Goal: Transaction & Acquisition: Book appointment/travel/reservation

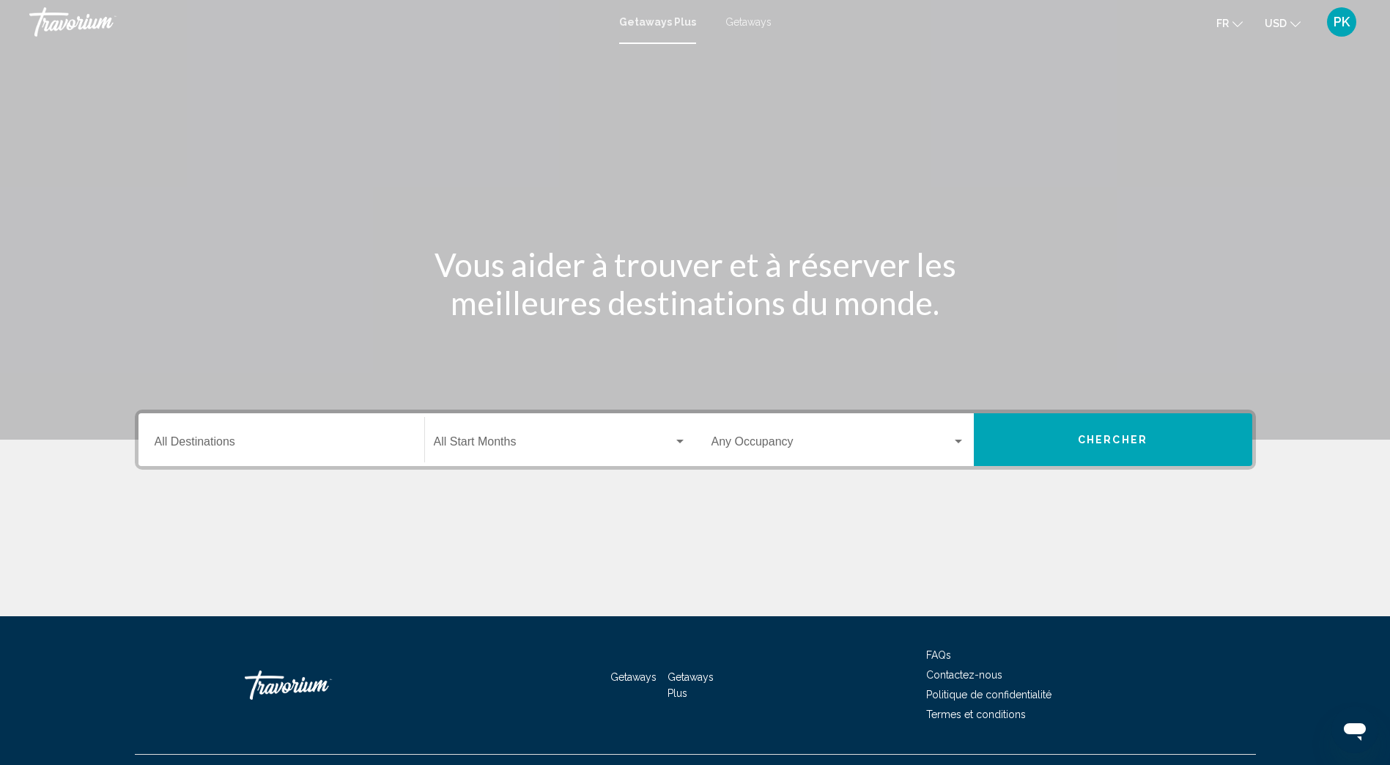
click at [754, 26] on span "Getaways" at bounding box center [748, 22] width 46 height 12
click at [211, 445] on input "Destination All Destinations" at bounding box center [282, 444] width 254 height 13
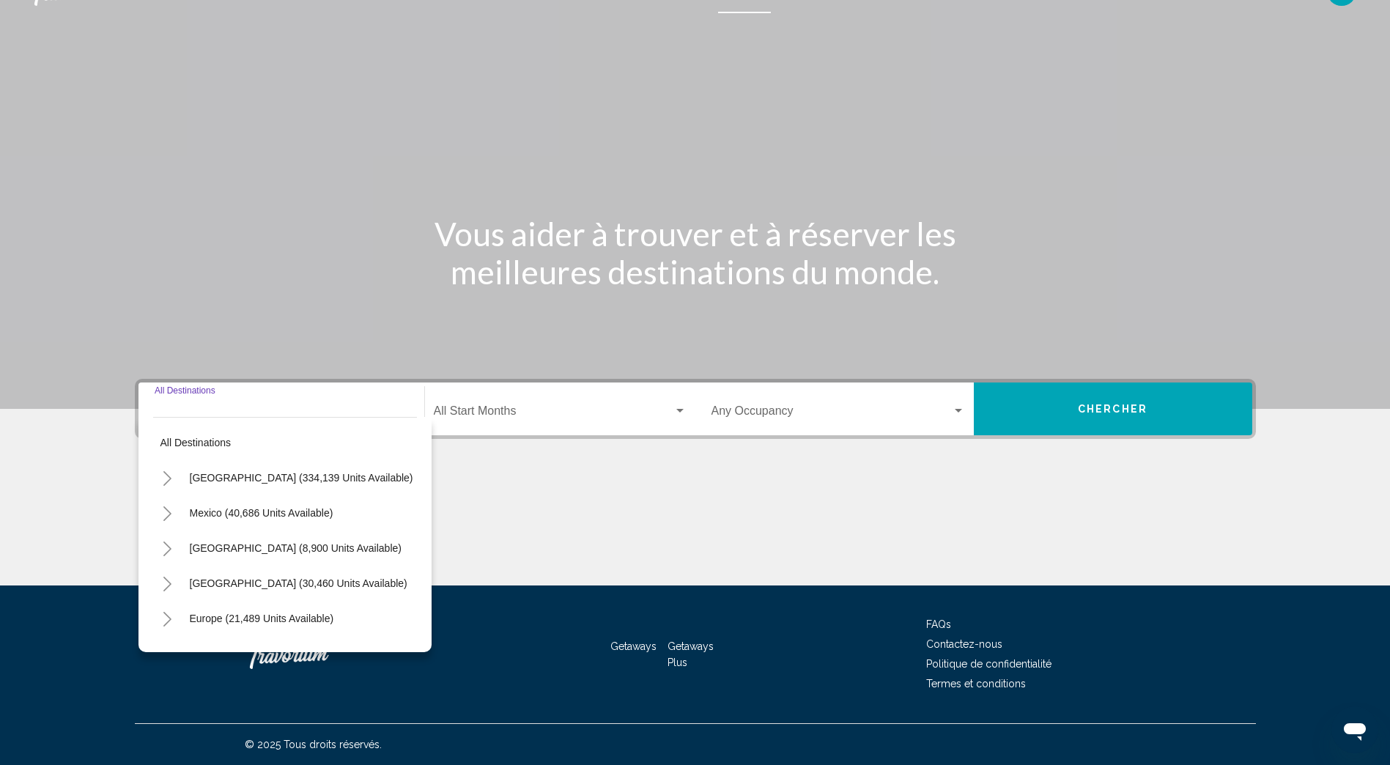
click at [166, 618] on icon "Toggle Europe (21,489 units available)" at bounding box center [167, 619] width 11 height 15
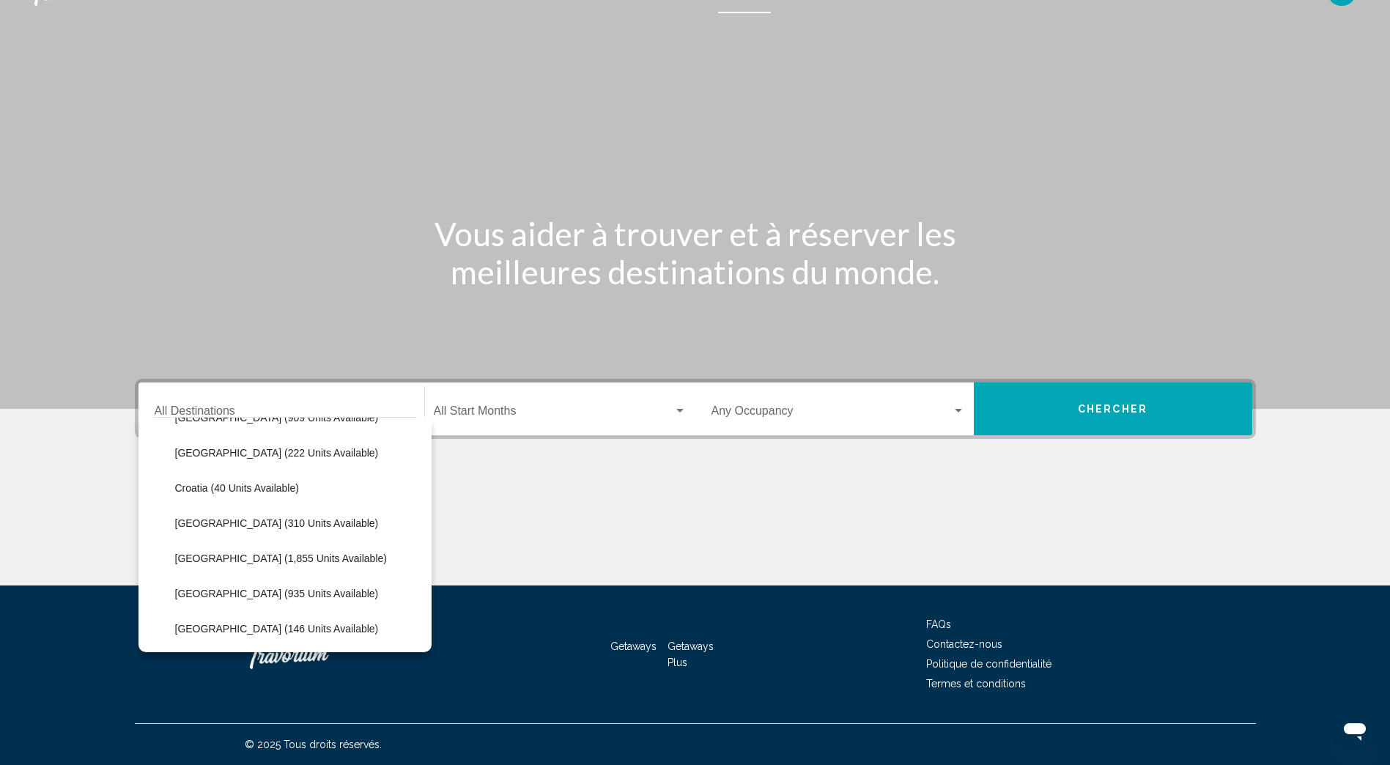
scroll to position [293, 0]
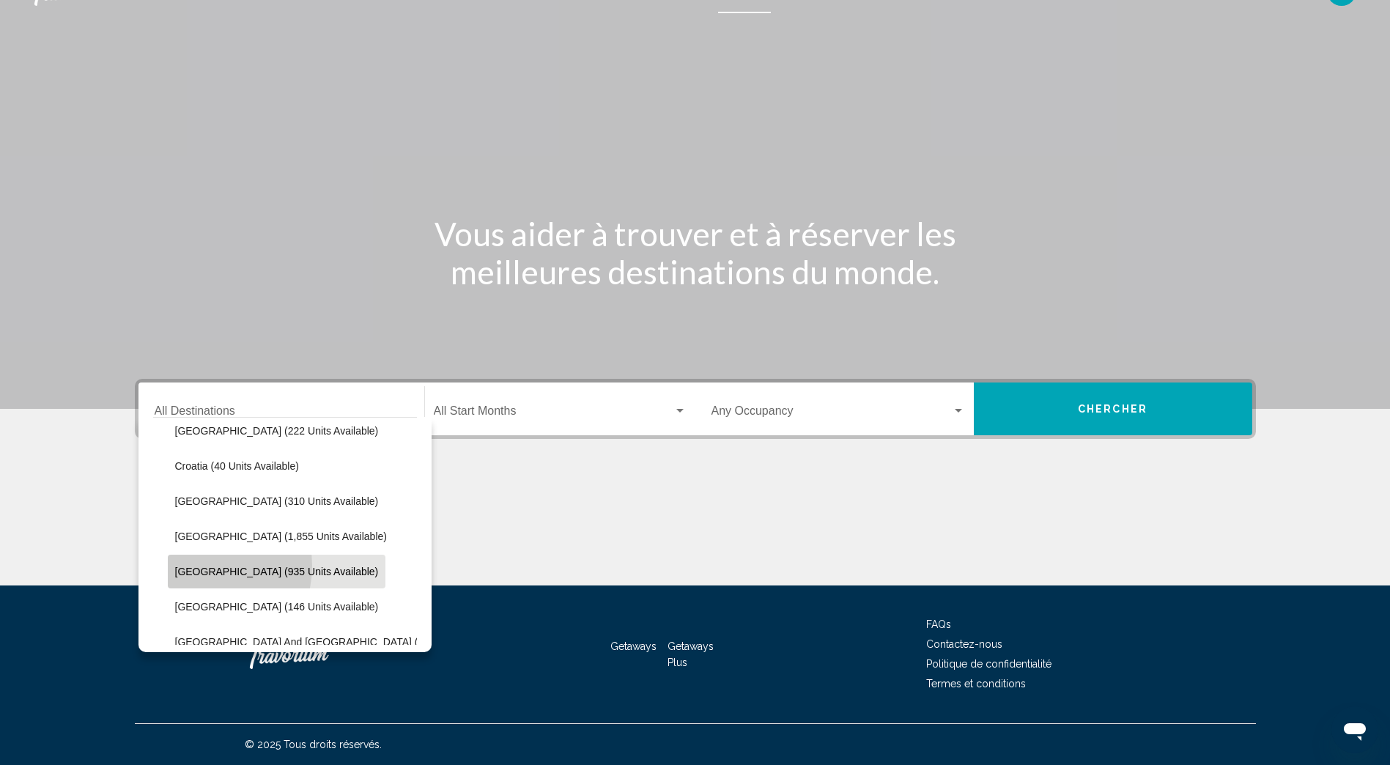
click at [190, 566] on span "[GEOGRAPHIC_DATA] (935 units available)" at bounding box center [277, 572] width 204 height 12
type input "**********"
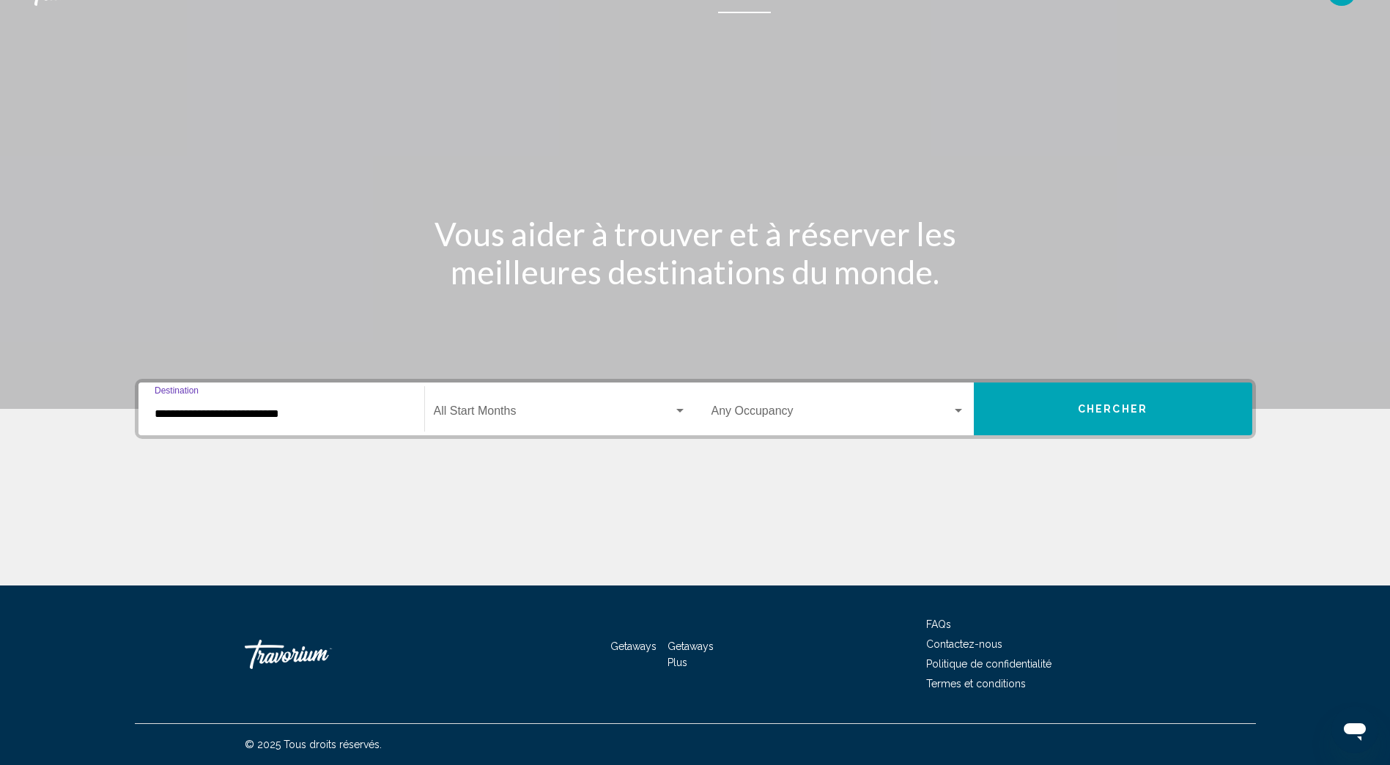
click at [484, 412] on span "Search widget" at bounding box center [554, 413] width 240 height 13
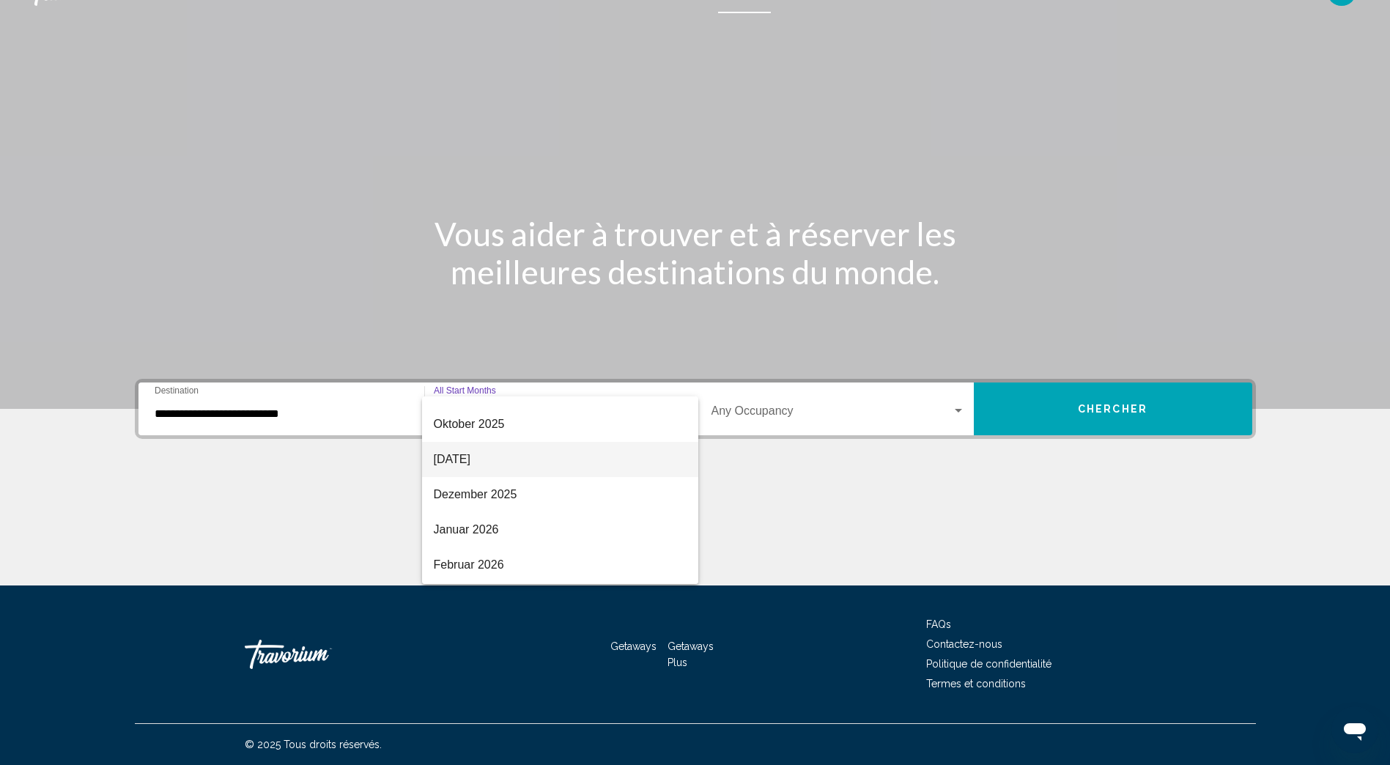
scroll to position [147, 0]
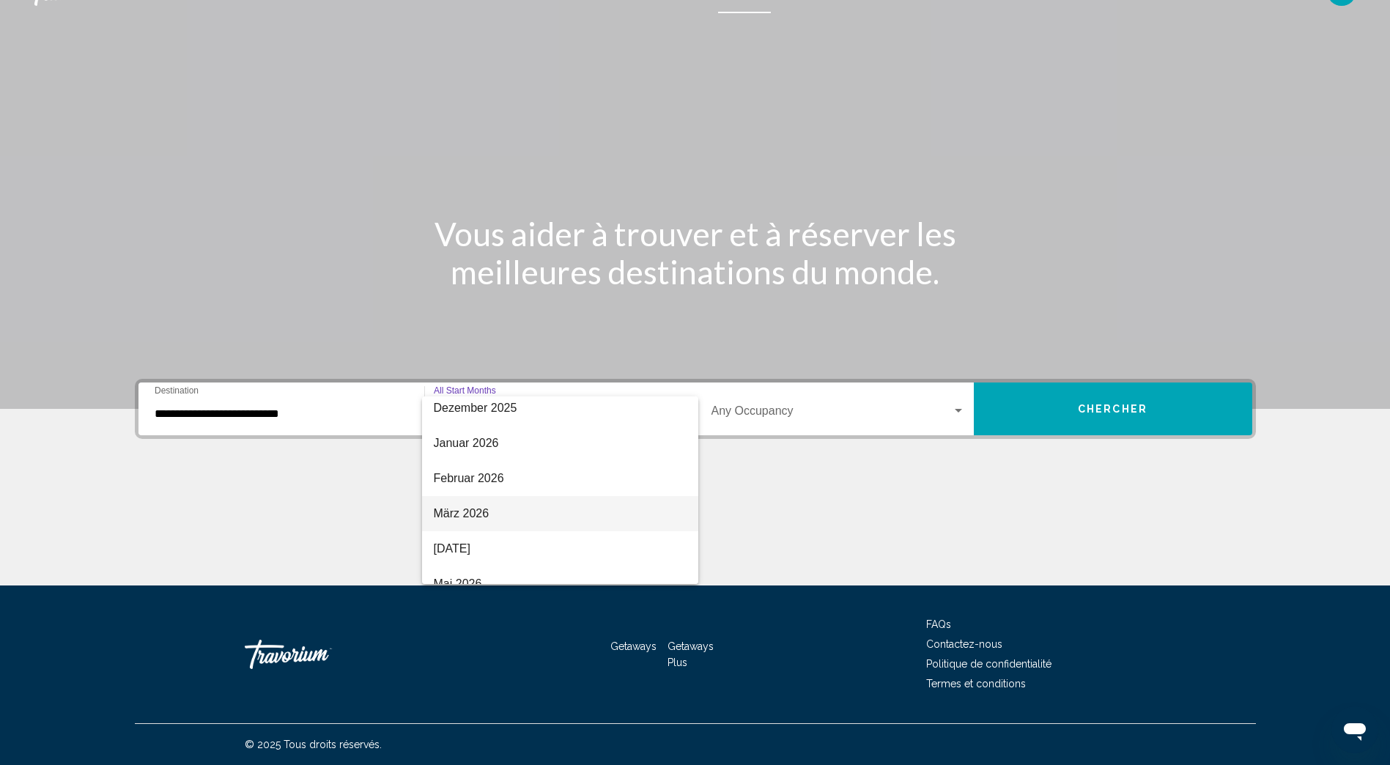
click at [475, 505] on span "März 2026" at bounding box center [560, 513] width 253 height 35
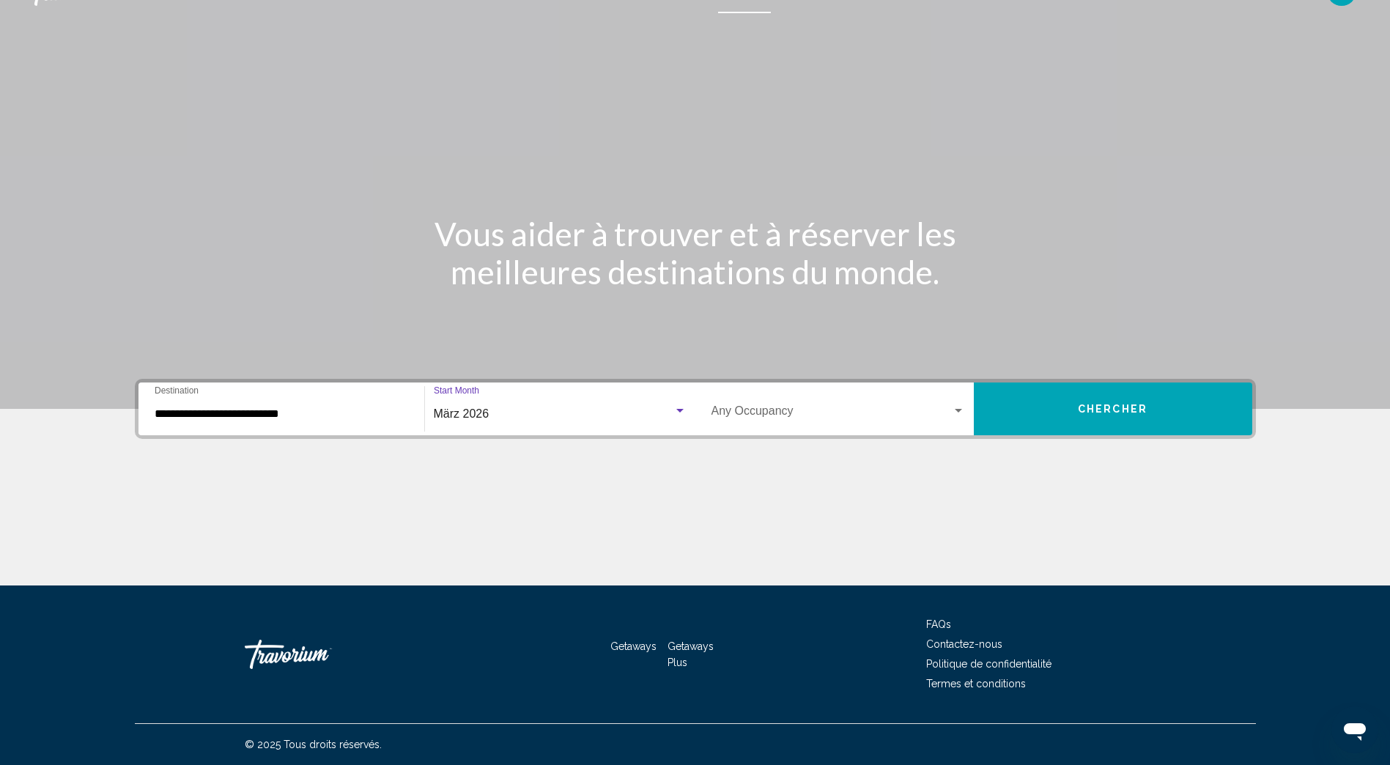
click at [961, 408] on div "Search widget" at bounding box center [958, 411] width 13 height 12
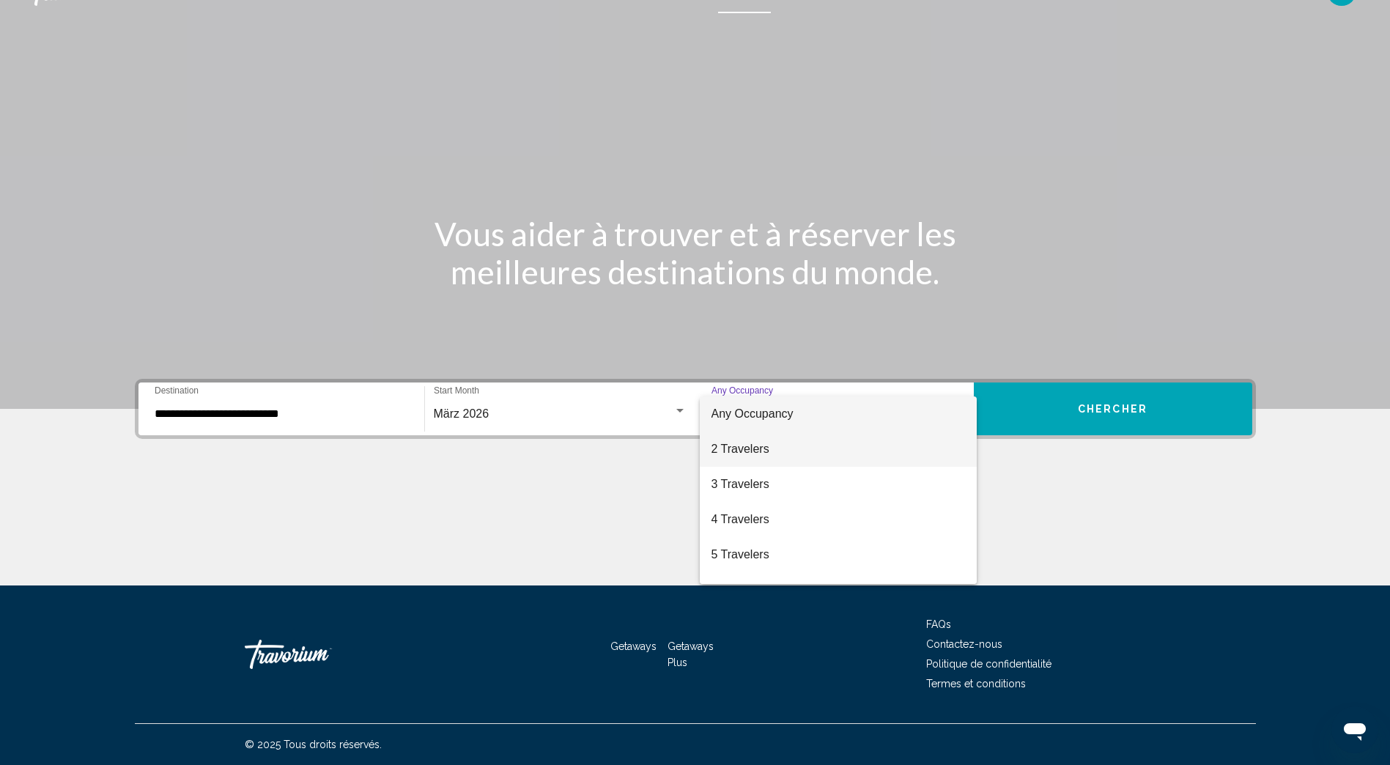
click at [780, 450] on span "2 Travelers" at bounding box center [838, 449] width 254 height 35
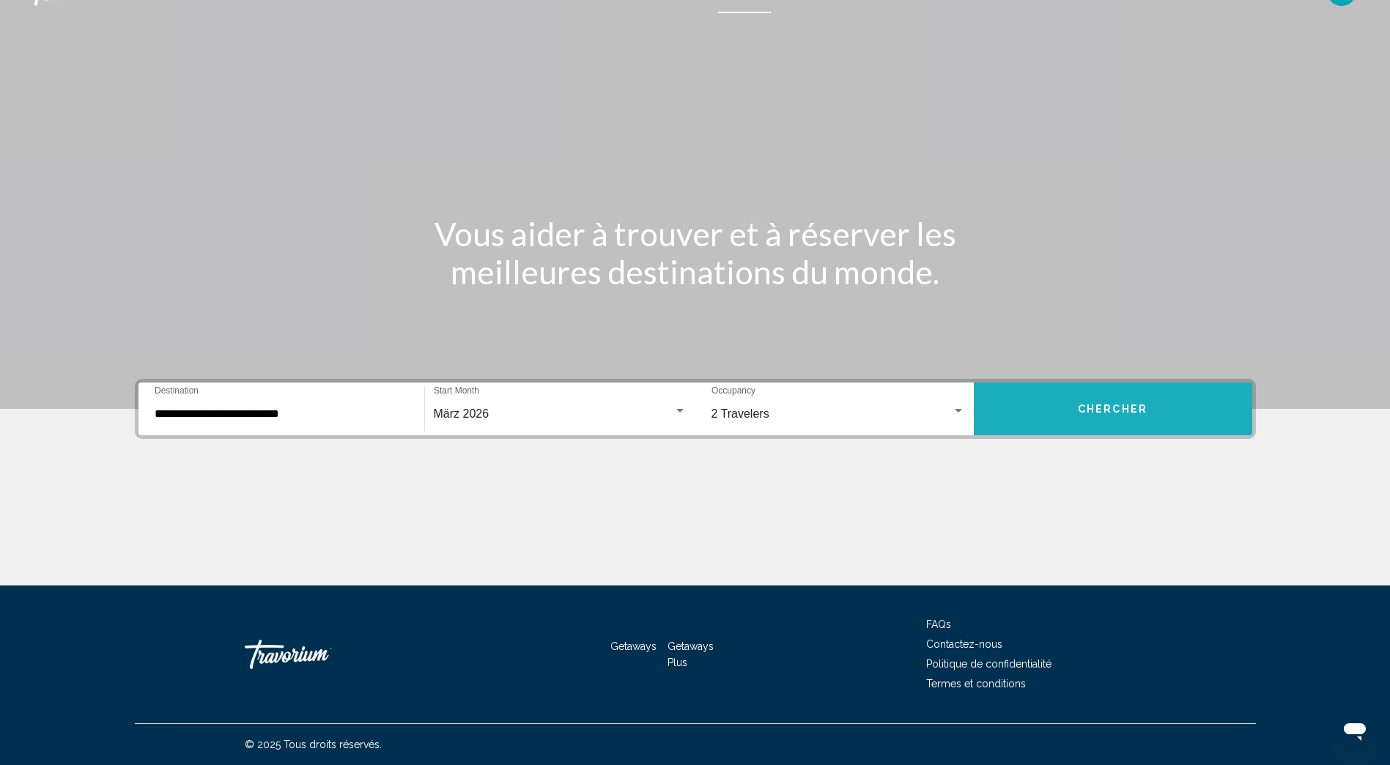
click at [1098, 410] on span "Chercher" at bounding box center [1113, 410] width 70 height 12
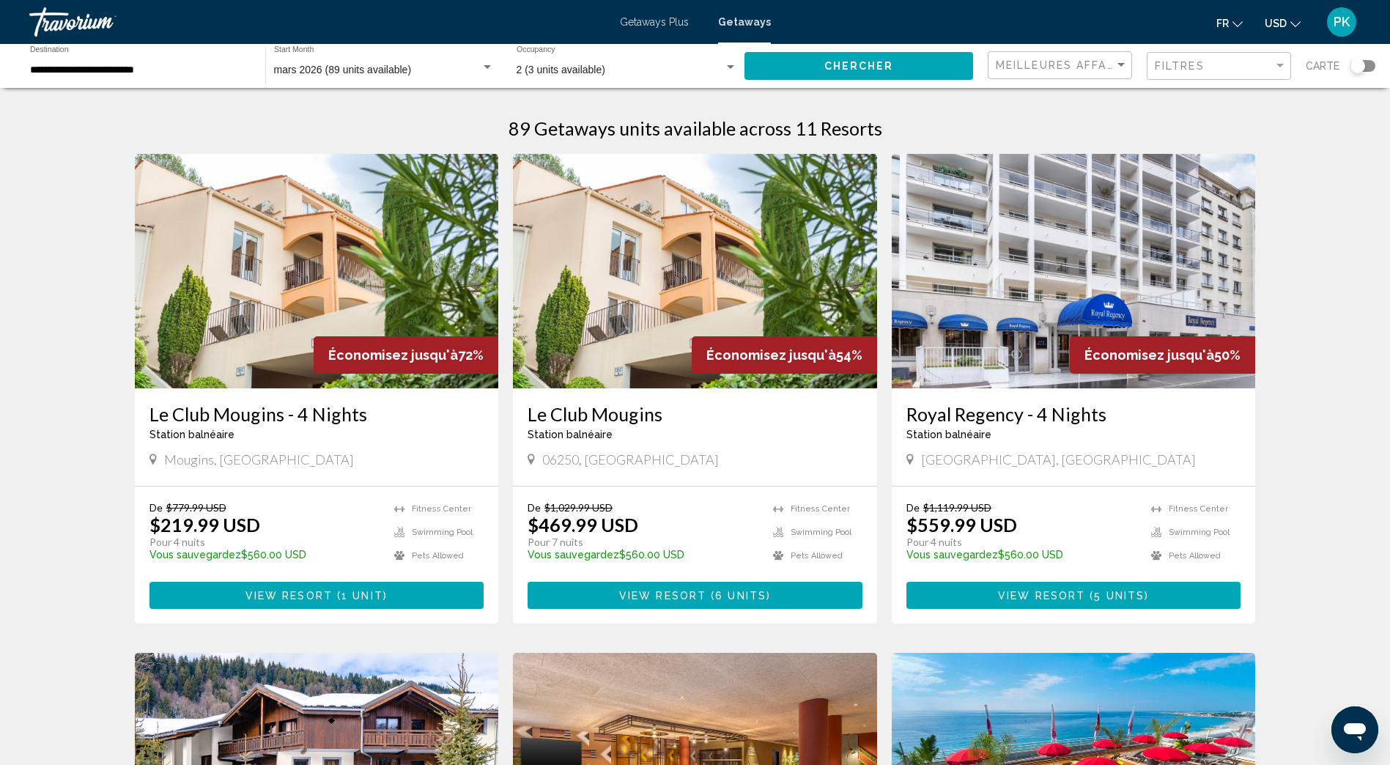
click at [1293, 22] on icon "Change currency" at bounding box center [1295, 24] width 10 height 10
click at [1251, 134] on button "EUR (€)" at bounding box center [1253, 134] width 74 height 19
click at [845, 65] on span "Chercher" at bounding box center [859, 67] width 70 height 12
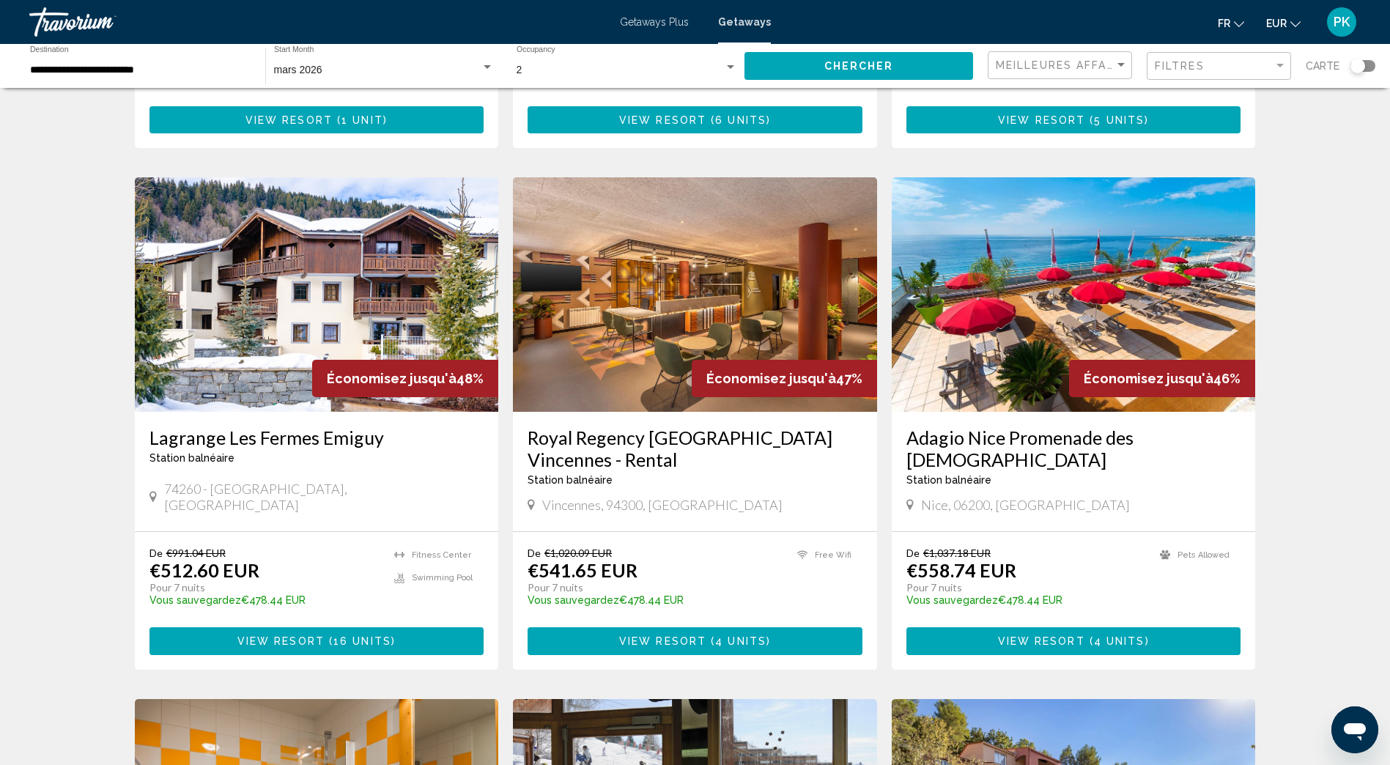
scroll to position [440, 0]
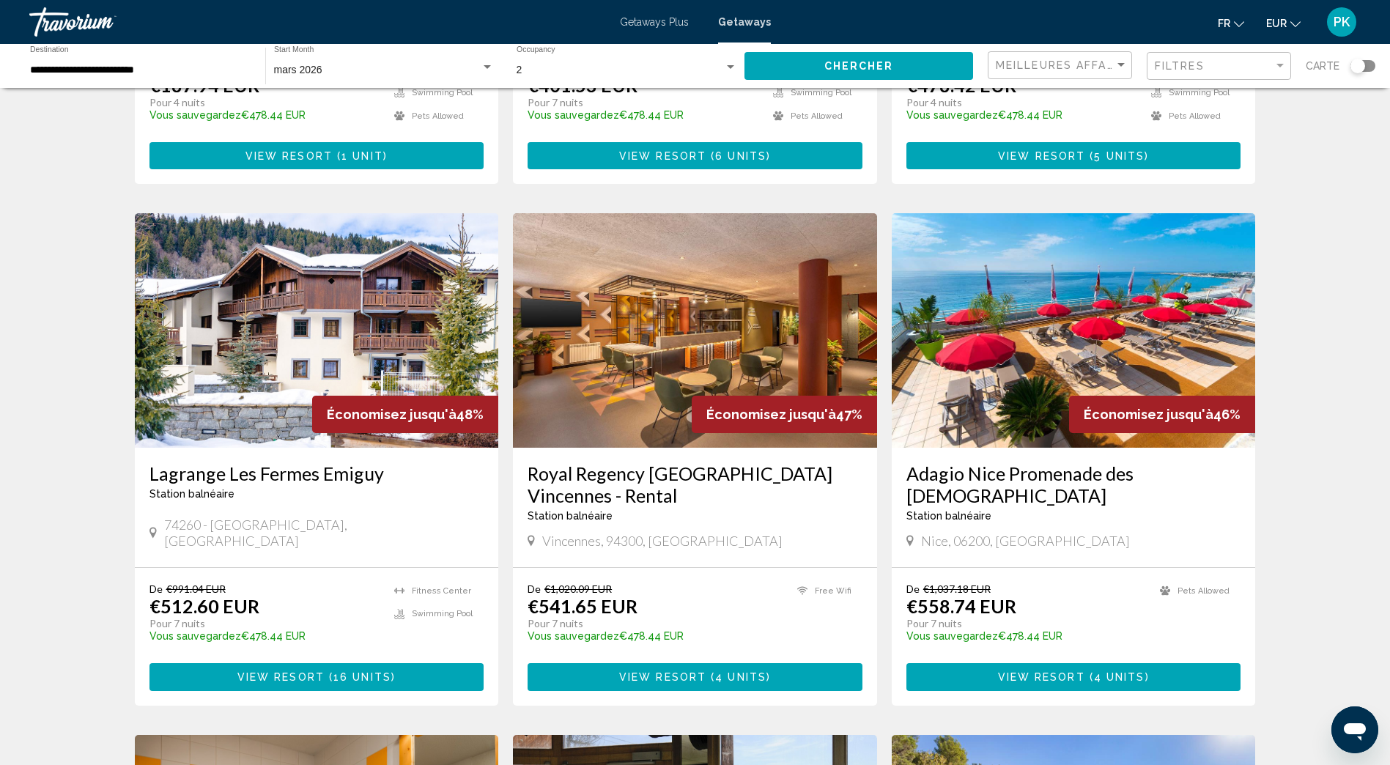
click at [1128, 672] on span "4 units" at bounding box center [1119, 678] width 51 height 12
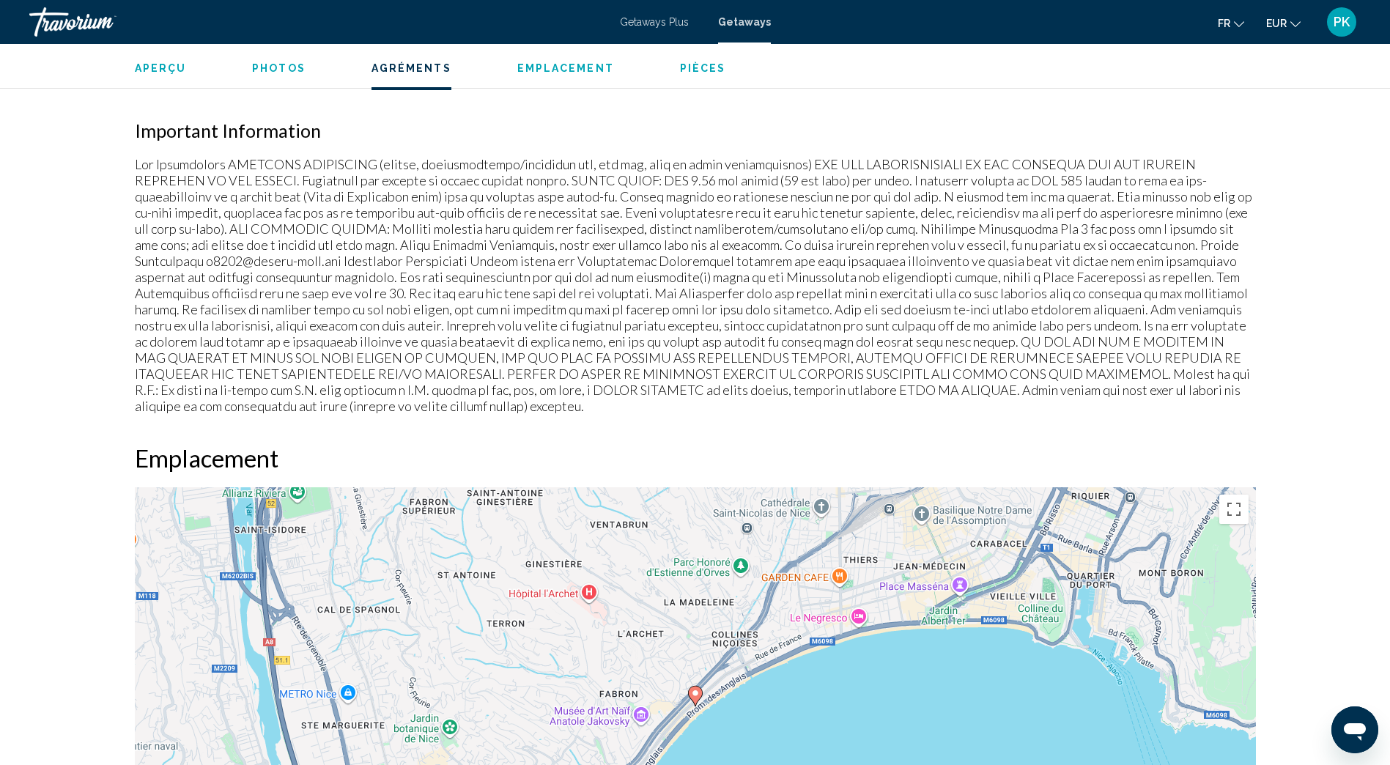
scroll to position [1099, 0]
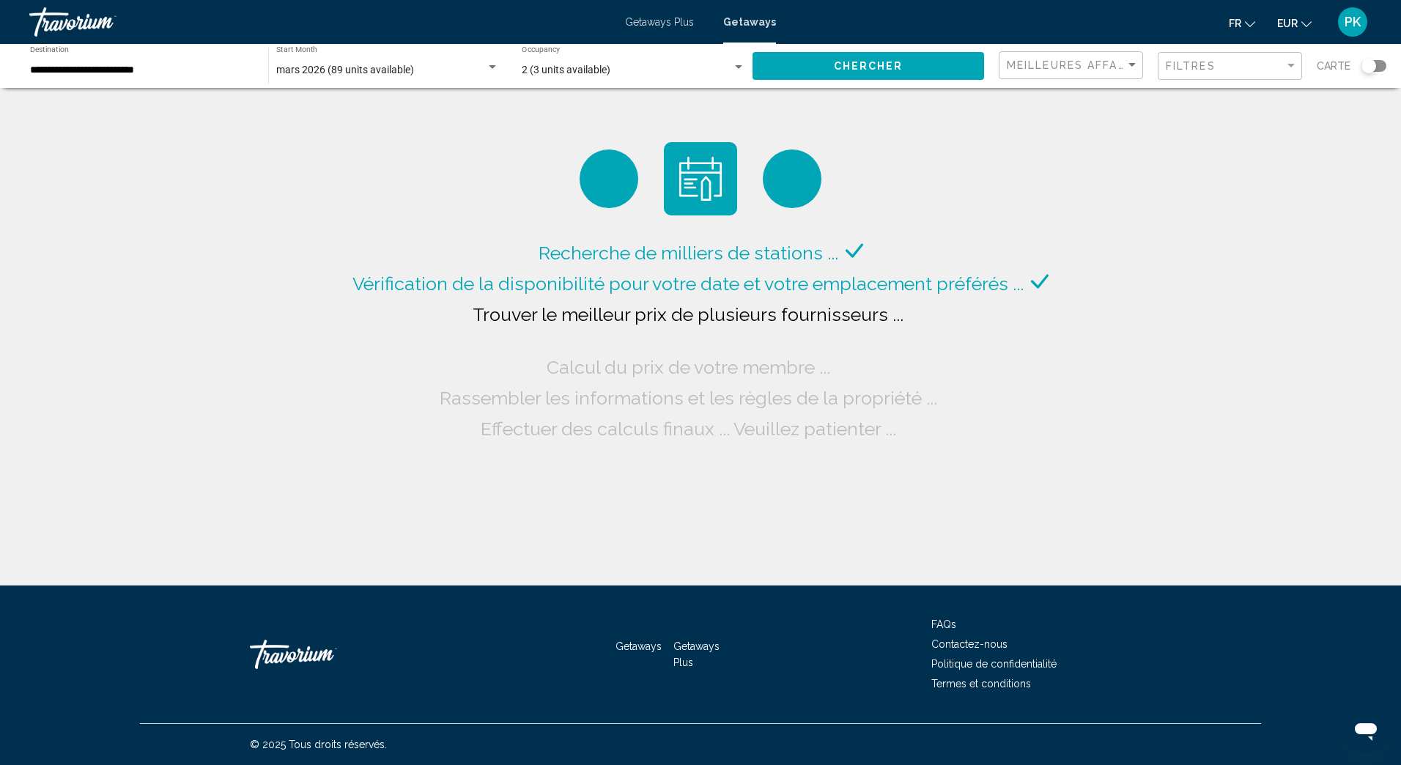
click at [489, 64] on div "Search widget" at bounding box center [492, 68] width 13 height 12
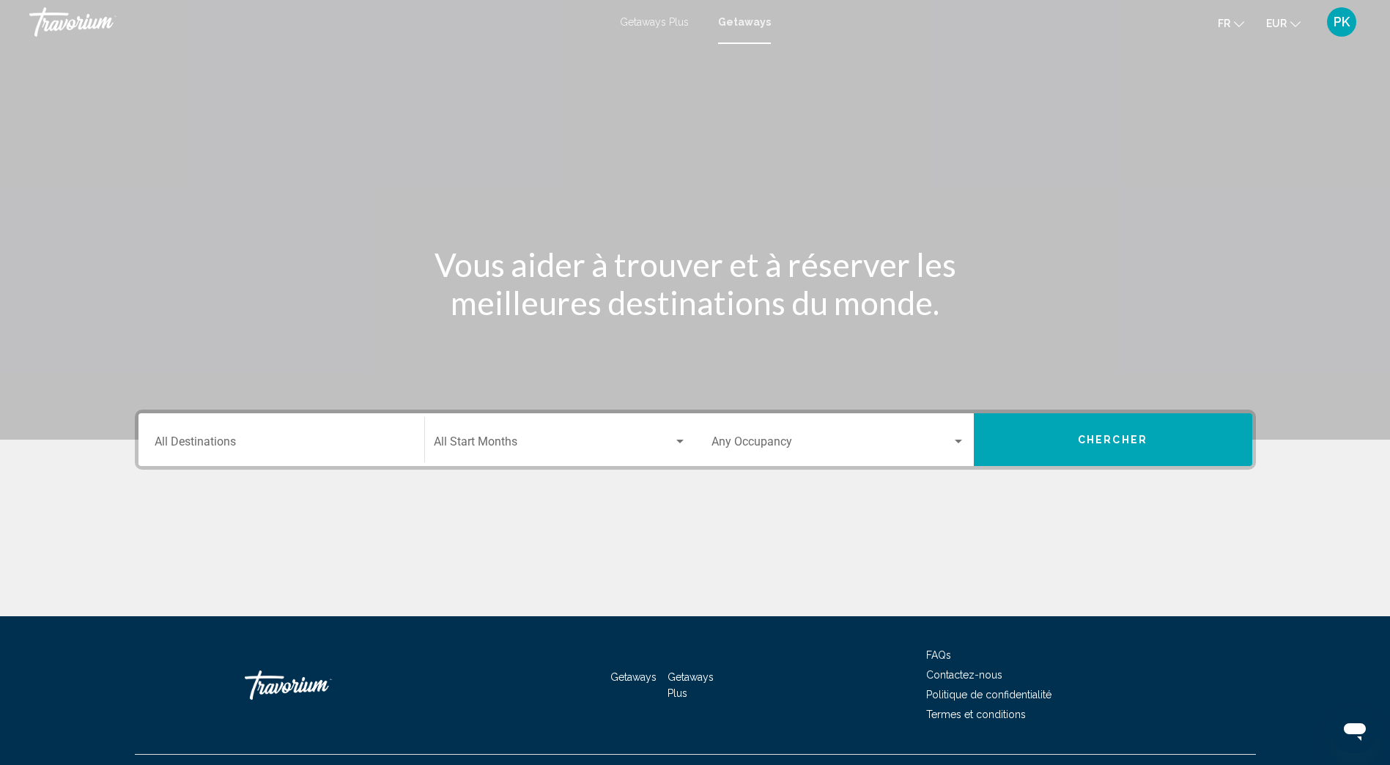
click at [254, 432] on div "Destination All Destinations" at bounding box center [282, 440] width 254 height 46
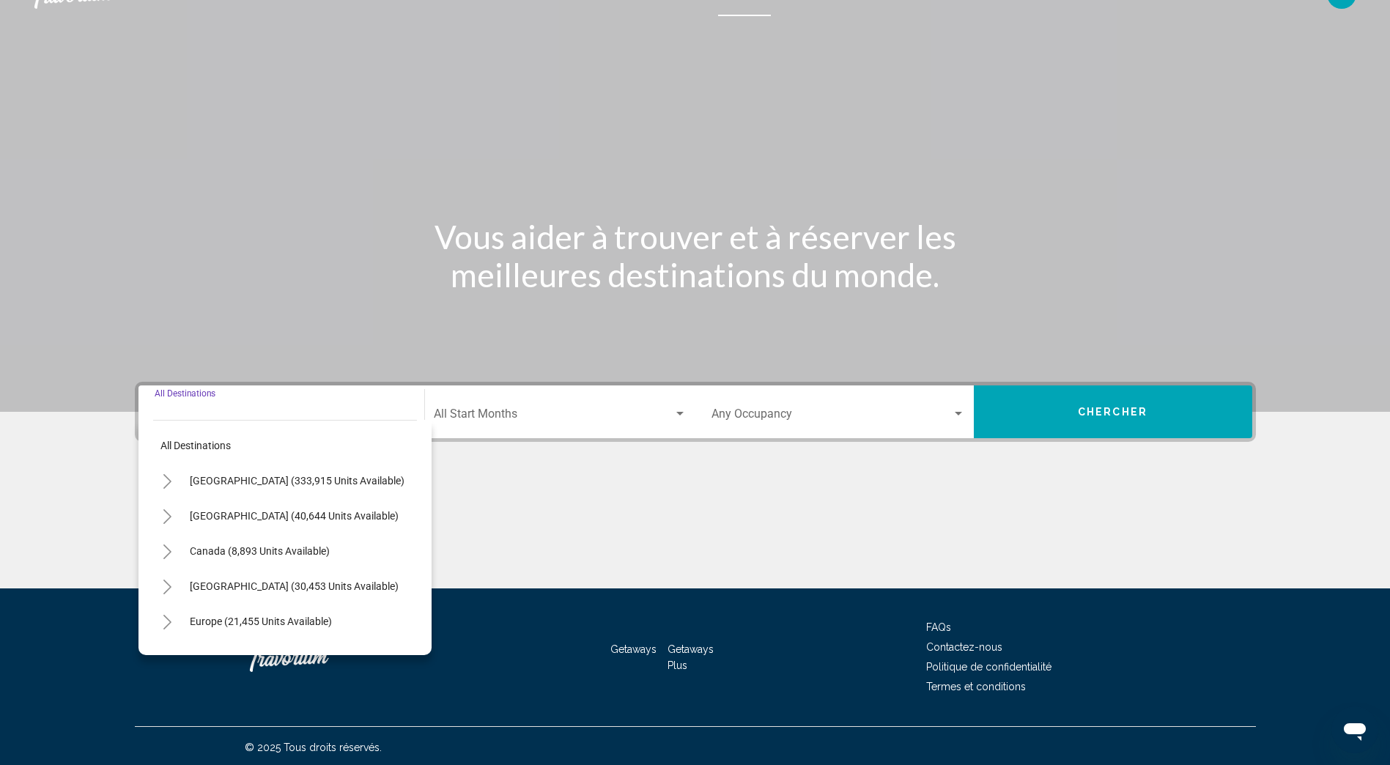
scroll to position [31, 0]
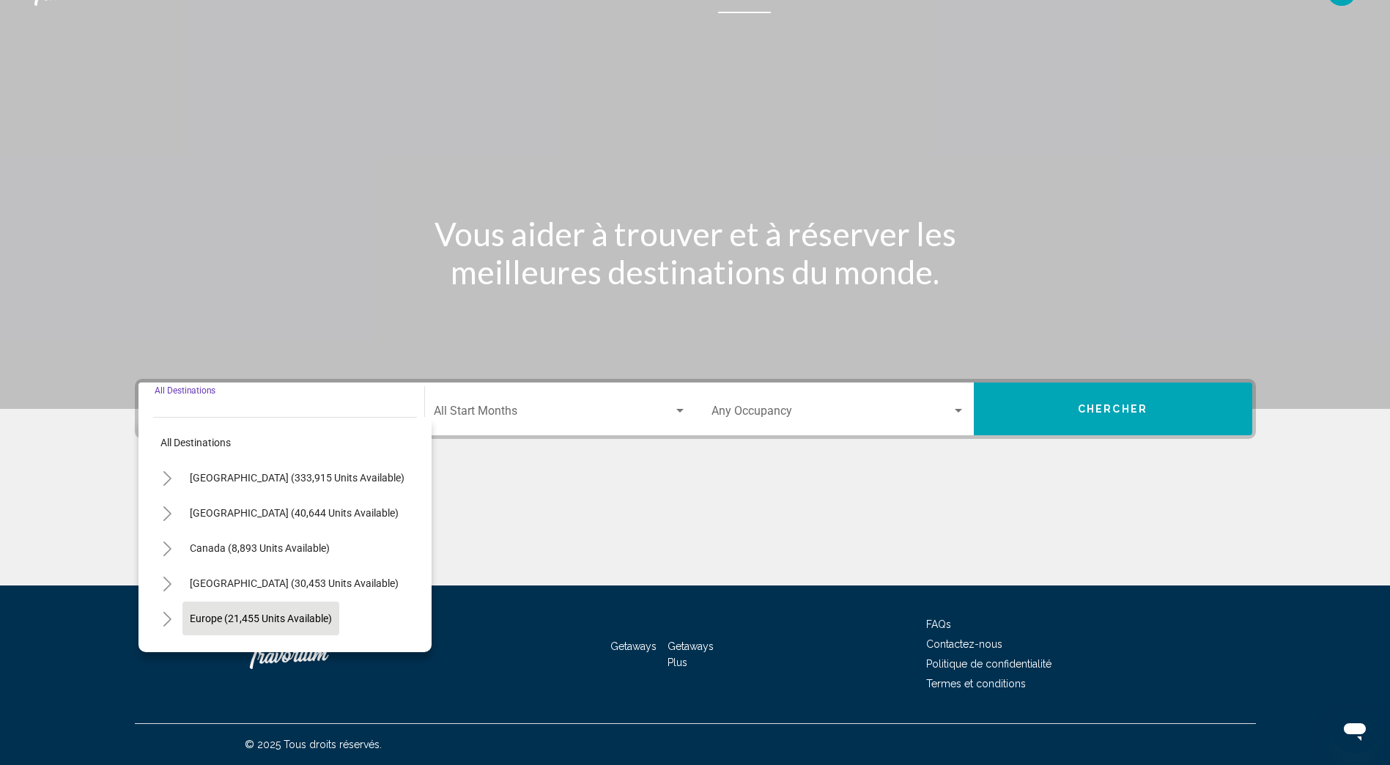
click at [193, 618] on span "Europe (21,455 units available)" at bounding box center [261, 619] width 142 height 12
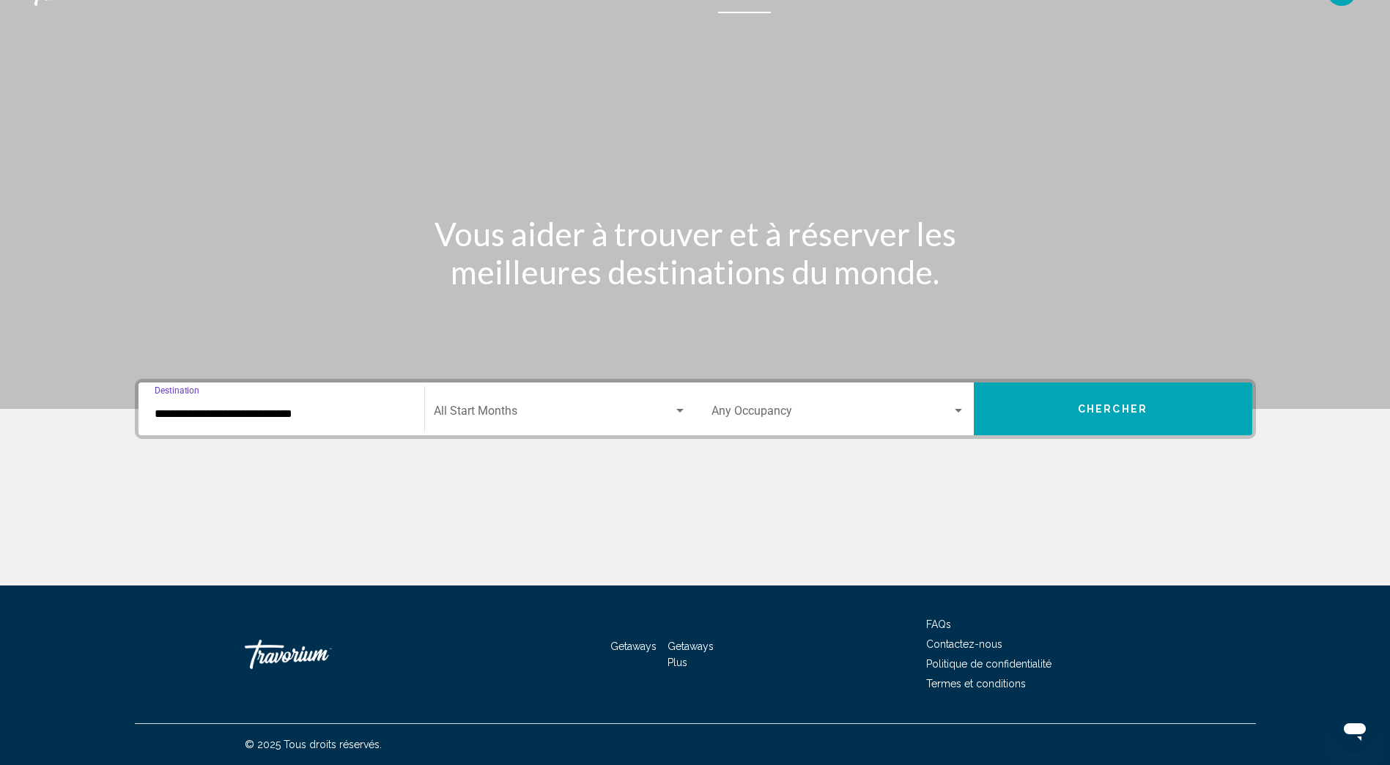
click at [166, 412] on input "**********" at bounding box center [282, 413] width 254 height 13
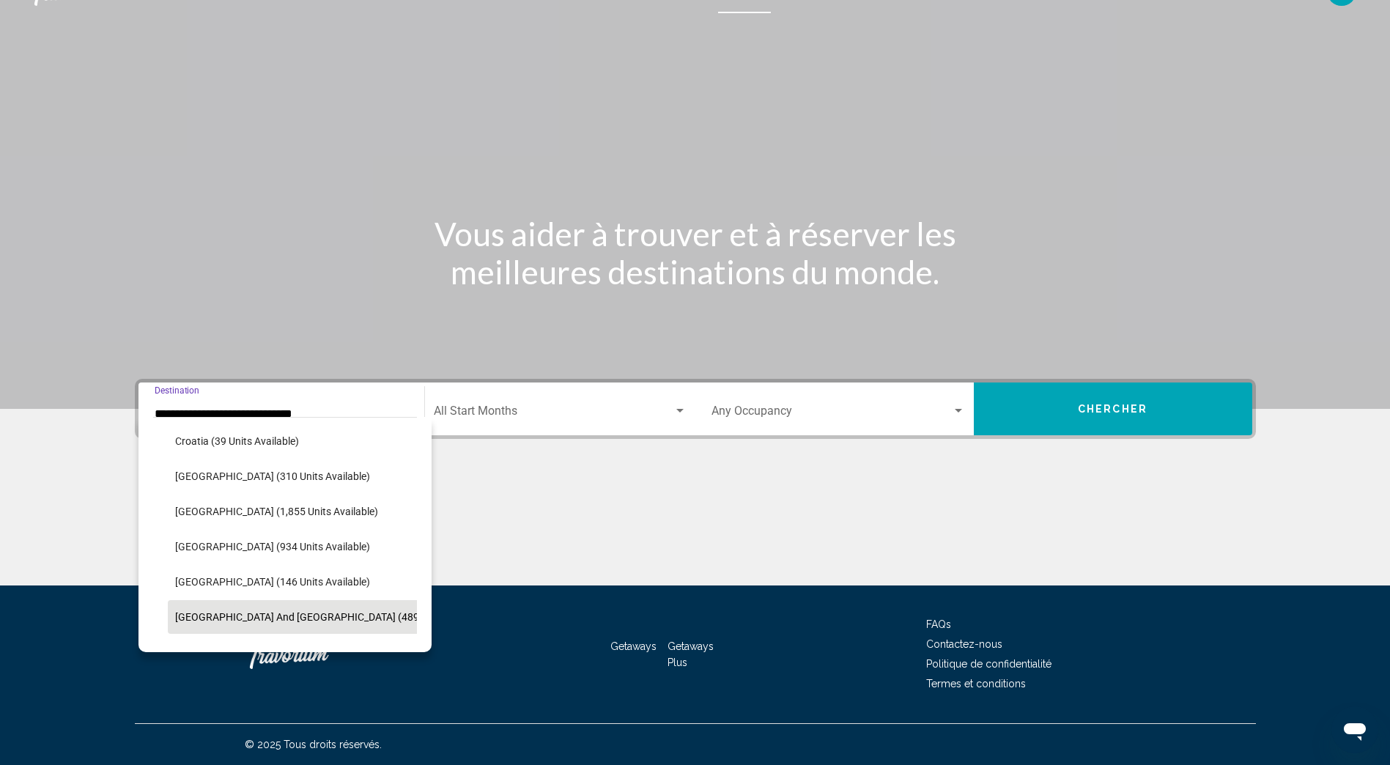
scroll to position [386, 0]
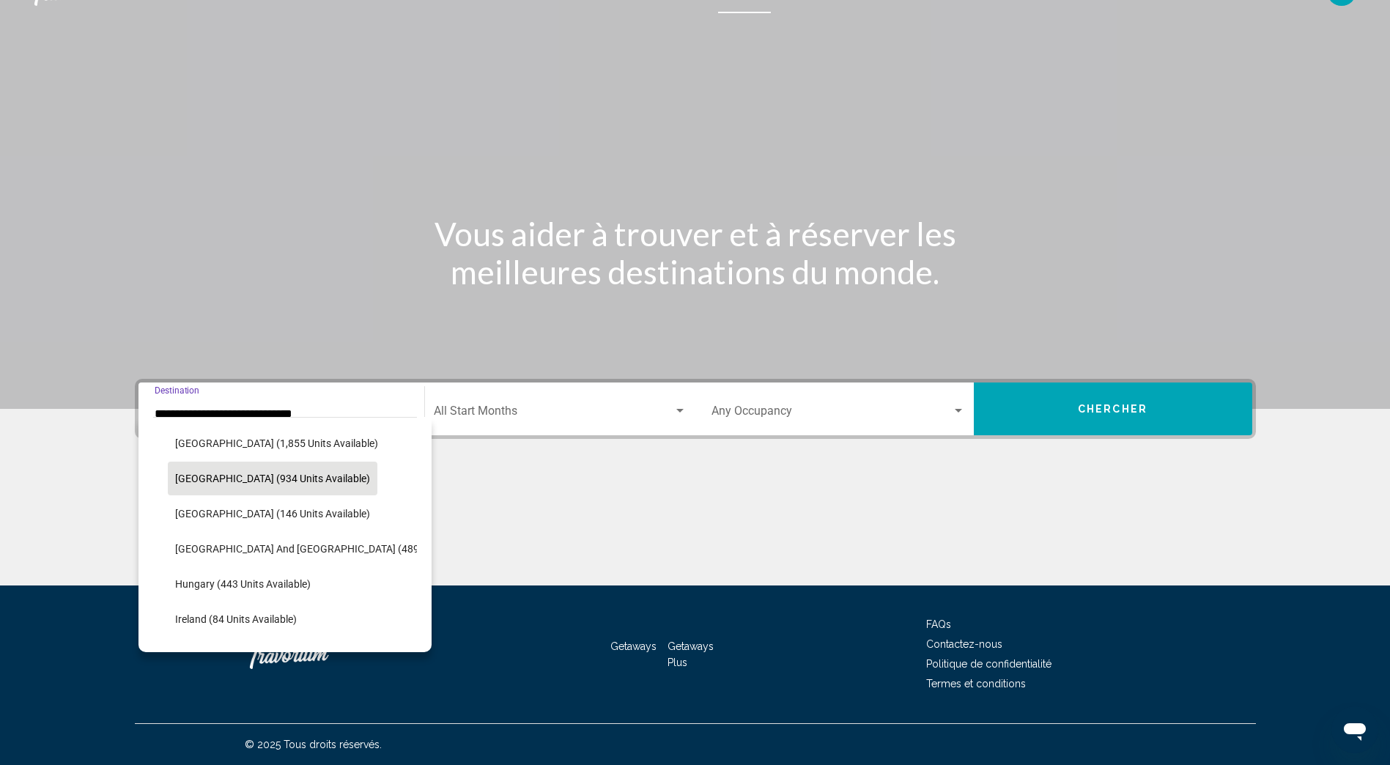
click at [221, 475] on span "[GEOGRAPHIC_DATA] (934 units available)" at bounding box center [272, 479] width 195 height 12
type input "**********"
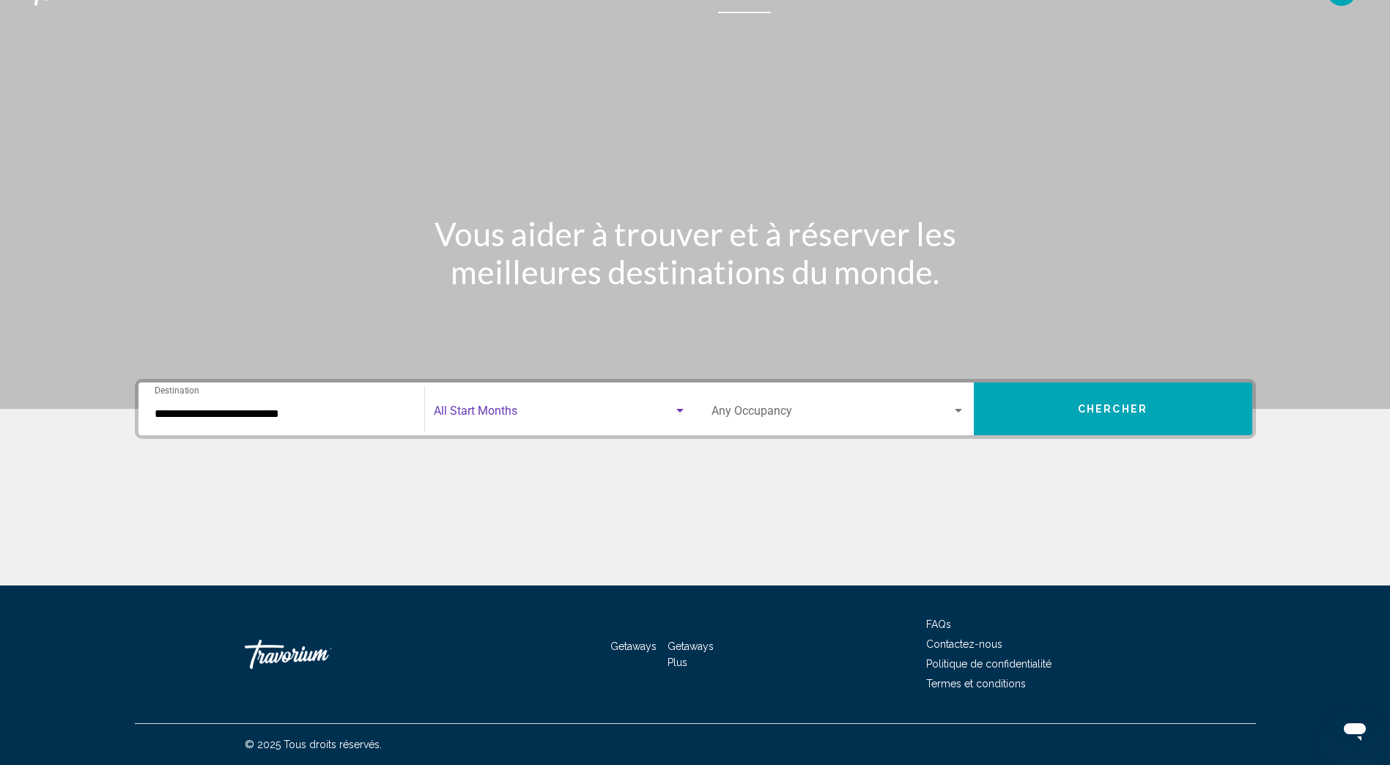
click at [680, 408] on div "Search widget" at bounding box center [679, 411] width 13 height 12
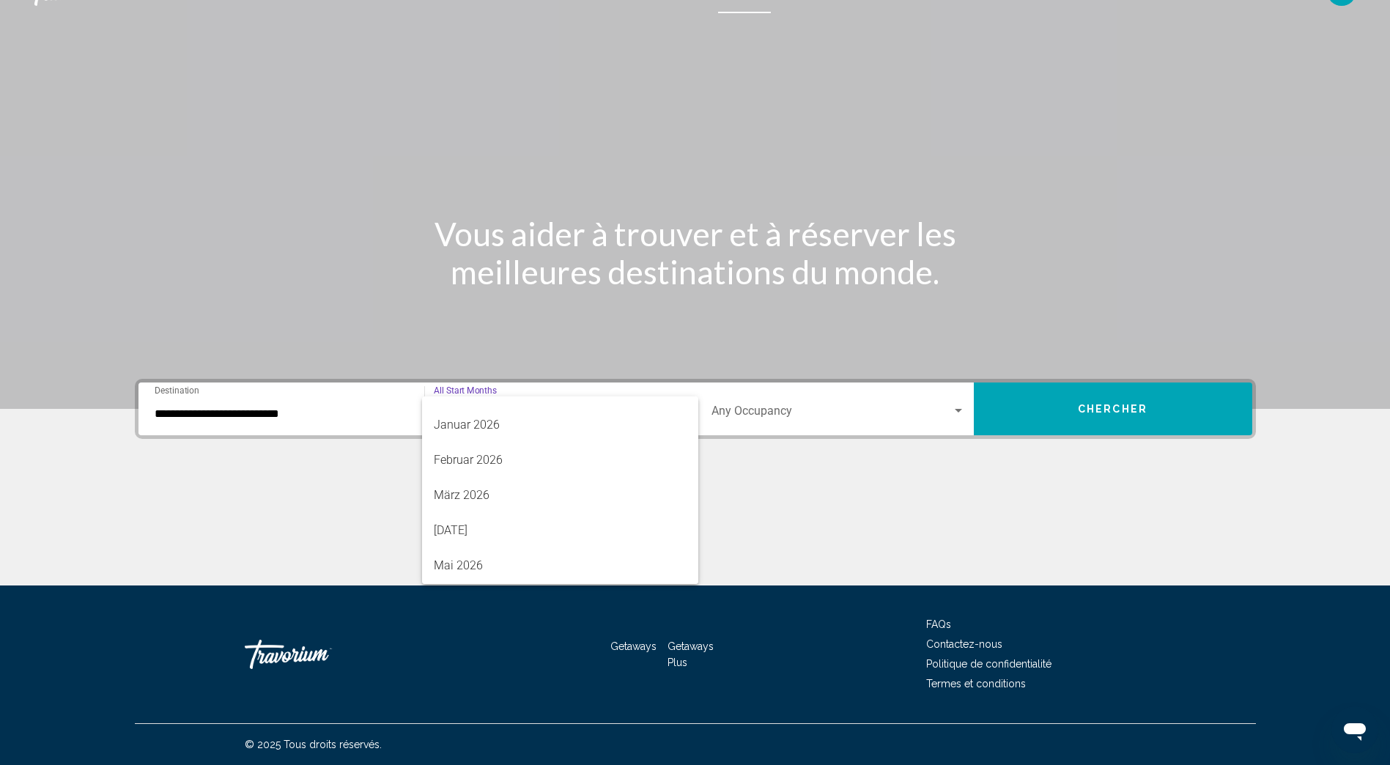
scroll to position [158, 0]
click at [457, 537] on span "[DATE]" at bounding box center [560, 536] width 253 height 35
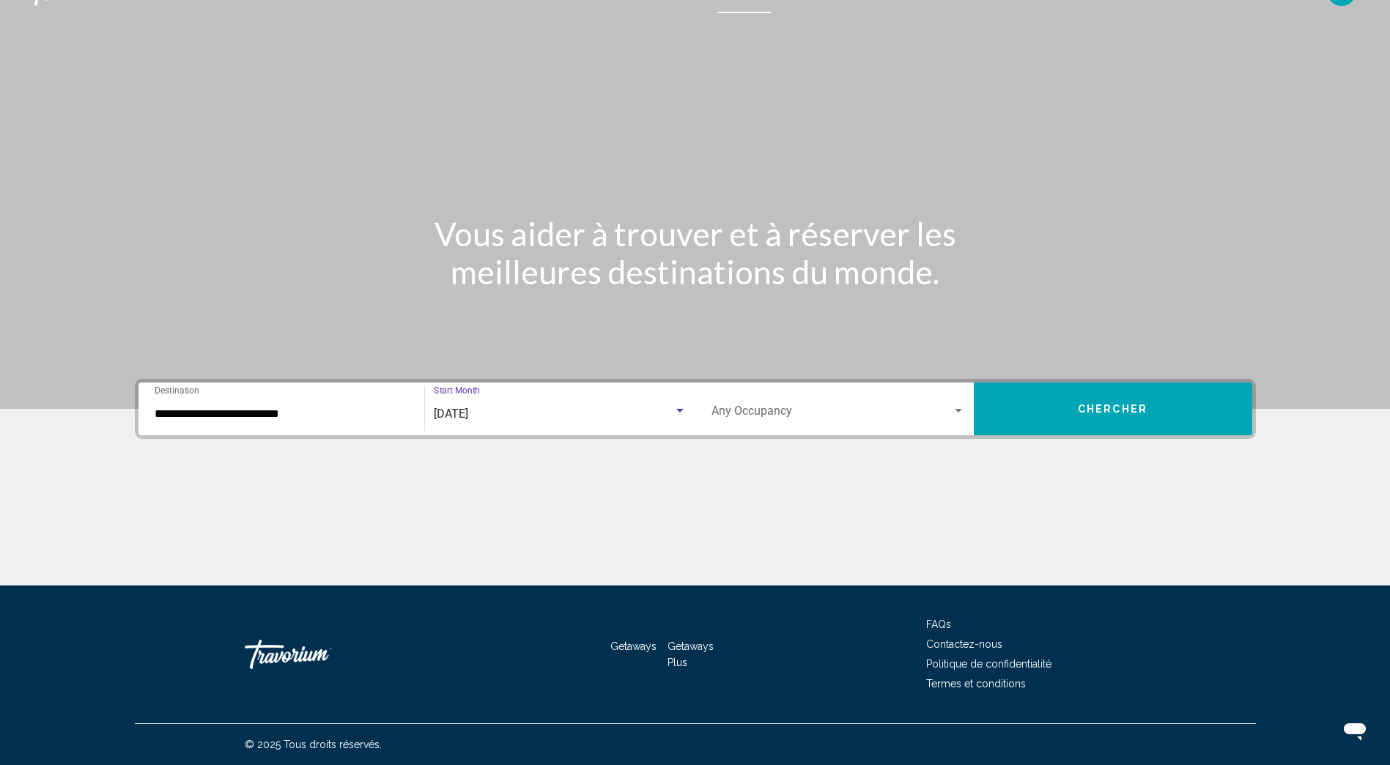
click at [680, 411] on div "Search widget" at bounding box center [679, 411] width 7 height 4
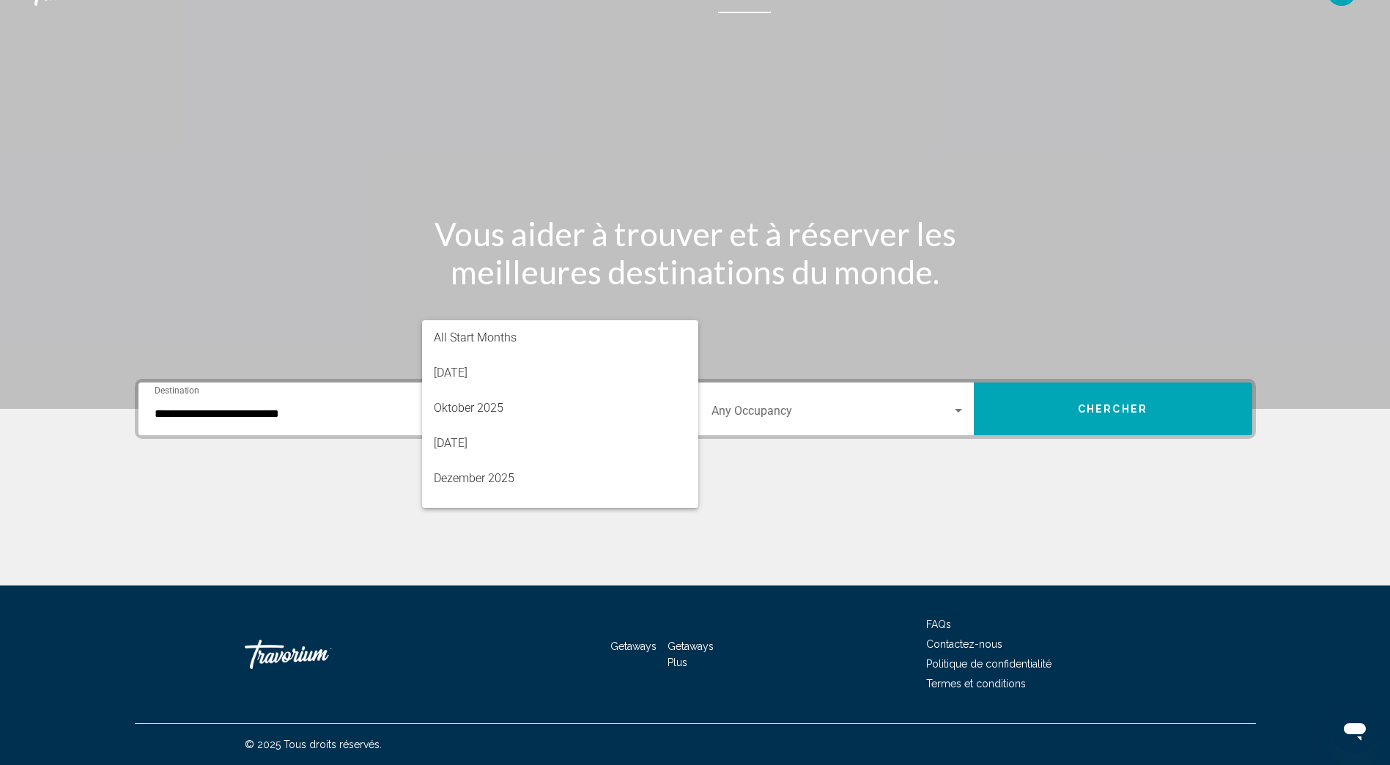
scroll to position [205, 0]
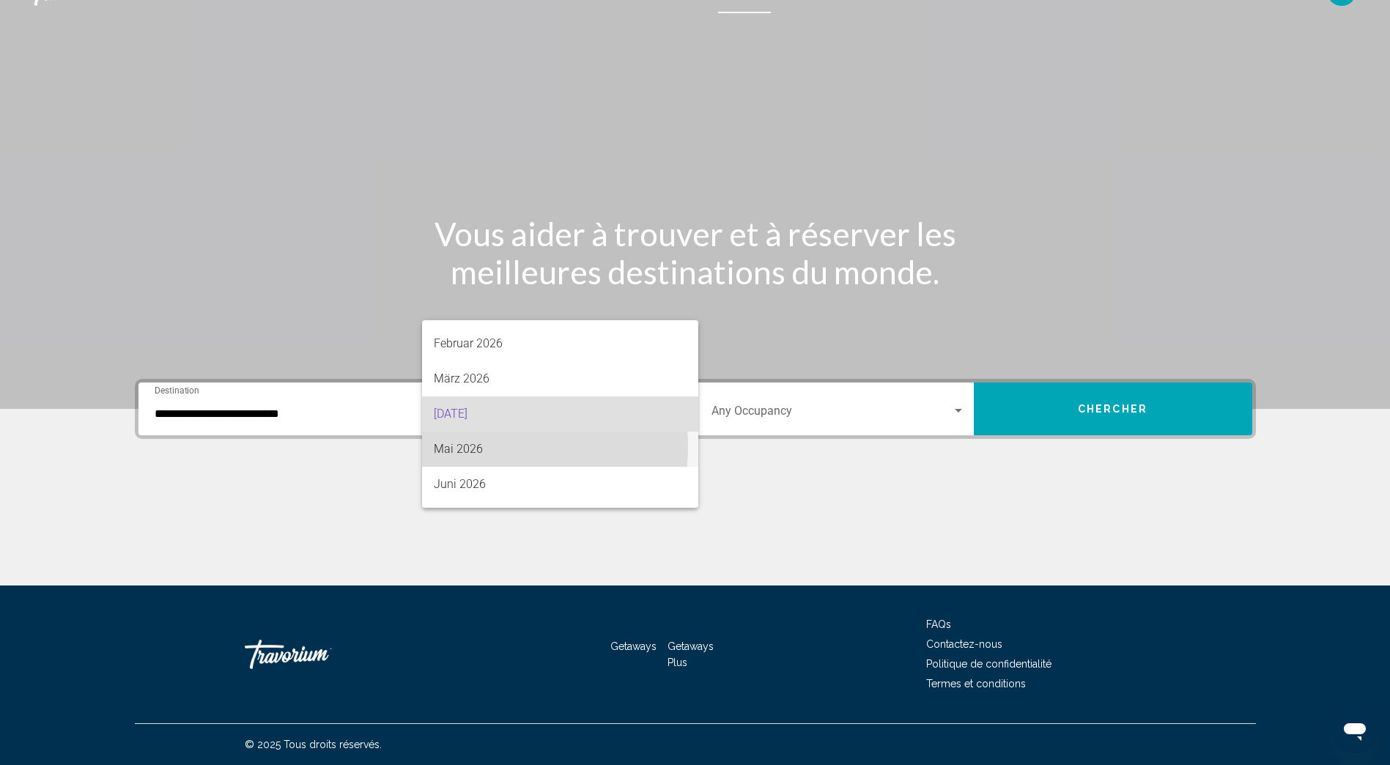
click at [481, 446] on span "Mai 2026" at bounding box center [560, 449] width 253 height 35
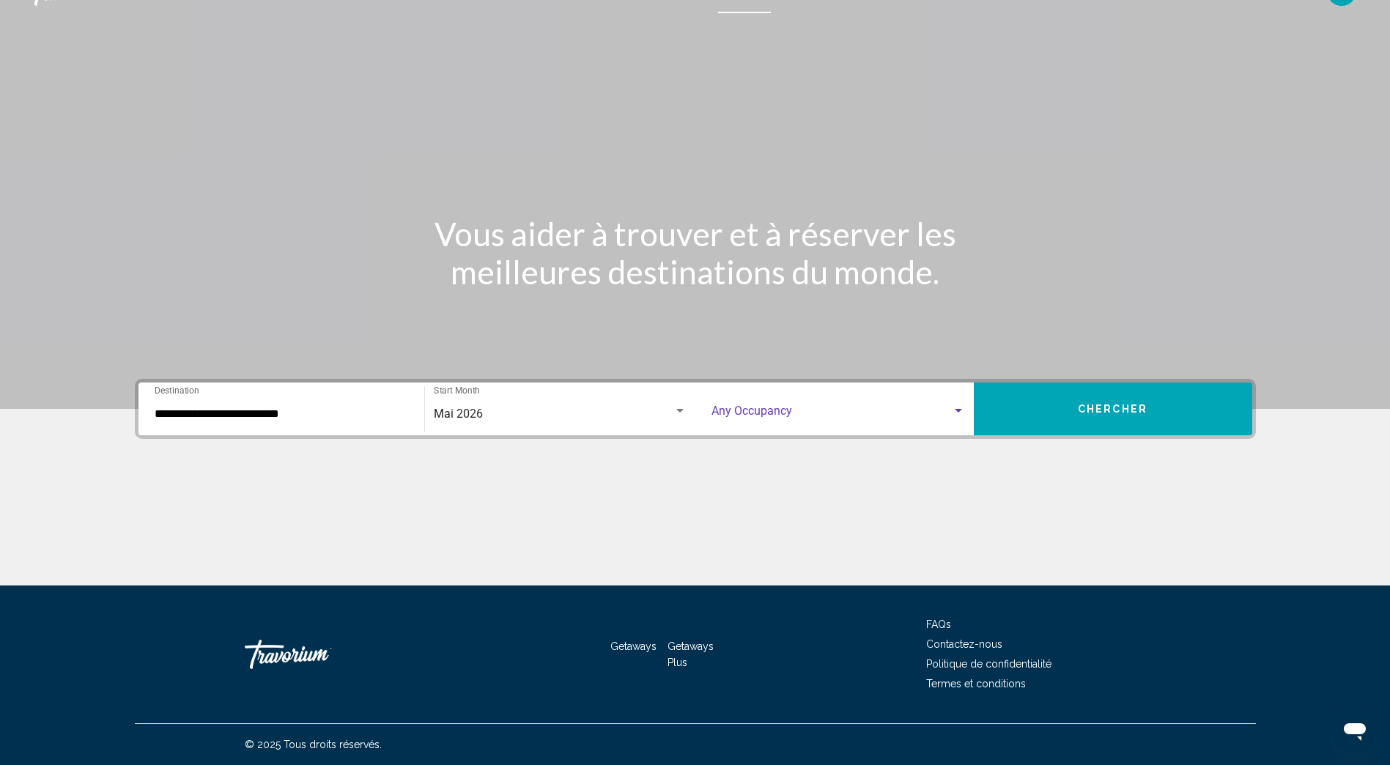
click at [955, 409] on div "Search widget" at bounding box center [958, 411] width 7 height 4
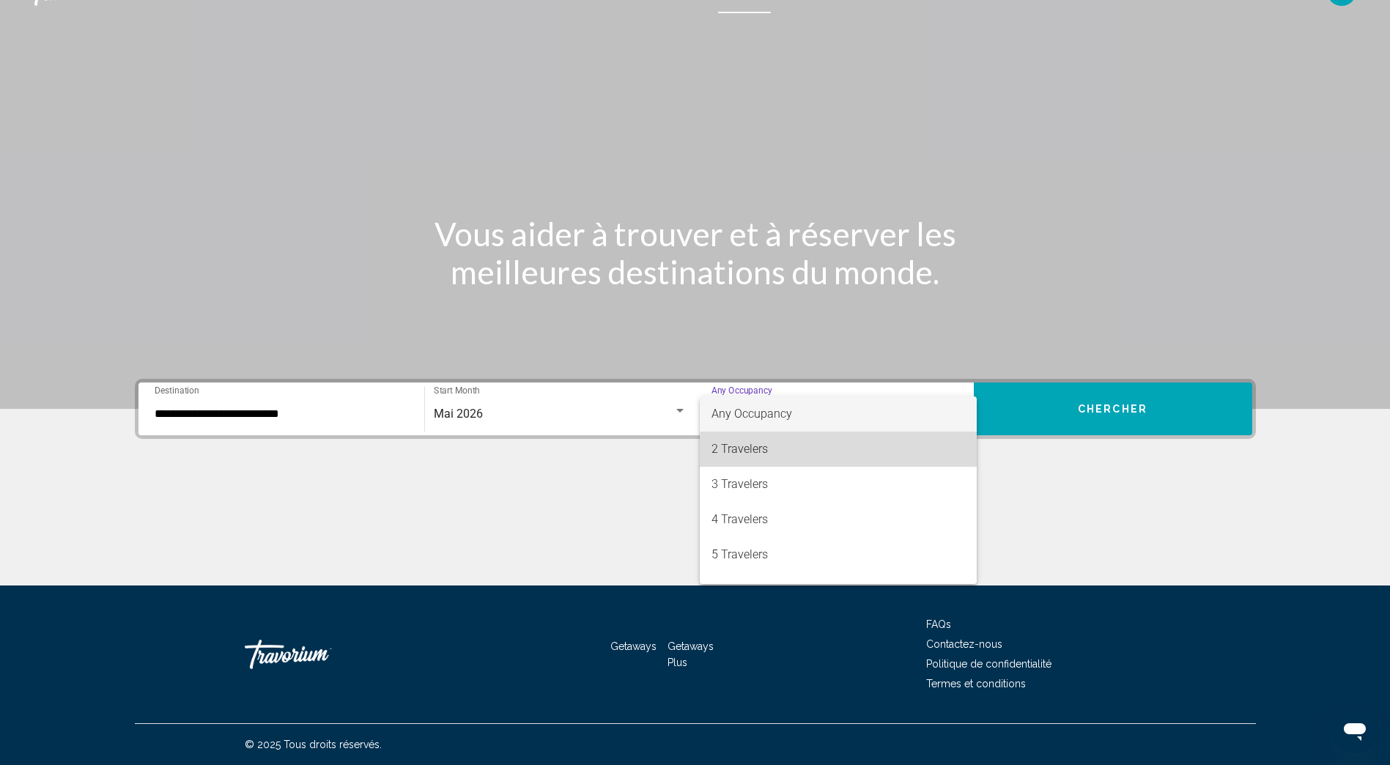
drag, startPoint x: 853, startPoint y: 443, endPoint x: 944, endPoint y: 421, distance: 94.4
click at [854, 443] on span "2 Travelers" at bounding box center [838, 449] width 254 height 35
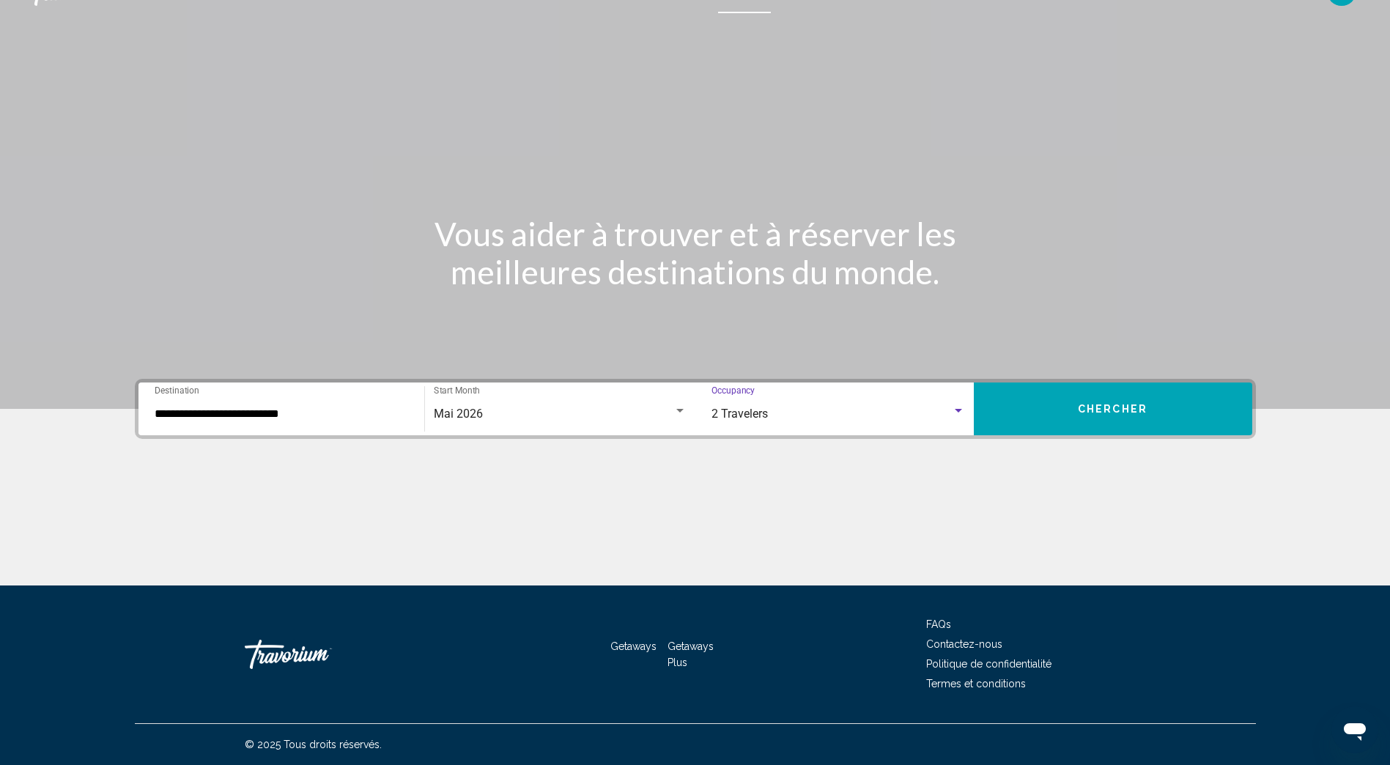
click at [1049, 409] on button "Chercher" at bounding box center [1113, 408] width 278 height 53
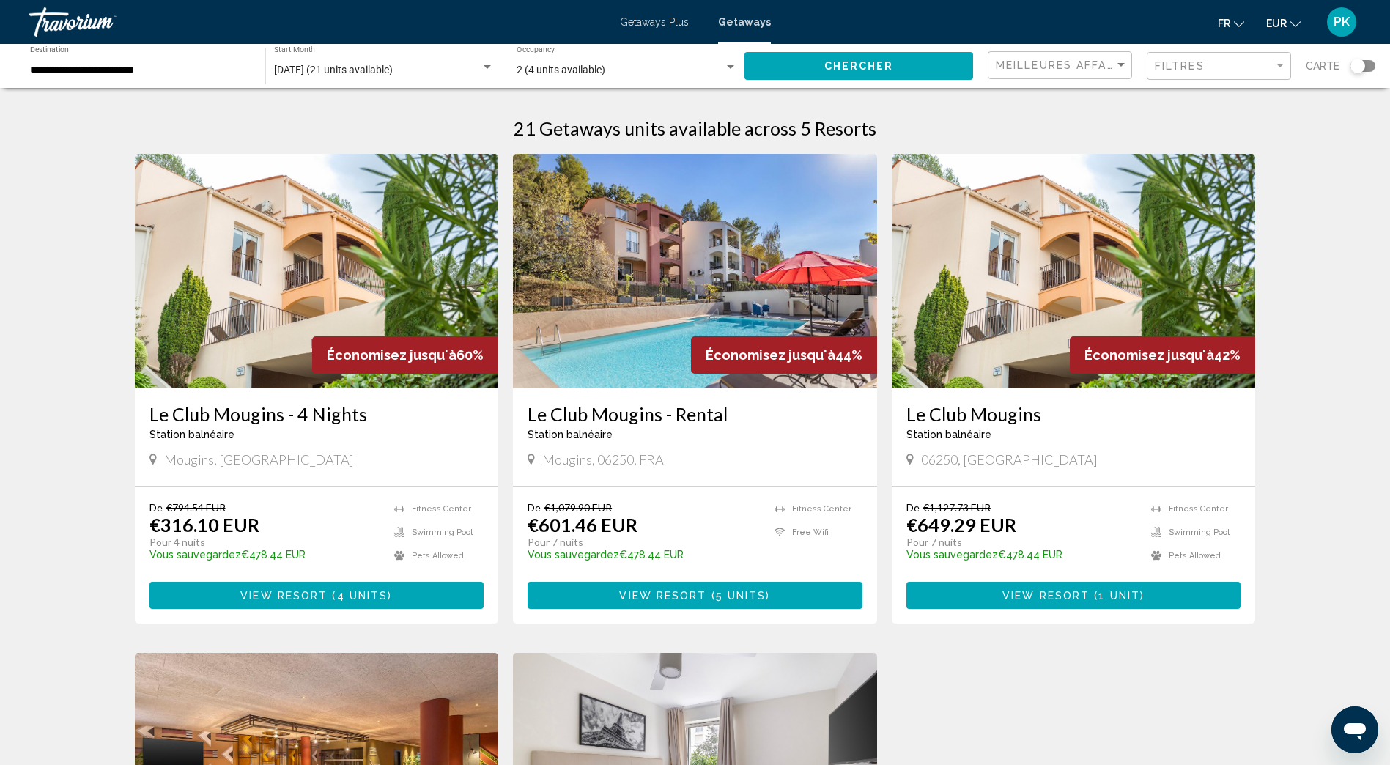
click at [485, 68] on div "Search widget" at bounding box center [487, 67] width 7 height 4
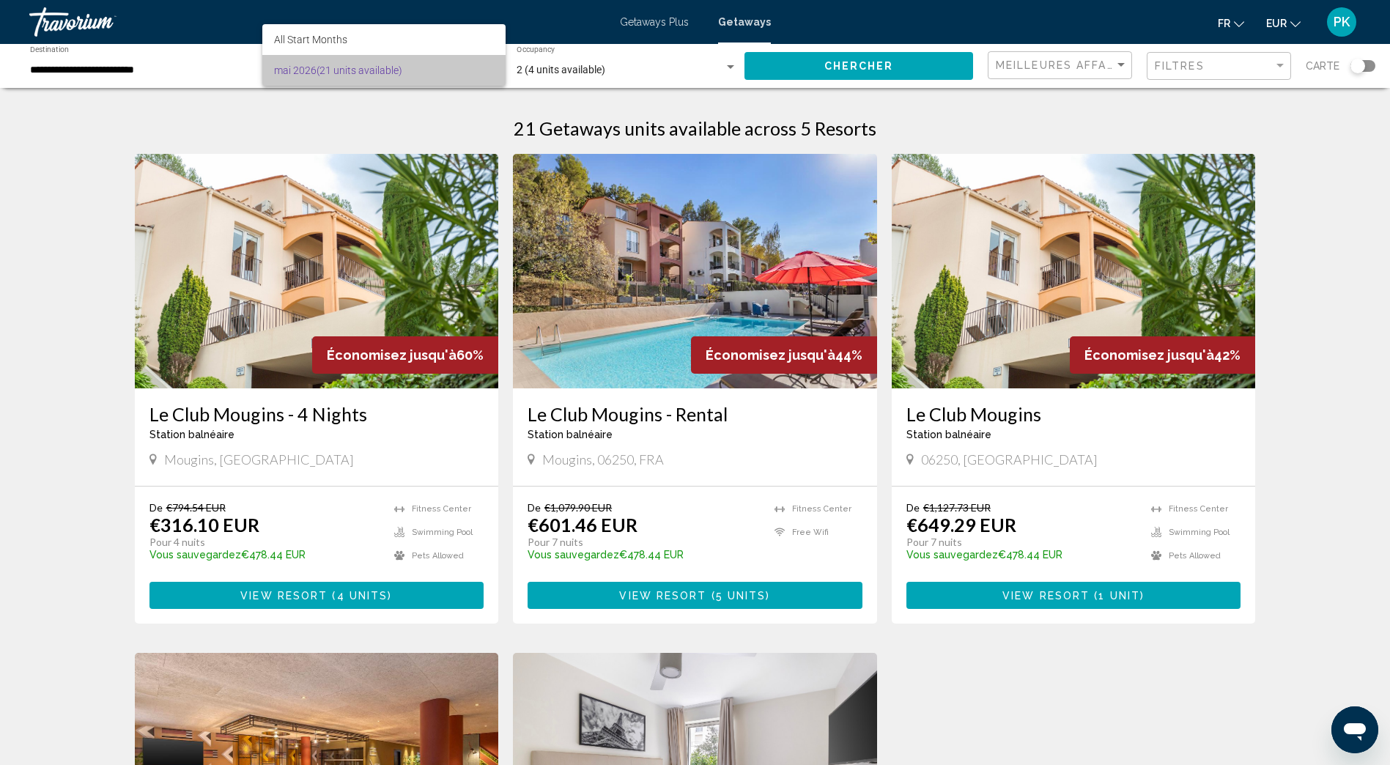
click at [485, 68] on span "[DATE] (21 units available)" at bounding box center [384, 70] width 220 height 31
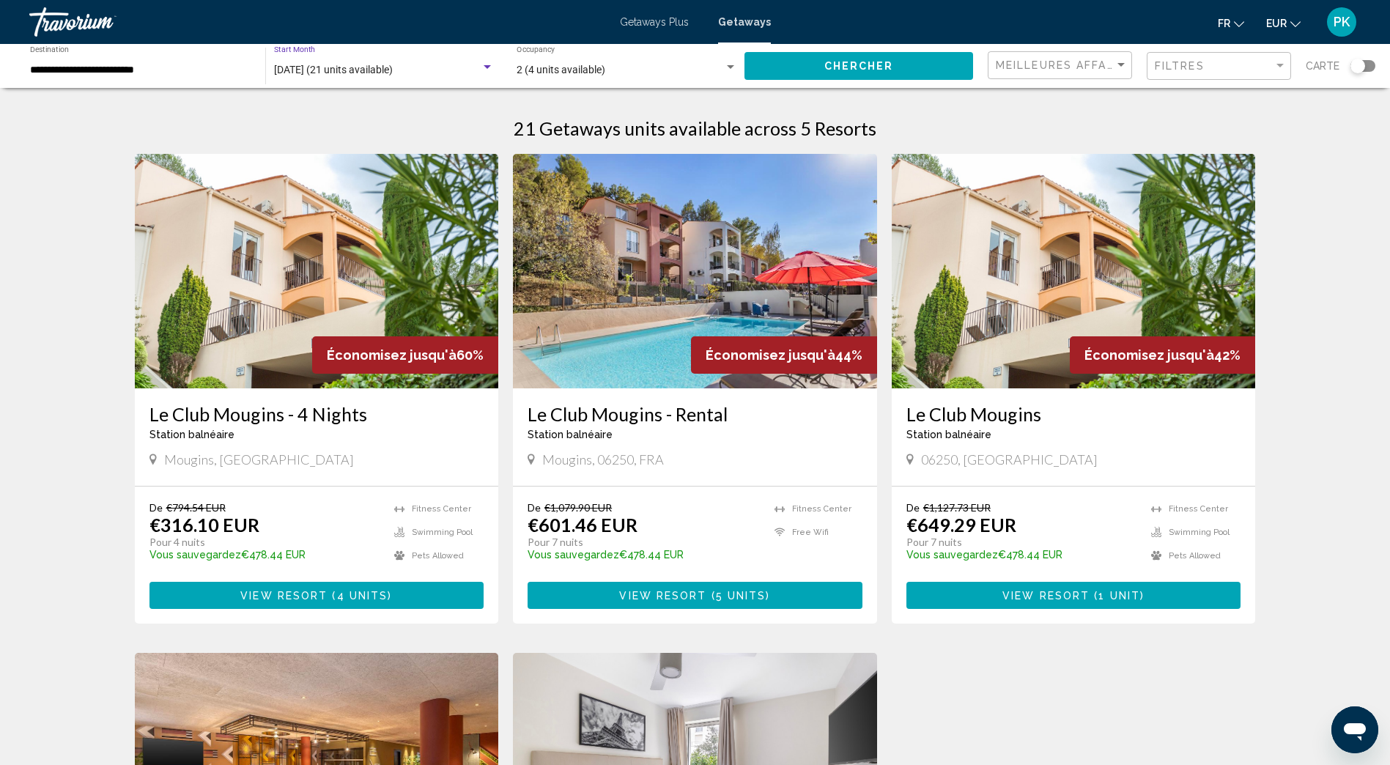
click at [488, 64] on div "Search widget" at bounding box center [487, 68] width 13 height 12
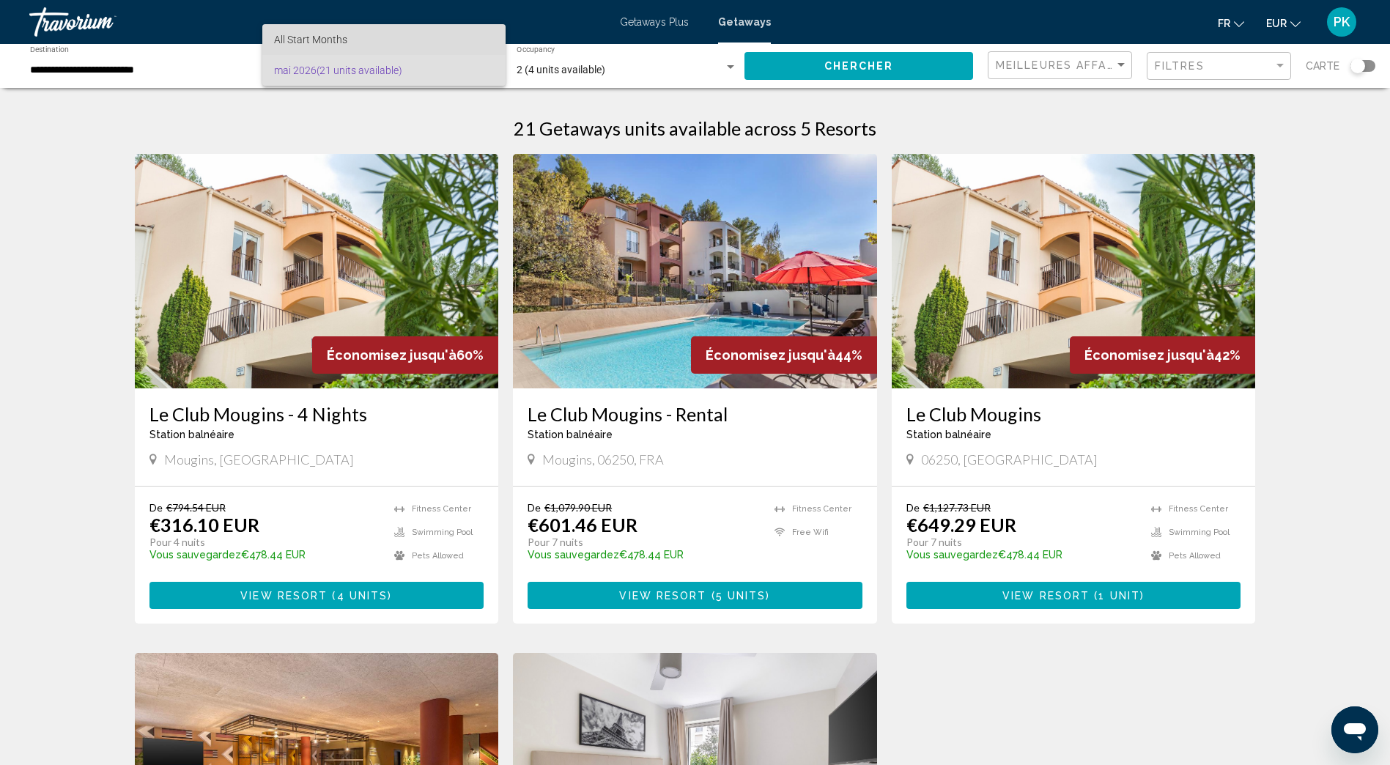
click at [405, 41] on span "All Start Months" at bounding box center [384, 39] width 220 height 31
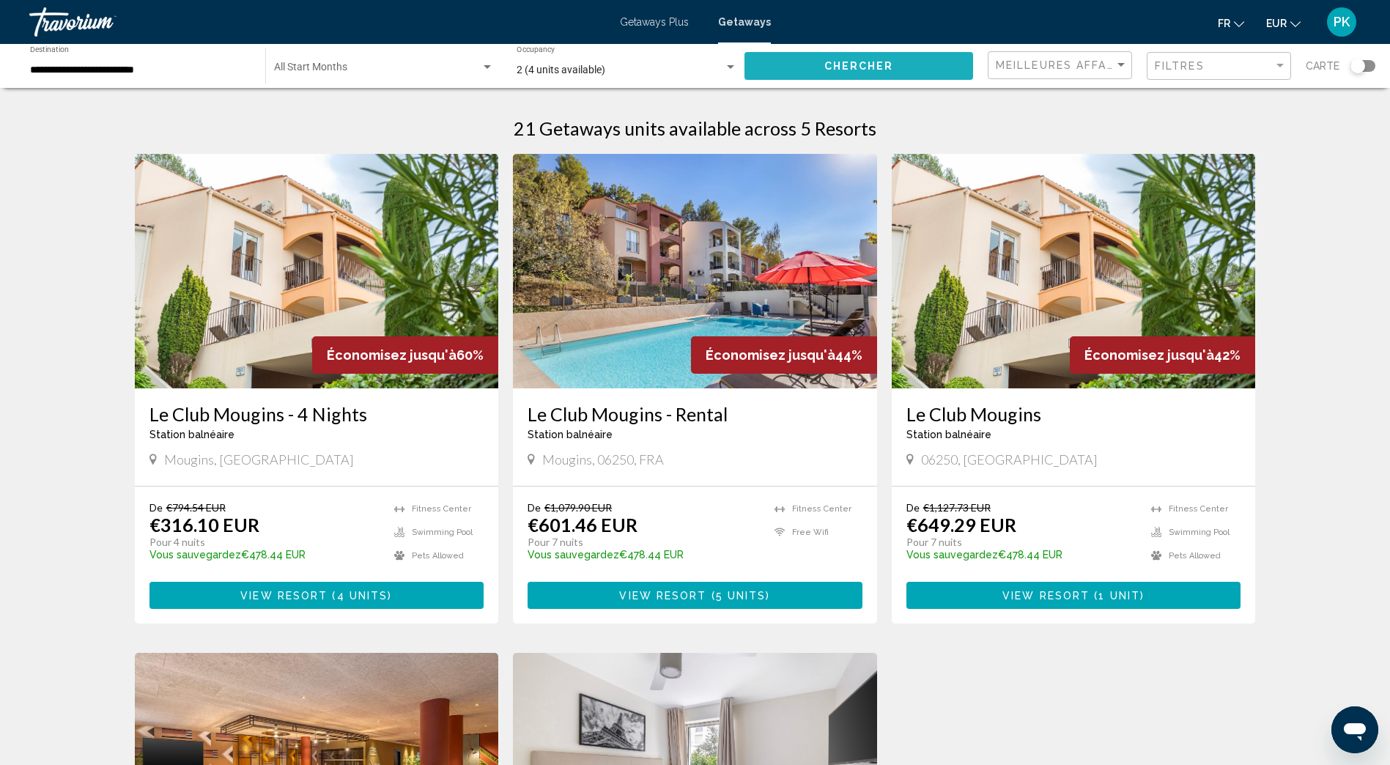
click at [849, 66] on span "Chercher" at bounding box center [859, 67] width 70 height 12
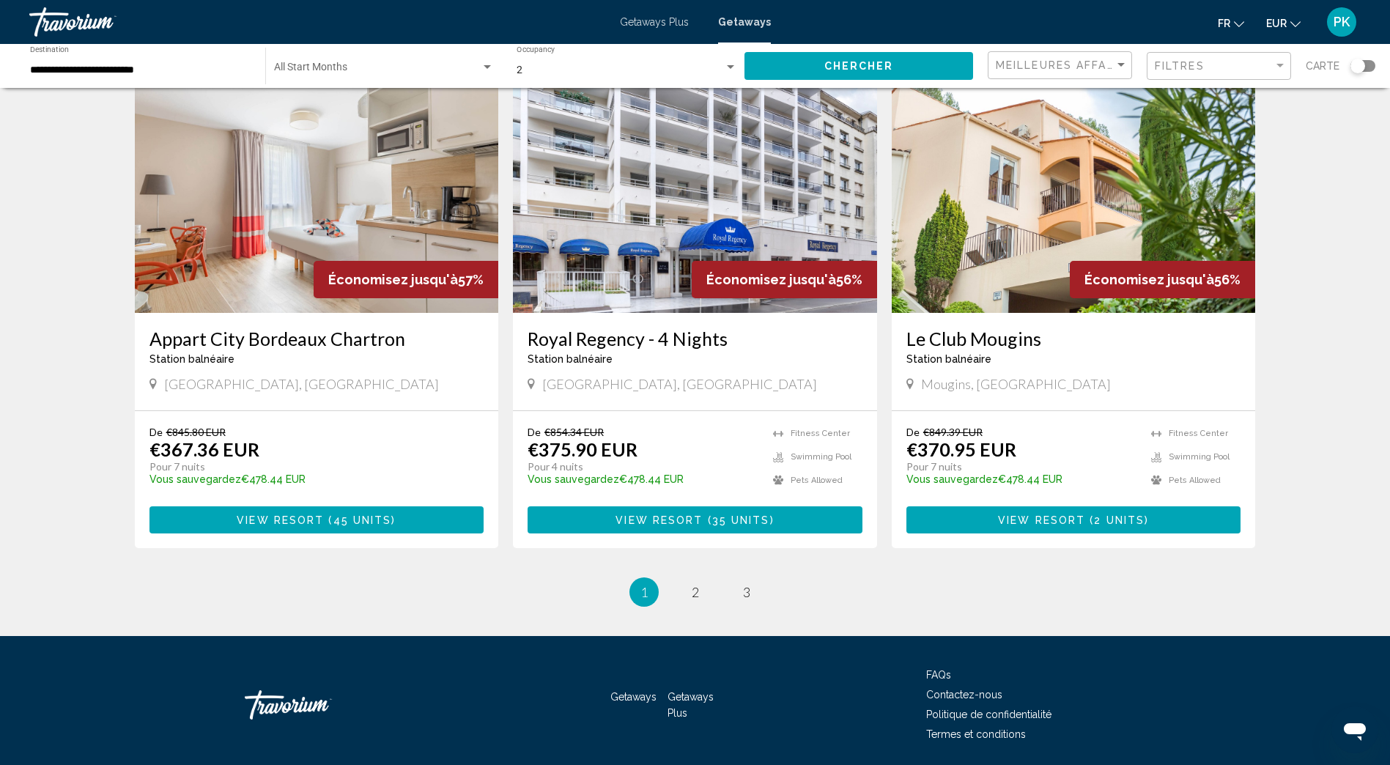
scroll to position [1624, 0]
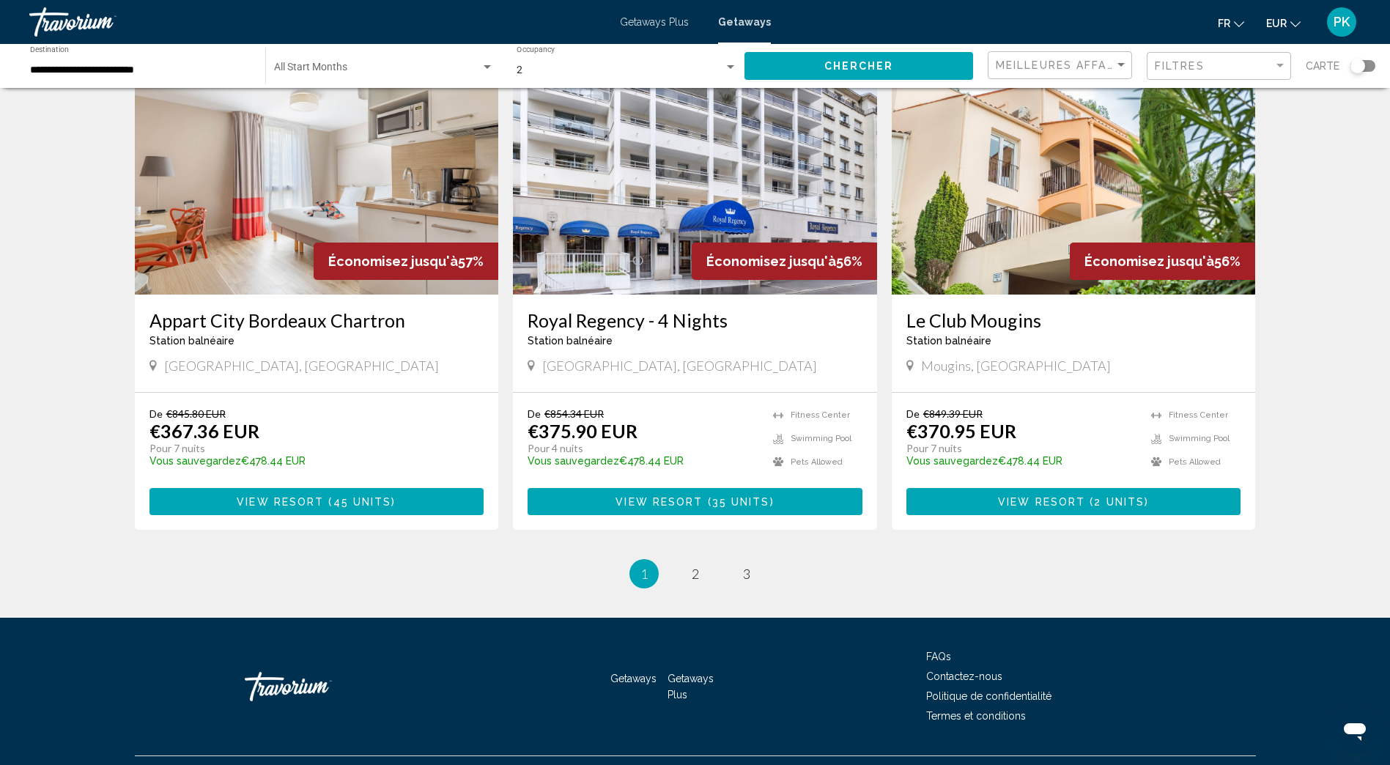
click at [678, 559] on ul "1 / 3 You're on page 1 page 2 page 3" at bounding box center [695, 573] width 1121 height 29
click at [689, 561] on link "page 2" at bounding box center [695, 574] width 26 height 26
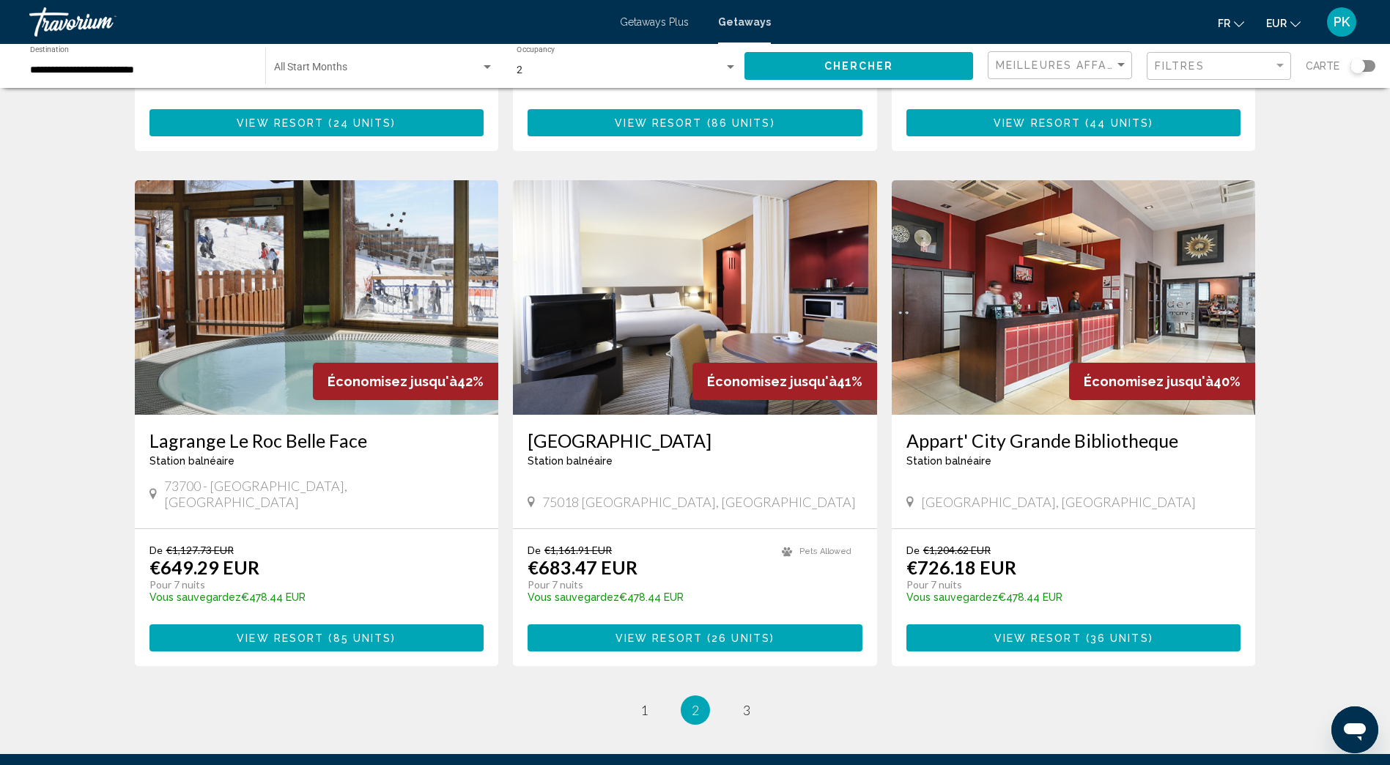
scroll to position [1539, 0]
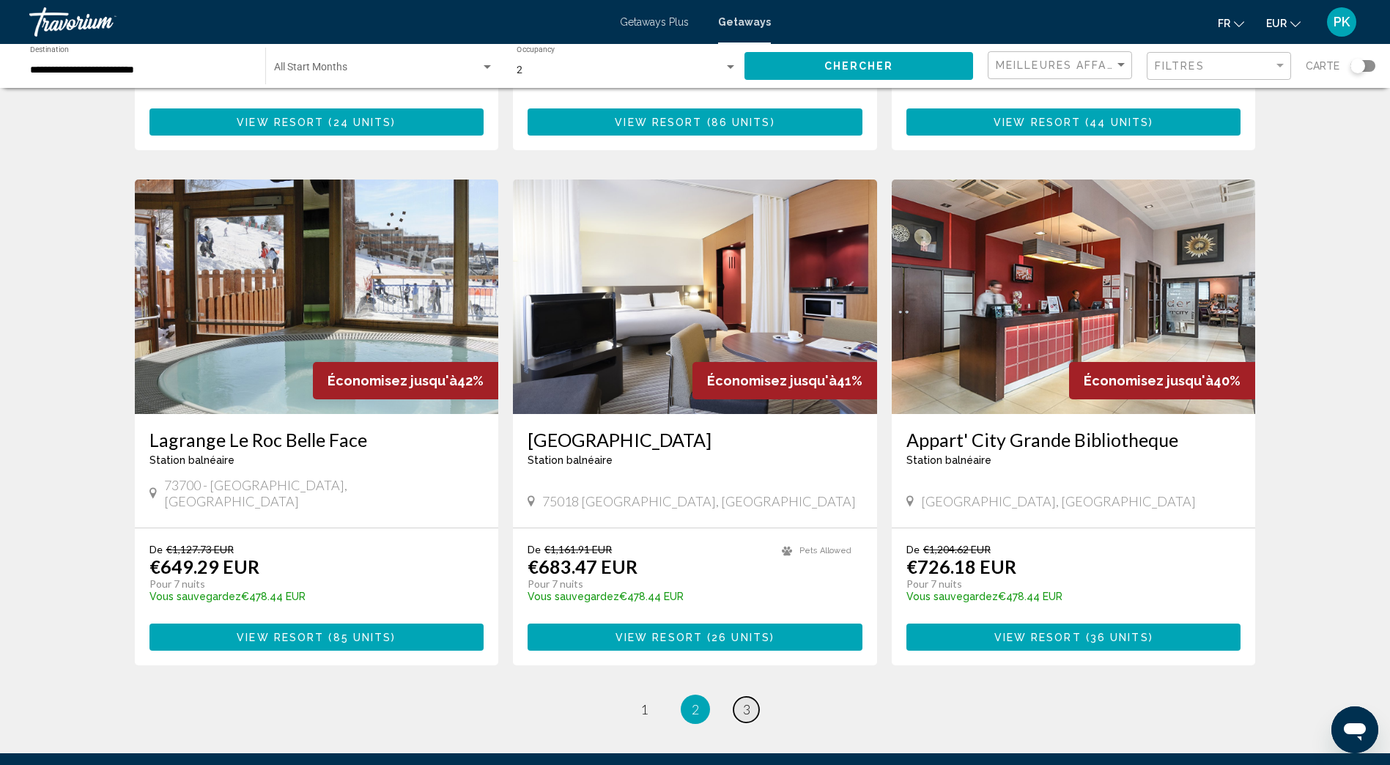
click at [745, 701] on span "3" at bounding box center [746, 709] width 7 height 16
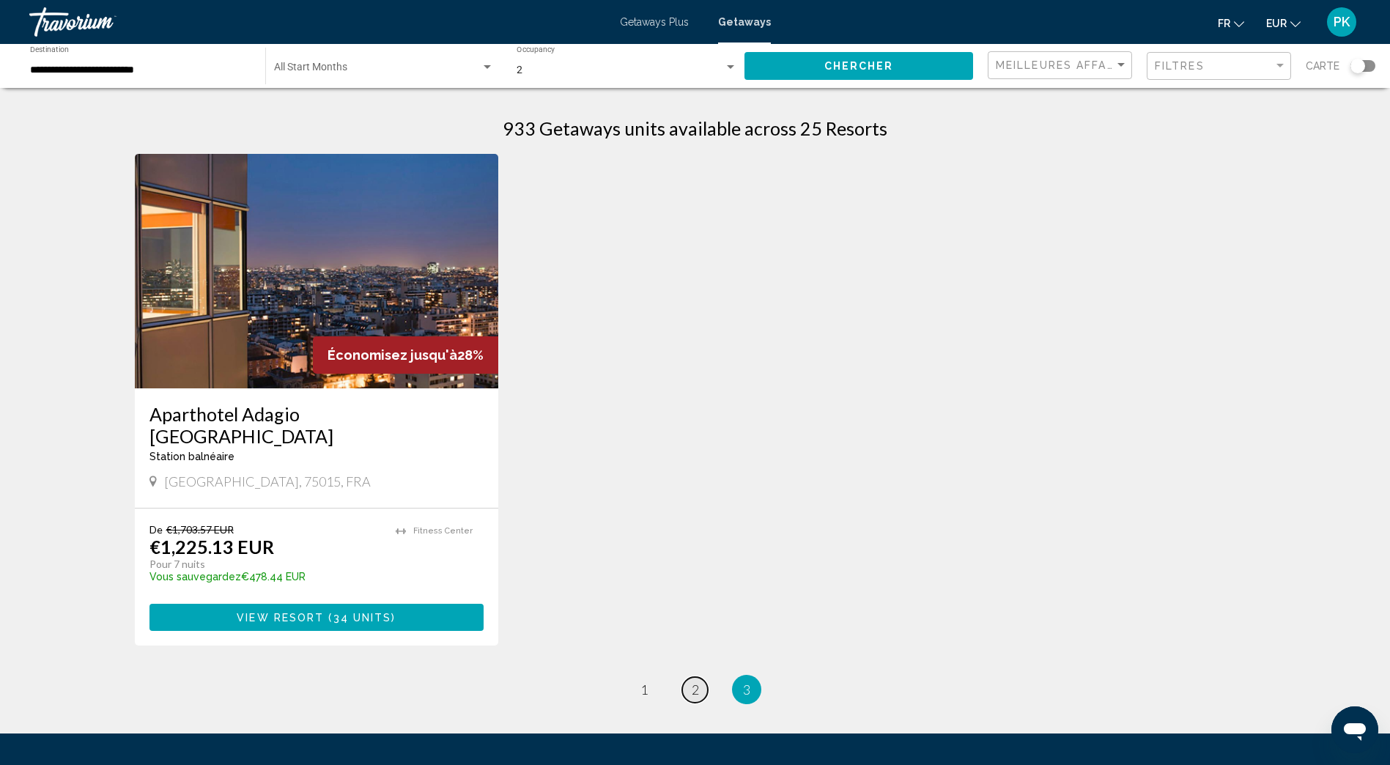
click at [689, 677] on link "page 2" at bounding box center [695, 690] width 26 height 26
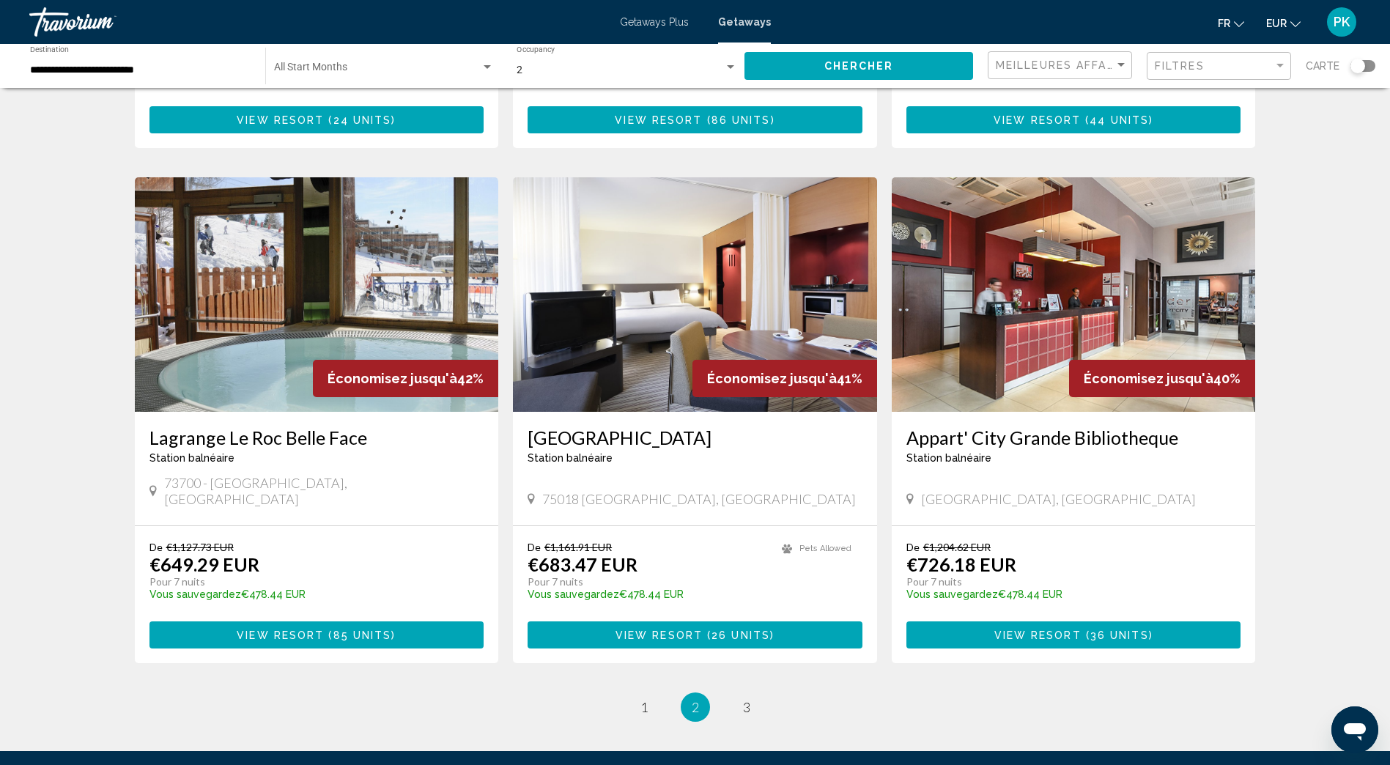
scroll to position [1624, 0]
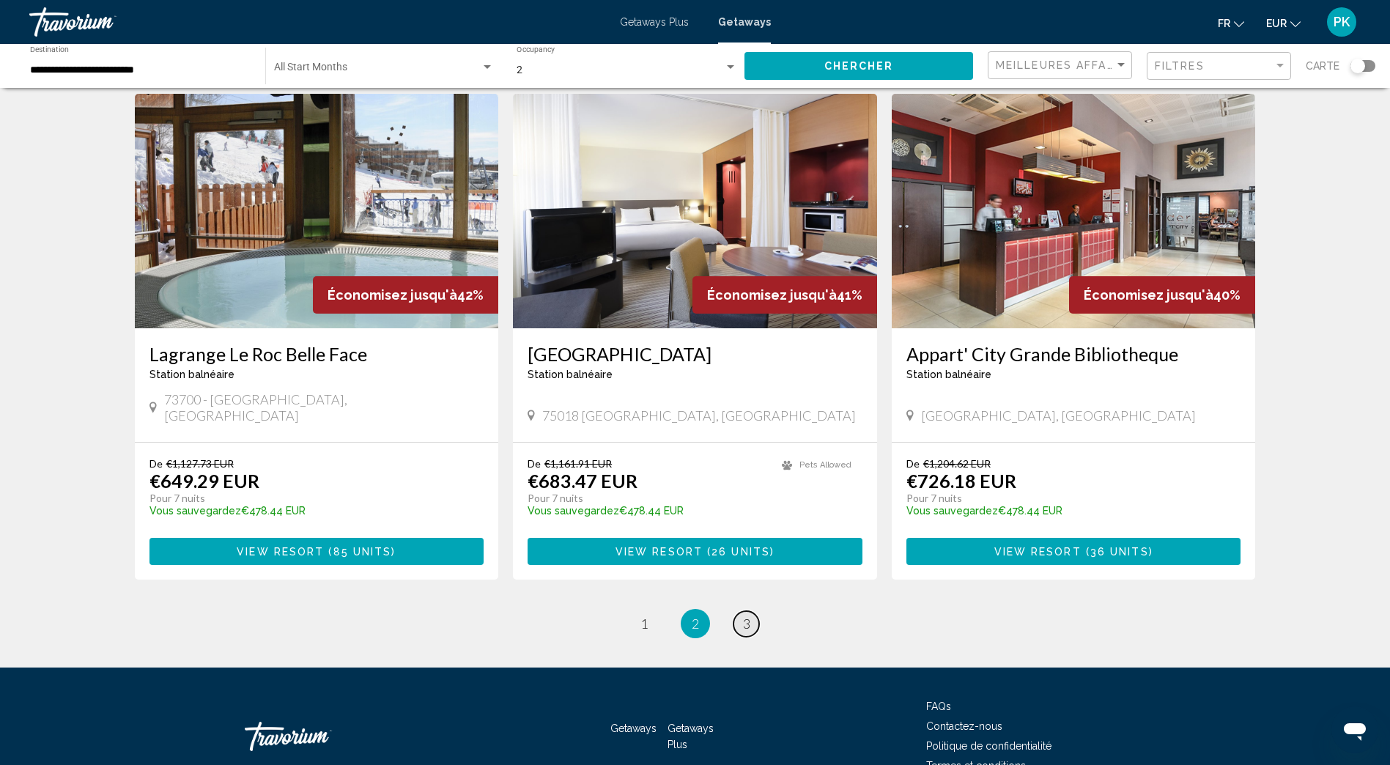
click at [750, 615] on span "3" at bounding box center [746, 623] width 7 height 16
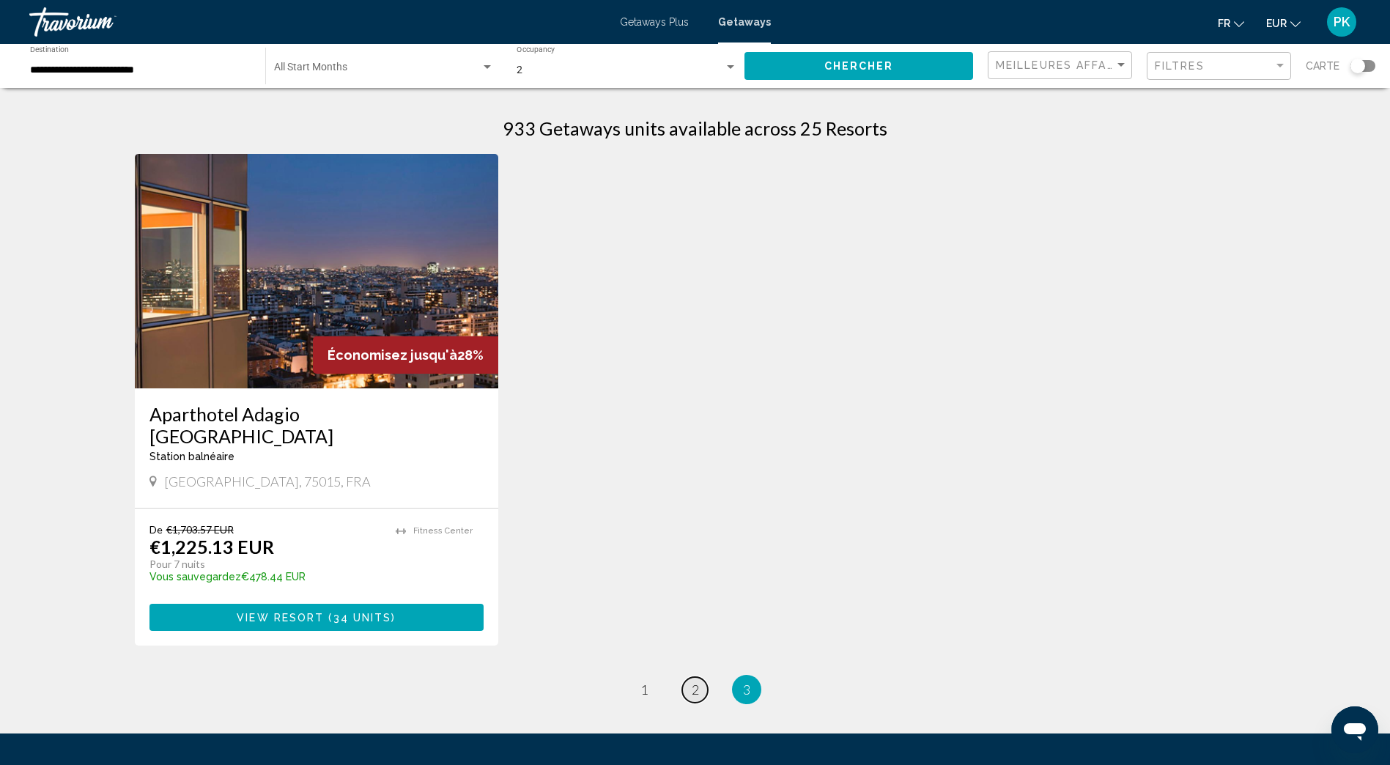
click at [694, 681] on span "2" at bounding box center [695, 689] width 7 height 16
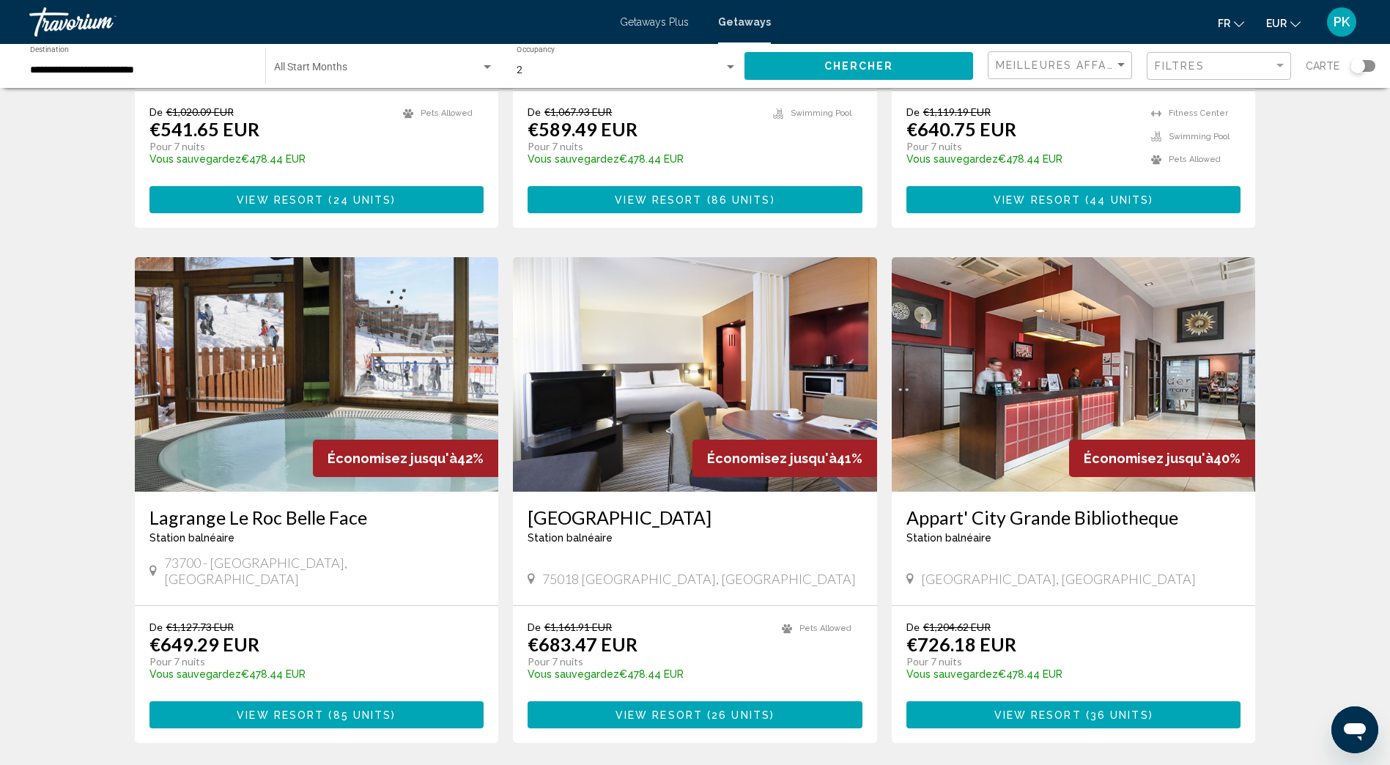
scroll to position [1465, 0]
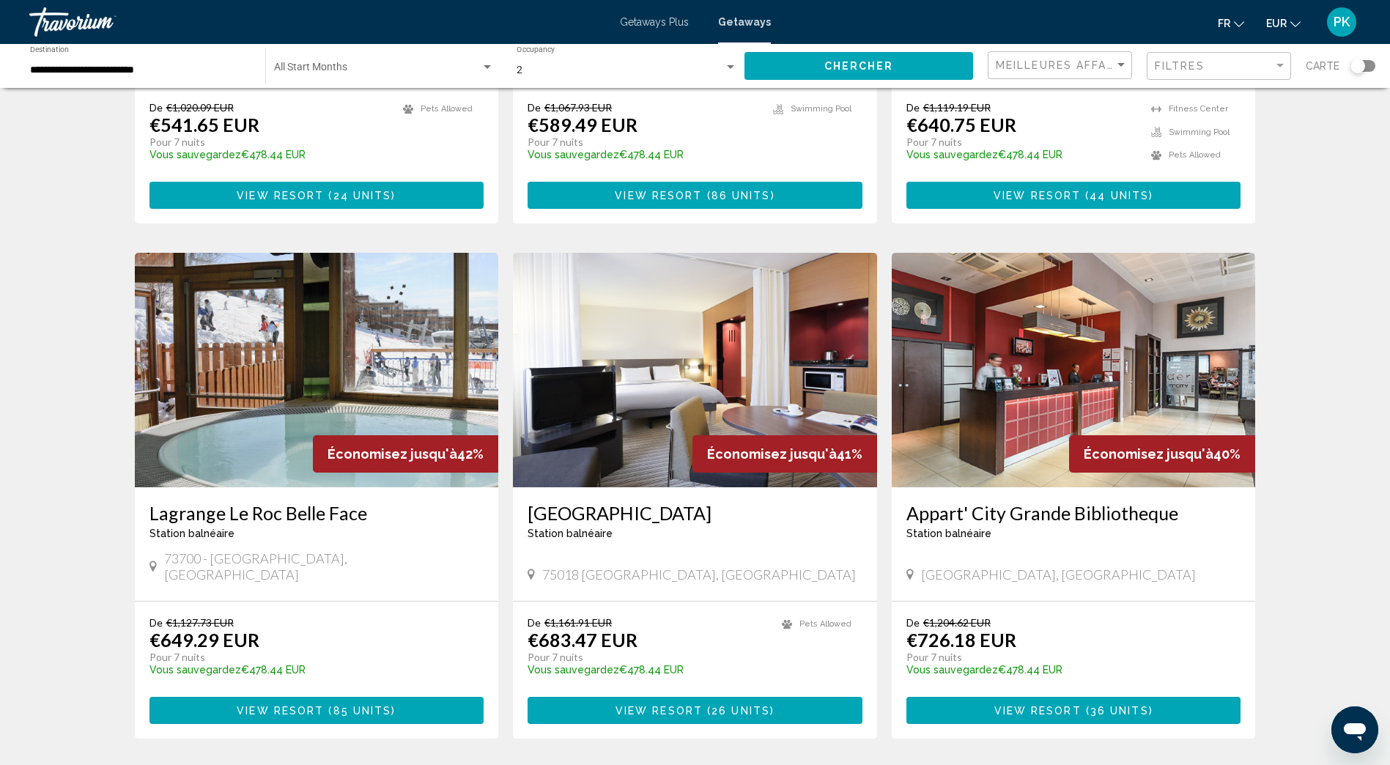
click at [292, 697] on button "View Resort ( 85 units )" at bounding box center [316, 710] width 335 height 27
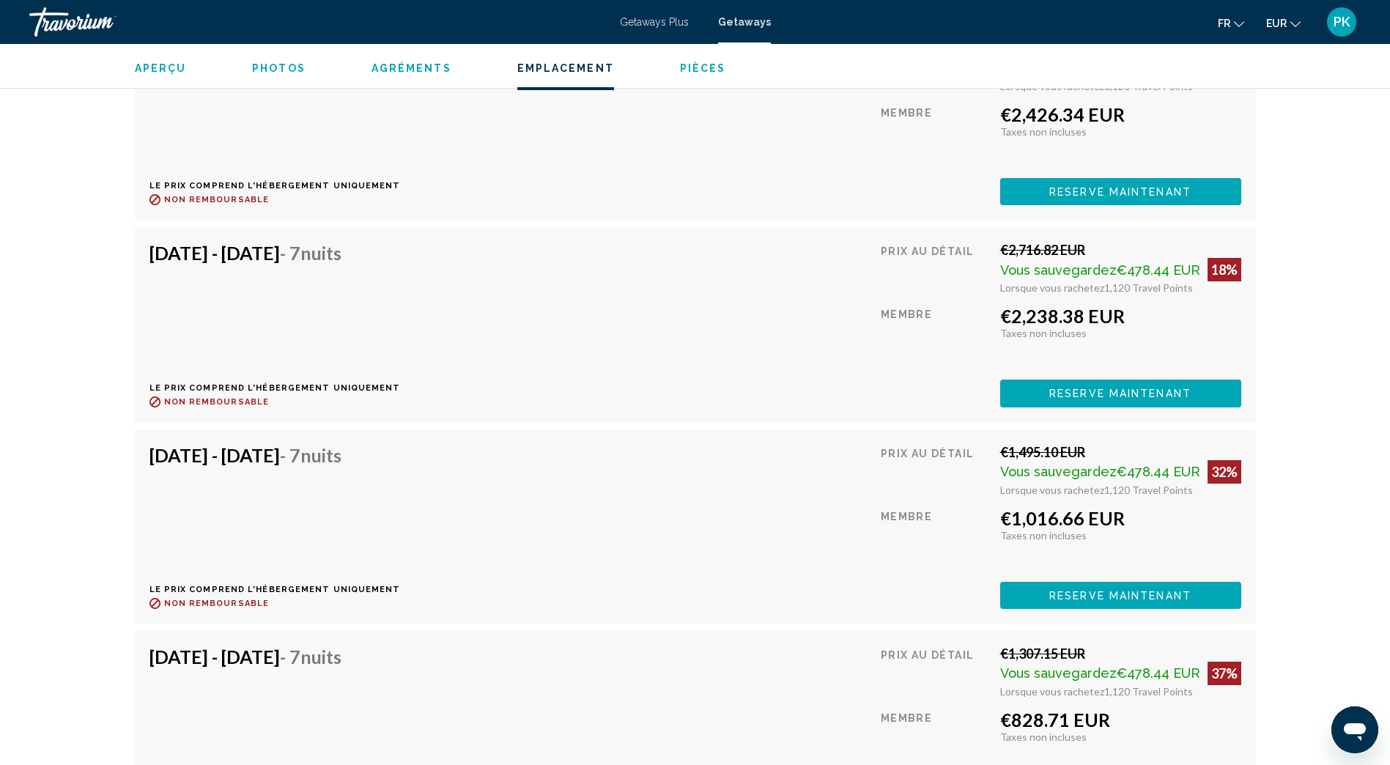
scroll to position [4417, 0]
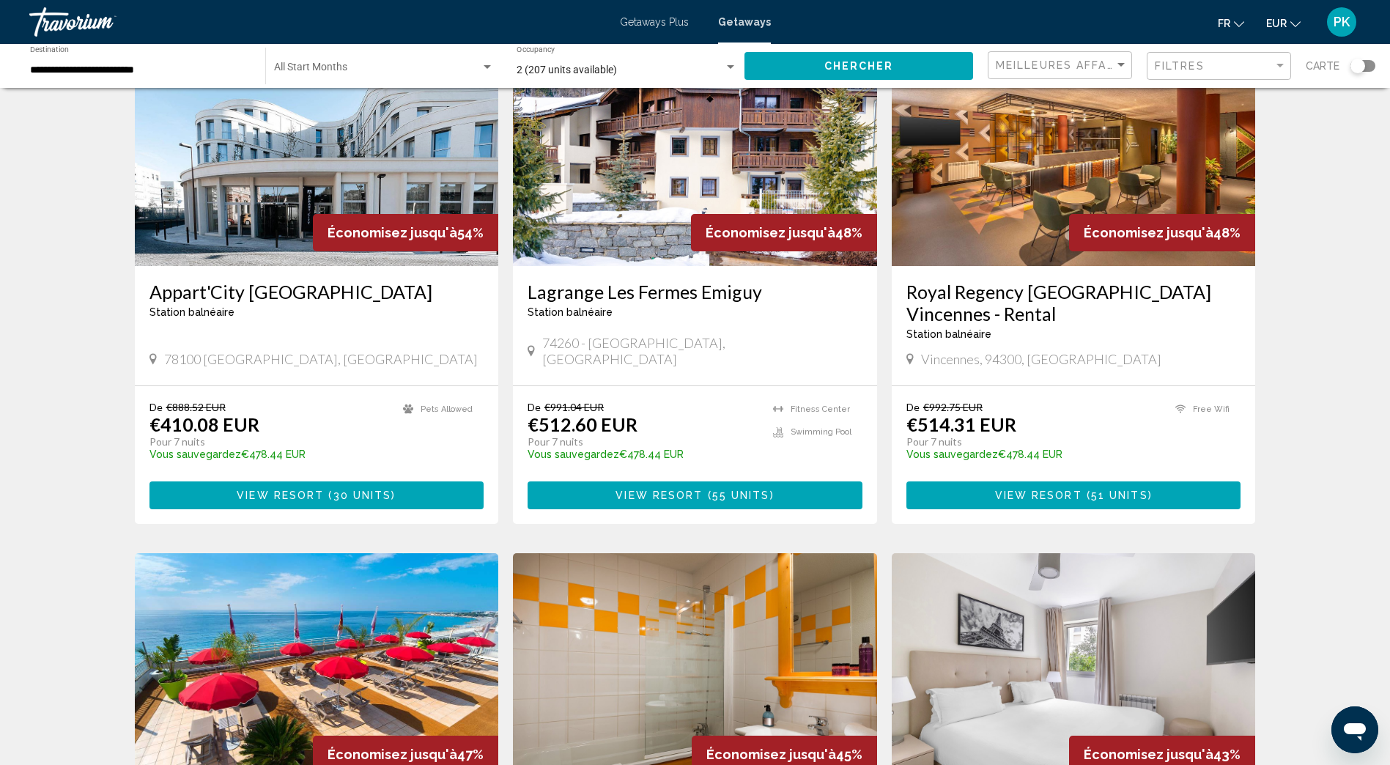
scroll to position [879, 0]
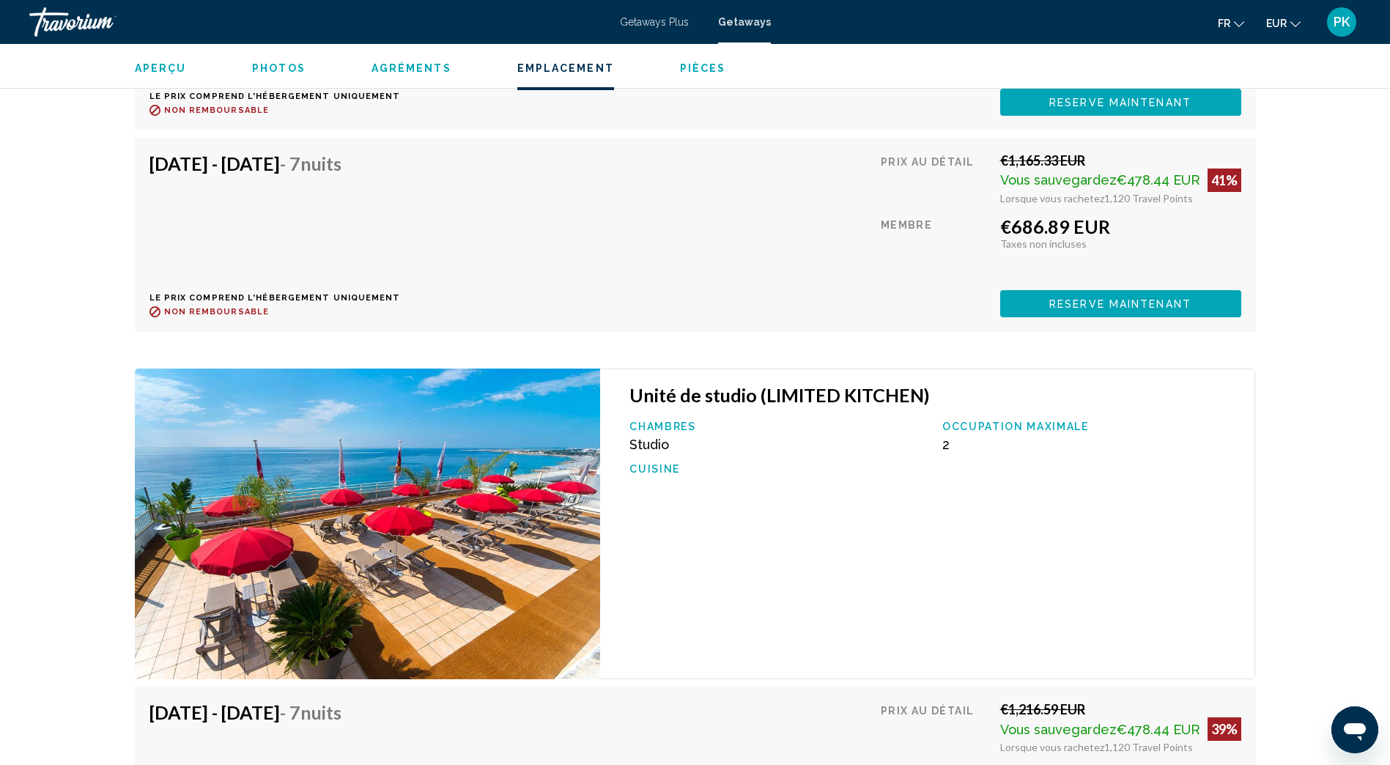
scroll to position [3810, 0]
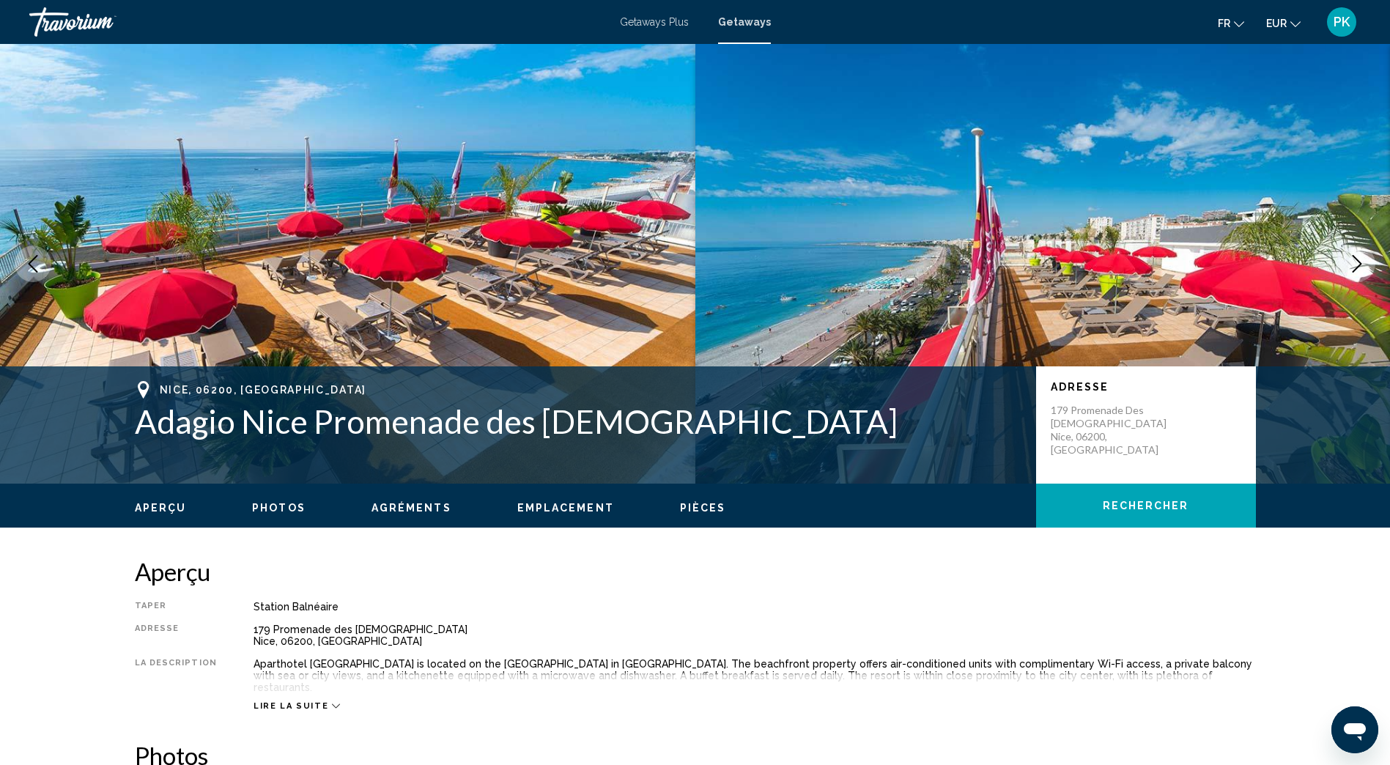
click at [1353, 258] on icon "Next image" at bounding box center [1357, 264] width 18 height 18
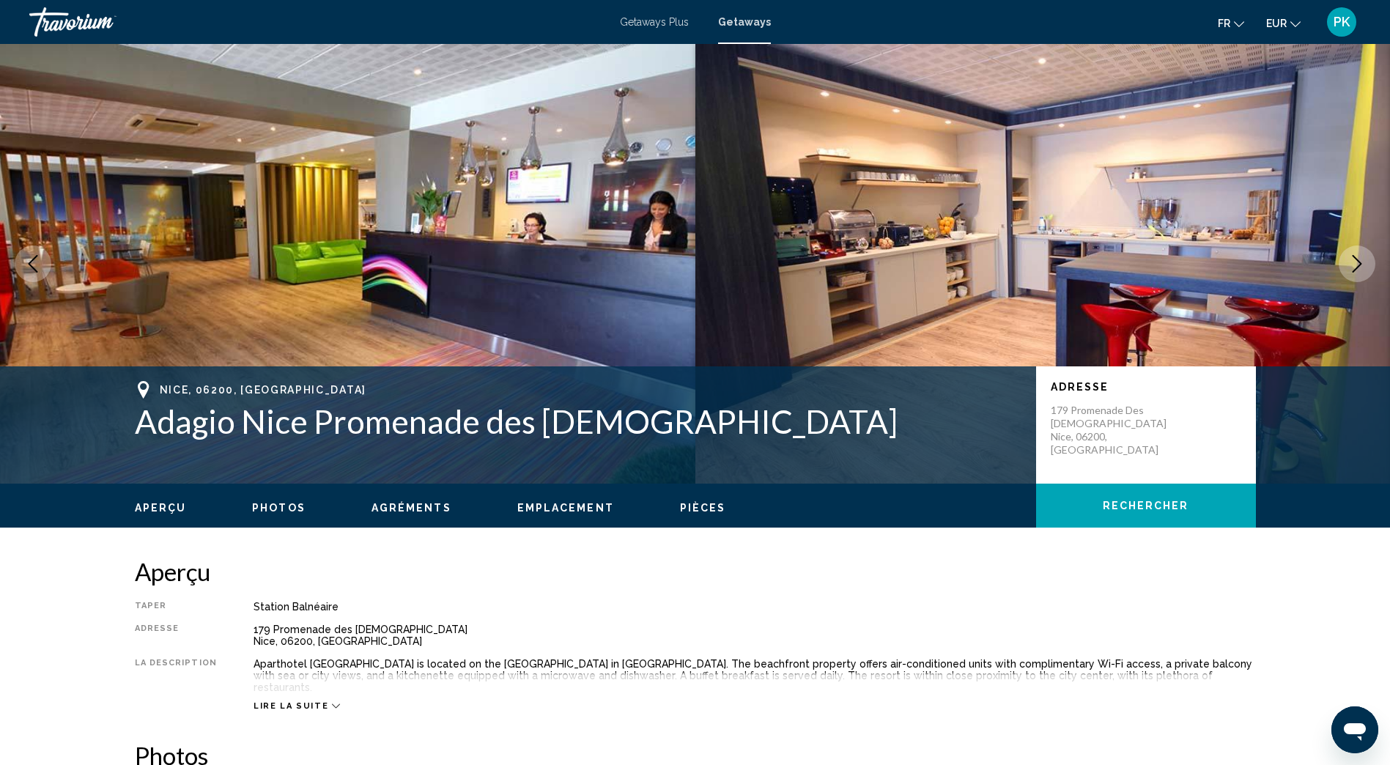
click at [1353, 258] on icon "Next image" at bounding box center [1357, 264] width 18 height 18
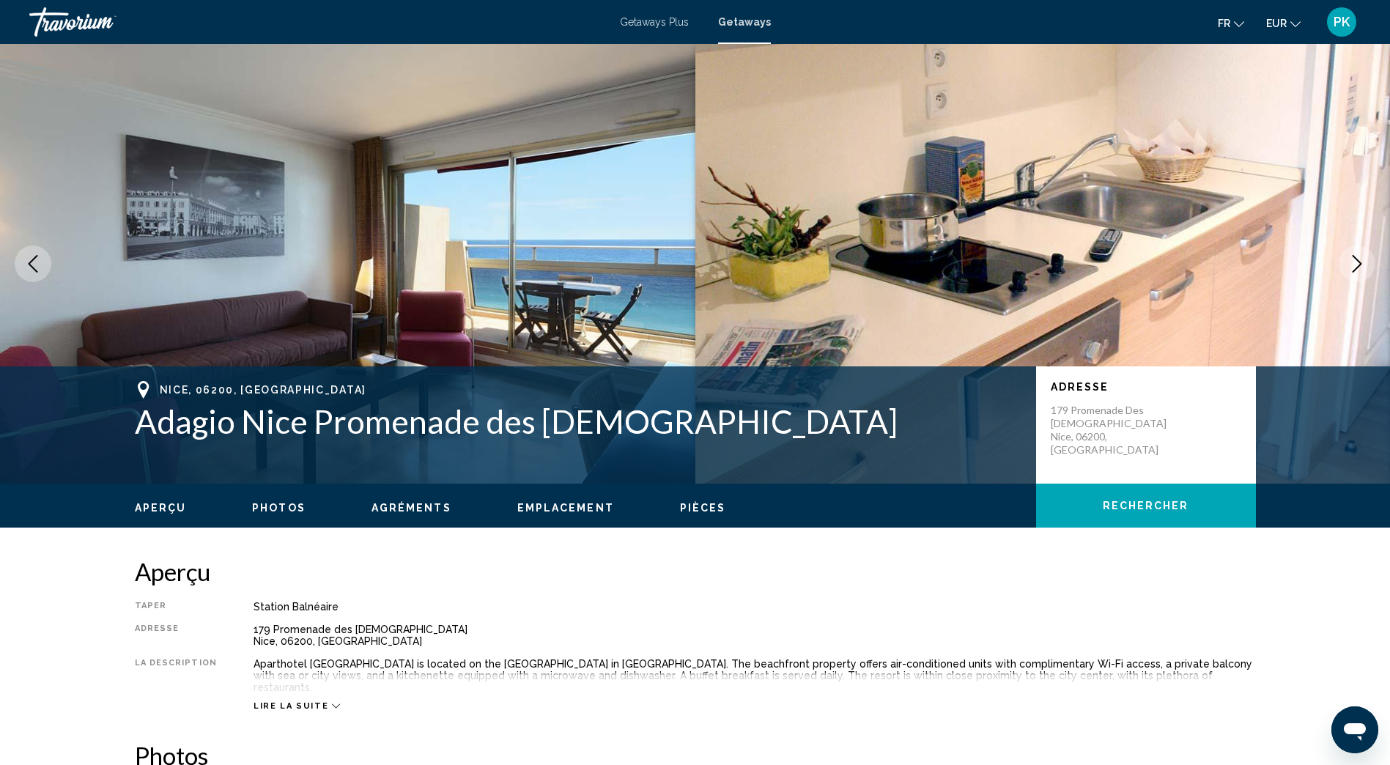
click at [1353, 258] on icon "Next image" at bounding box center [1357, 264] width 18 height 18
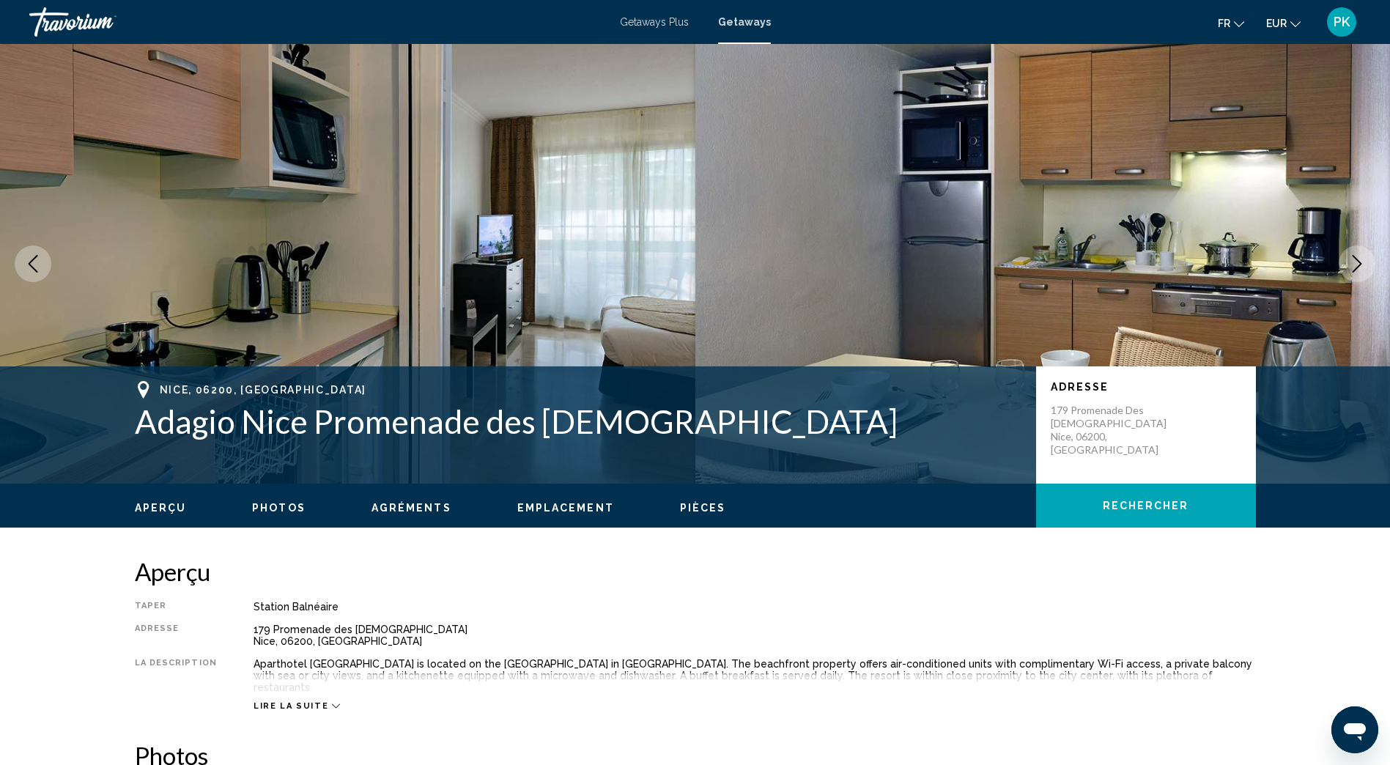
click at [1353, 258] on icon "Next image" at bounding box center [1357, 264] width 18 height 18
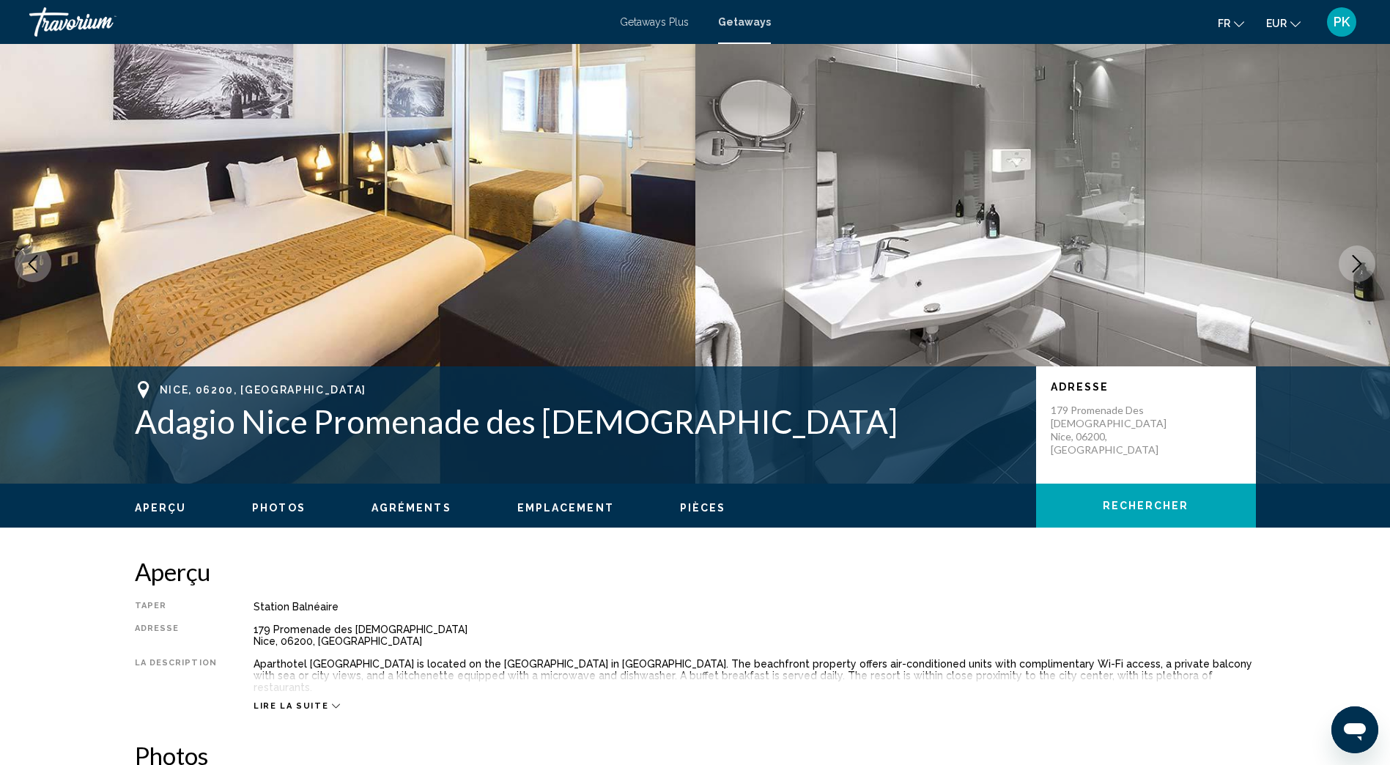
click at [1353, 258] on icon "Next image" at bounding box center [1357, 264] width 18 height 18
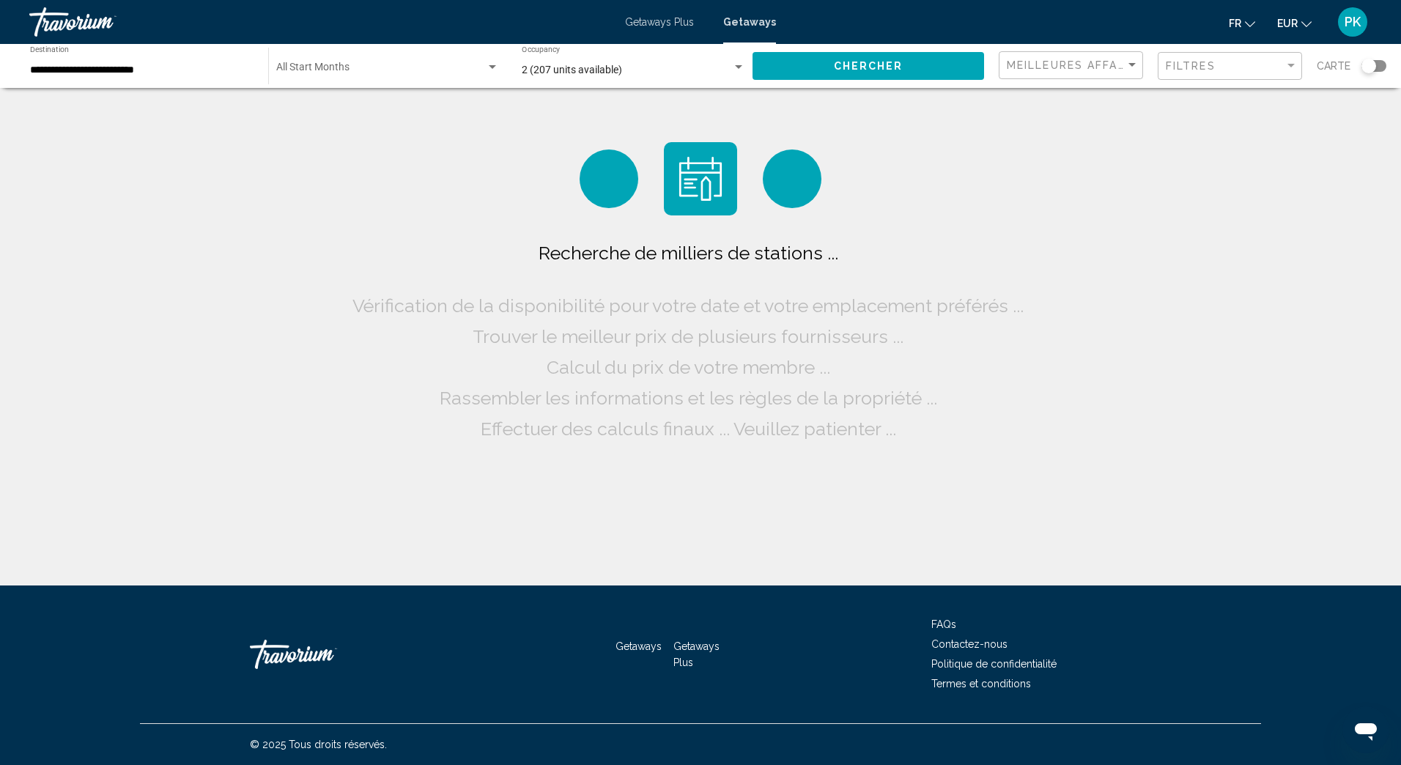
click at [654, 21] on span "Getaways Plus" at bounding box center [659, 22] width 69 height 12
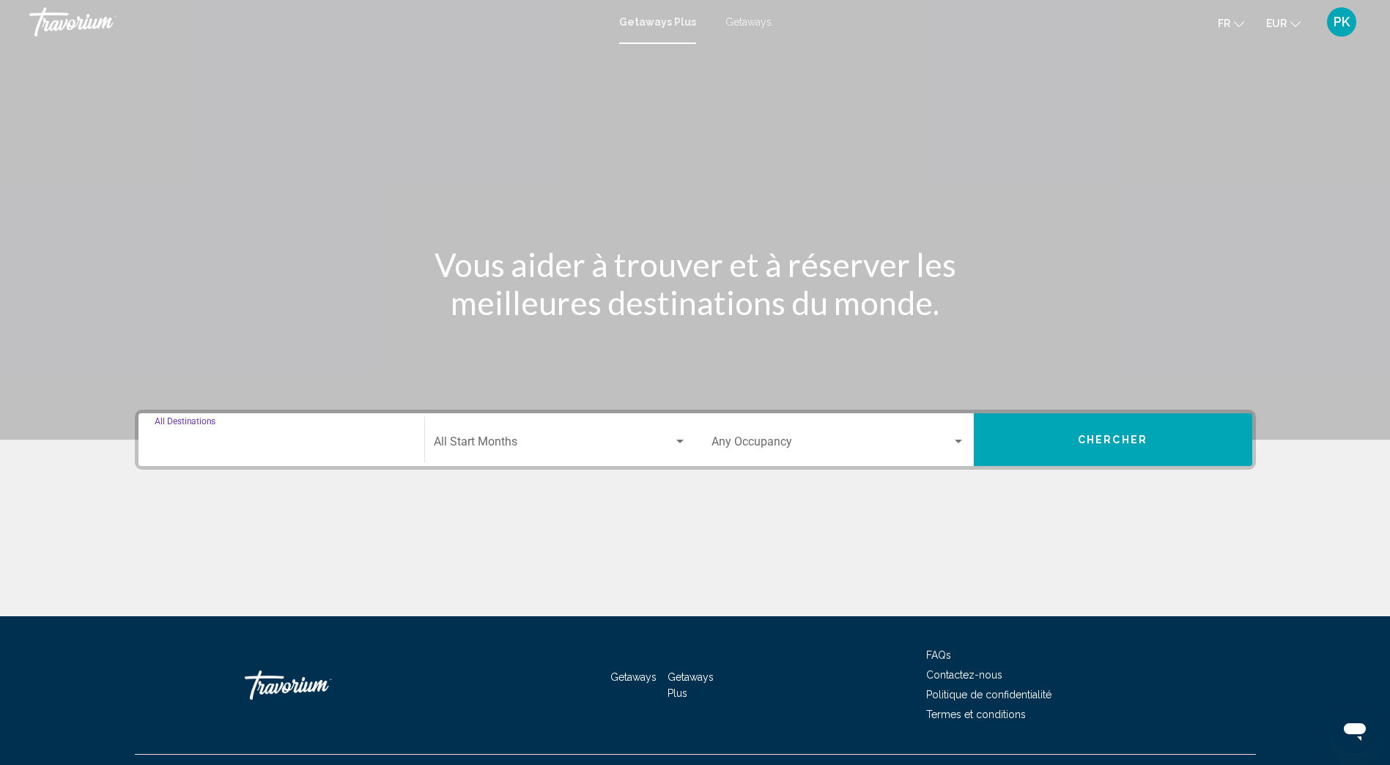
click at [221, 440] on input "Destination All Destinations" at bounding box center [282, 444] width 254 height 13
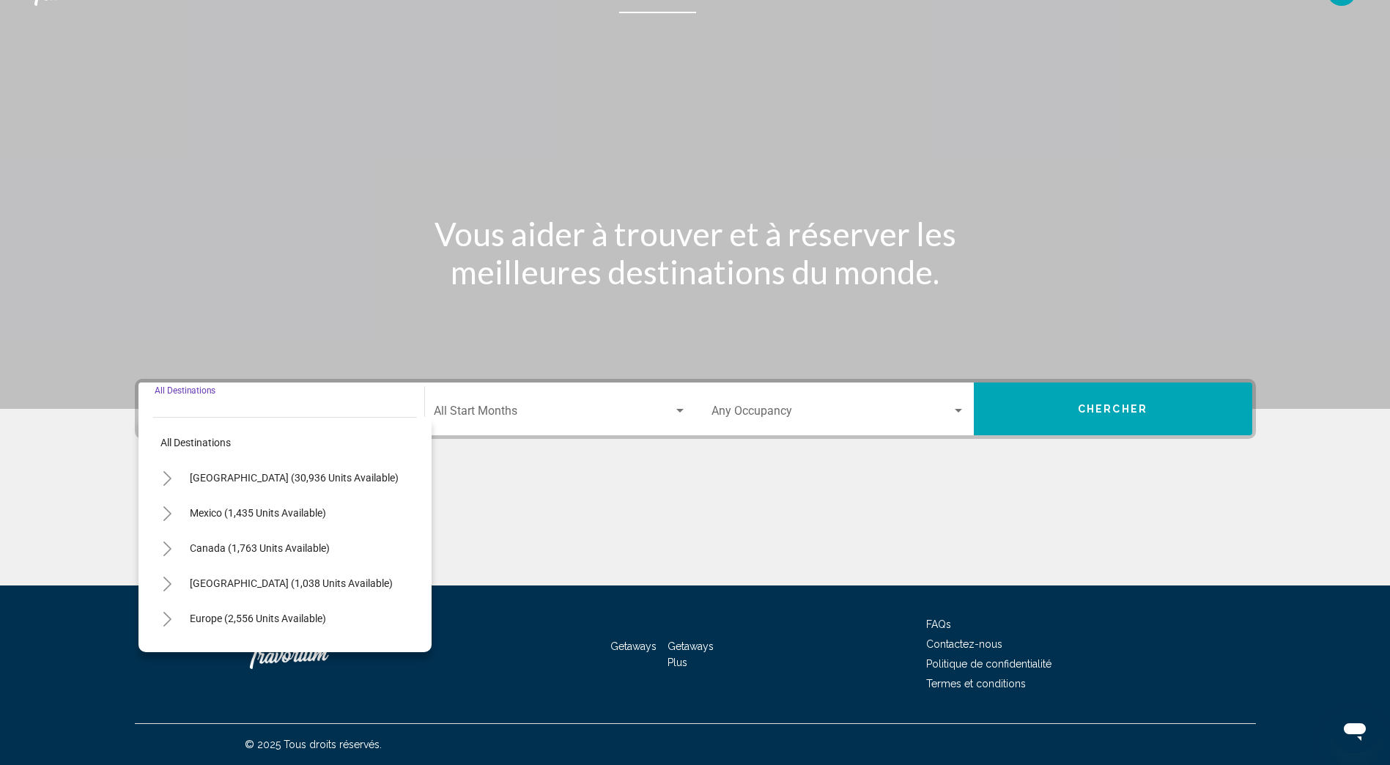
click at [163, 615] on icon "Toggle Europe (2,556 units available)" at bounding box center [167, 619] width 11 height 15
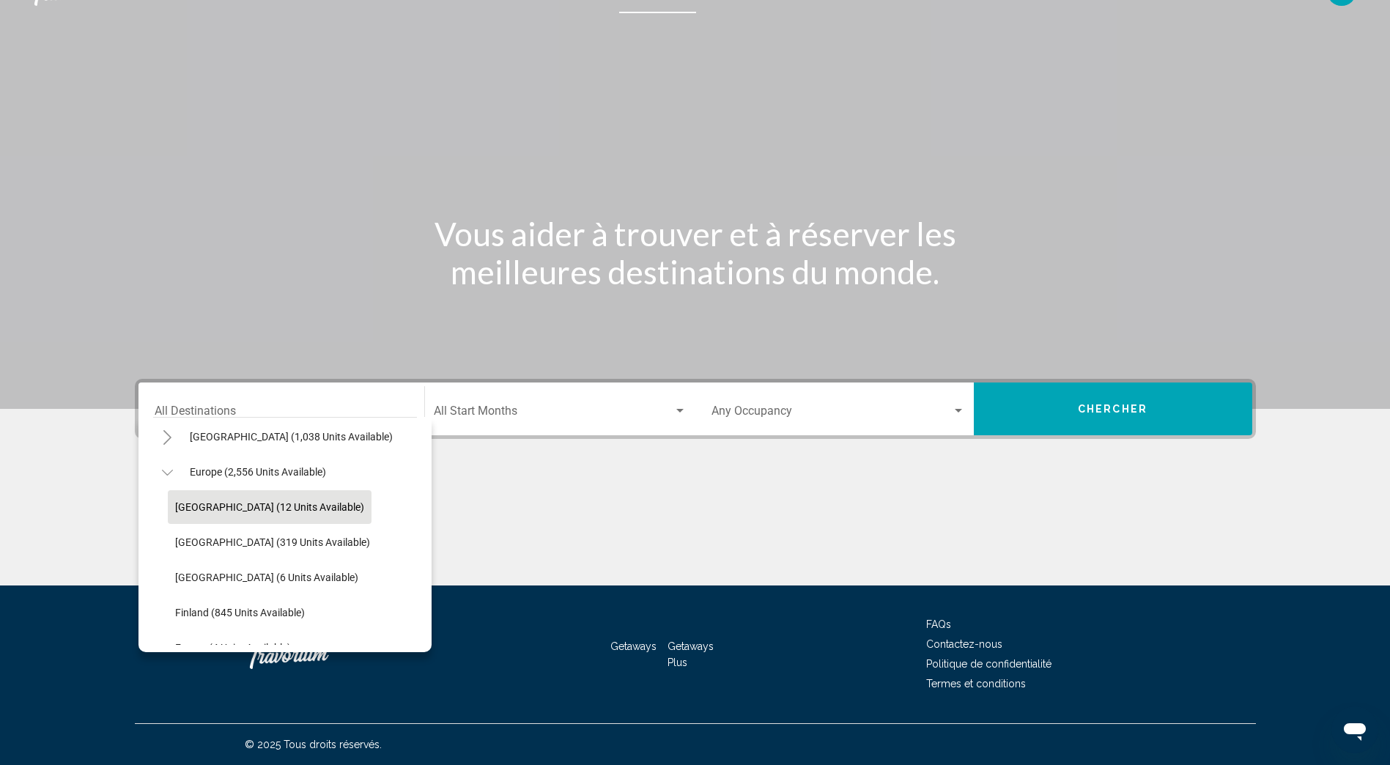
scroll to position [220, 0]
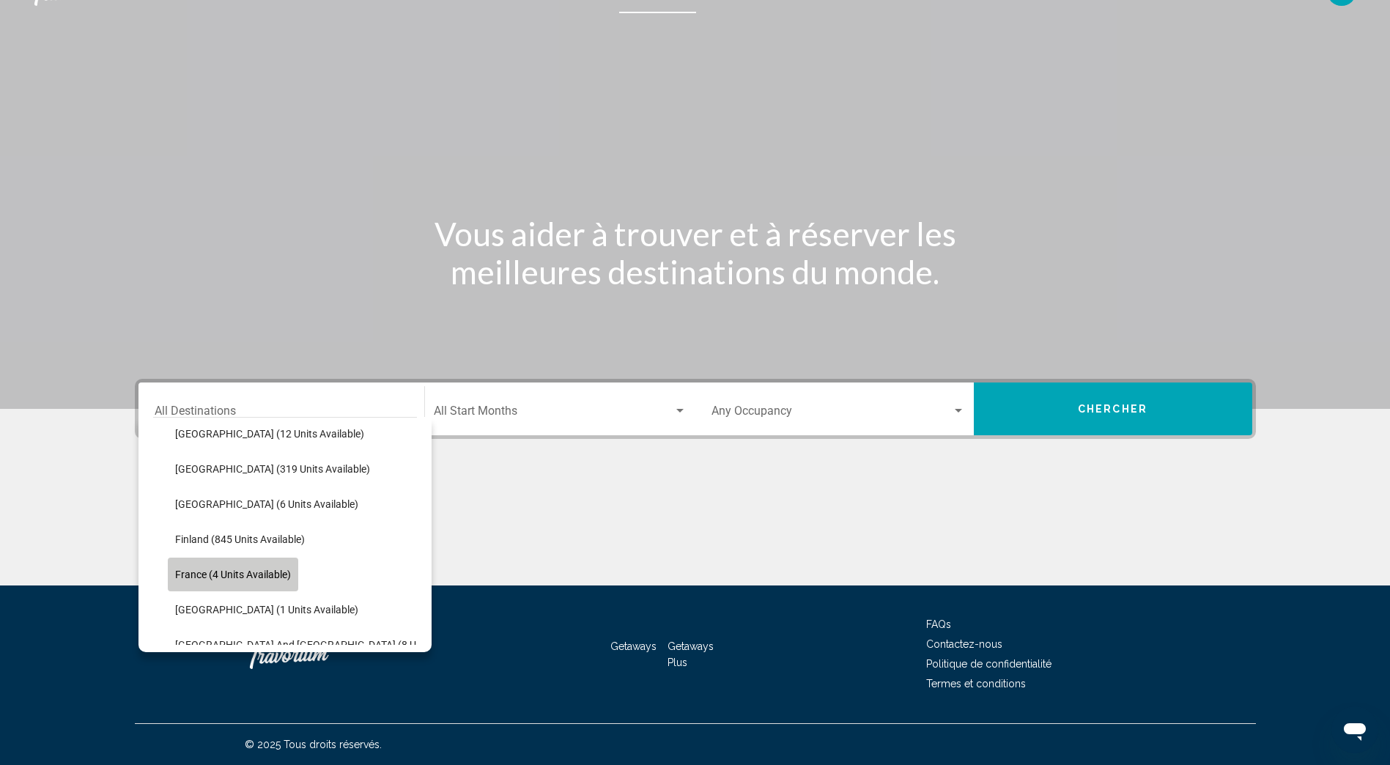
click at [252, 569] on span "France (4 units available)" at bounding box center [233, 575] width 116 height 12
type input "**********"
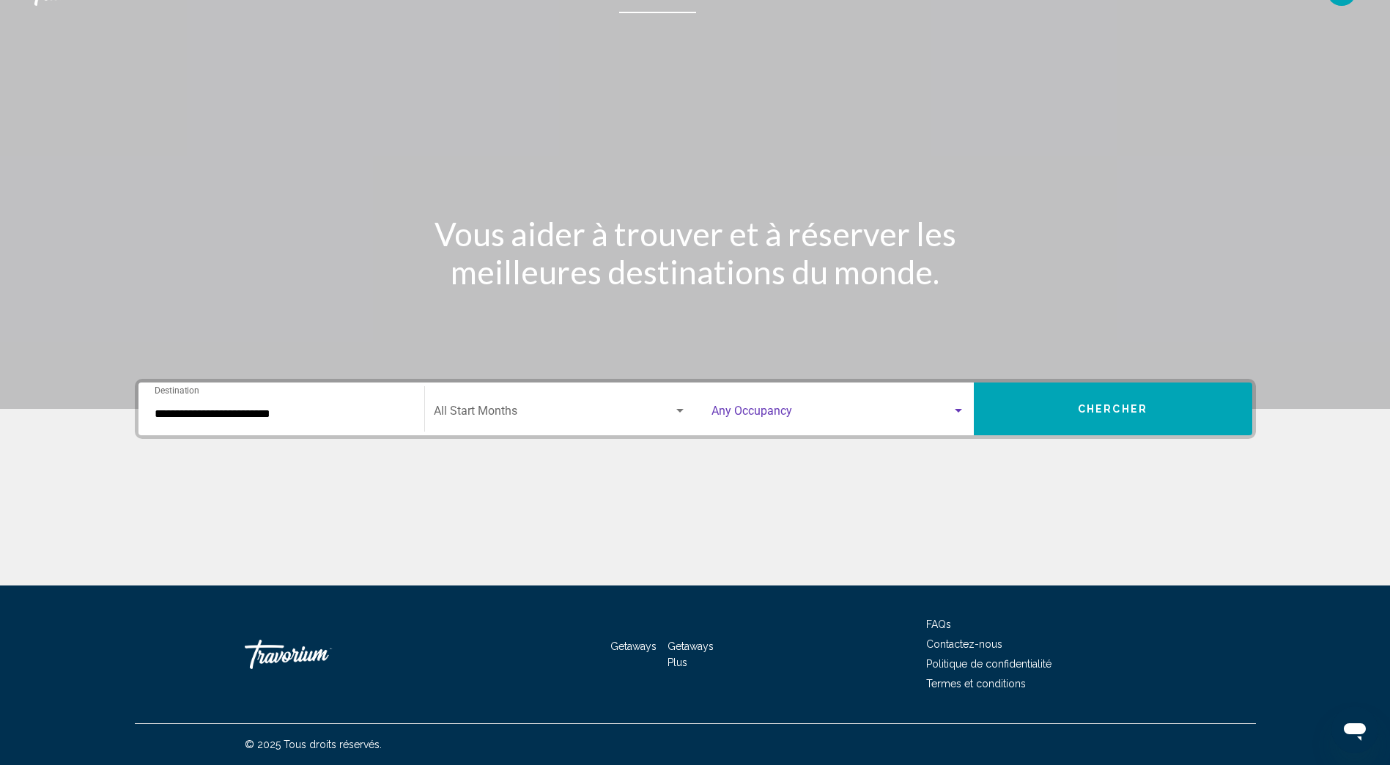
click at [957, 412] on div "Search widget" at bounding box center [958, 411] width 7 height 4
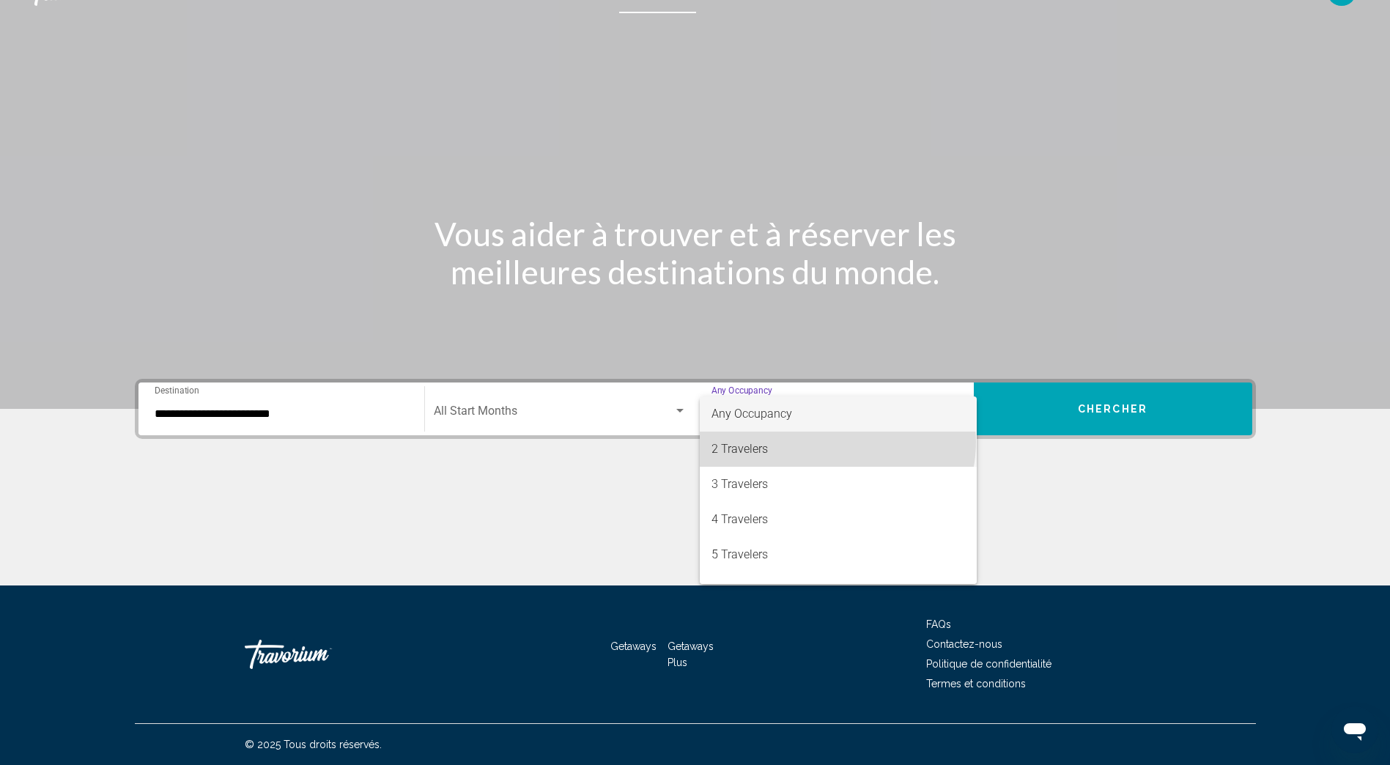
drag, startPoint x: 837, startPoint y: 442, endPoint x: 848, endPoint y: 440, distance: 11.2
click at [837, 442] on span "2 Travelers" at bounding box center [838, 449] width 254 height 35
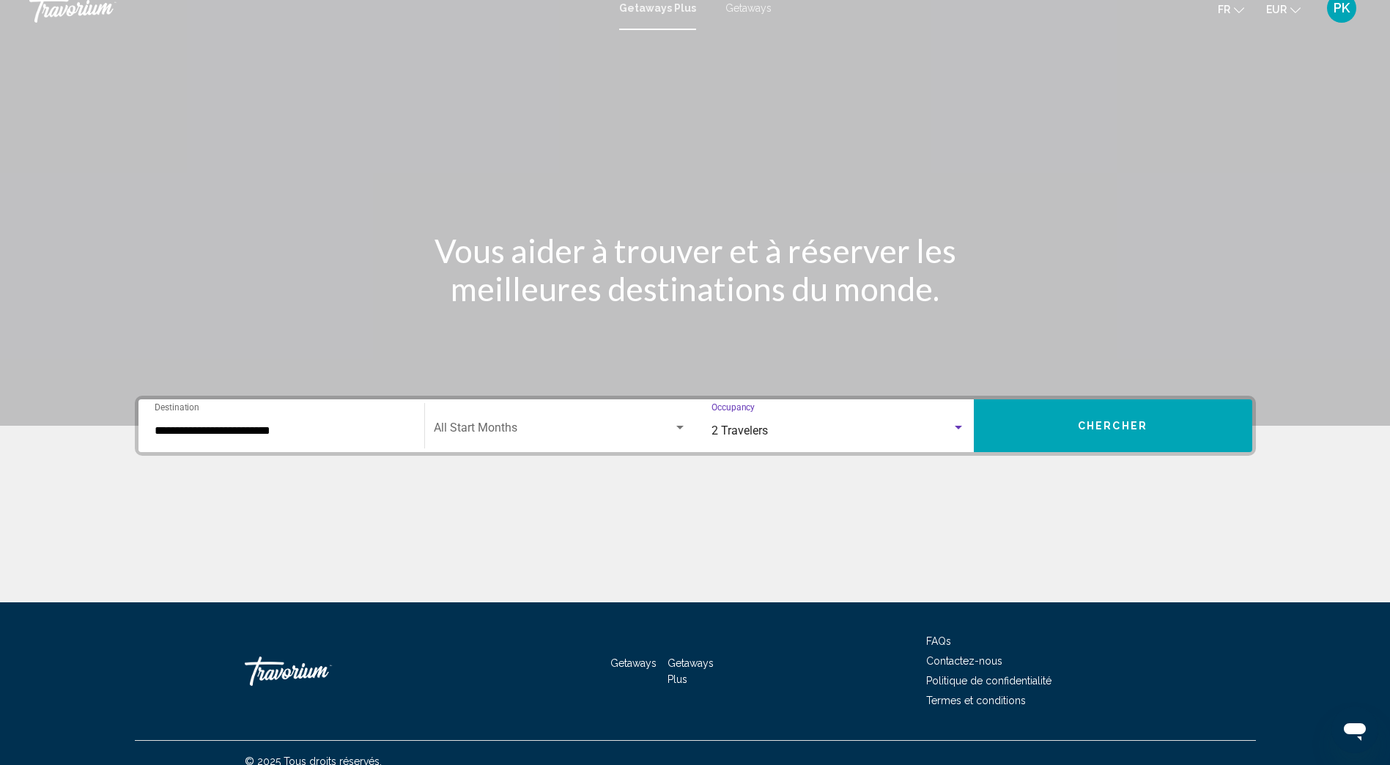
scroll to position [0, 0]
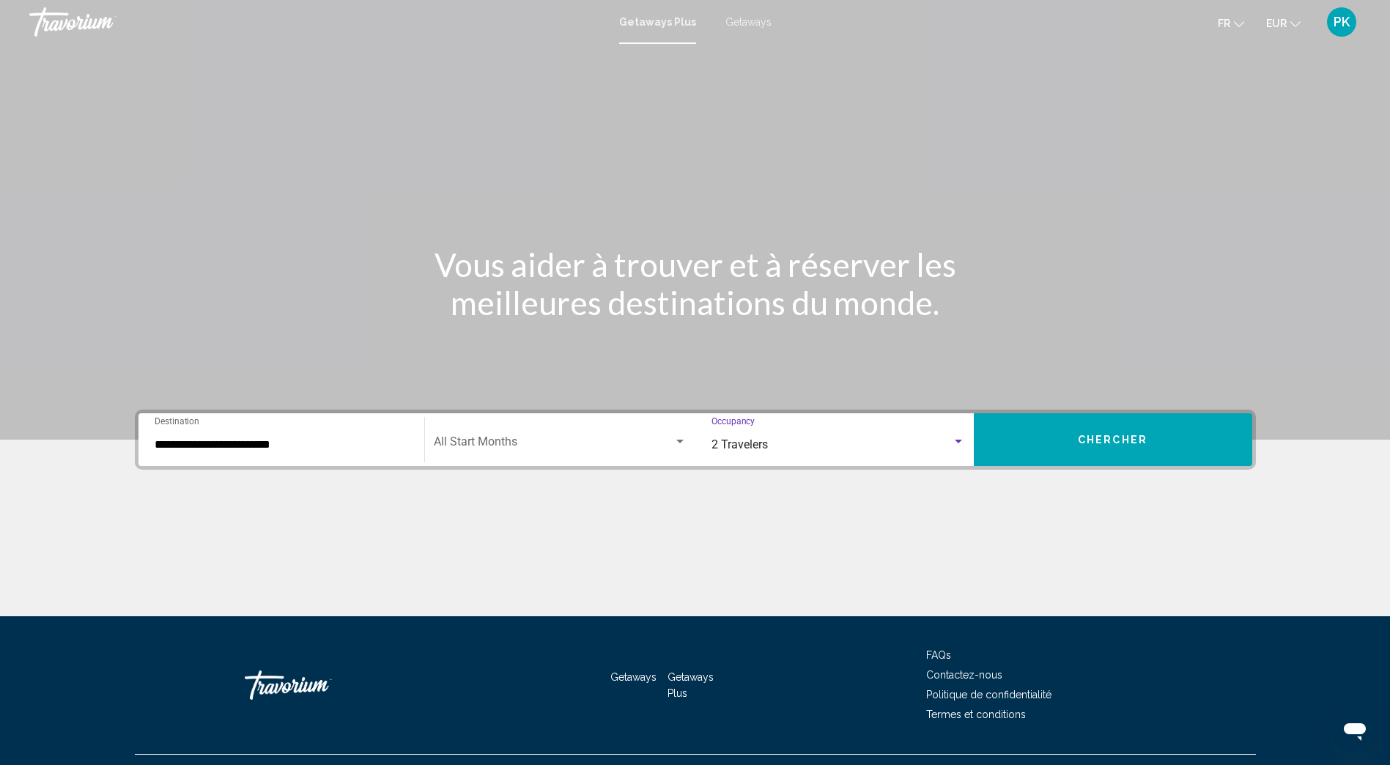
click at [1109, 433] on span "Chercher" at bounding box center [1113, 439] width 70 height 12
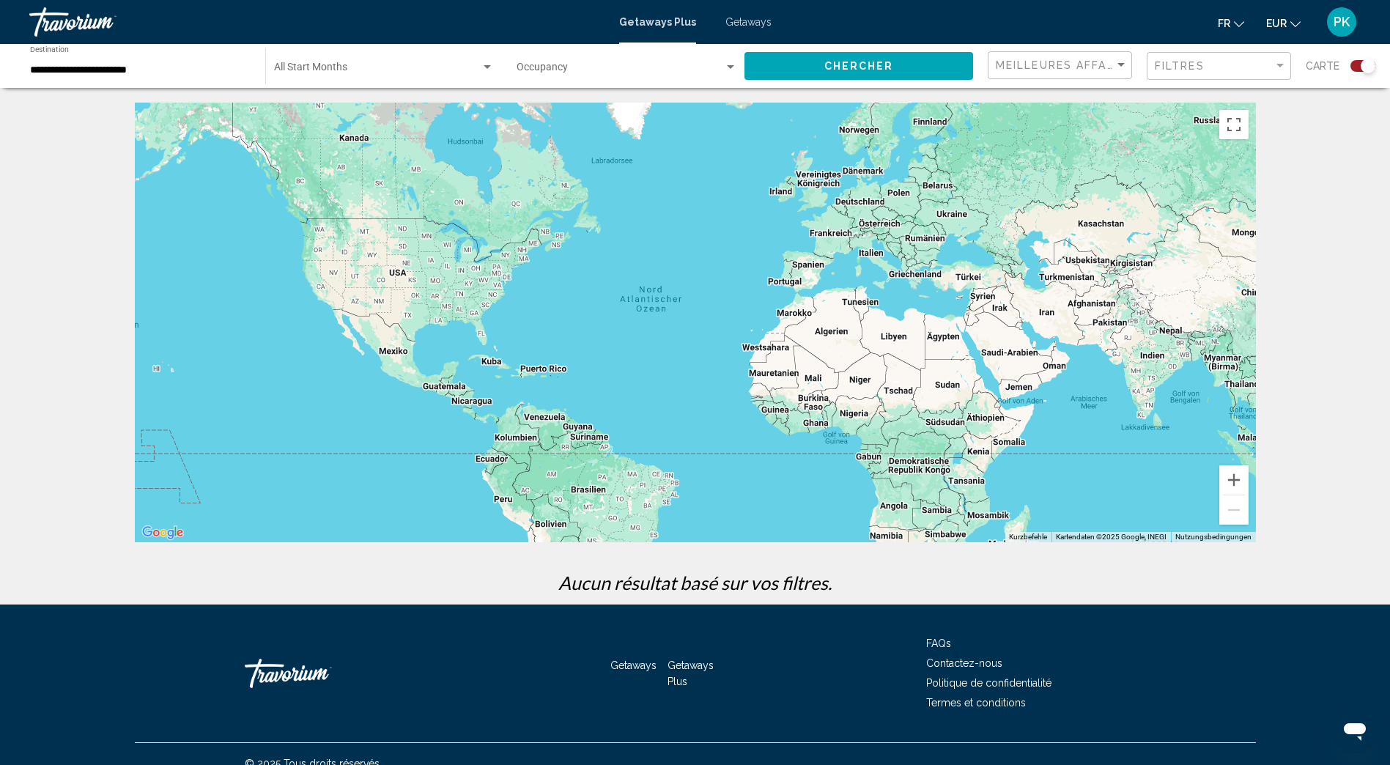
click at [740, 23] on span "Getaways" at bounding box center [748, 22] width 46 height 12
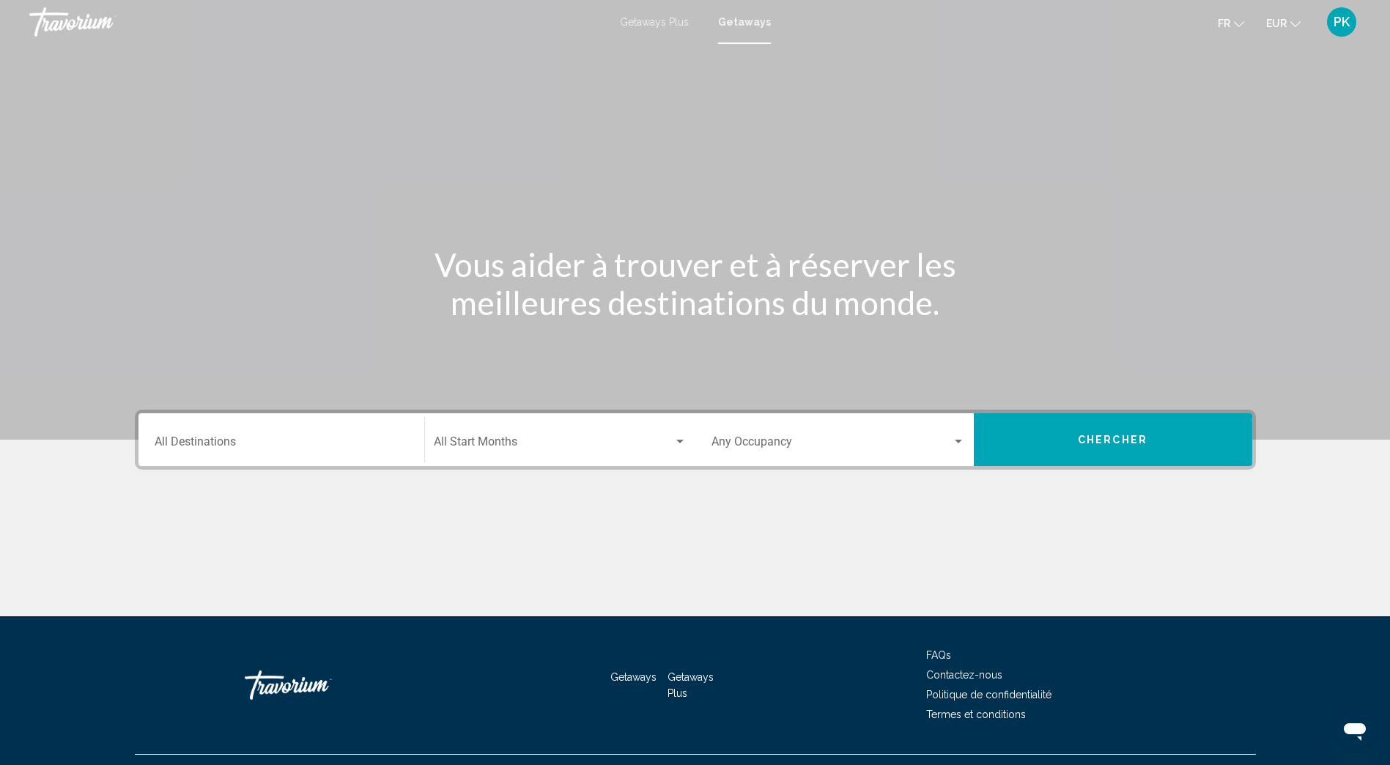
click at [182, 450] on input "Destination All Destinations" at bounding box center [282, 444] width 254 height 13
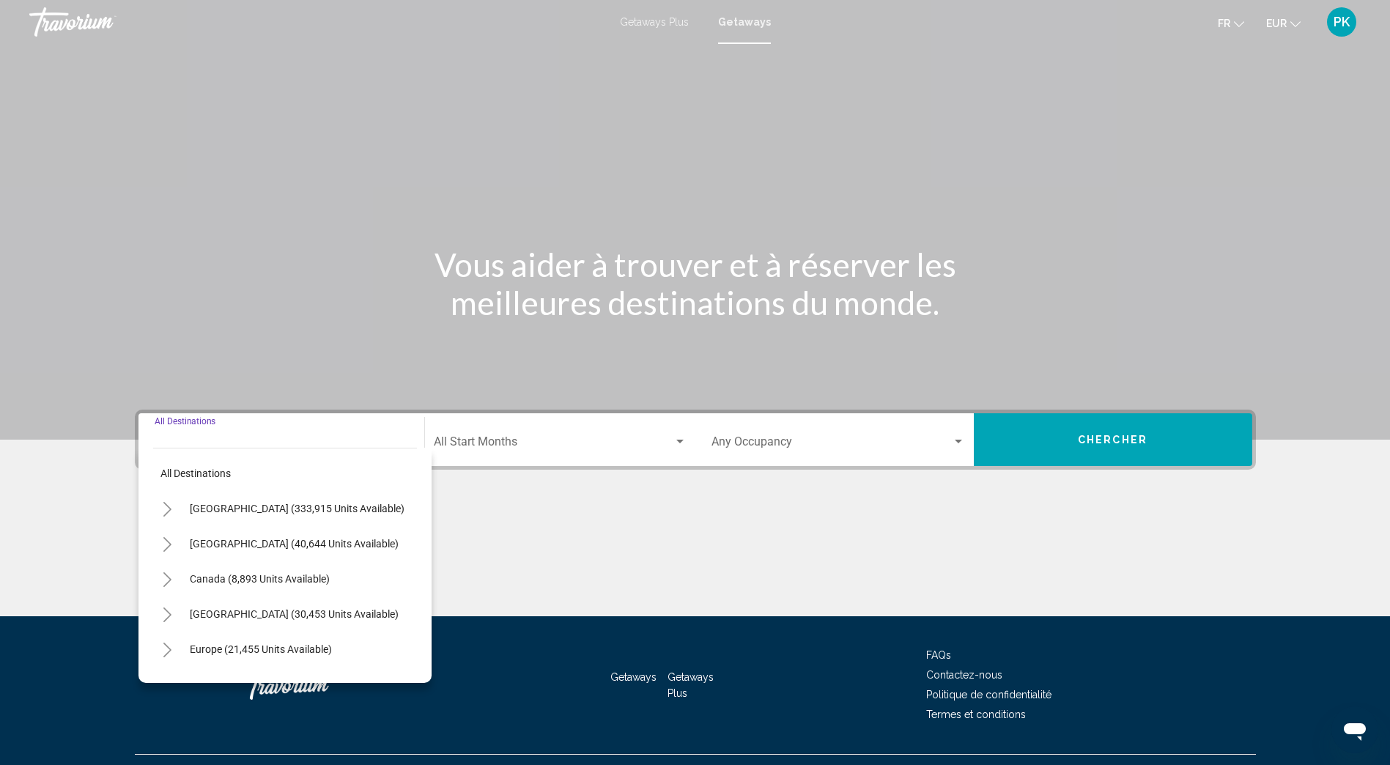
scroll to position [31, 0]
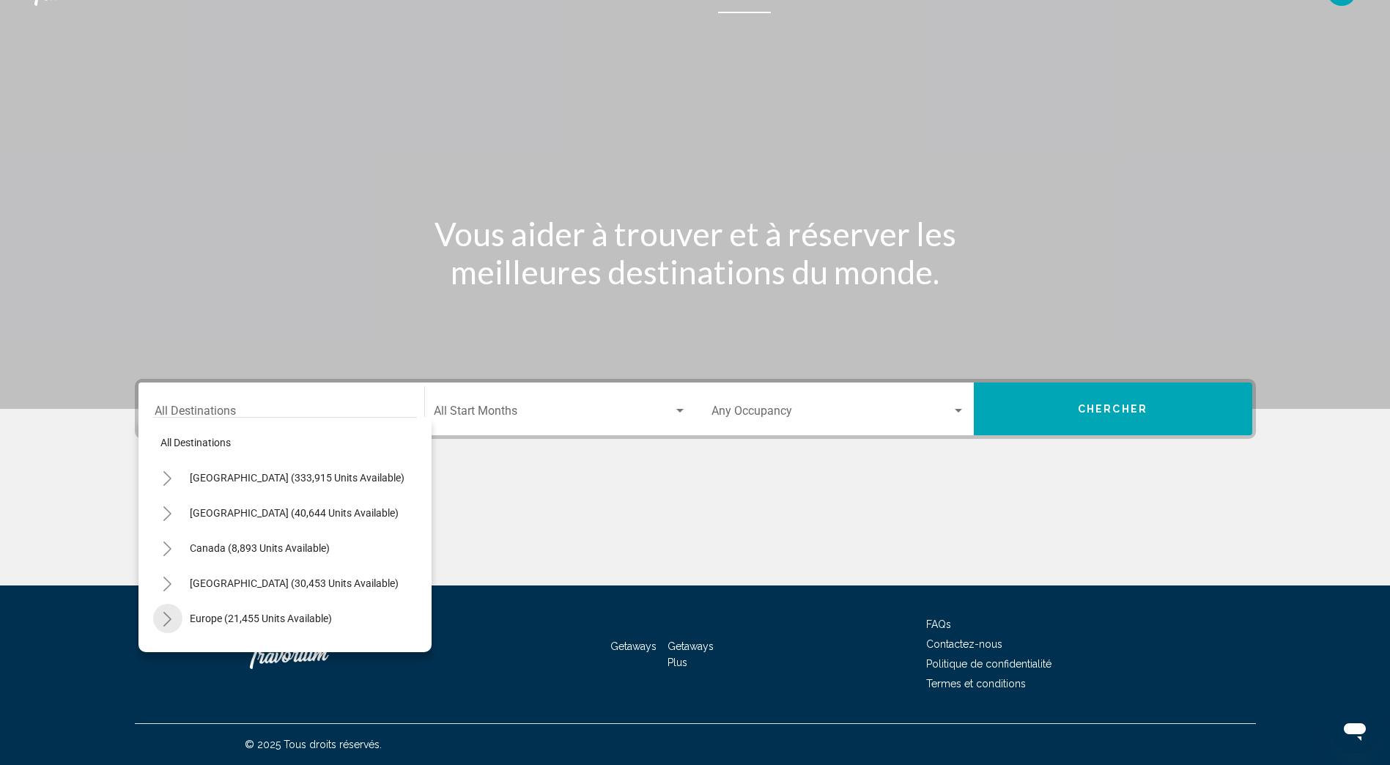
click at [163, 620] on icon "Toggle Europe (21,455 units available)" at bounding box center [167, 619] width 11 height 15
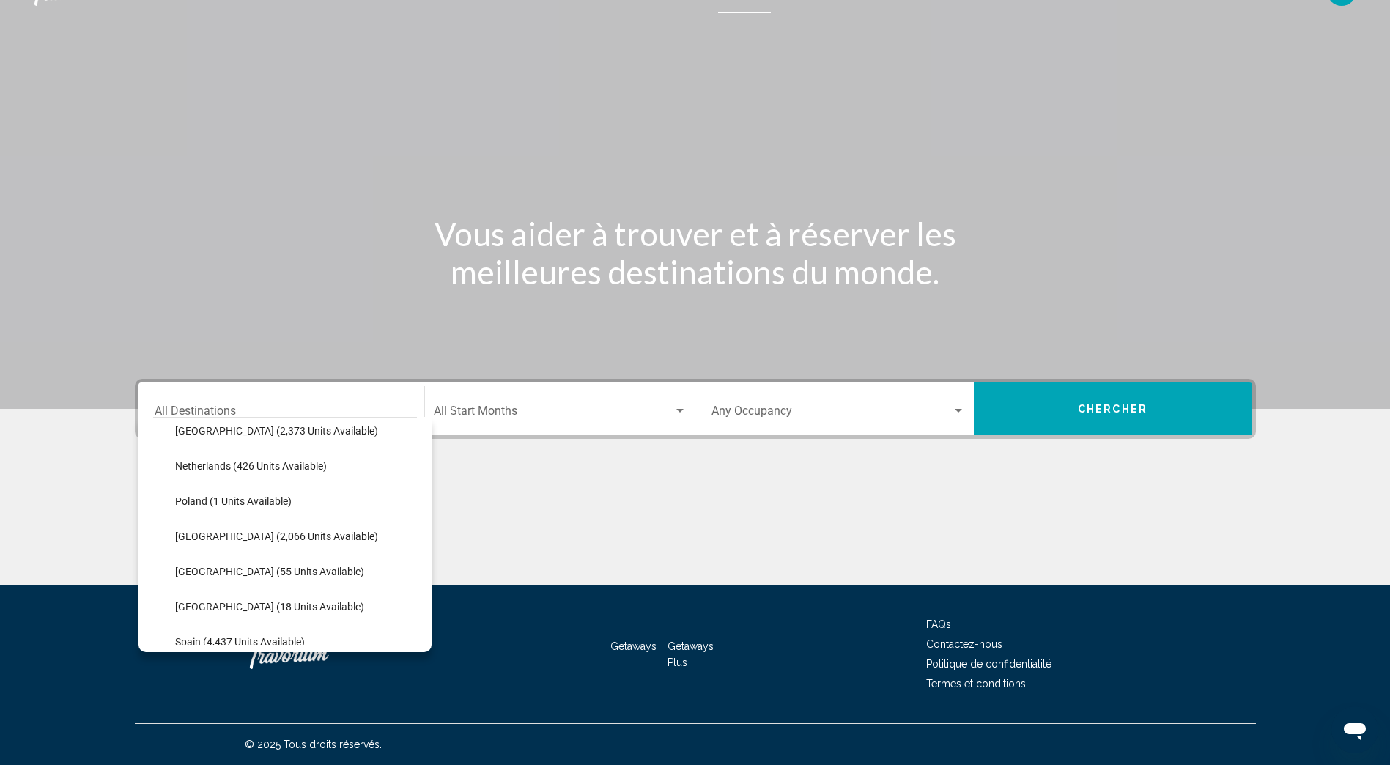
scroll to position [586, 0]
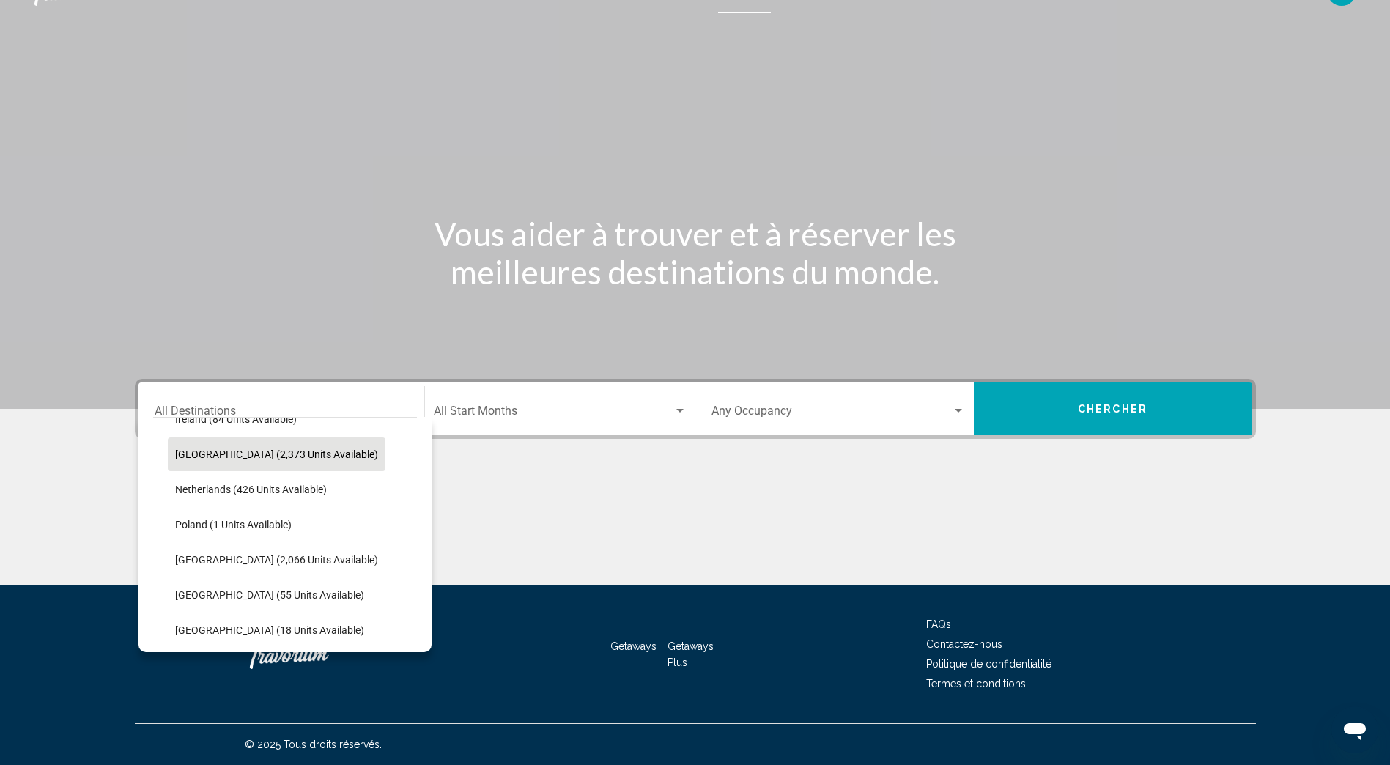
click at [242, 456] on span "[GEOGRAPHIC_DATA] (2,373 units available)" at bounding box center [276, 454] width 203 height 12
type input "**********"
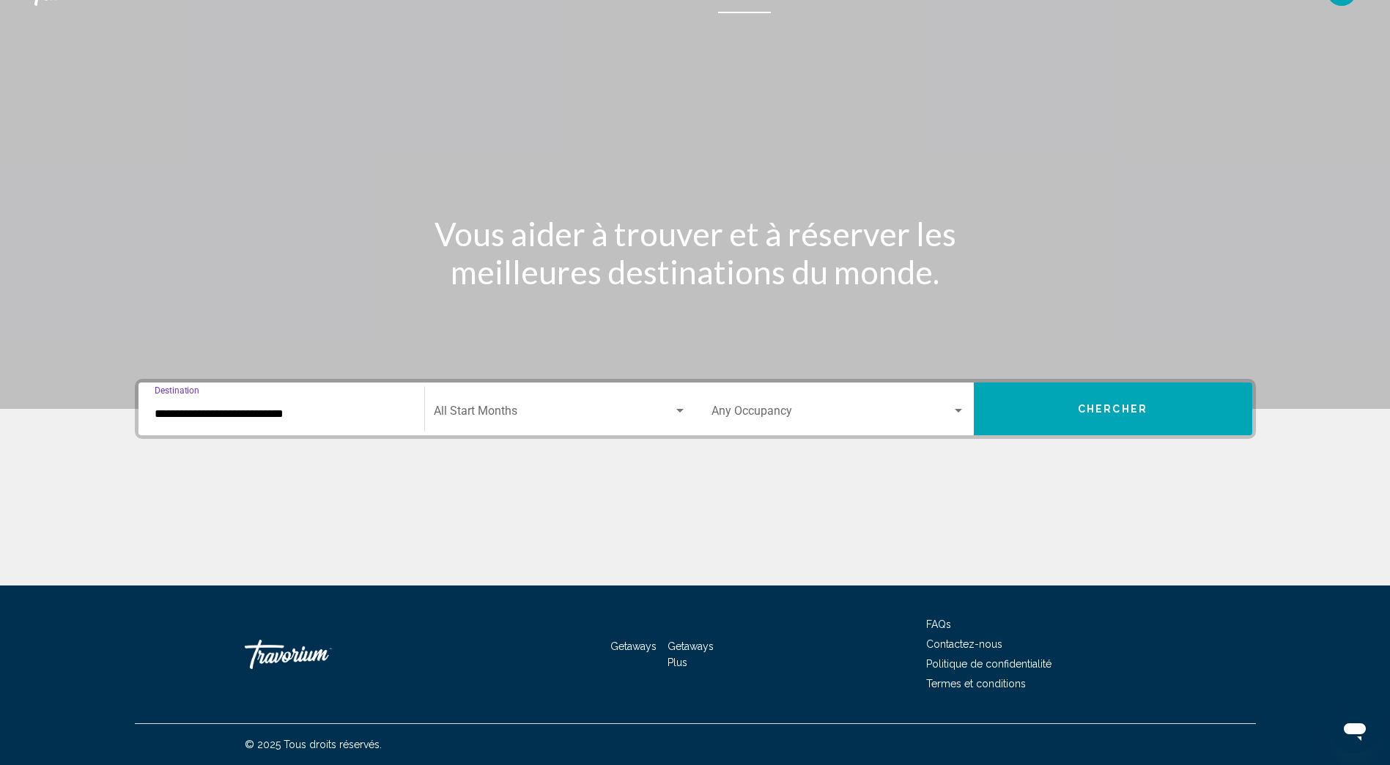
click at [685, 407] on div "Start Month All Start Months" at bounding box center [560, 409] width 270 height 46
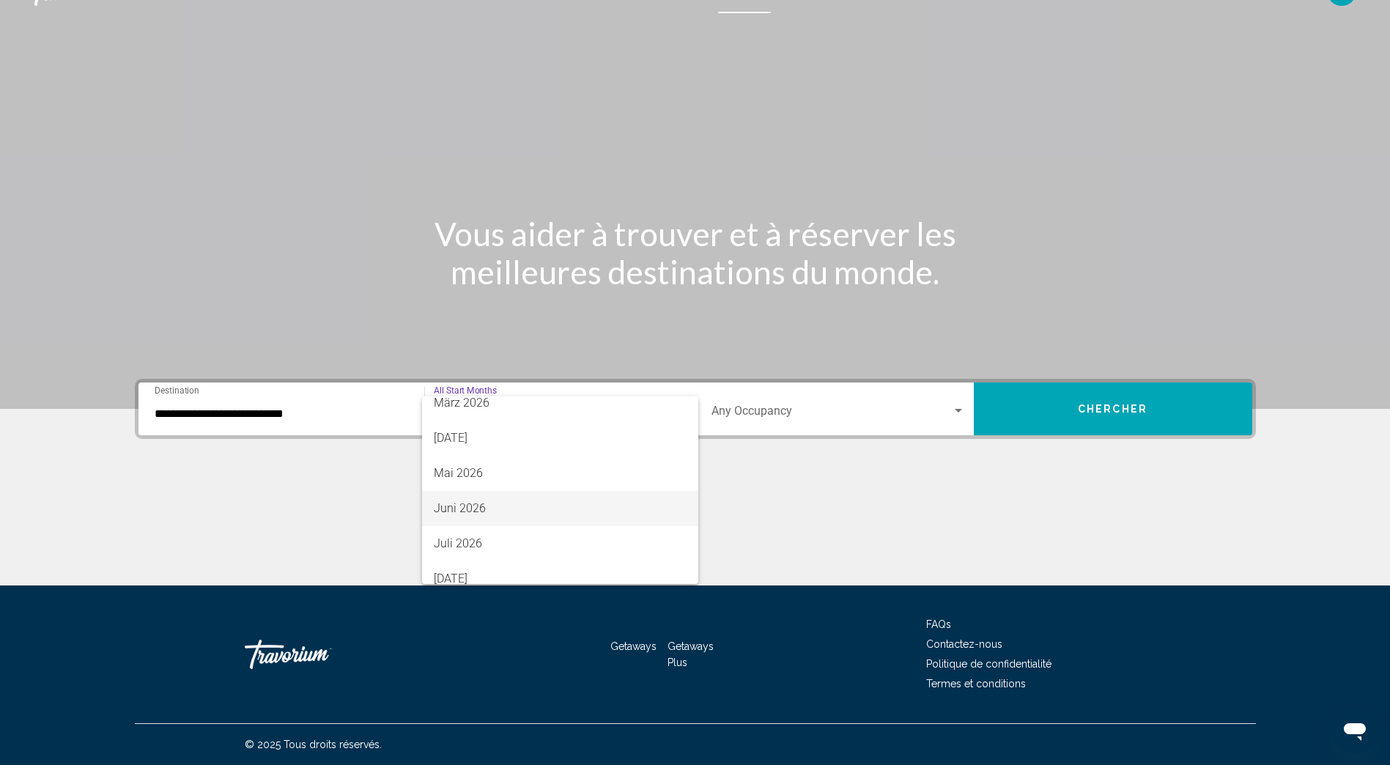
scroll to position [232, 0]
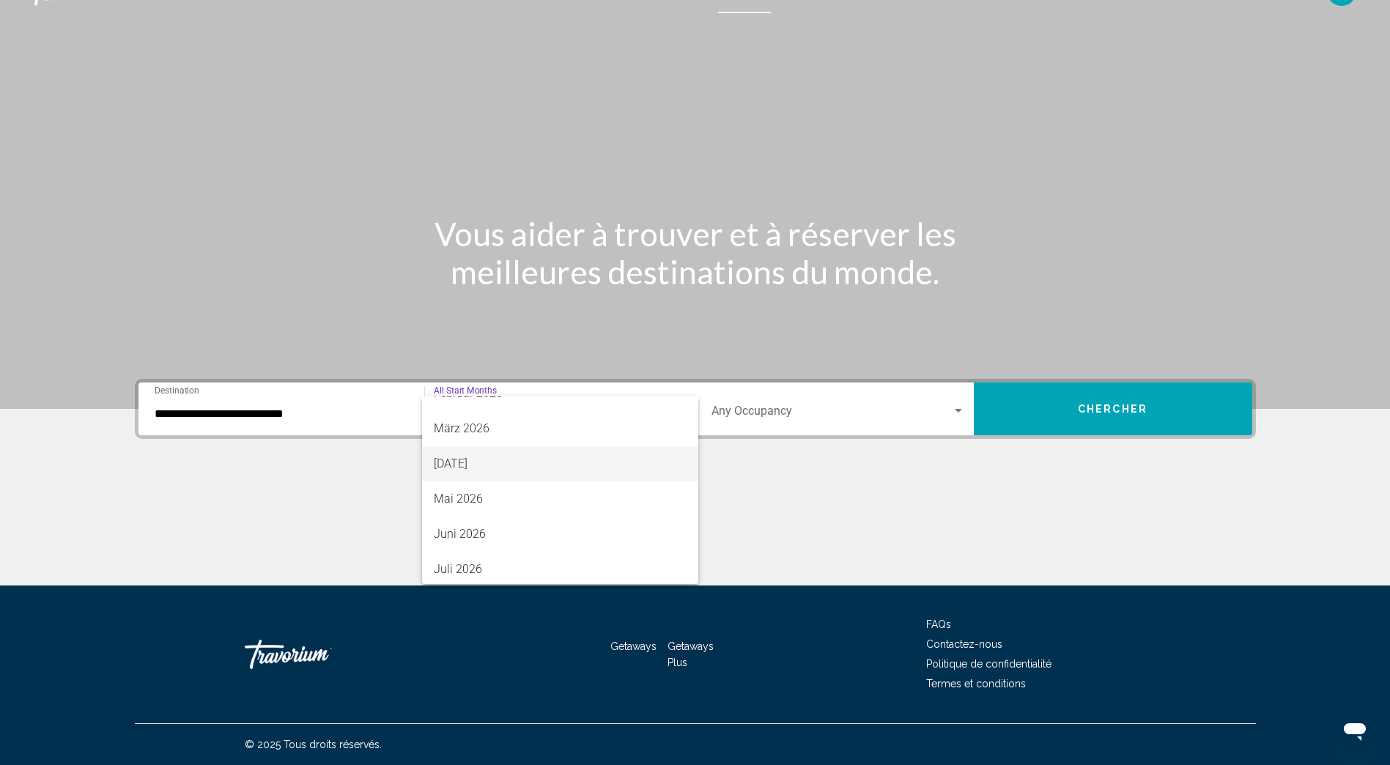
click at [463, 462] on span "[DATE]" at bounding box center [560, 463] width 253 height 35
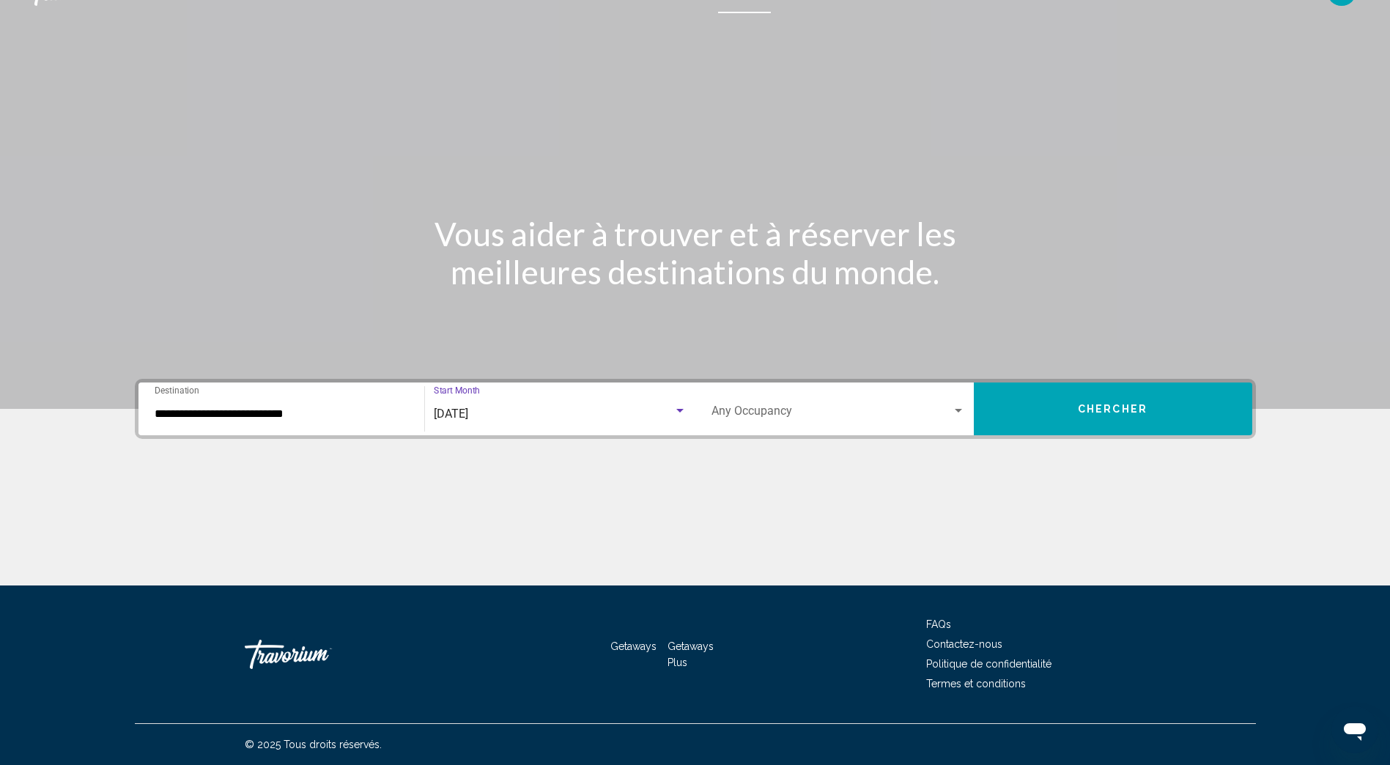
click at [957, 407] on div "Search widget" at bounding box center [958, 411] width 13 height 12
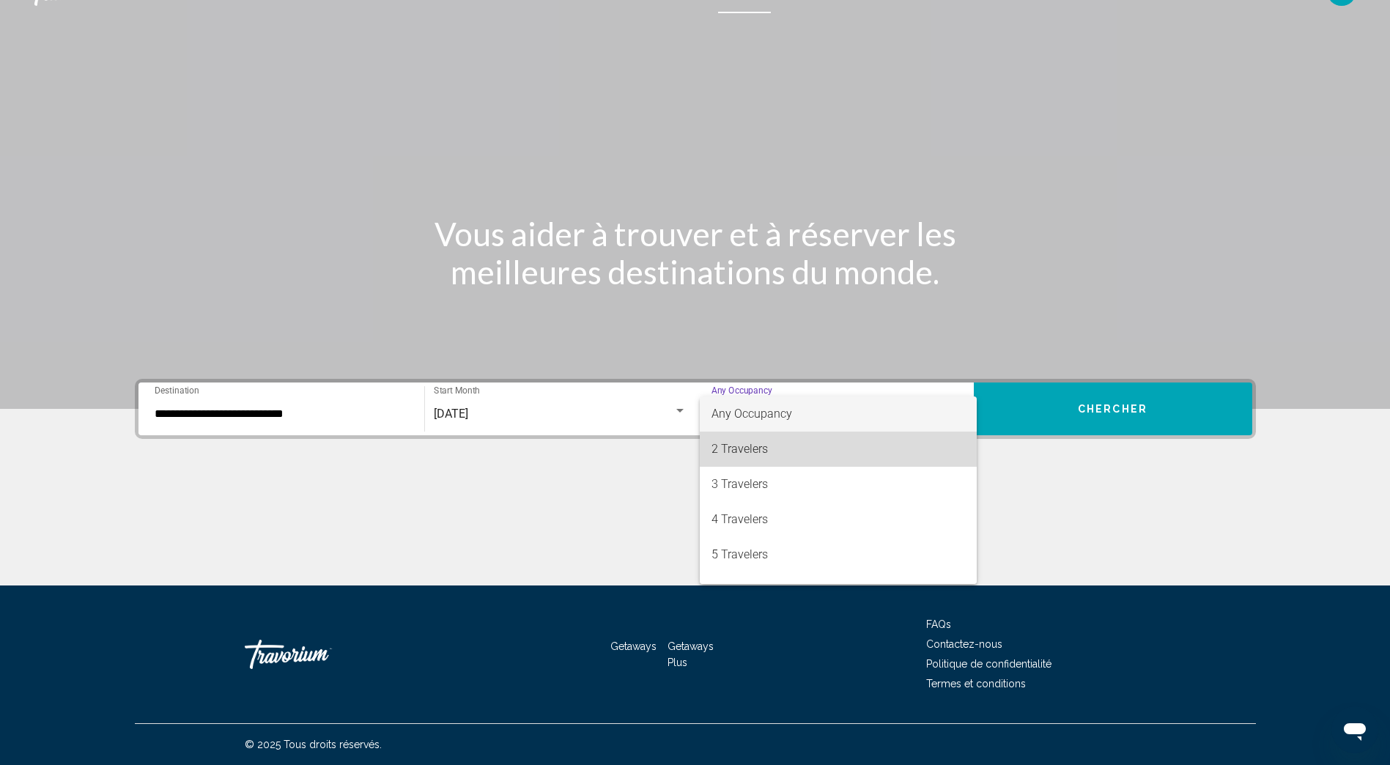
drag, startPoint x: 880, startPoint y: 438, endPoint x: 939, endPoint y: 421, distance: 61.0
click at [881, 438] on span "2 Travelers" at bounding box center [838, 449] width 254 height 35
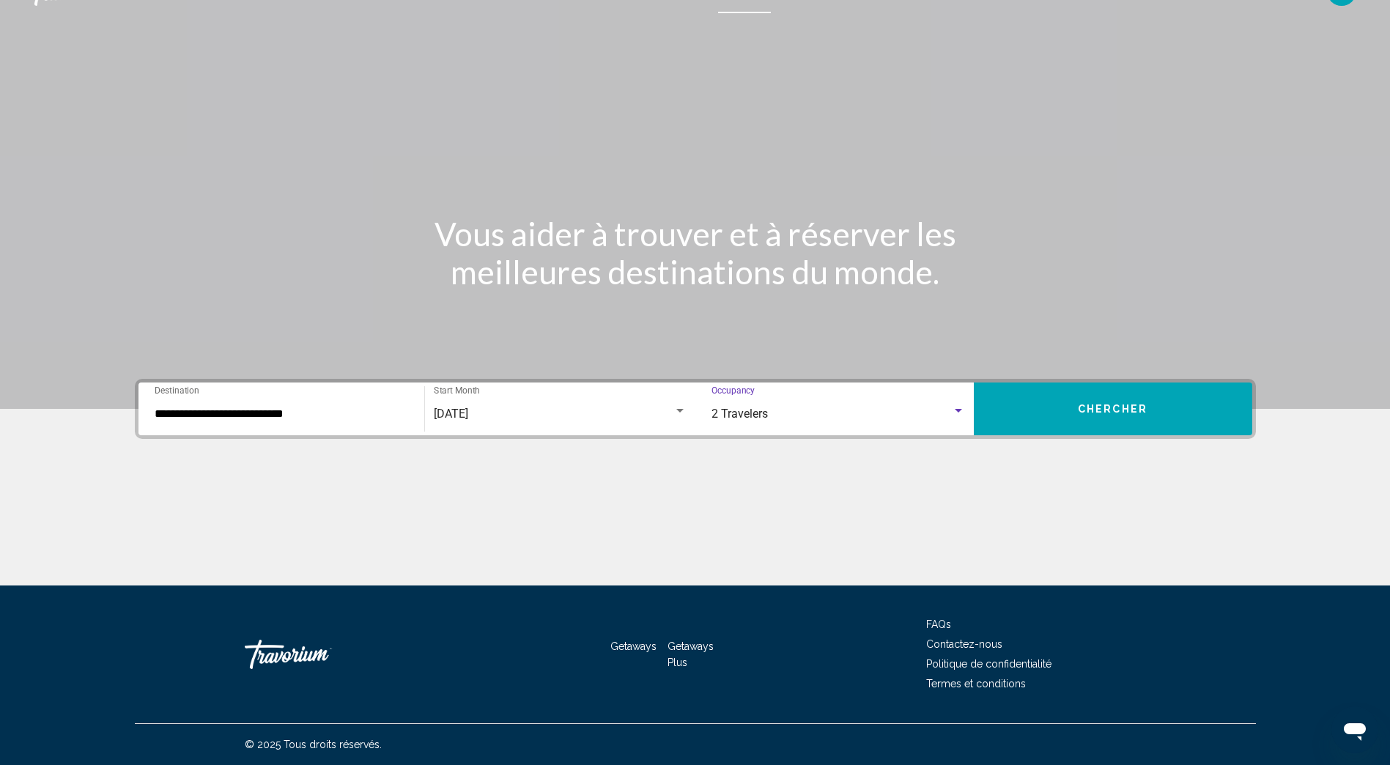
click at [1076, 393] on button "Chercher" at bounding box center [1113, 408] width 278 height 53
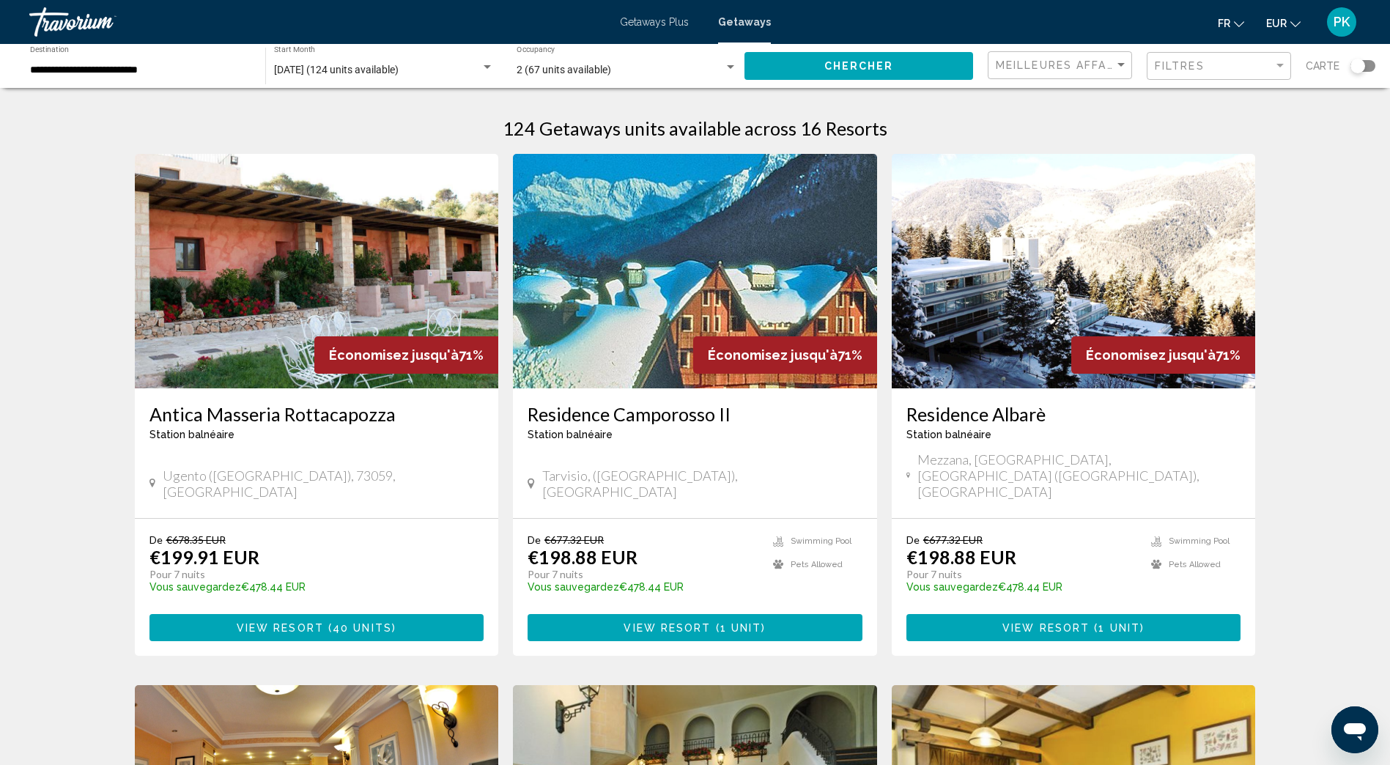
click at [1363, 68] on div "Search widget" at bounding box center [1357, 66] width 15 height 15
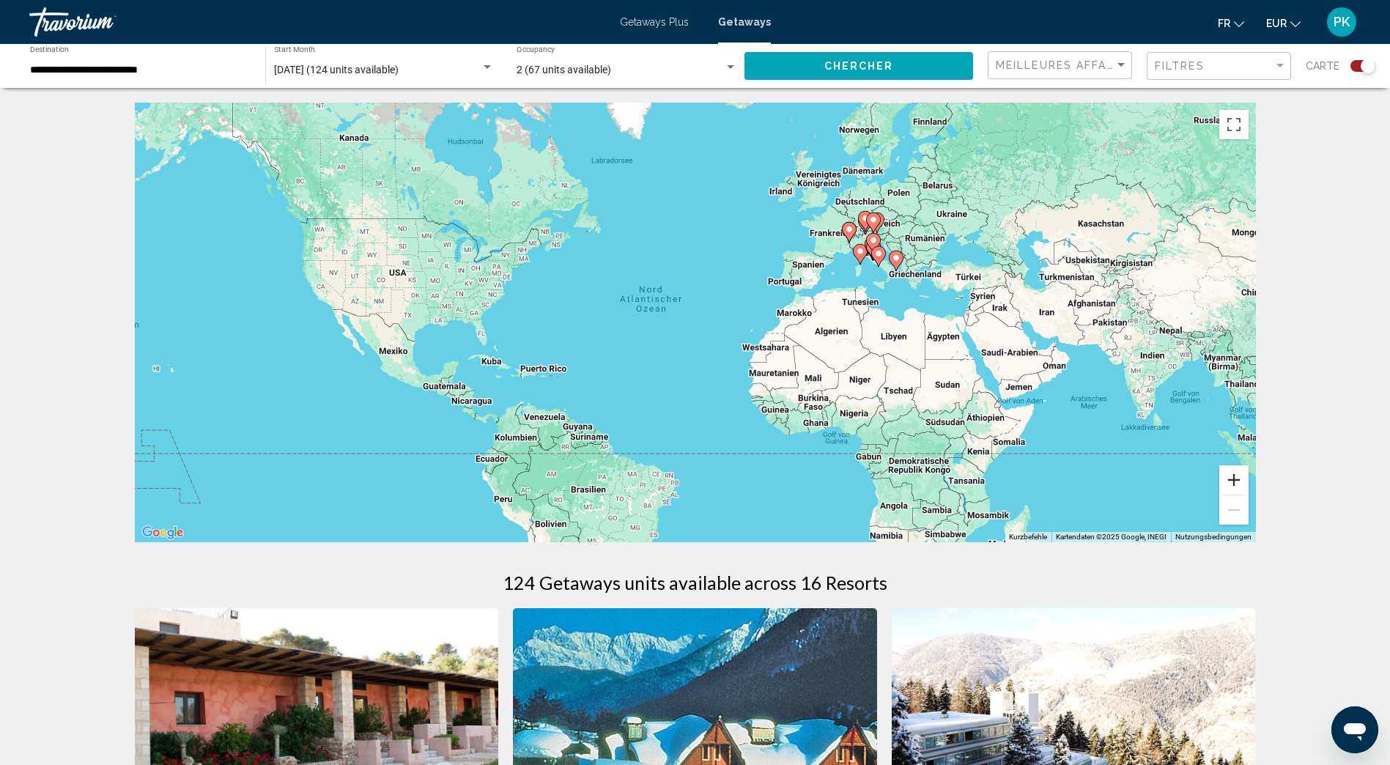
click at [1240, 482] on button "Vergrößern" at bounding box center [1233, 479] width 29 height 29
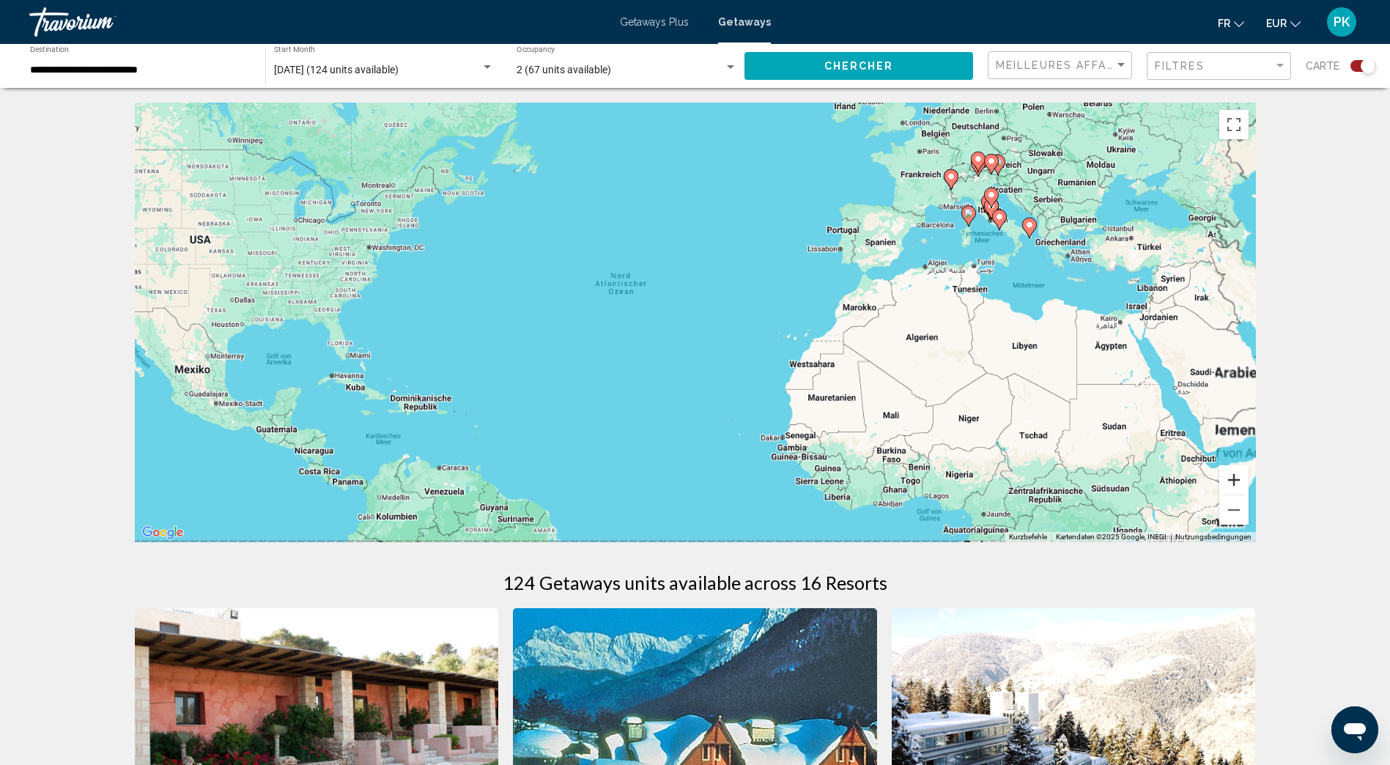
click at [1240, 482] on button "Vergrößern" at bounding box center [1233, 479] width 29 height 29
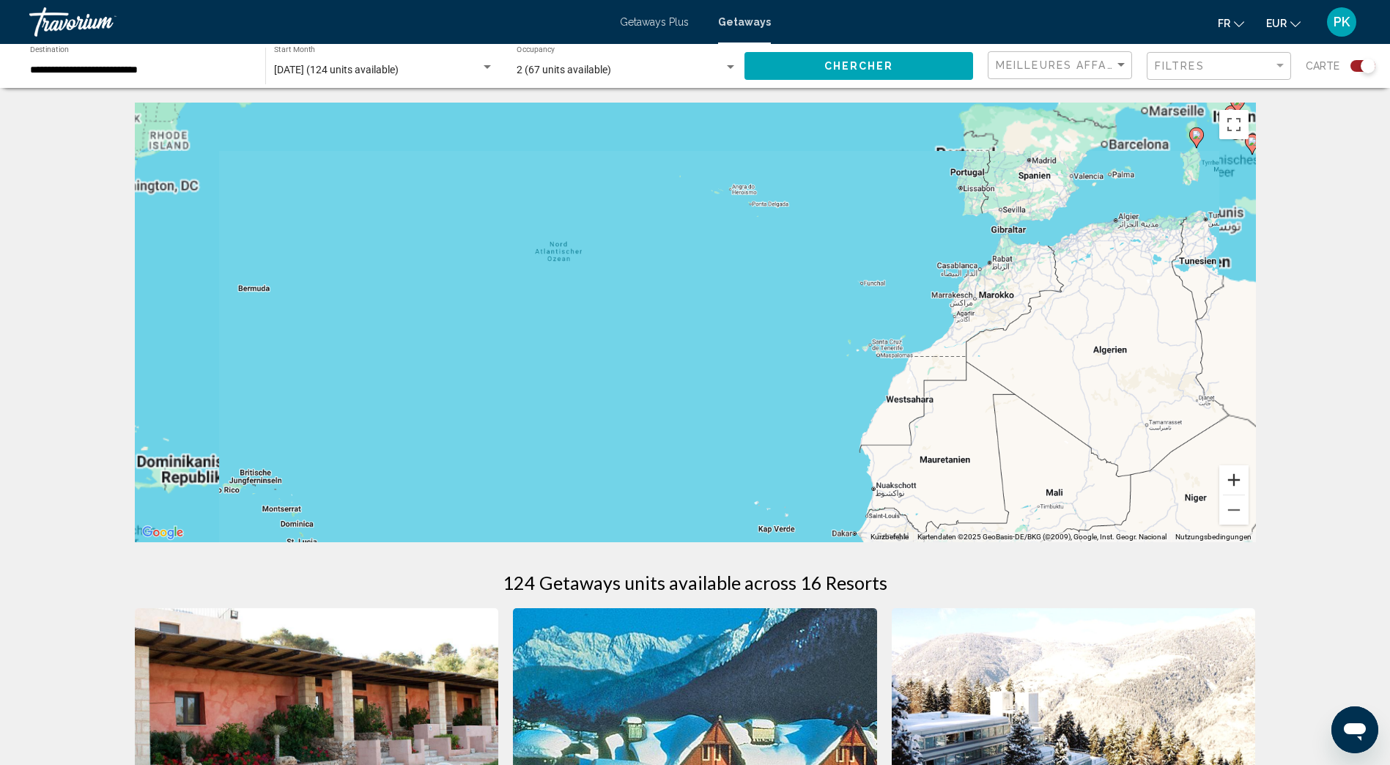
click at [1240, 482] on button "Vergrößern" at bounding box center [1233, 479] width 29 height 29
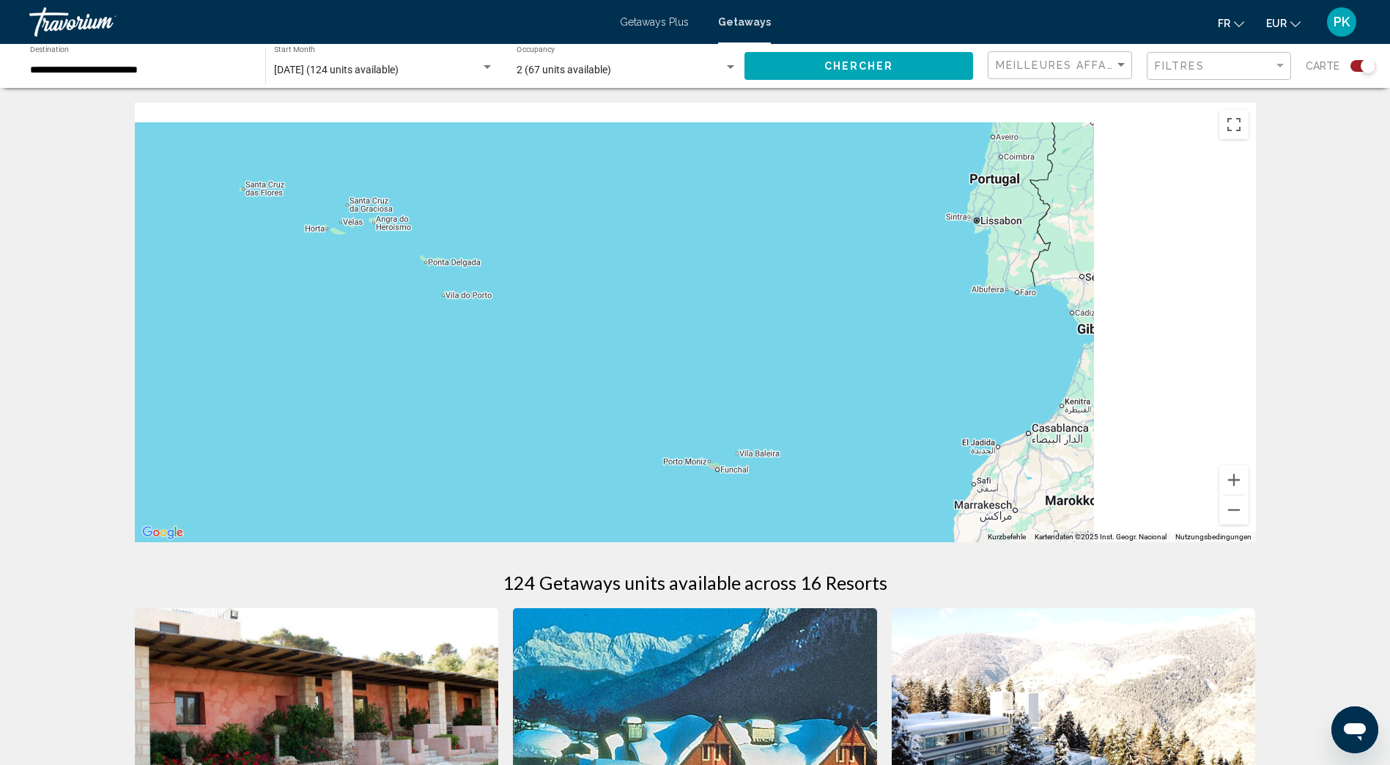
drag, startPoint x: 1120, startPoint y: 206, endPoint x: 381, endPoint y: 534, distance: 808.9
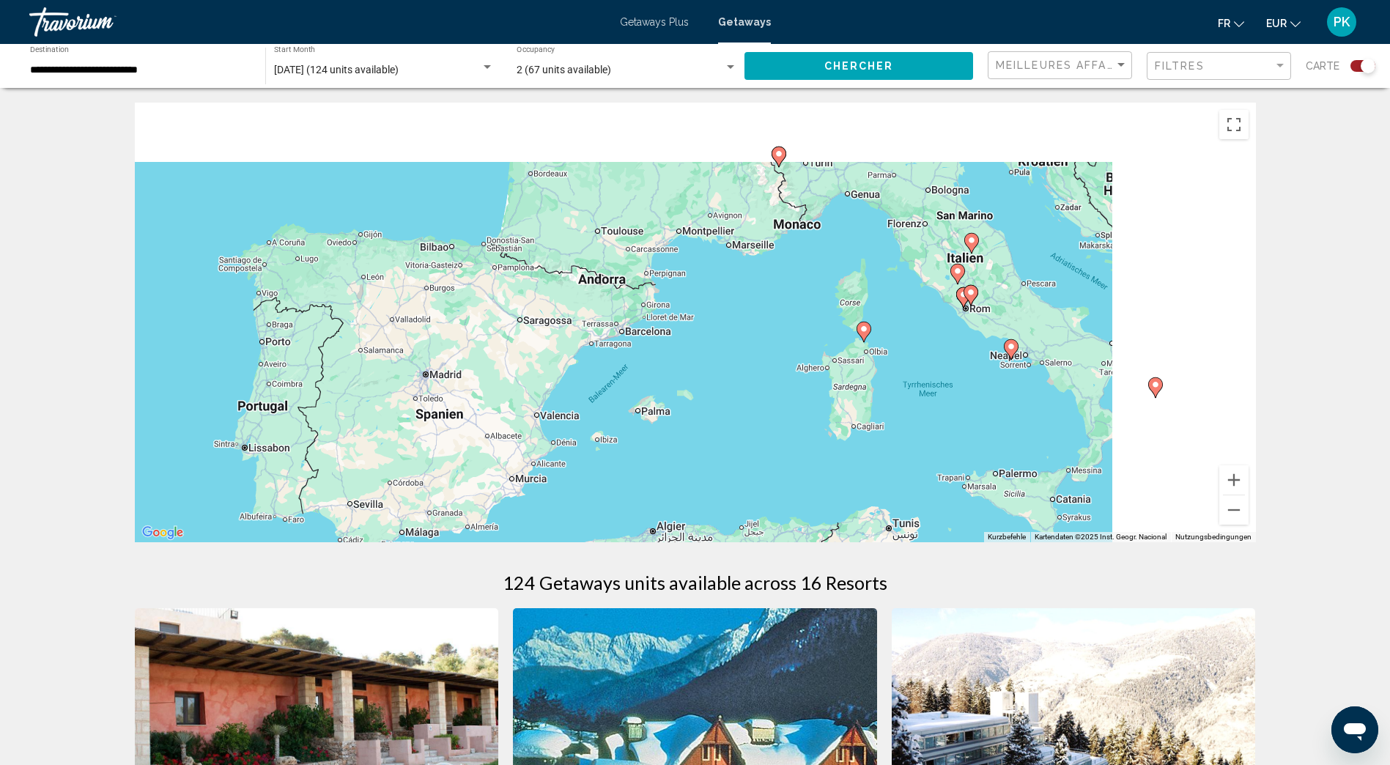
drag, startPoint x: 920, startPoint y: 330, endPoint x: 391, endPoint y: 511, distance: 559.8
click at [391, 511] on div "Um den Modus zum Ziehen mit der Tastatur zu aktivieren, drückst du Alt + Eingab…" at bounding box center [695, 323] width 1121 height 440
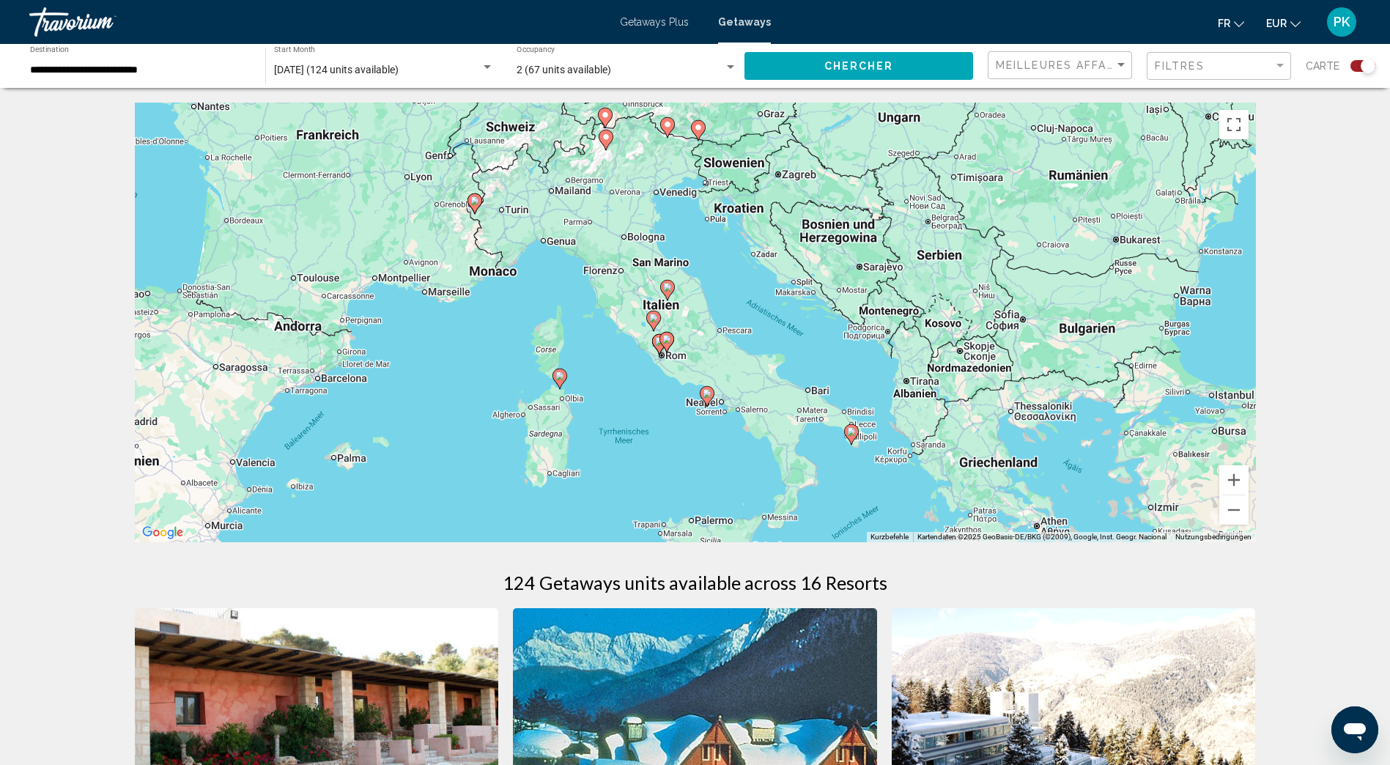
click at [854, 435] on image "Main content" at bounding box center [851, 431] width 9 height 9
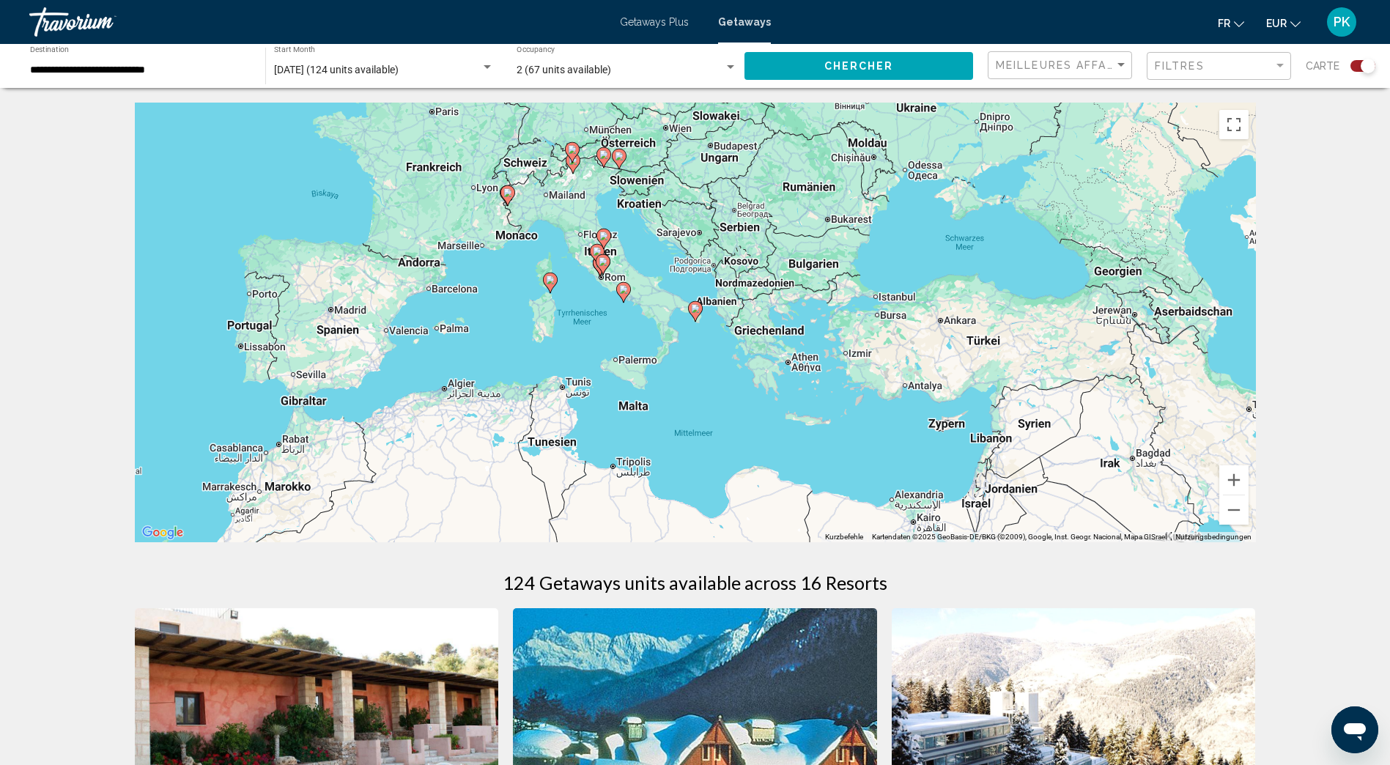
click at [693, 311] on image "Main content" at bounding box center [695, 308] width 9 height 9
type input "**********"
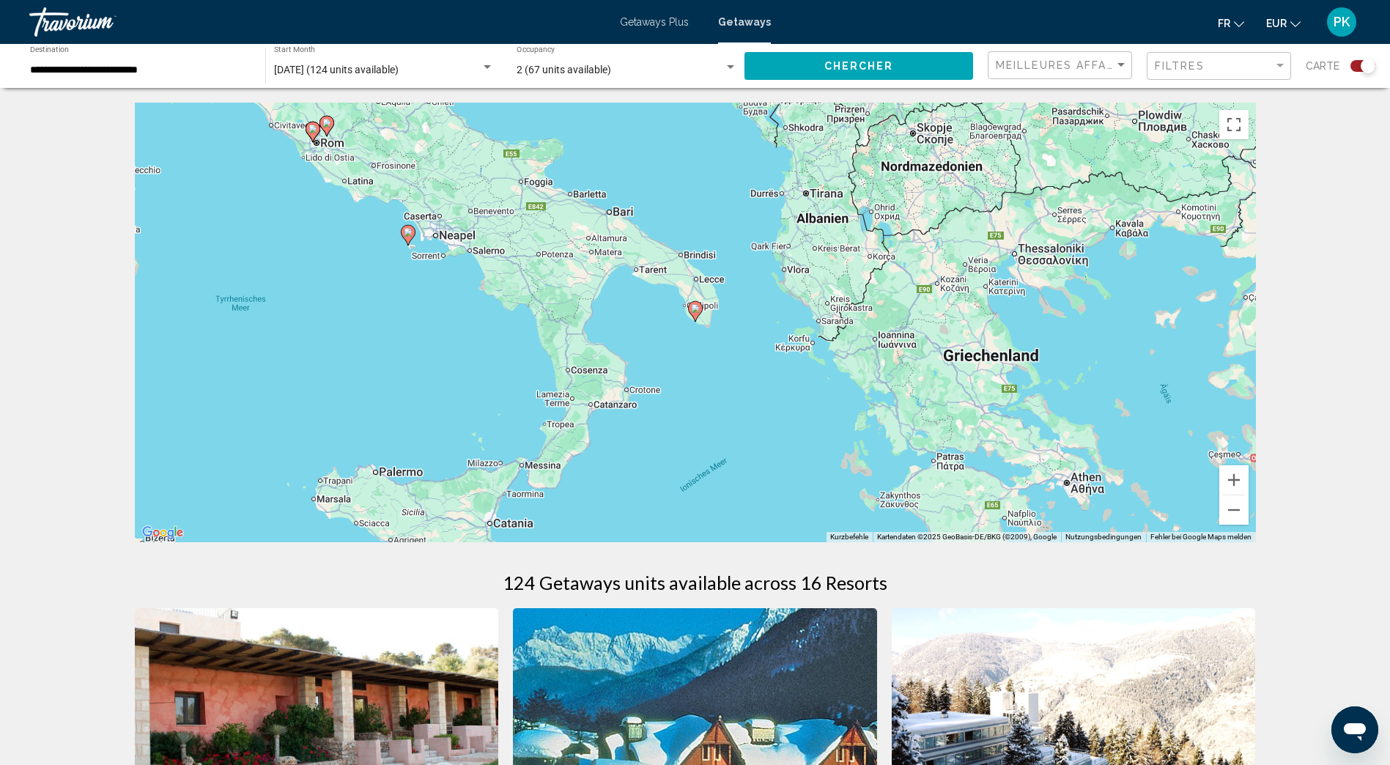
click at [693, 311] on image "Main content" at bounding box center [695, 308] width 9 height 9
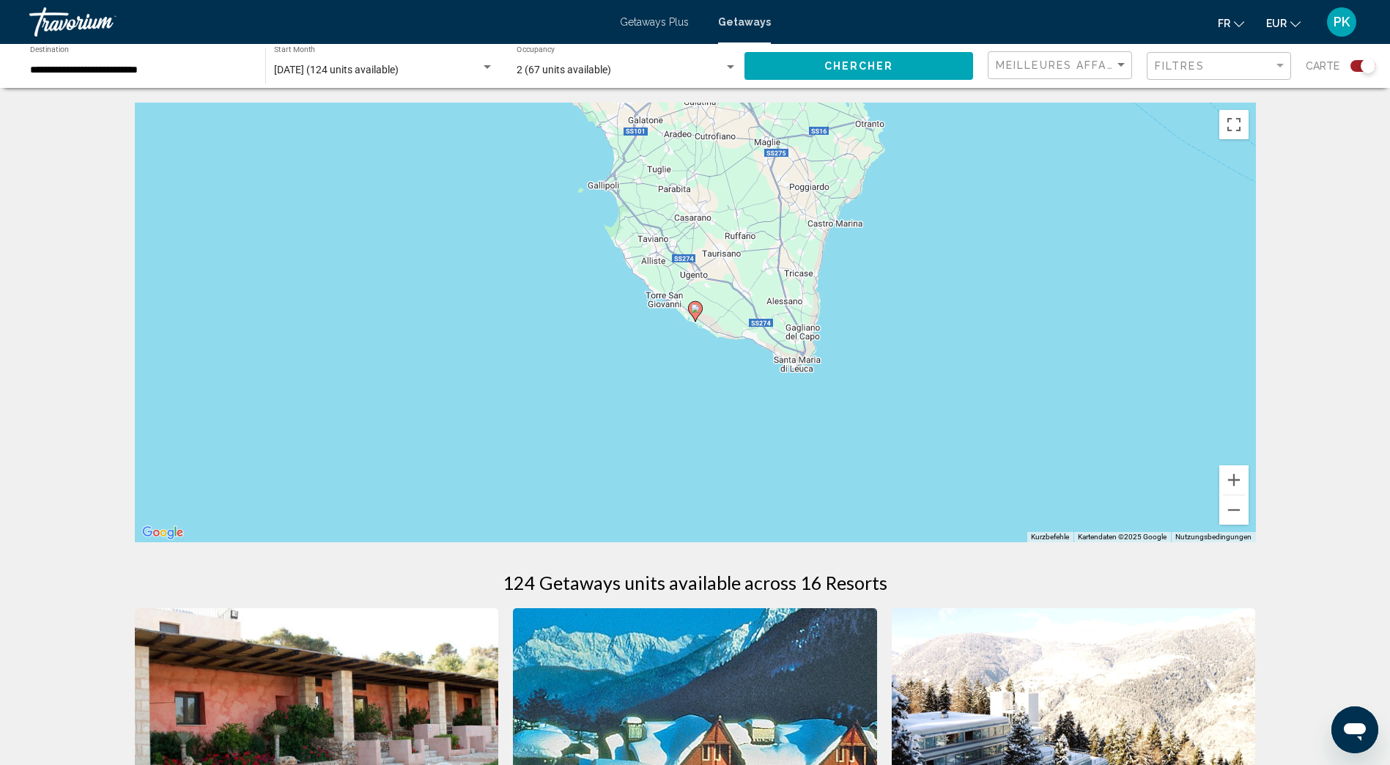
click at [693, 311] on image "Main content" at bounding box center [695, 308] width 9 height 9
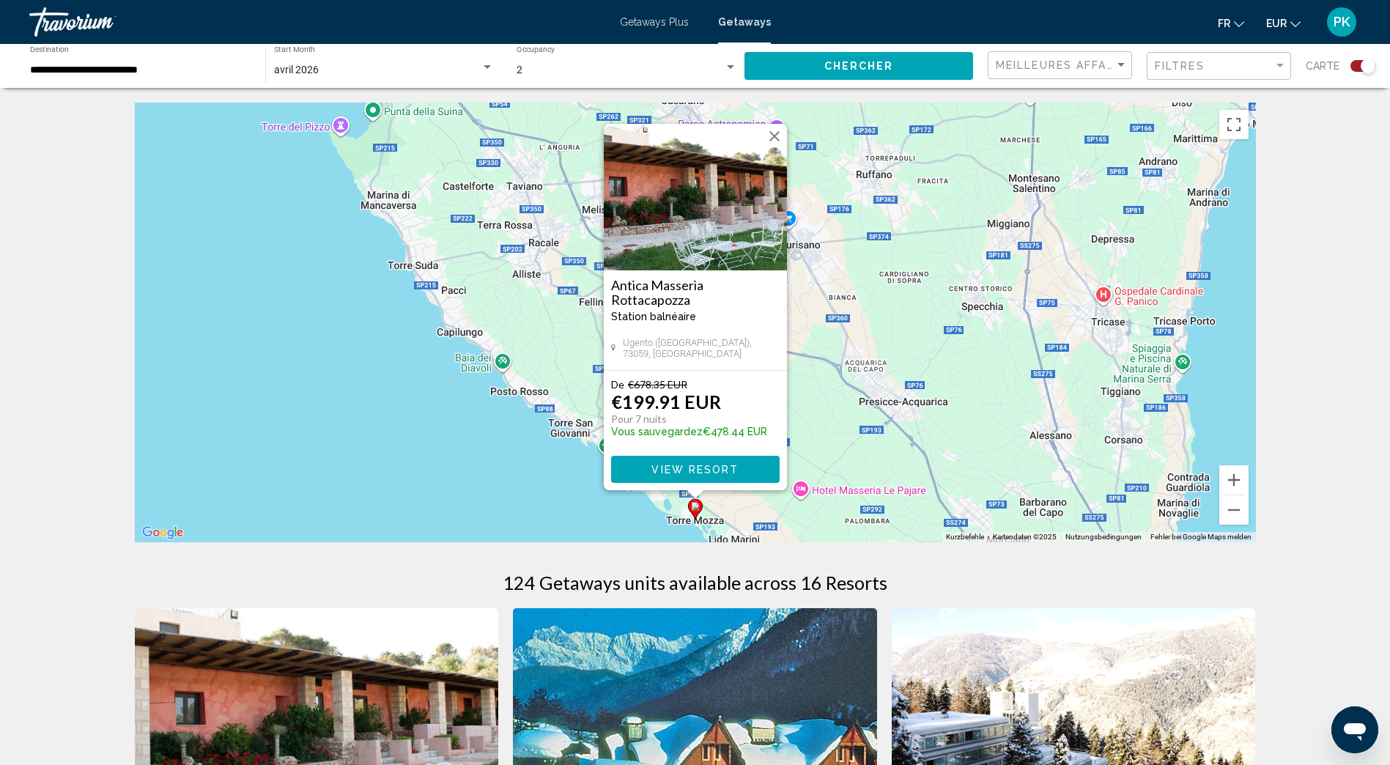
click at [777, 128] on button "Schließen" at bounding box center [774, 136] width 22 height 22
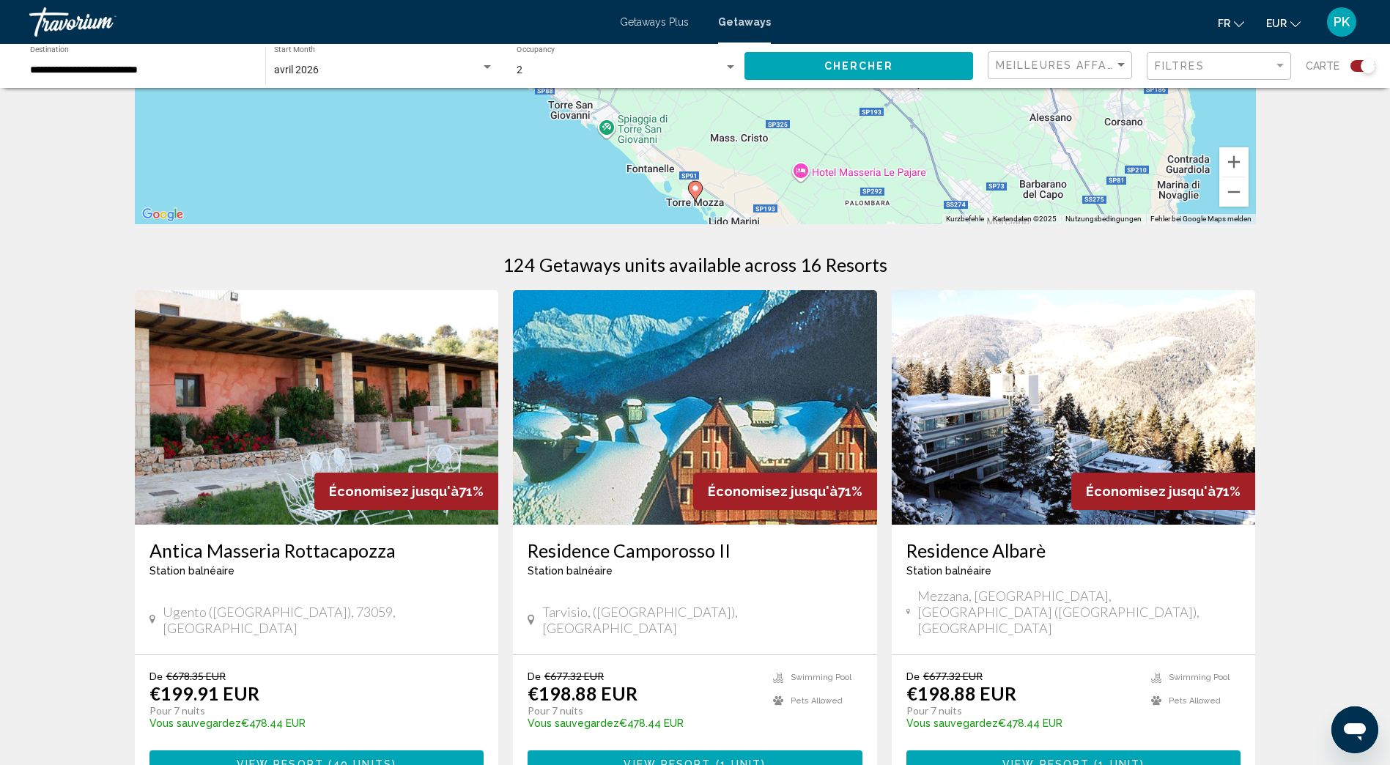
scroll to position [366, 0]
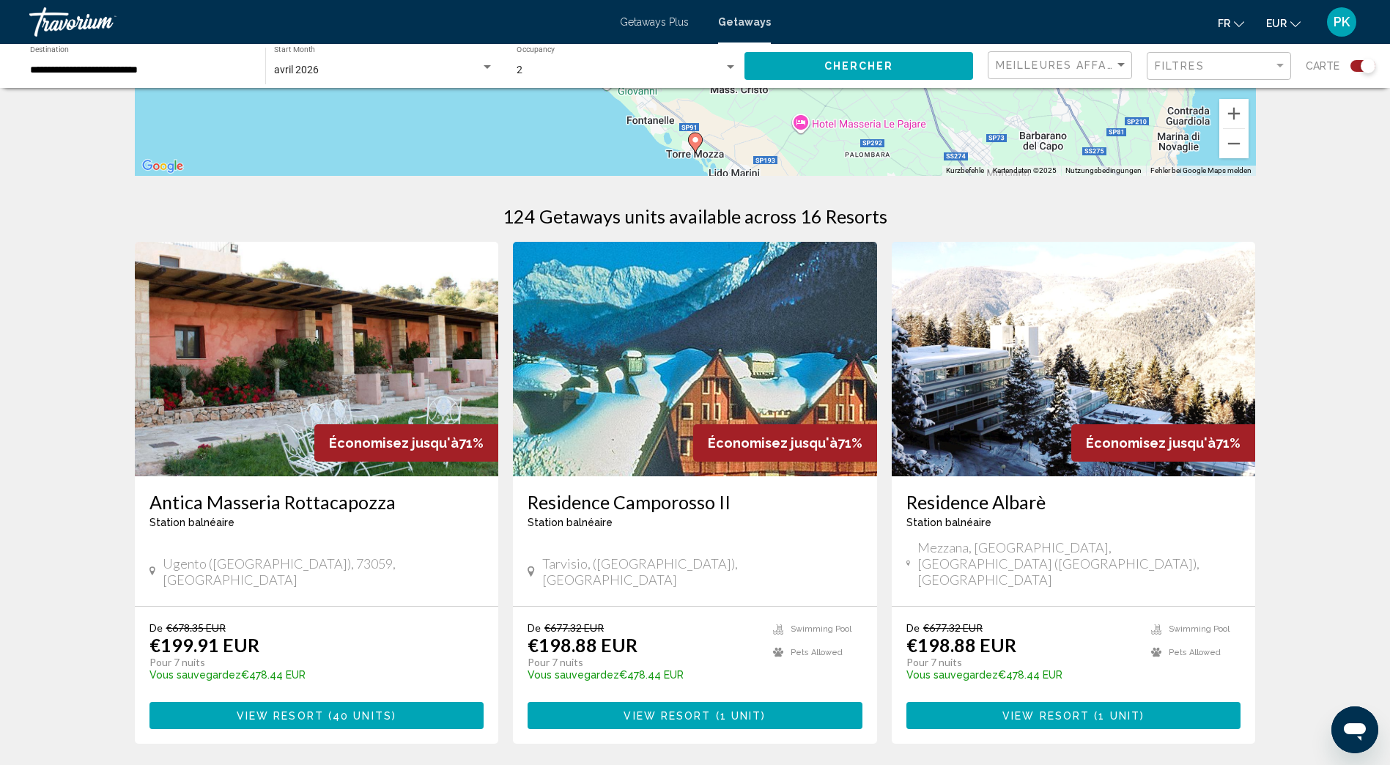
click at [321, 710] on span "View Resort" at bounding box center [280, 716] width 87 height 12
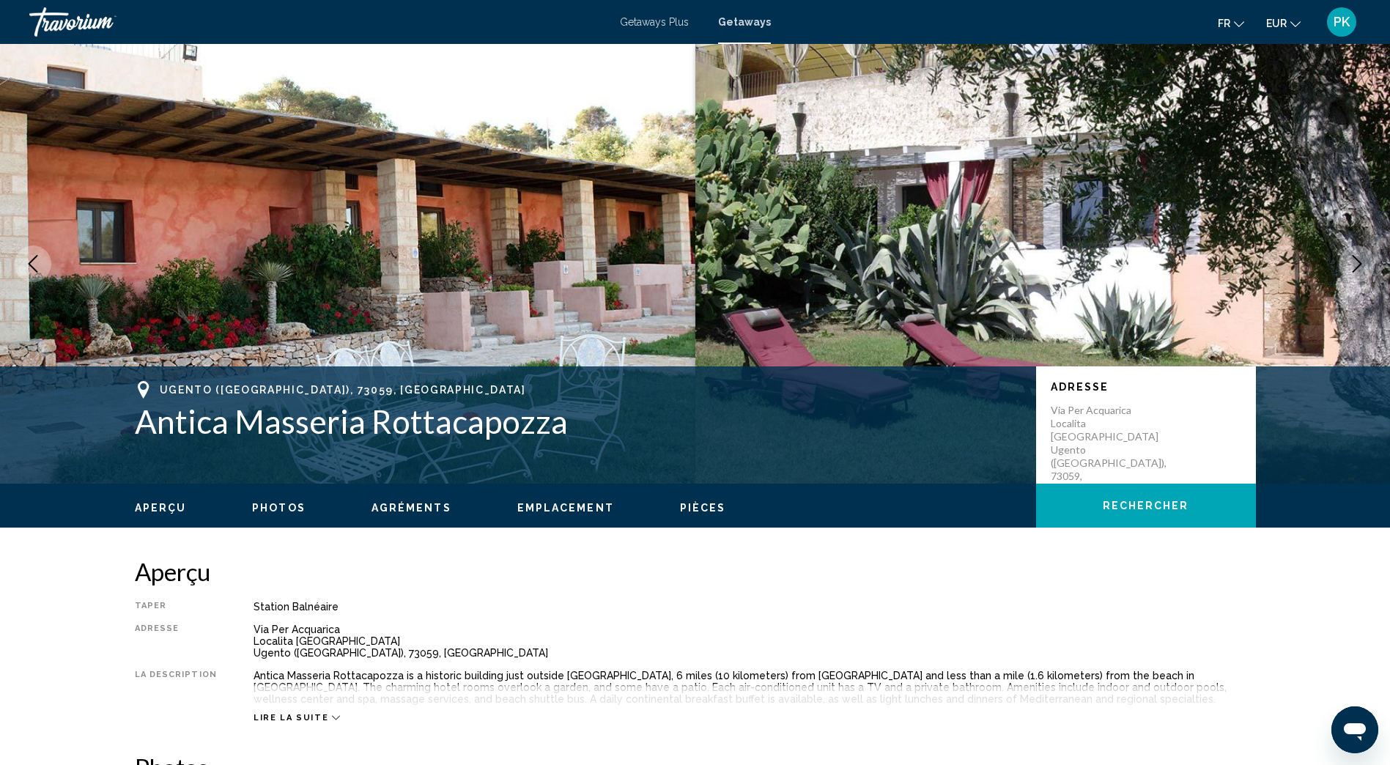
click at [1358, 259] on icon "Next image" at bounding box center [1357, 264] width 18 height 18
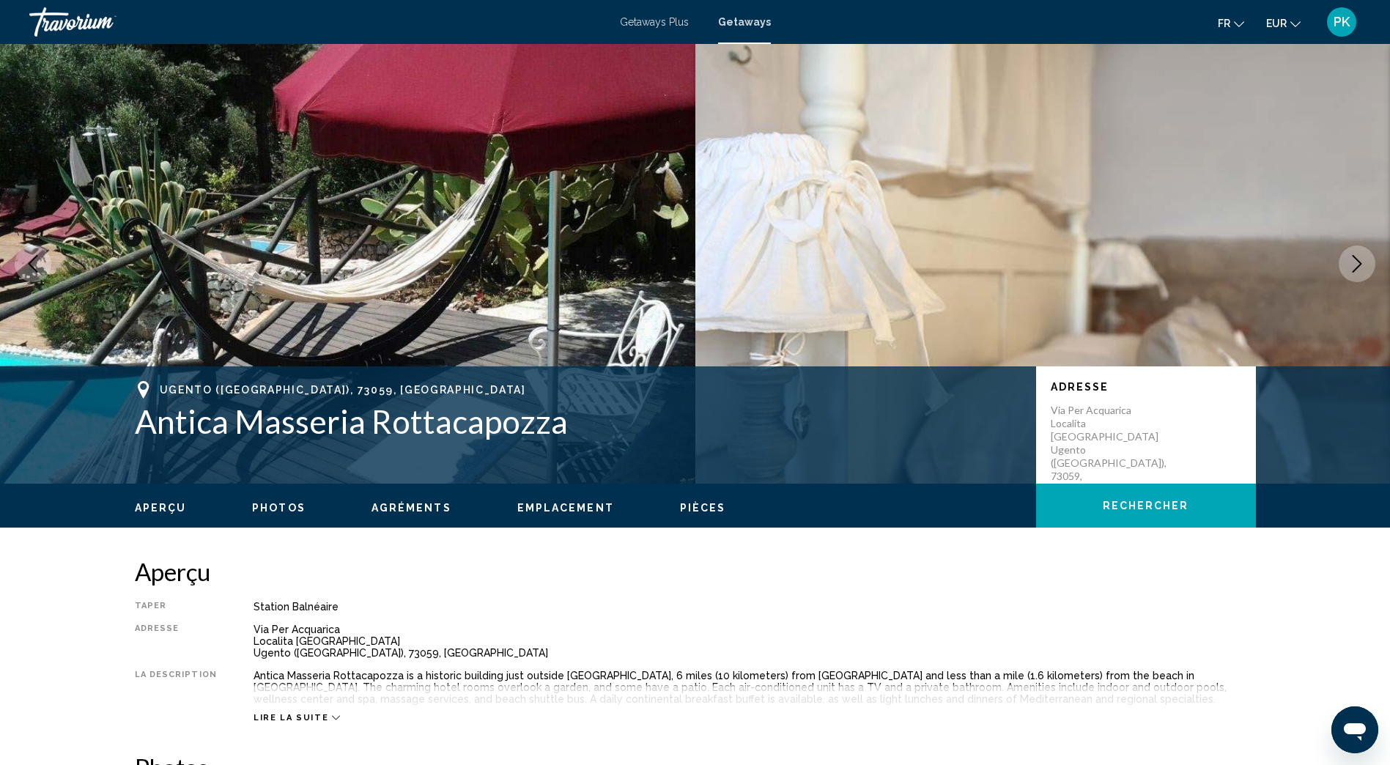
click at [1358, 259] on icon "Next image" at bounding box center [1357, 264] width 18 height 18
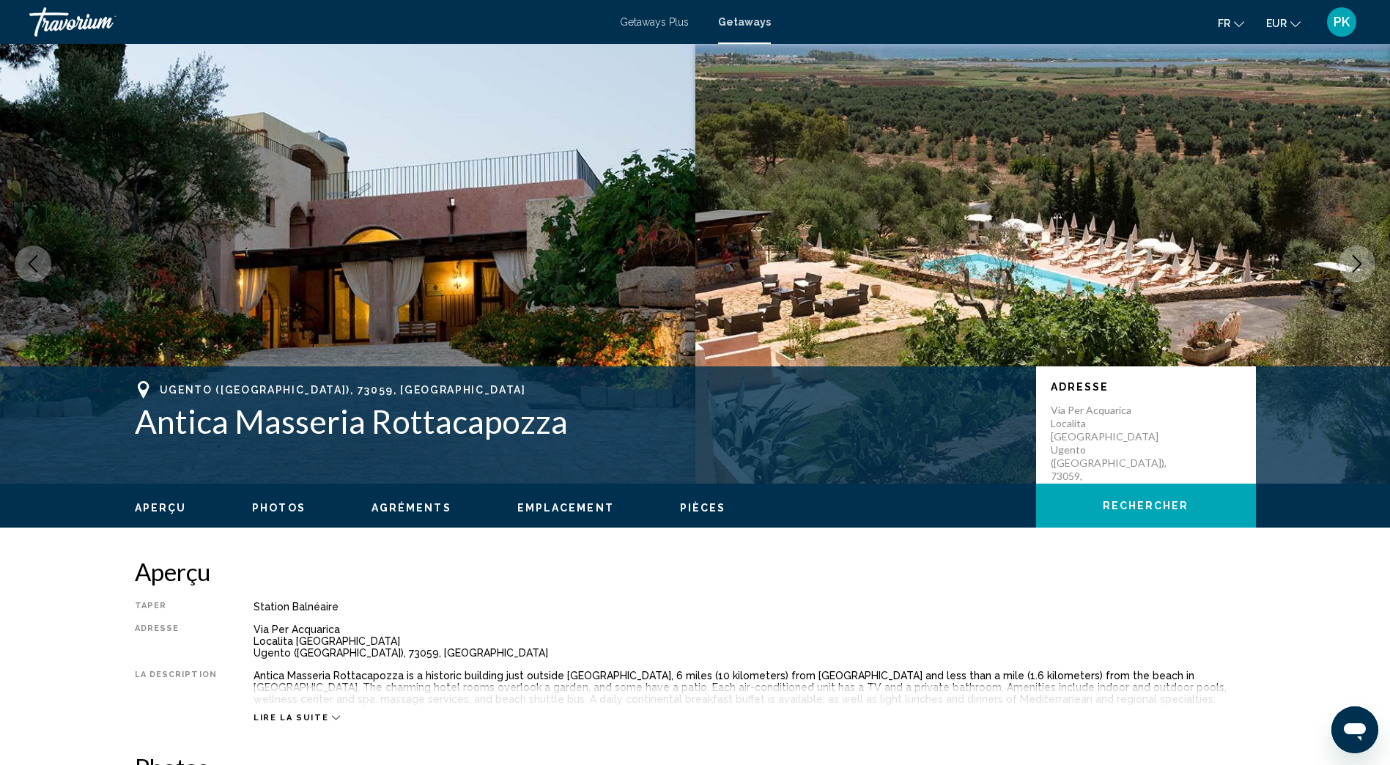
click at [1358, 259] on icon "Next image" at bounding box center [1357, 264] width 18 height 18
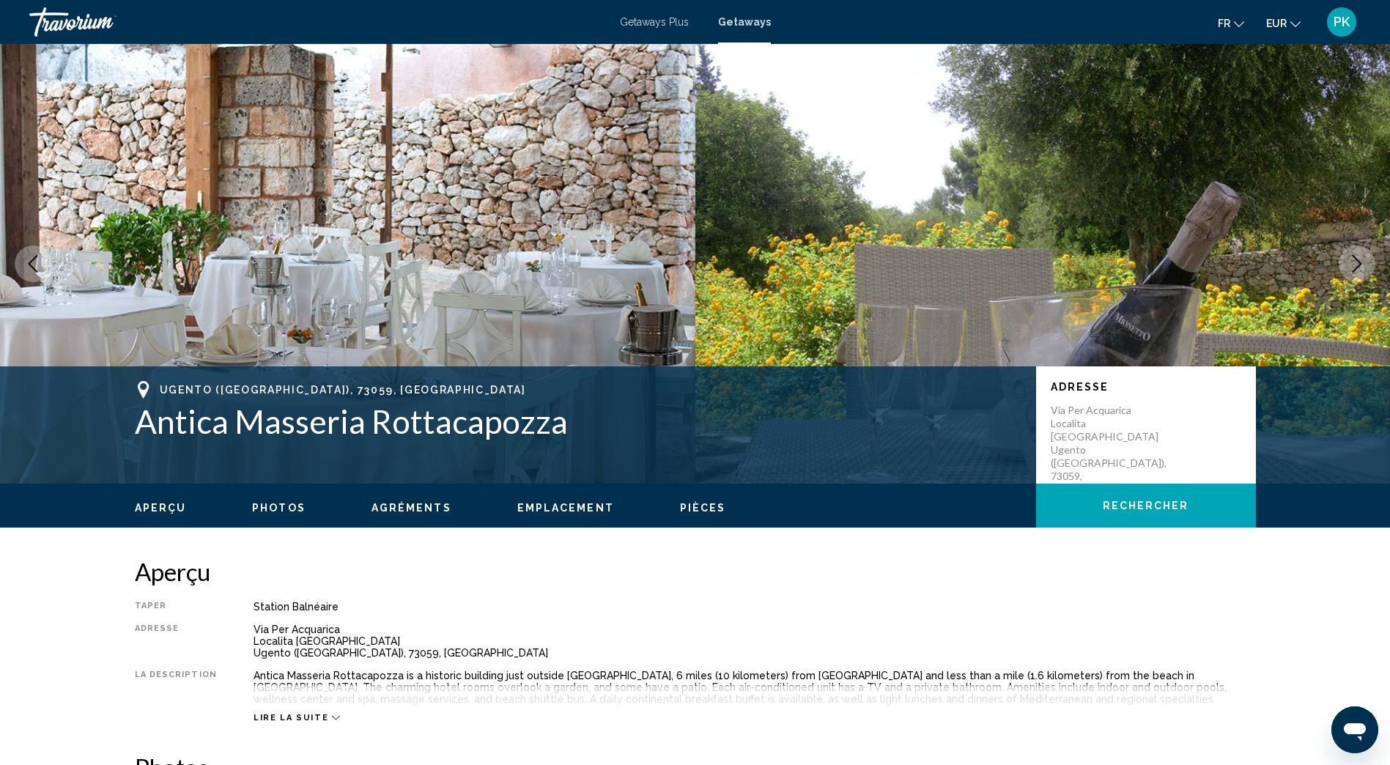
click at [1358, 259] on icon "Next image" at bounding box center [1357, 264] width 18 height 18
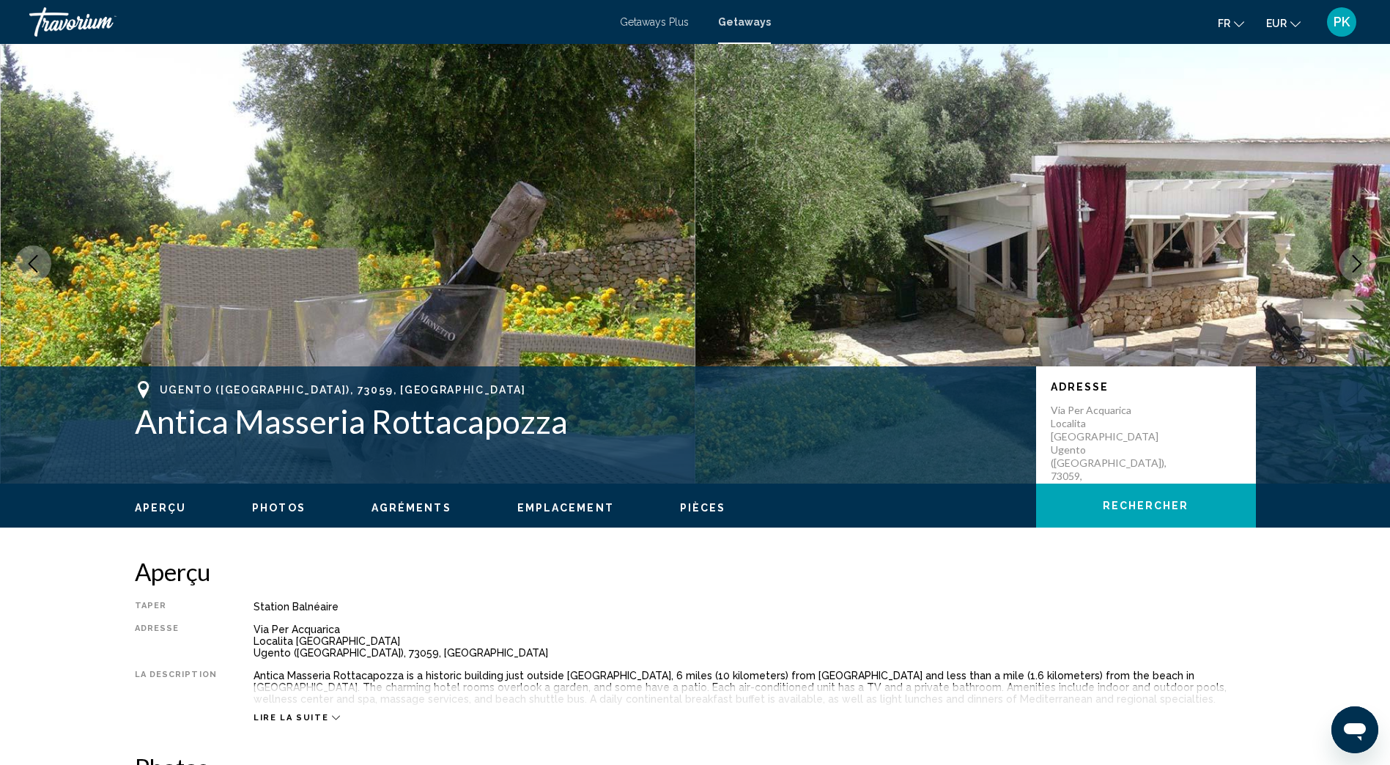
click at [1358, 259] on icon "Next image" at bounding box center [1357, 264] width 18 height 18
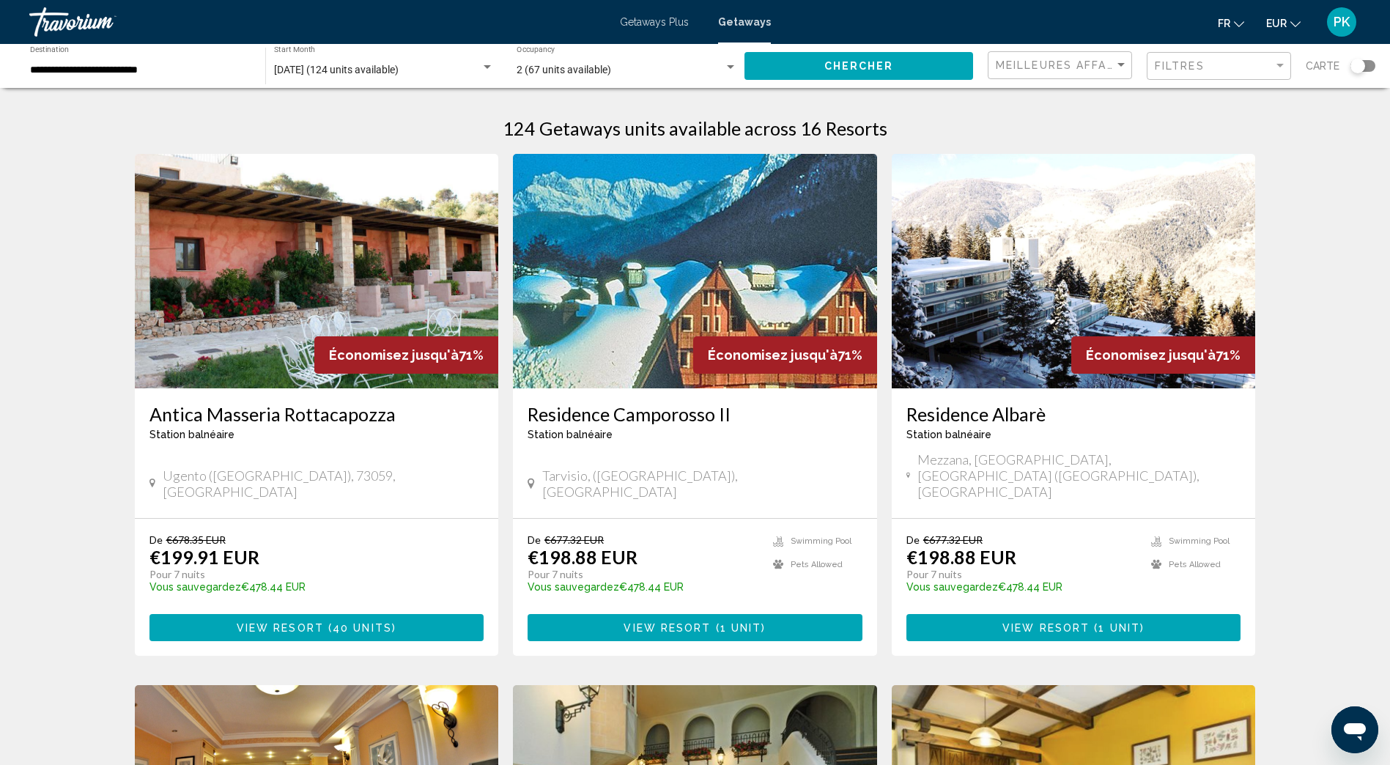
click at [1361, 68] on div "Search widget" at bounding box center [1357, 66] width 15 height 15
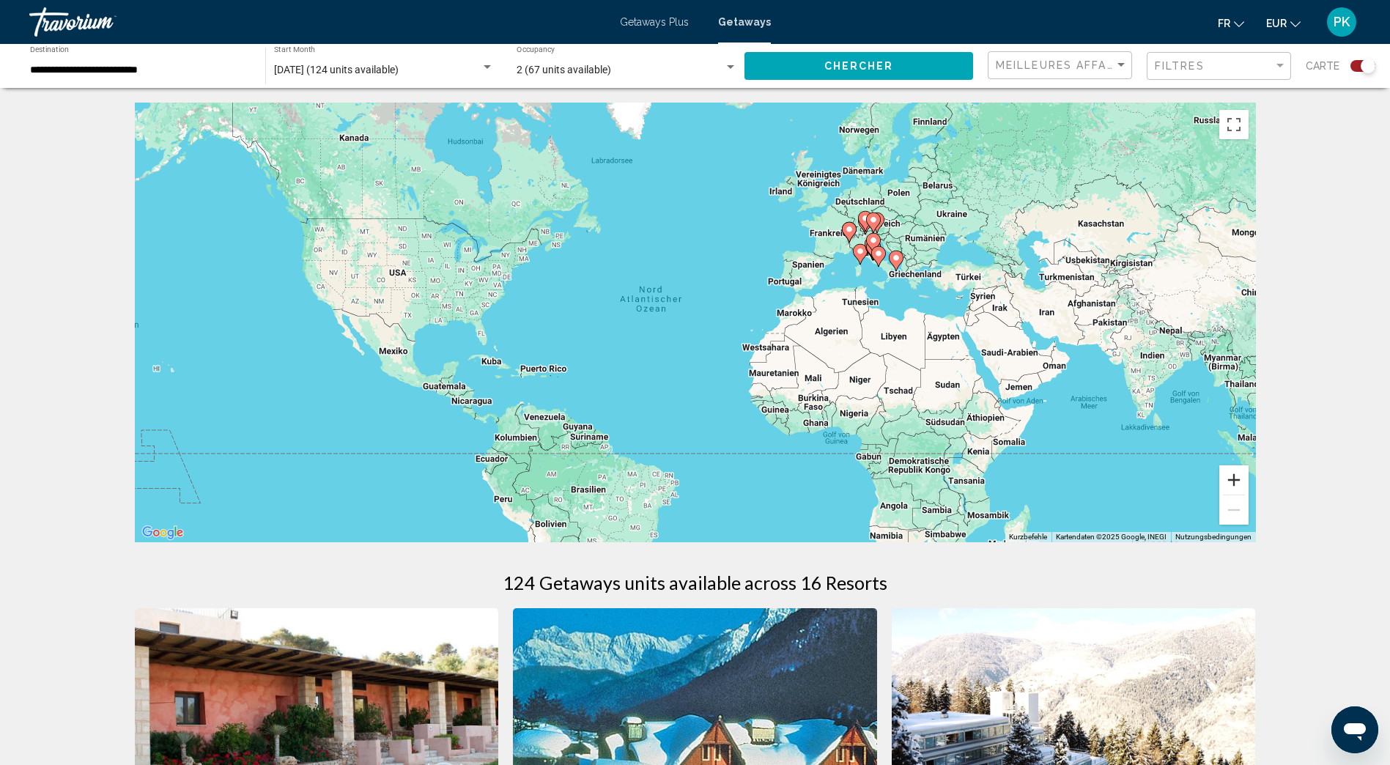
click at [1237, 480] on button "Vergrößern" at bounding box center [1233, 479] width 29 height 29
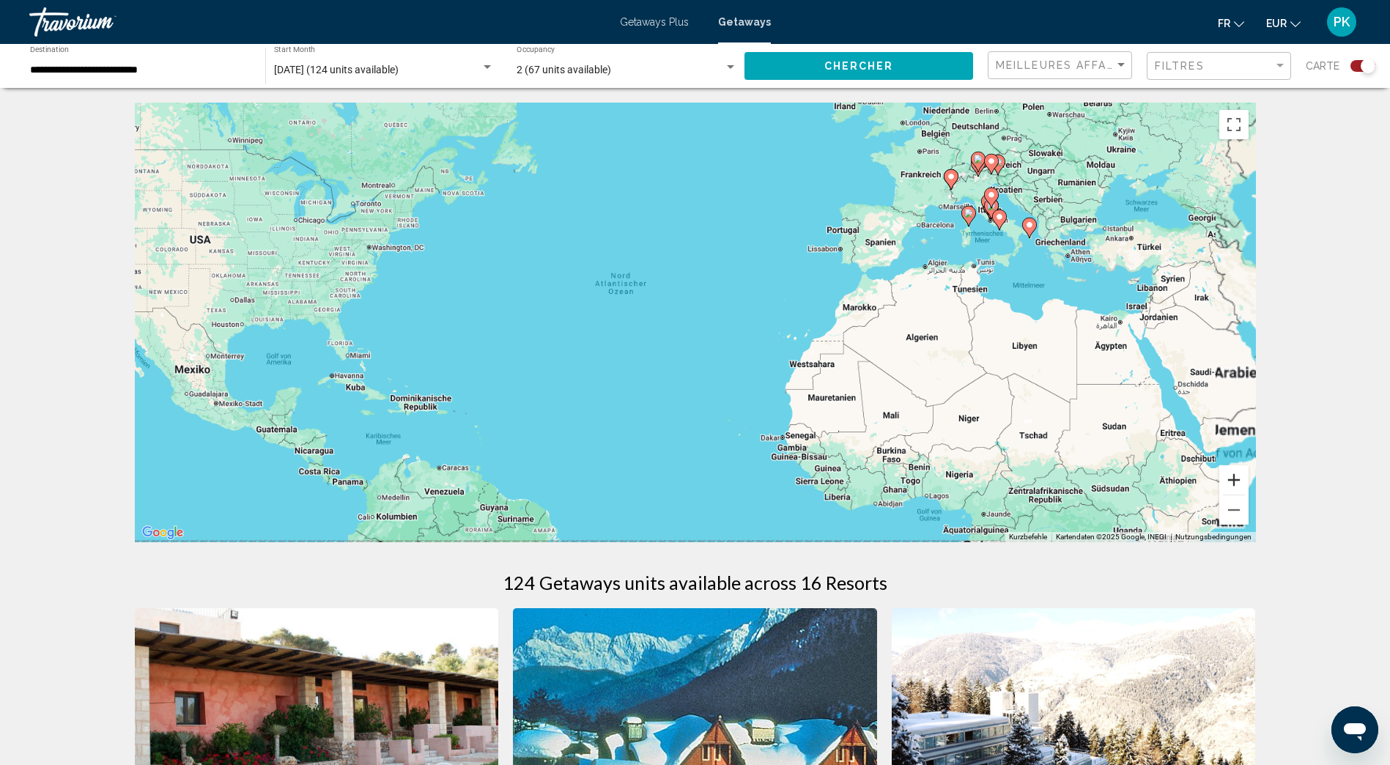
click at [1237, 480] on button "Vergrößern" at bounding box center [1233, 479] width 29 height 29
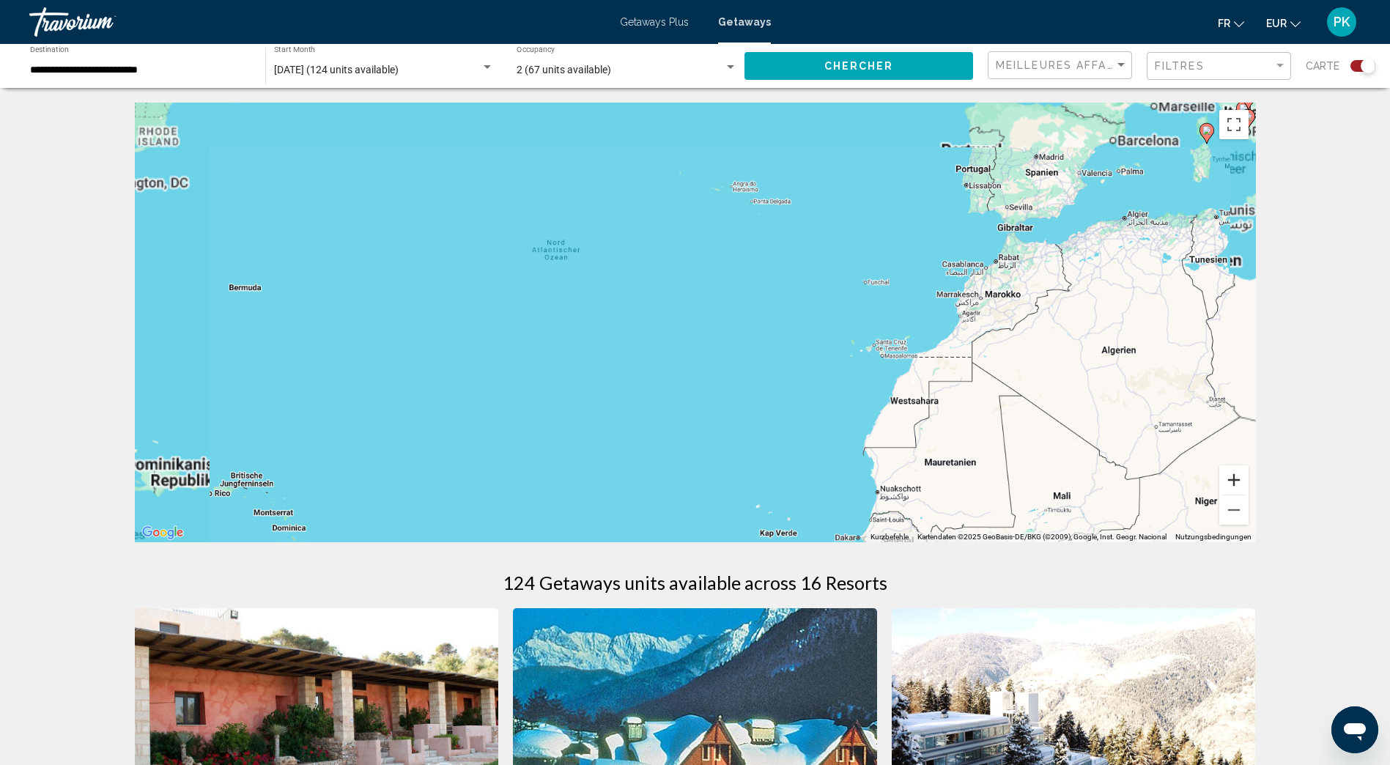
click at [1237, 480] on button "Vergrößern" at bounding box center [1233, 479] width 29 height 29
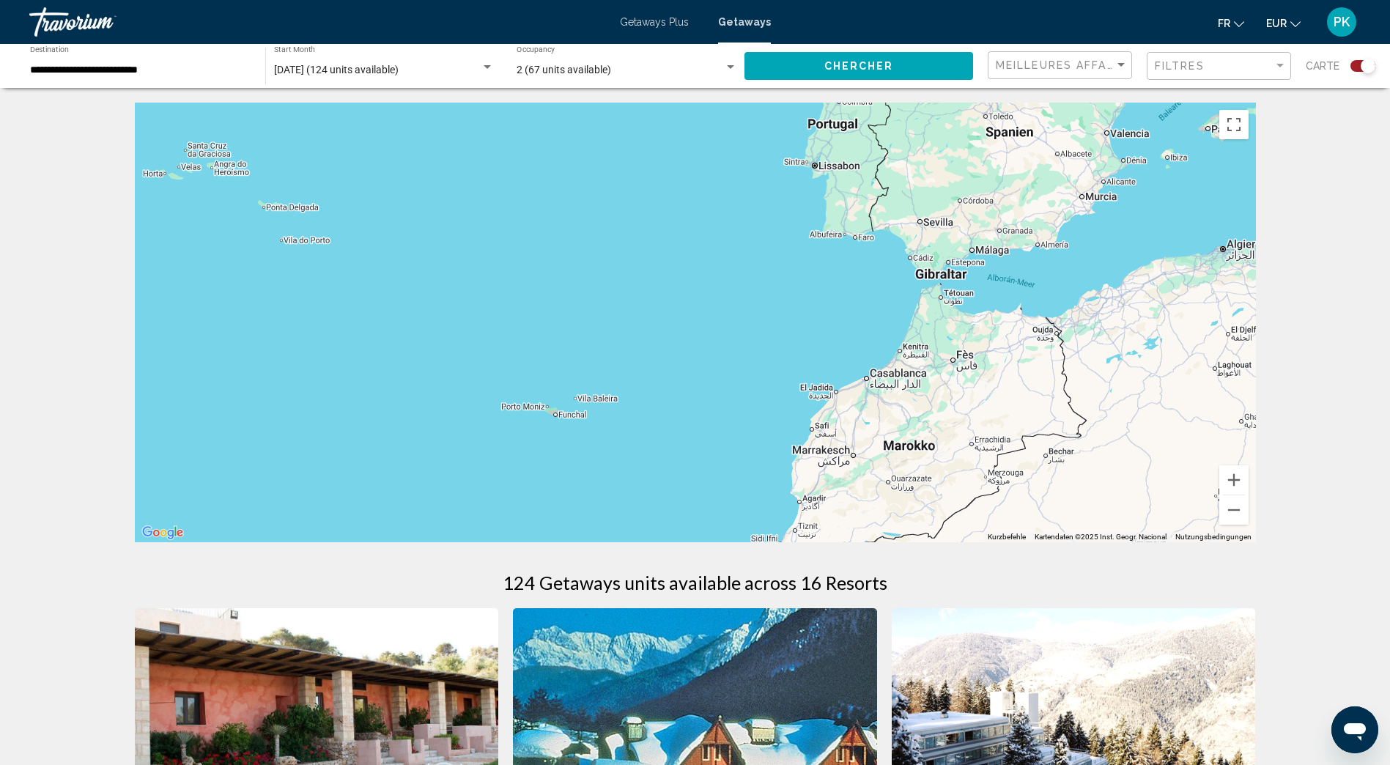
drag, startPoint x: 1131, startPoint y: 284, endPoint x: 420, endPoint y: 467, distance: 734.5
click at [443, 480] on div "Main content" at bounding box center [695, 323] width 1121 height 440
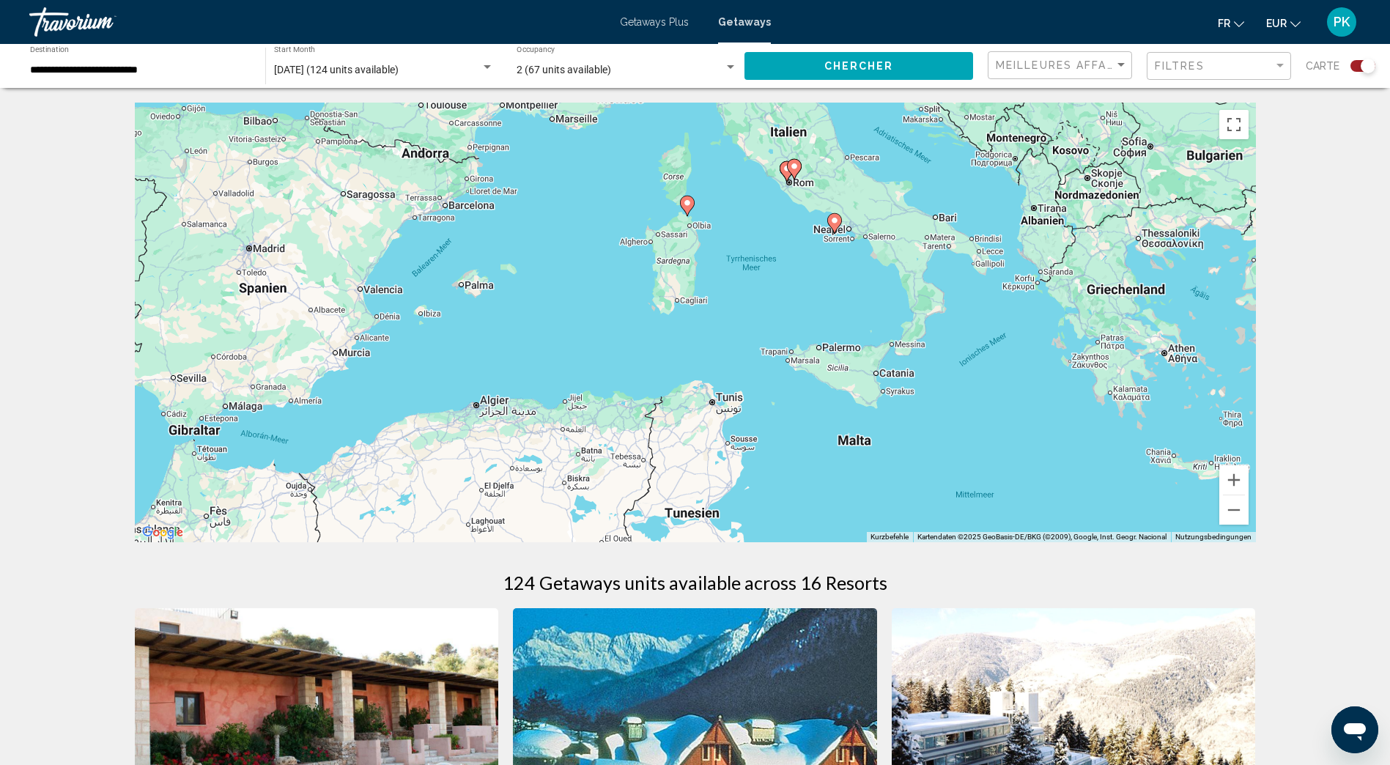
drag, startPoint x: 967, startPoint y: 230, endPoint x: 421, endPoint y: 404, distance: 573.8
click at [421, 404] on div "Um den Modus zum Ziehen mit der Tastatur zu aktivieren, drückst du Alt + Eingab…" at bounding box center [695, 323] width 1121 height 440
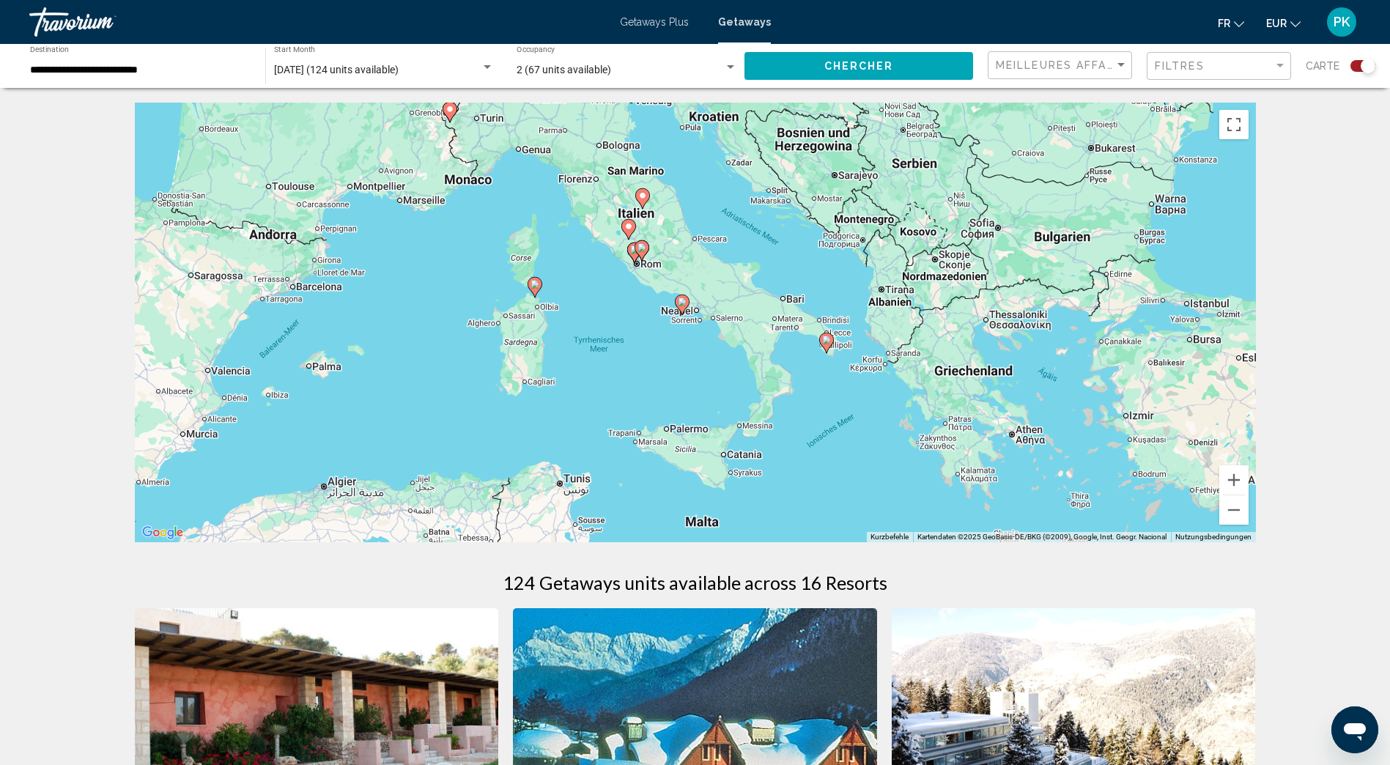
drag, startPoint x: 734, startPoint y: 265, endPoint x: 581, endPoint y: 348, distance: 174.4
click at [581, 348] on div "Um den Modus zum Ziehen mit der Tastatur zu aktivieren, drückst du Alt + Eingab…" at bounding box center [695, 323] width 1121 height 440
click at [67, 69] on input "**********" at bounding box center [140, 70] width 221 height 12
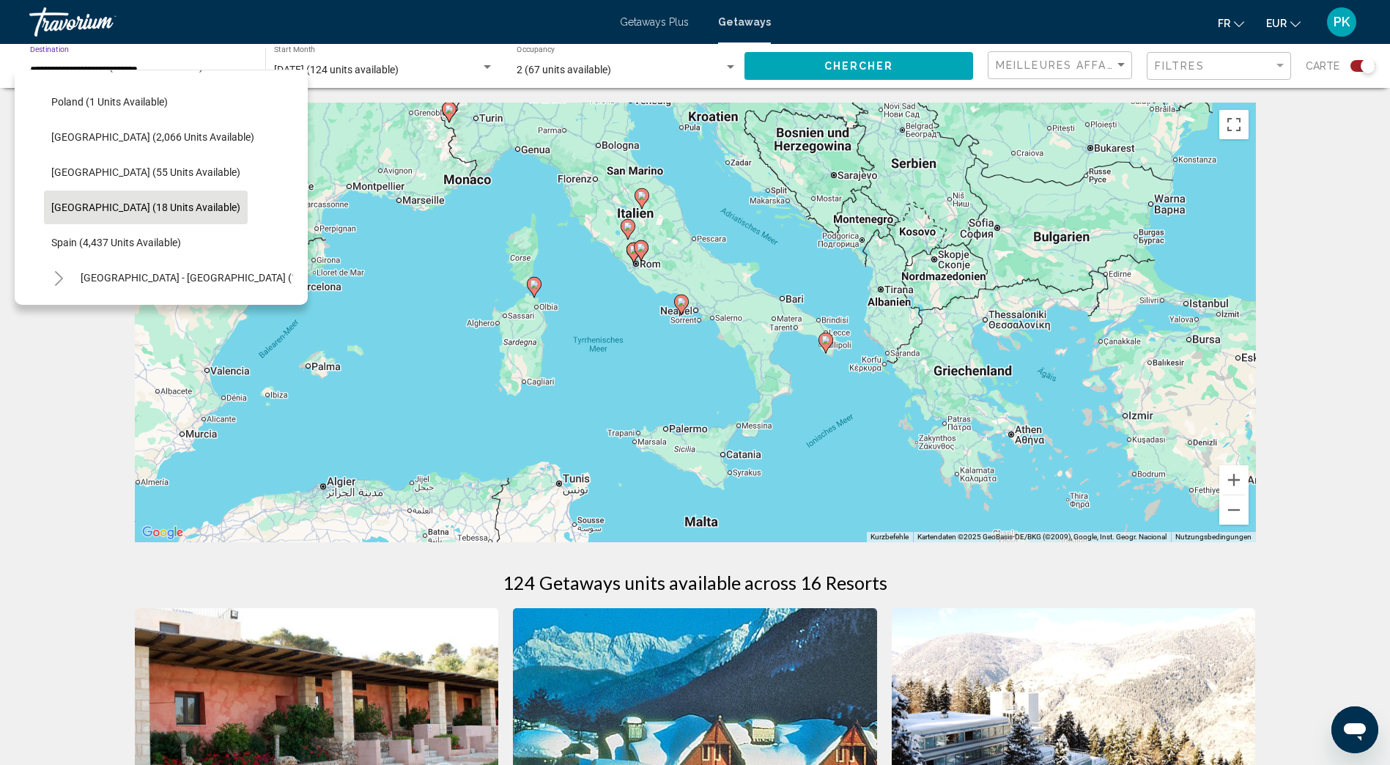
scroll to position [735, 0]
click at [125, 206] on span "[GEOGRAPHIC_DATA] - [GEOGRAPHIC_DATA] (1,287 units available)" at bounding box center [235, 205] width 309 height 12
type input "**********"
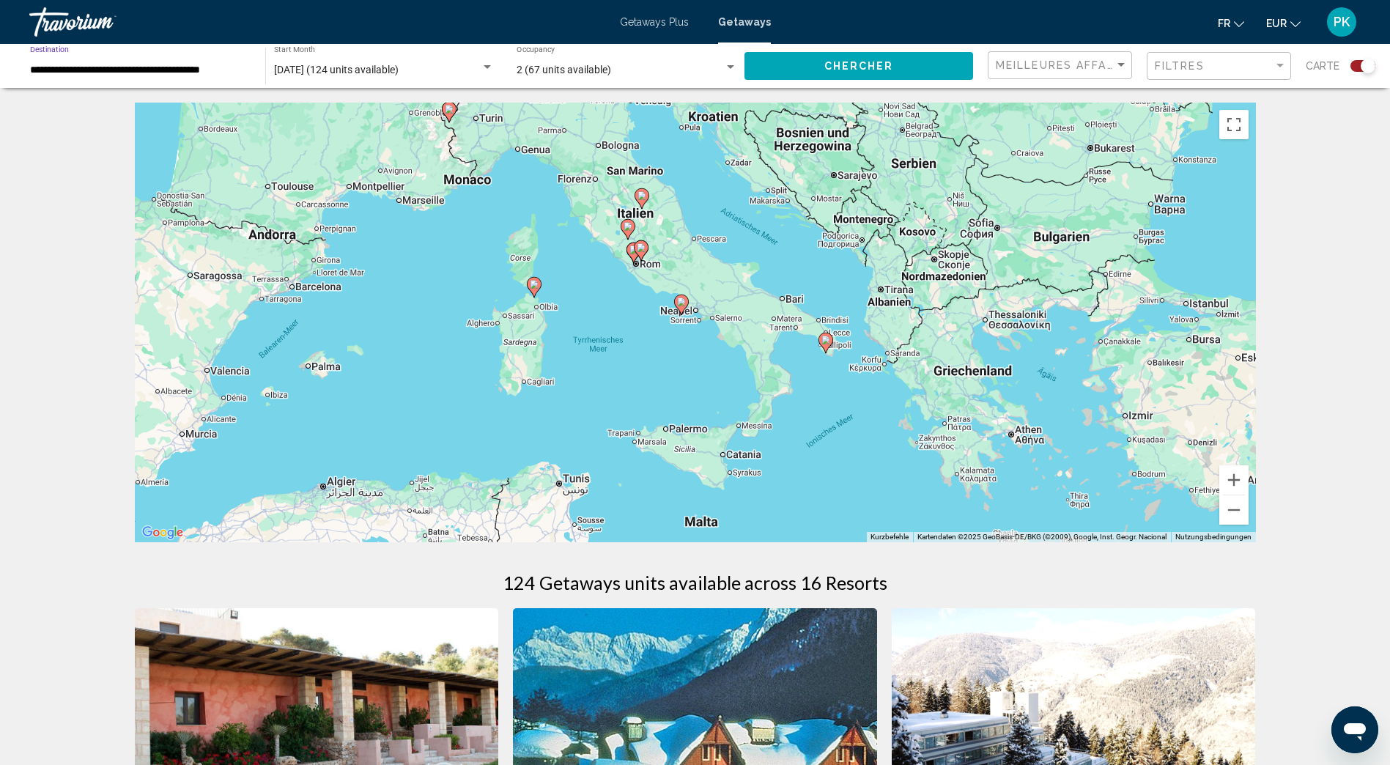
click at [912, 61] on button "Chercher" at bounding box center [858, 65] width 229 height 27
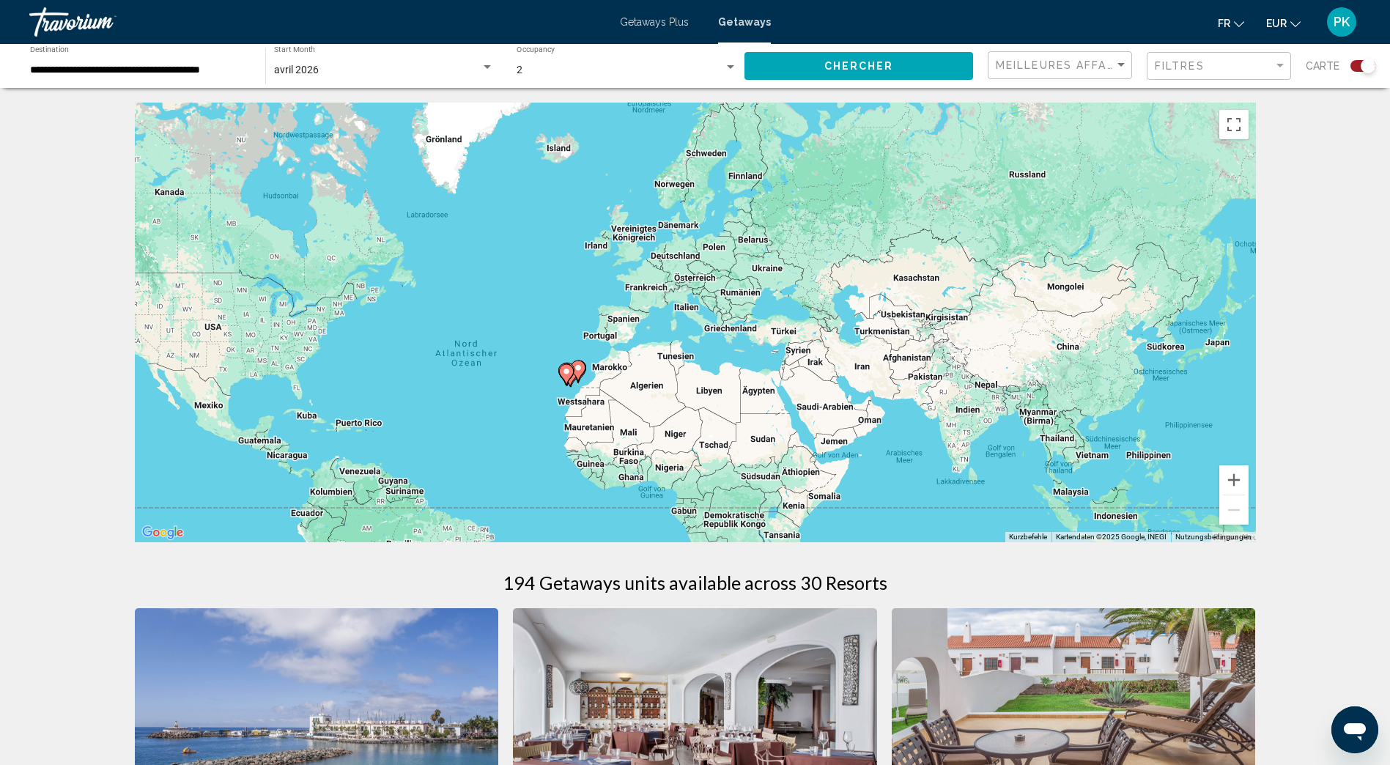
click at [1362, 67] on div "Search widget" at bounding box center [1368, 66] width 15 height 15
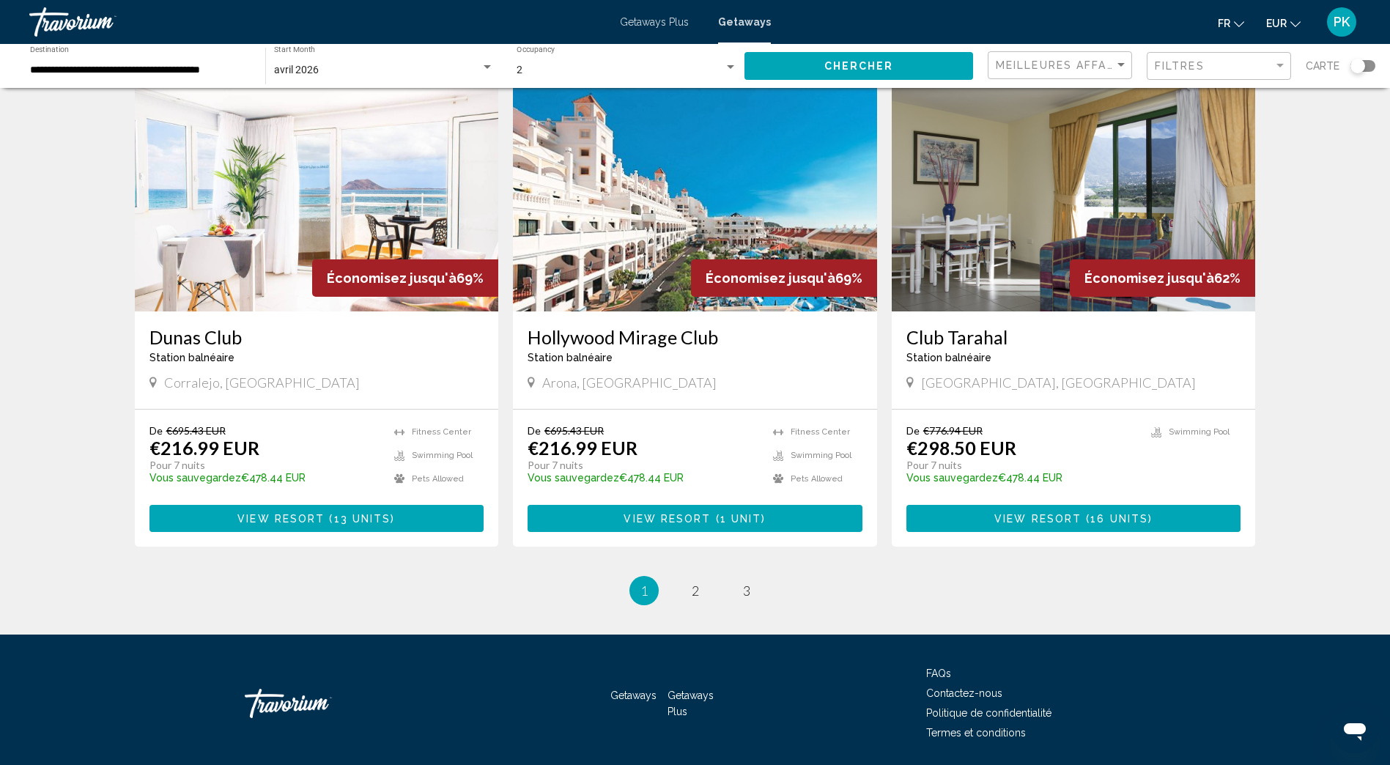
scroll to position [1646, 0]
click at [694, 582] on span "2" at bounding box center [695, 590] width 7 height 16
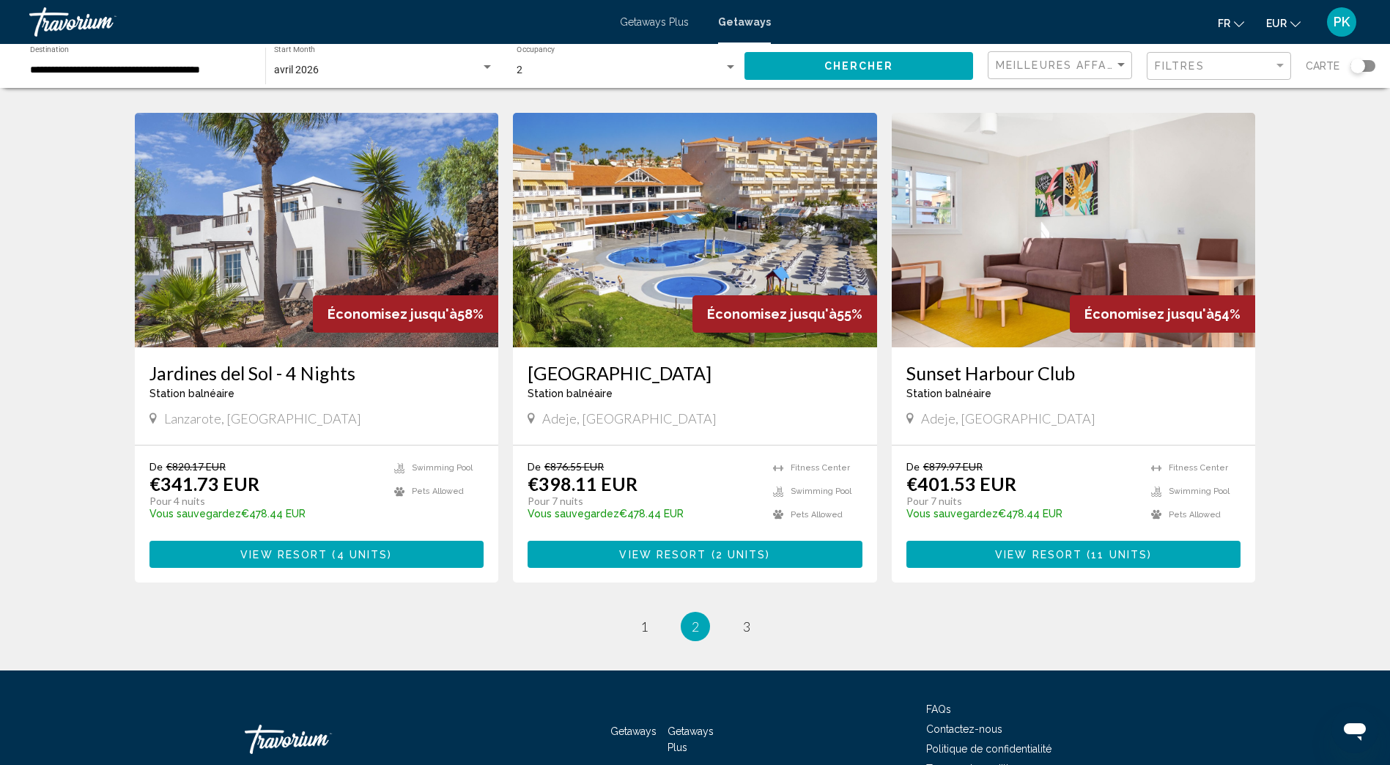
scroll to position [1612, 0]
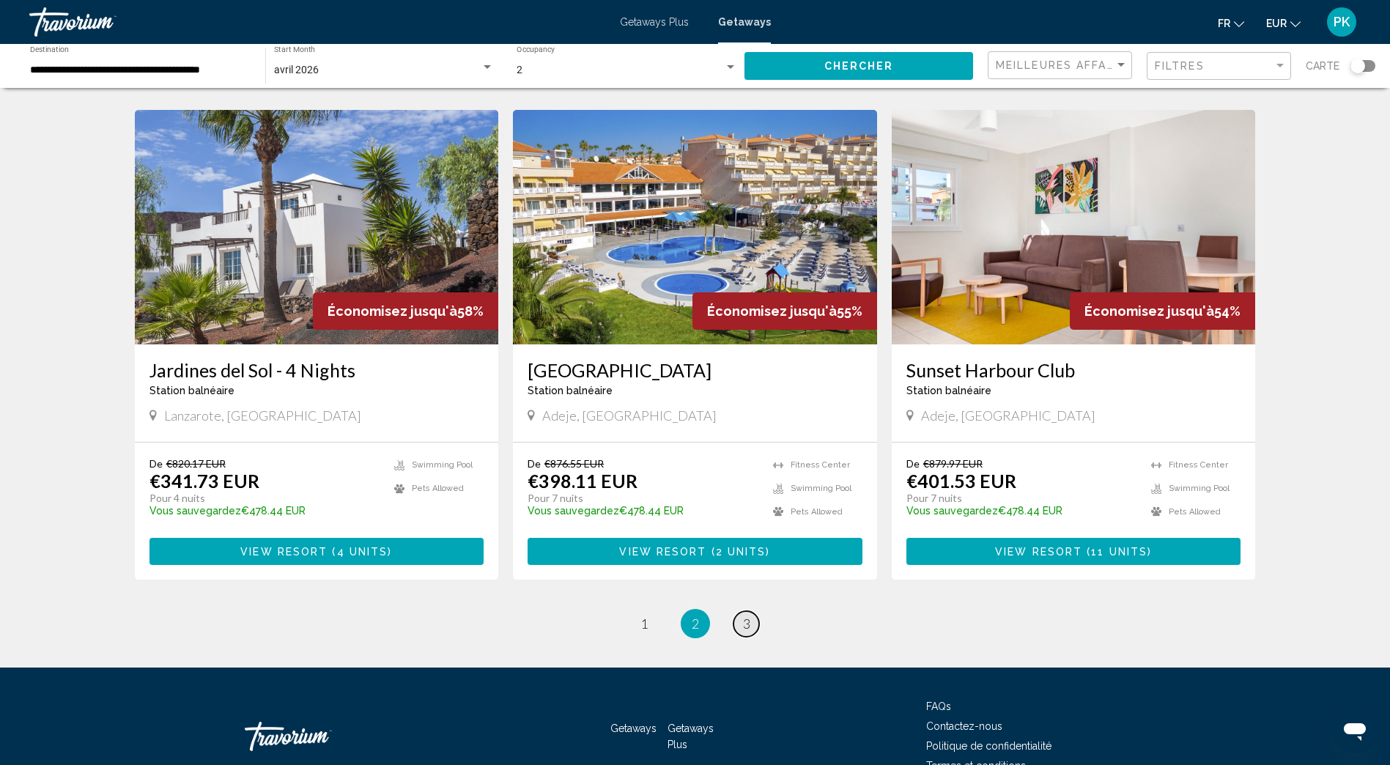
click at [744, 615] on span "3" at bounding box center [746, 623] width 7 height 16
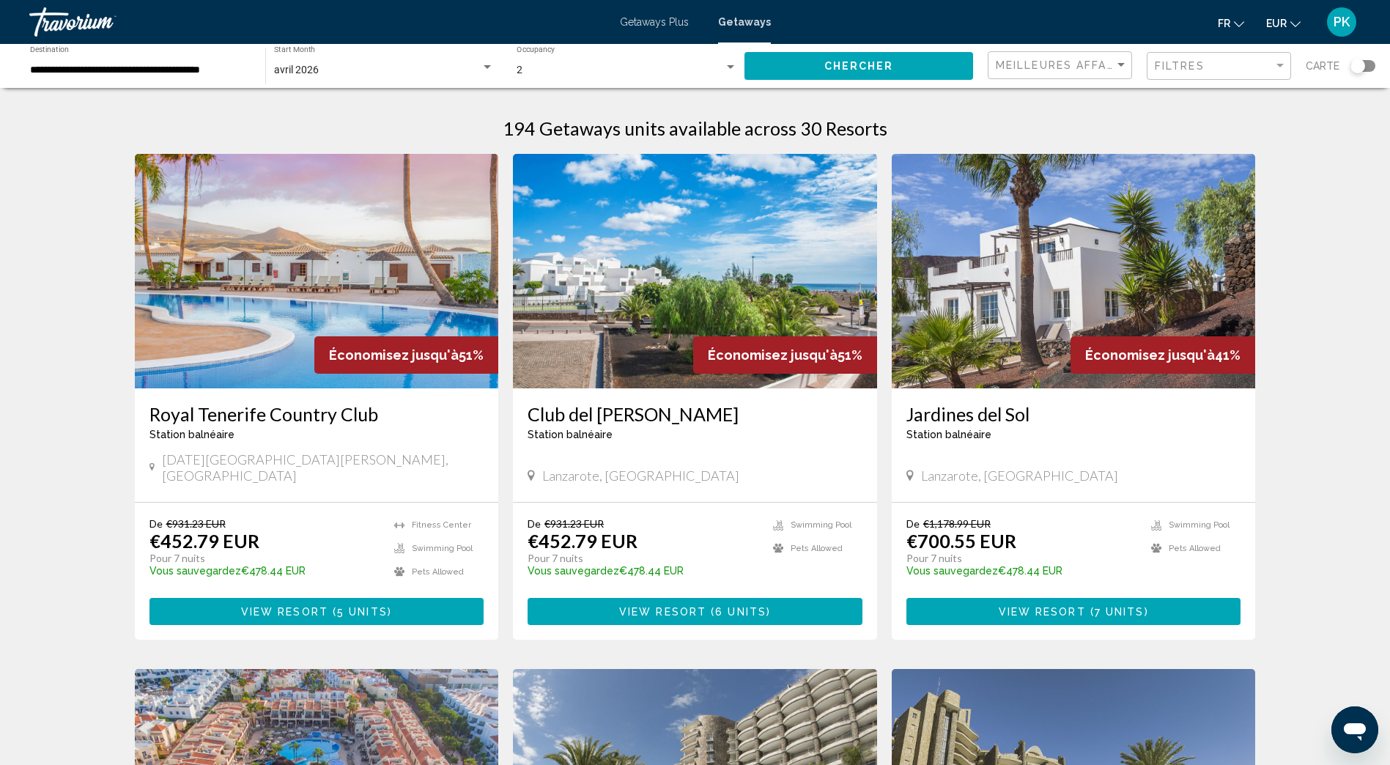
click at [687, 606] on span "View Resort" at bounding box center [662, 612] width 87 height 12
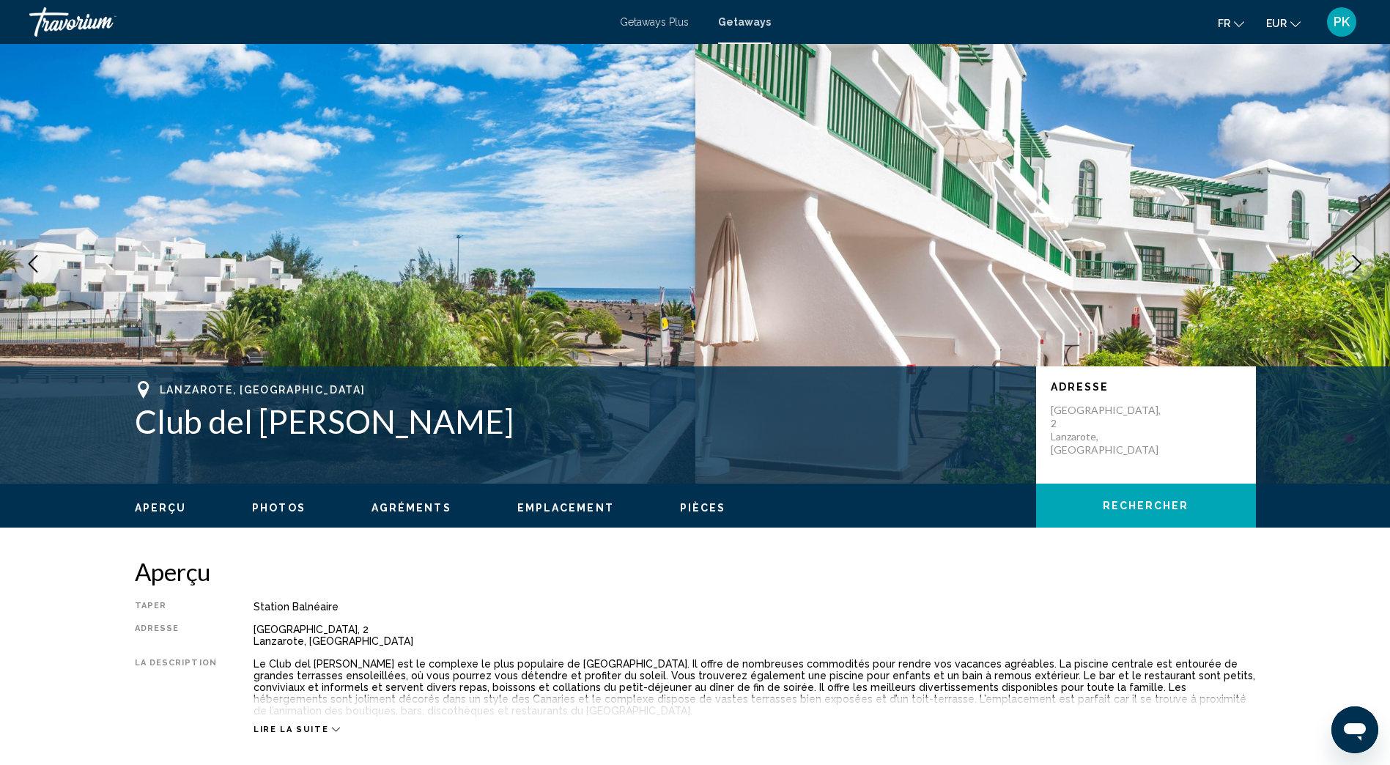
click at [1356, 262] on icon "Next image" at bounding box center [1357, 264] width 18 height 18
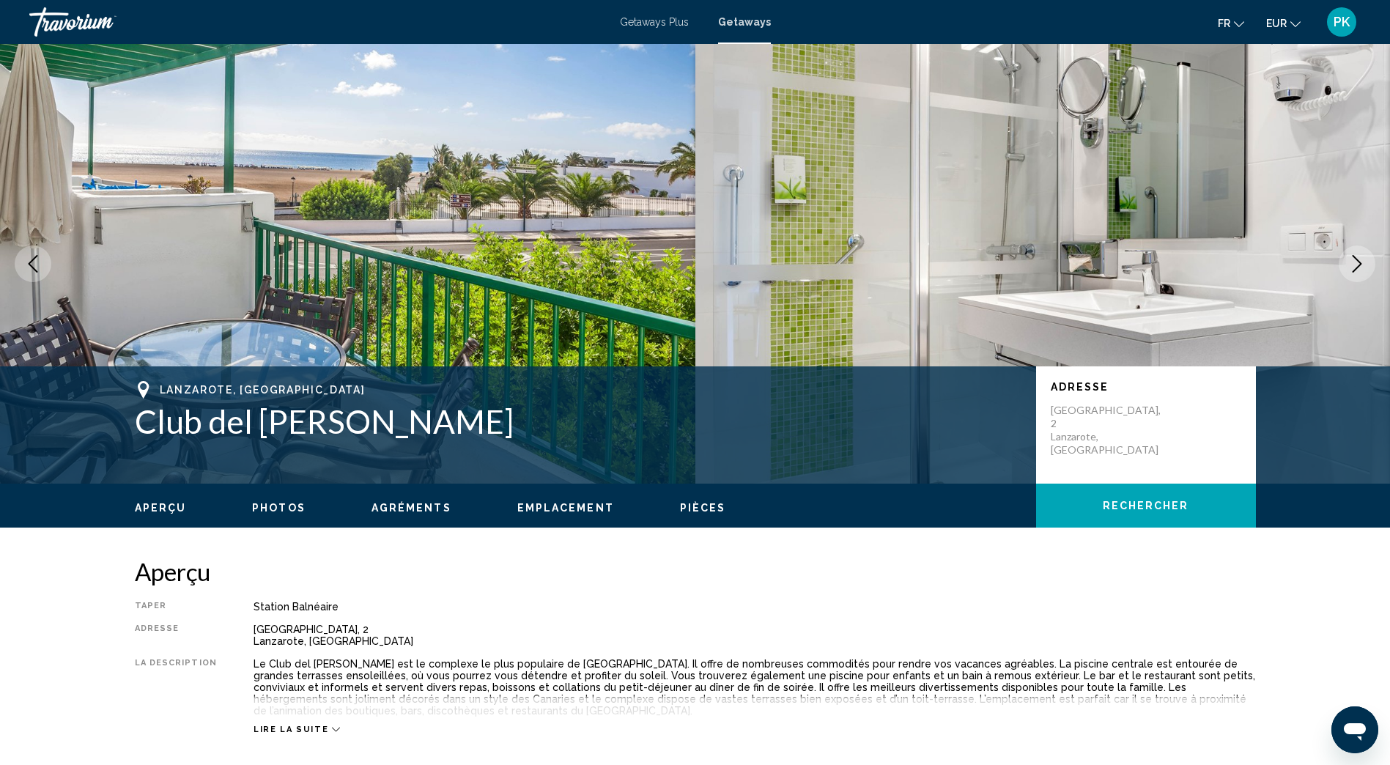
click at [1356, 262] on icon "Next image" at bounding box center [1357, 264] width 18 height 18
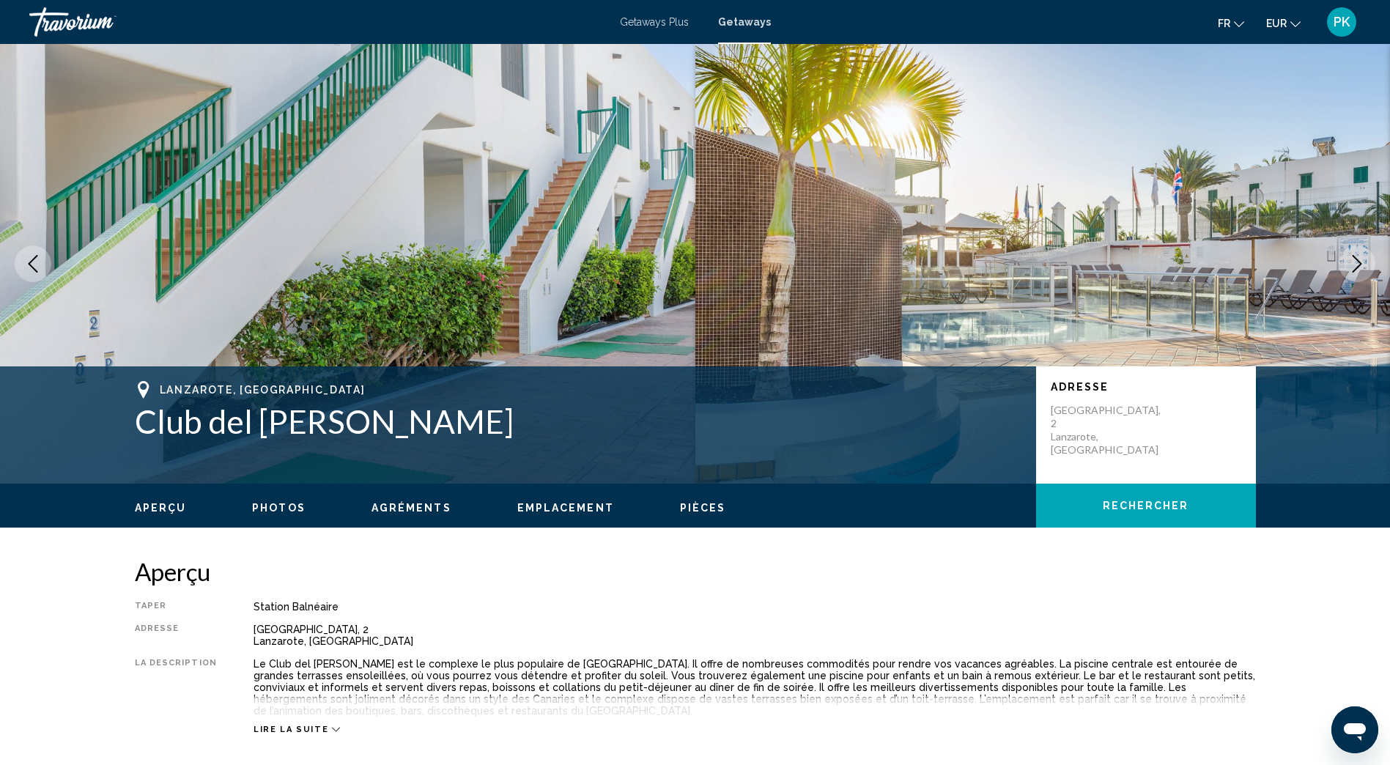
click at [1356, 262] on icon "Next image" at bounding box center [1357, 264] width 18 height 18
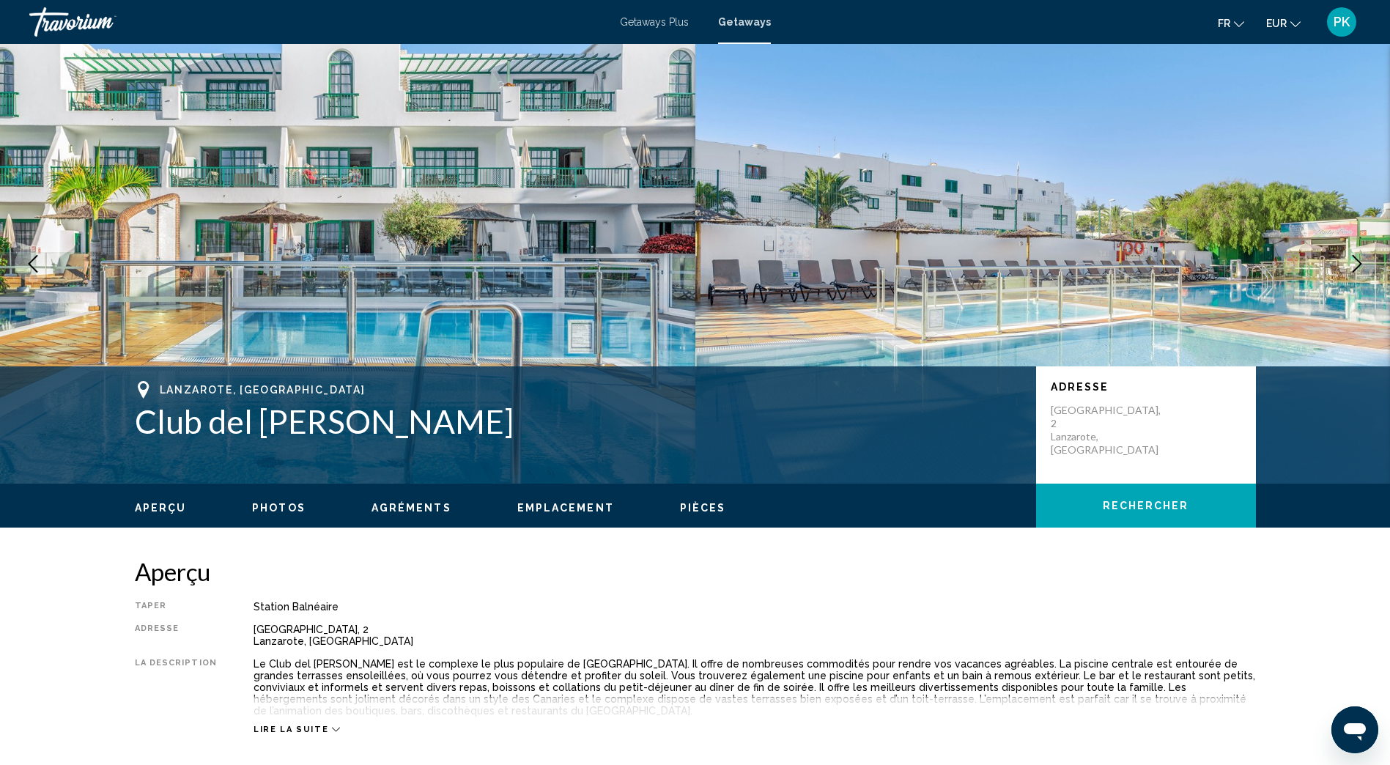
click at [1356, 262] on icon "Next image" at bounding box center [1357, 264] width 18 height 18
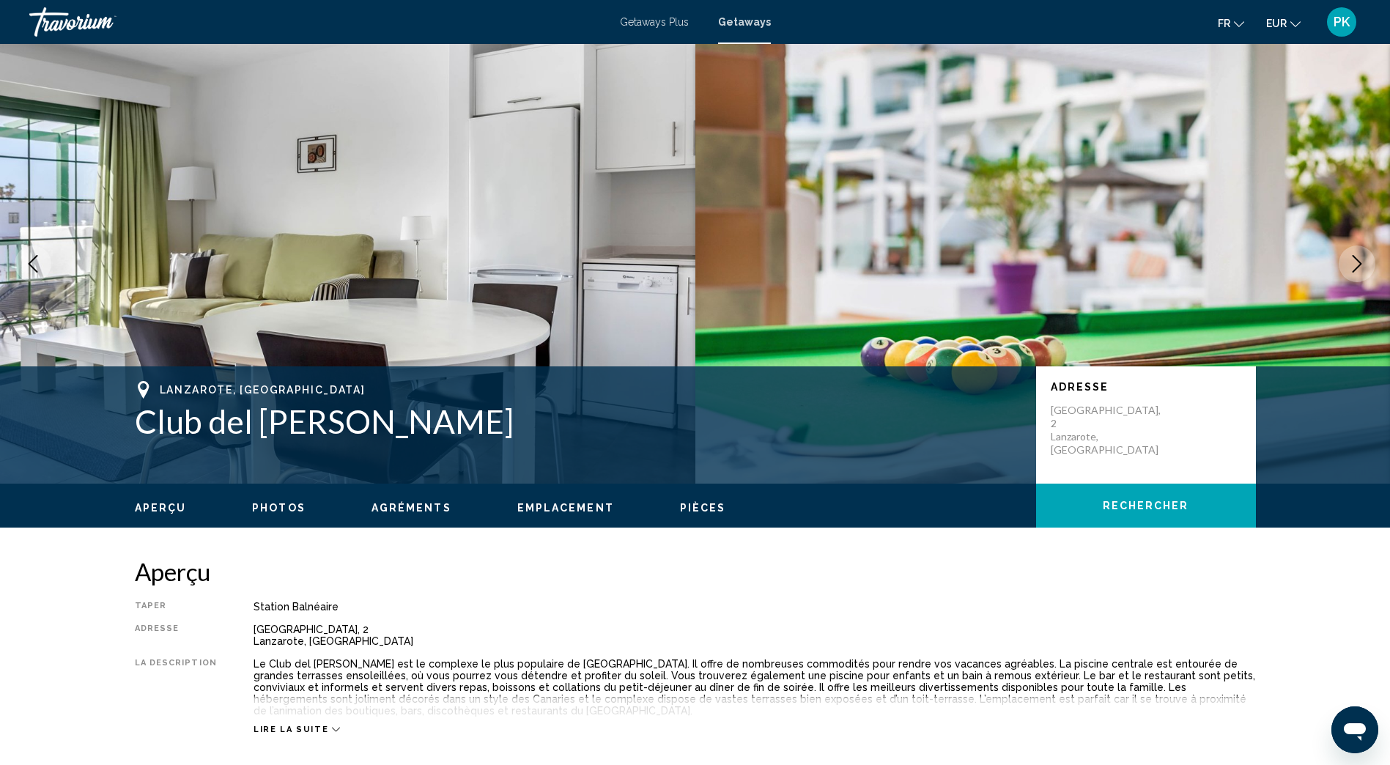
click at [1356, 262] on icon "Next image" at bounding box center [1357, 264] width 18 height 18
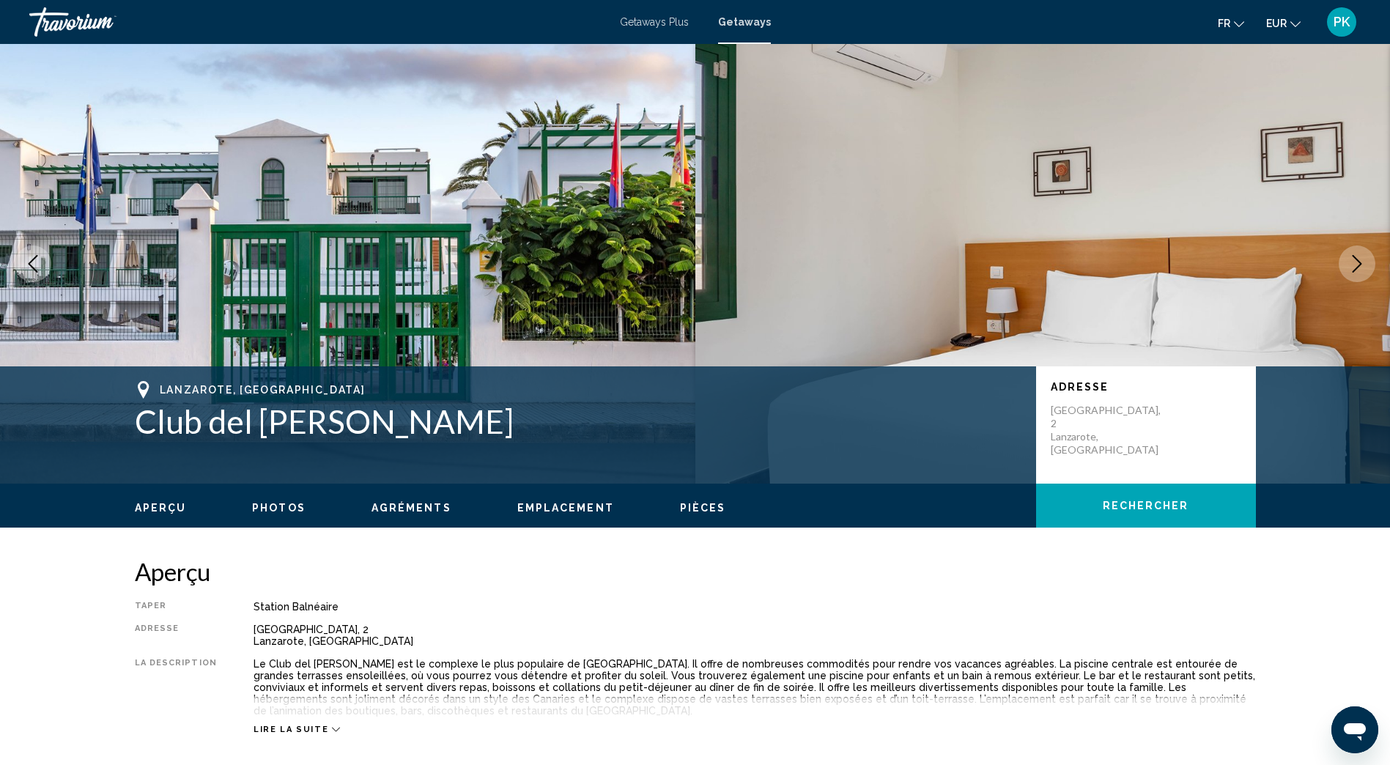
click at [1356, 262] on icon "Next image" at bounding box center [1357, 264] width 18 height 18
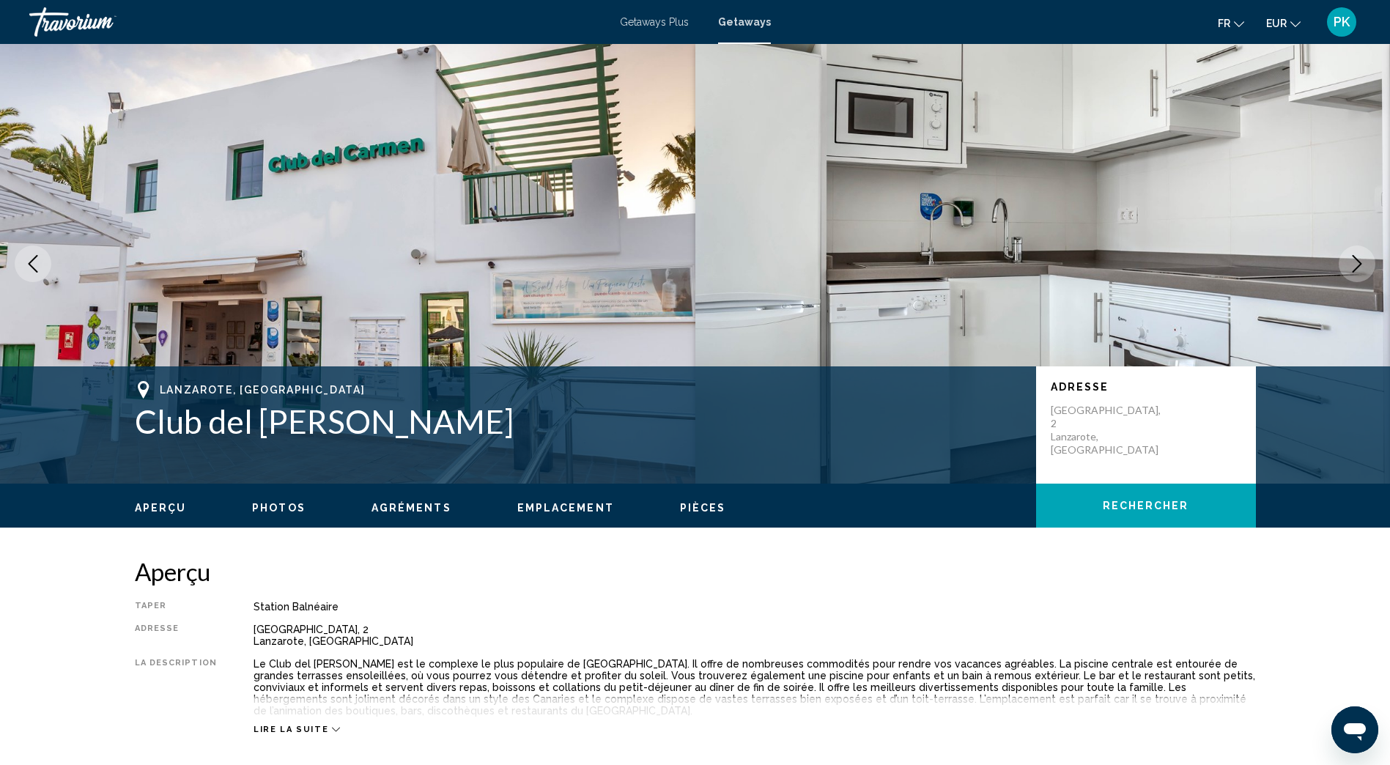
click at [1356, 262] on icon "Next image" at bounding box center [1357, 264] width 18 height 18
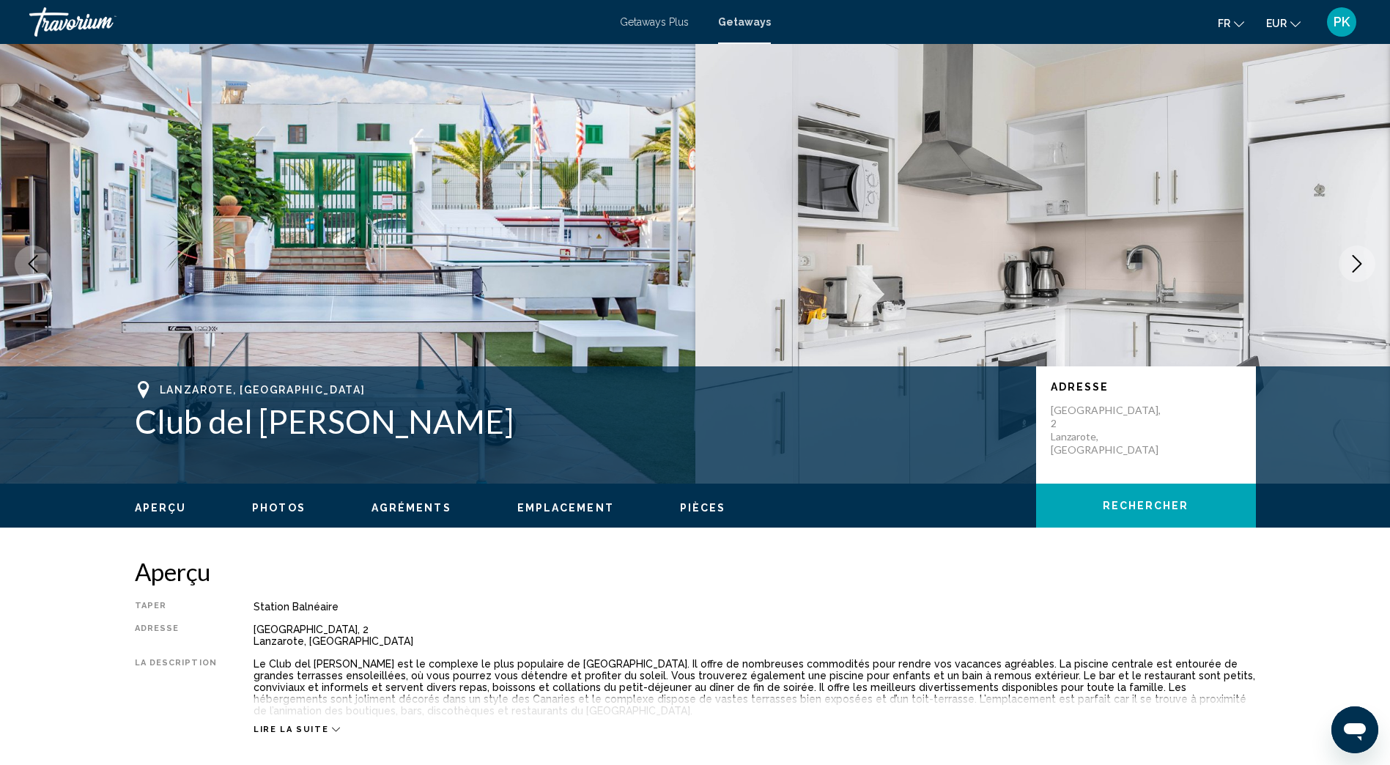
click at [1356, 262] on icon "Next image" at bounding box center [1357, 264] width 18 height 18
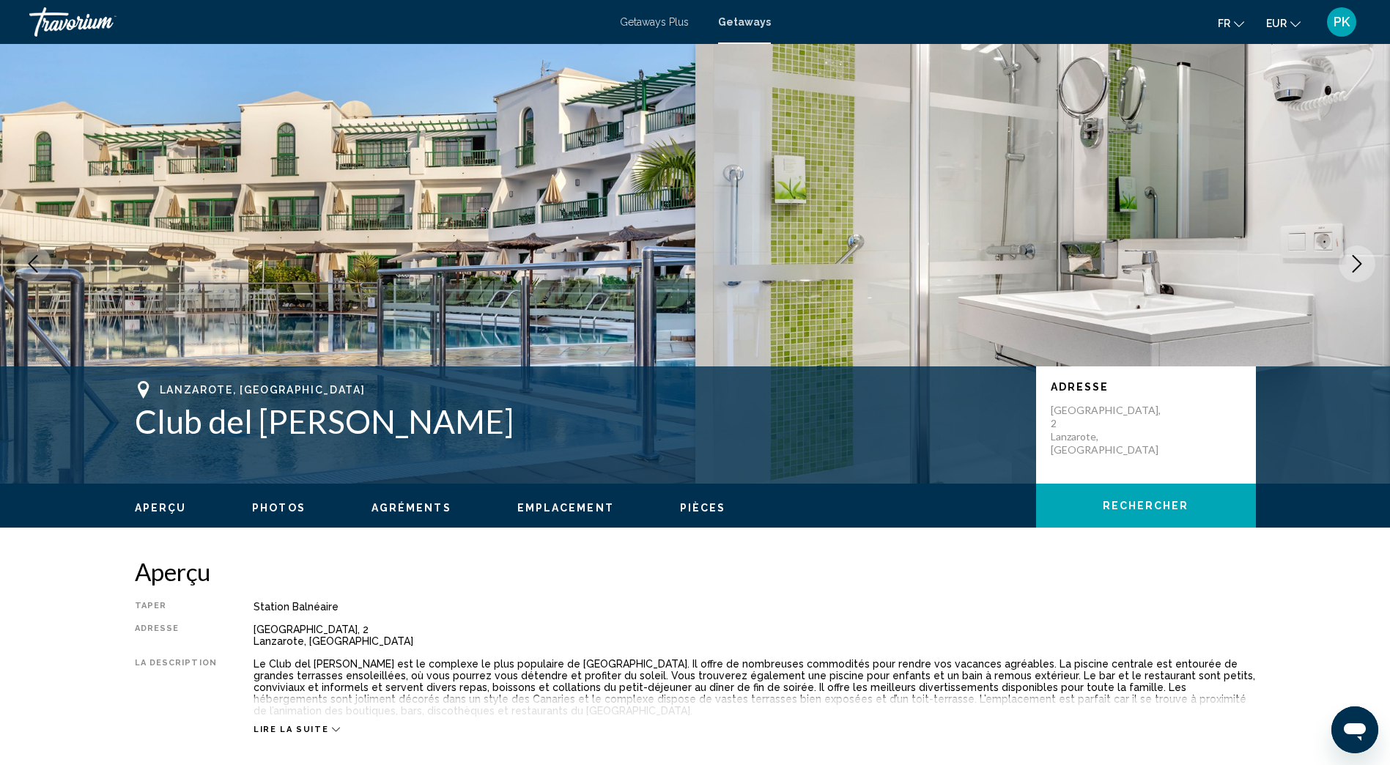
click at [1356, 262] on icon "Next image" at bounding box center [1357, 264] width 18 height 18
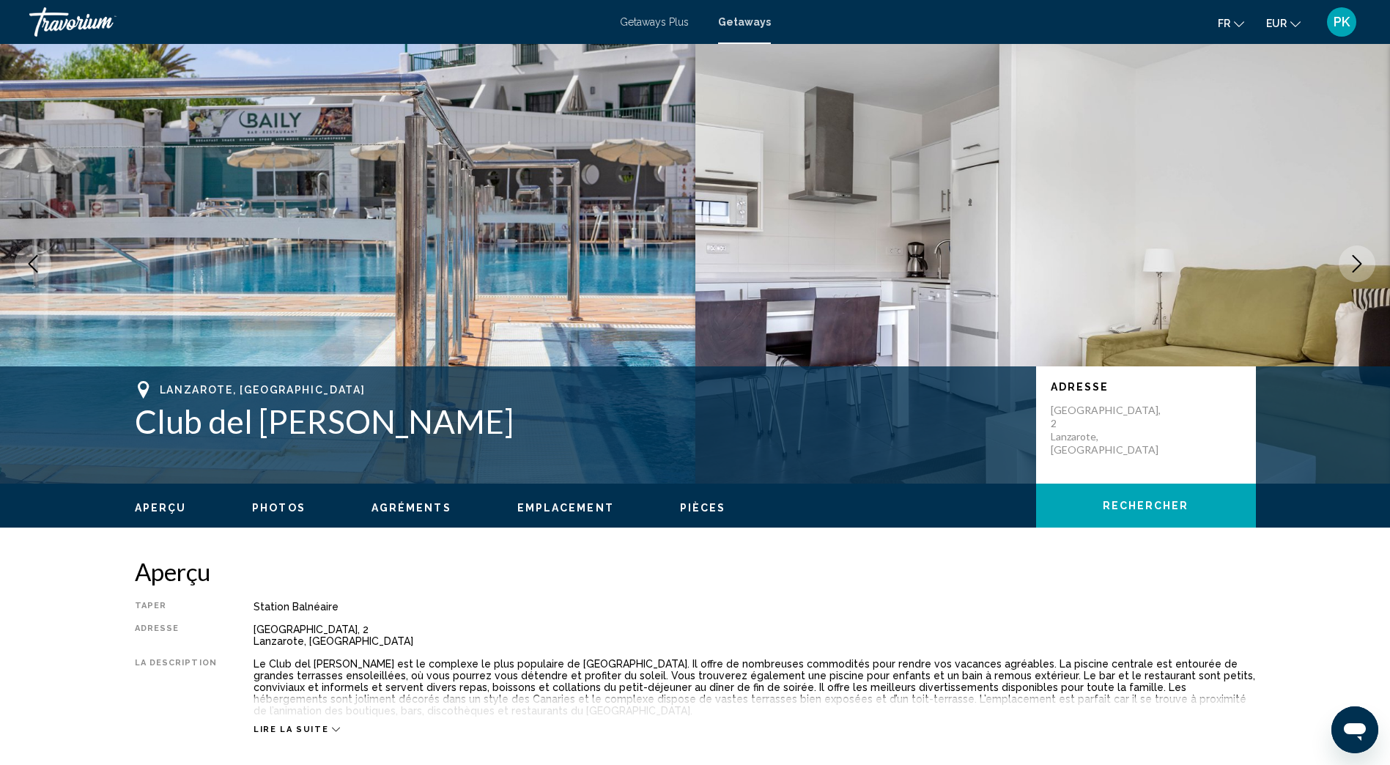
click at [1356, 262] on icon "Next image" at bounding box center [1357, 264] width 18 height 18
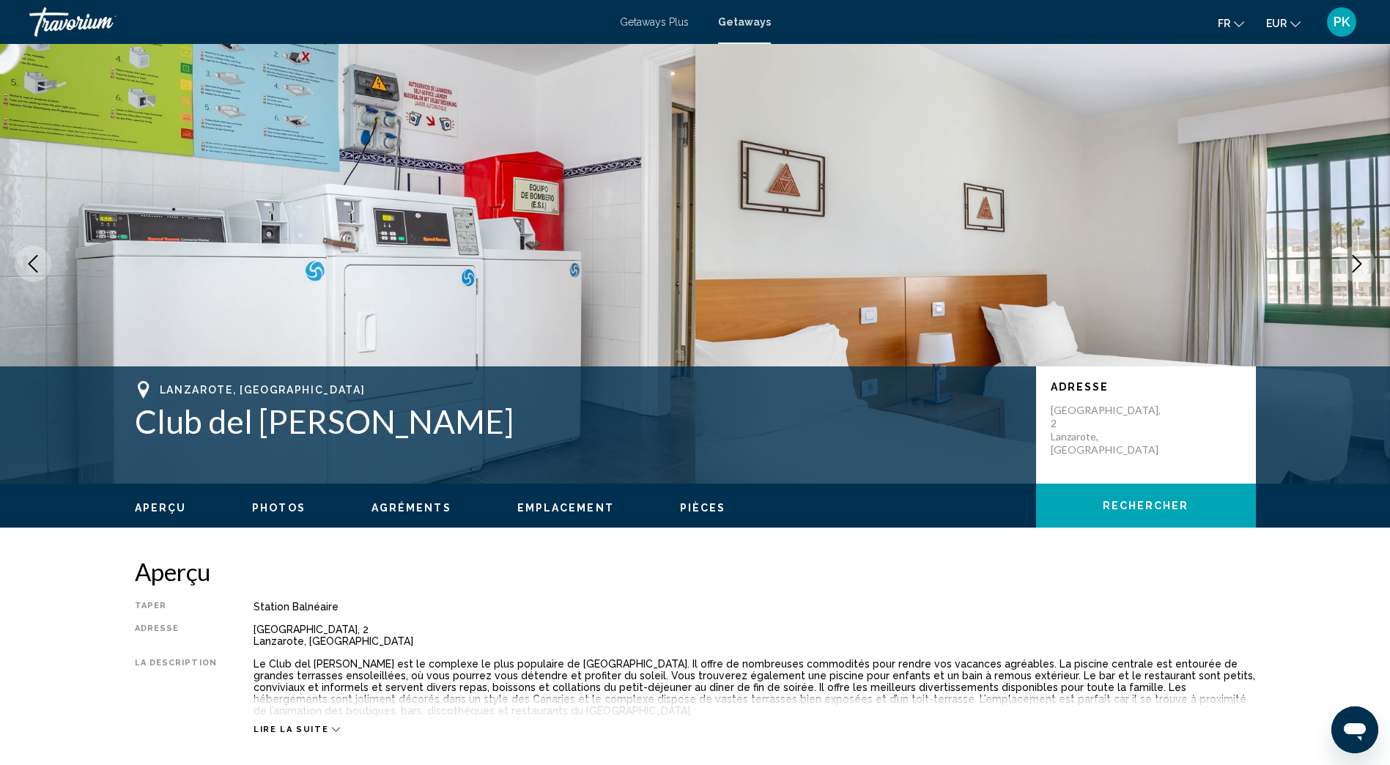
click at [1356, 262] on icon "Next image" at bounding box center [1357, 264] width 18 height 18
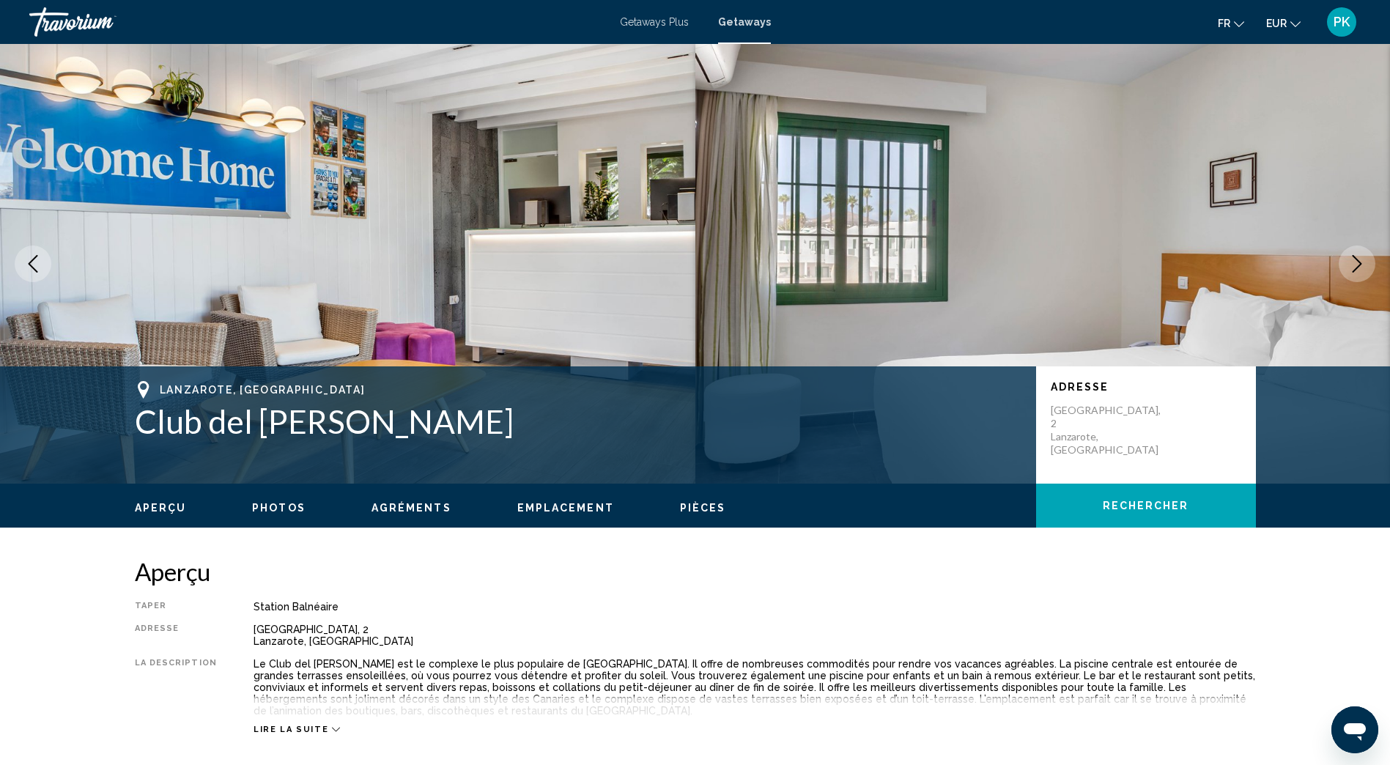
click at [1356, 262] on icon "Next image" at bounding box center [1357, 264] width 18 height 18
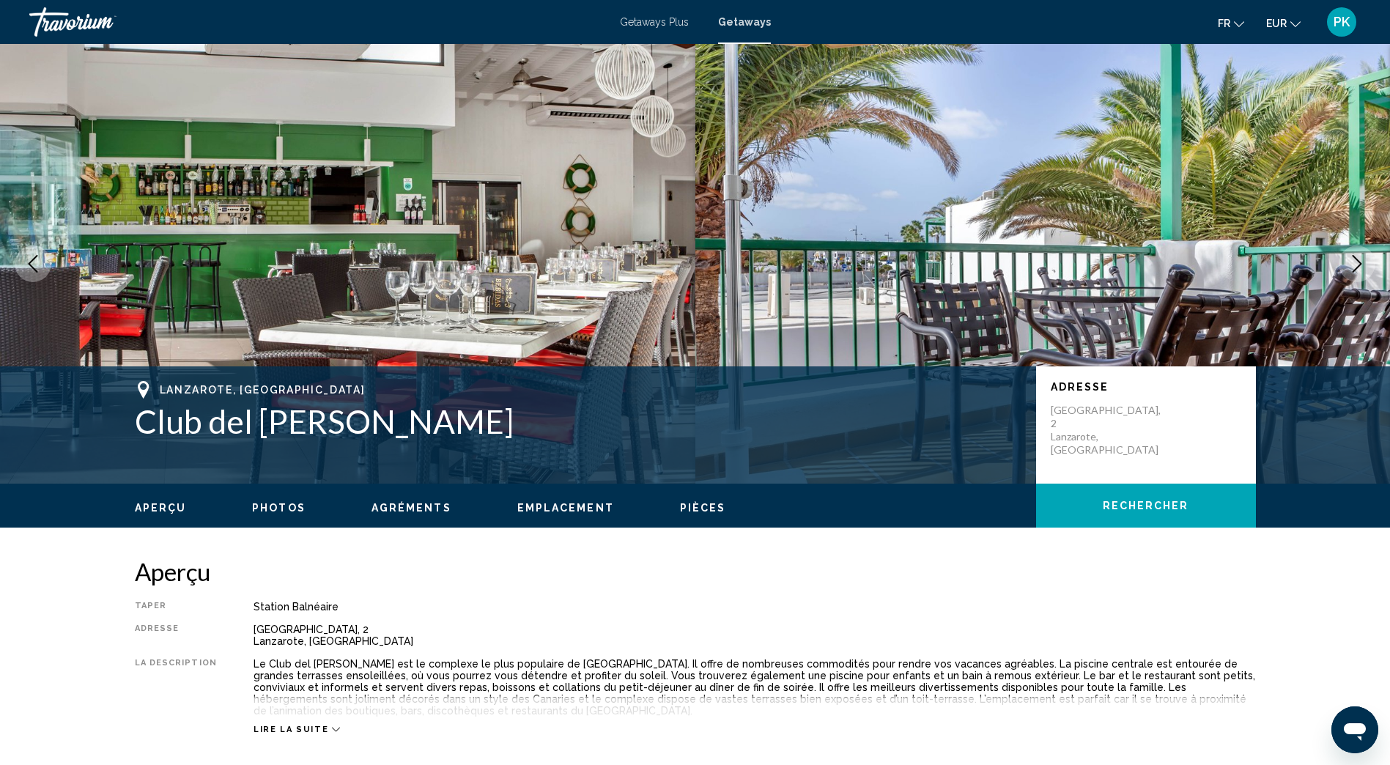
click at [1356, 263] on icon "Next image" at bounding box center [1357, 264] width 18 height 18
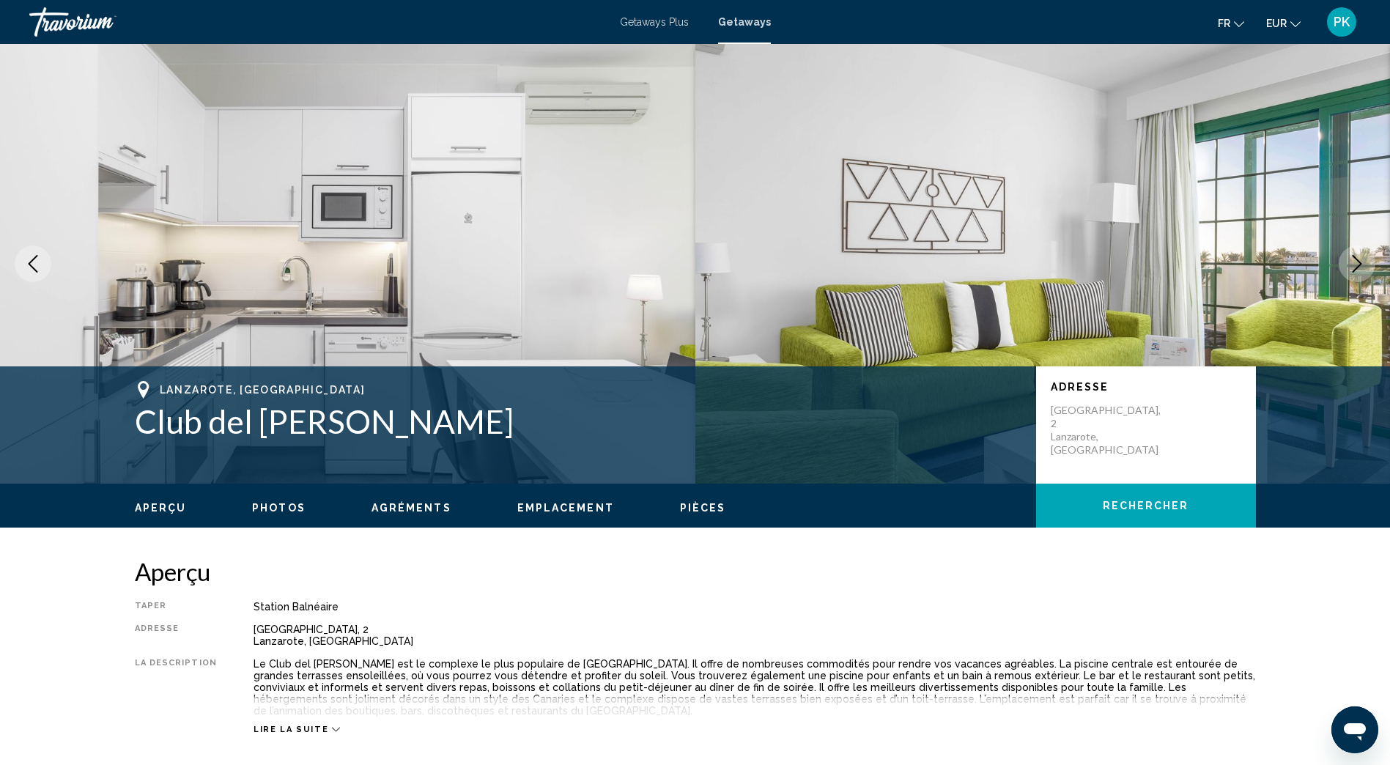
click at [1356, 263] on icon "Next image" at bounding box center [1357, 264] width 18 height 18
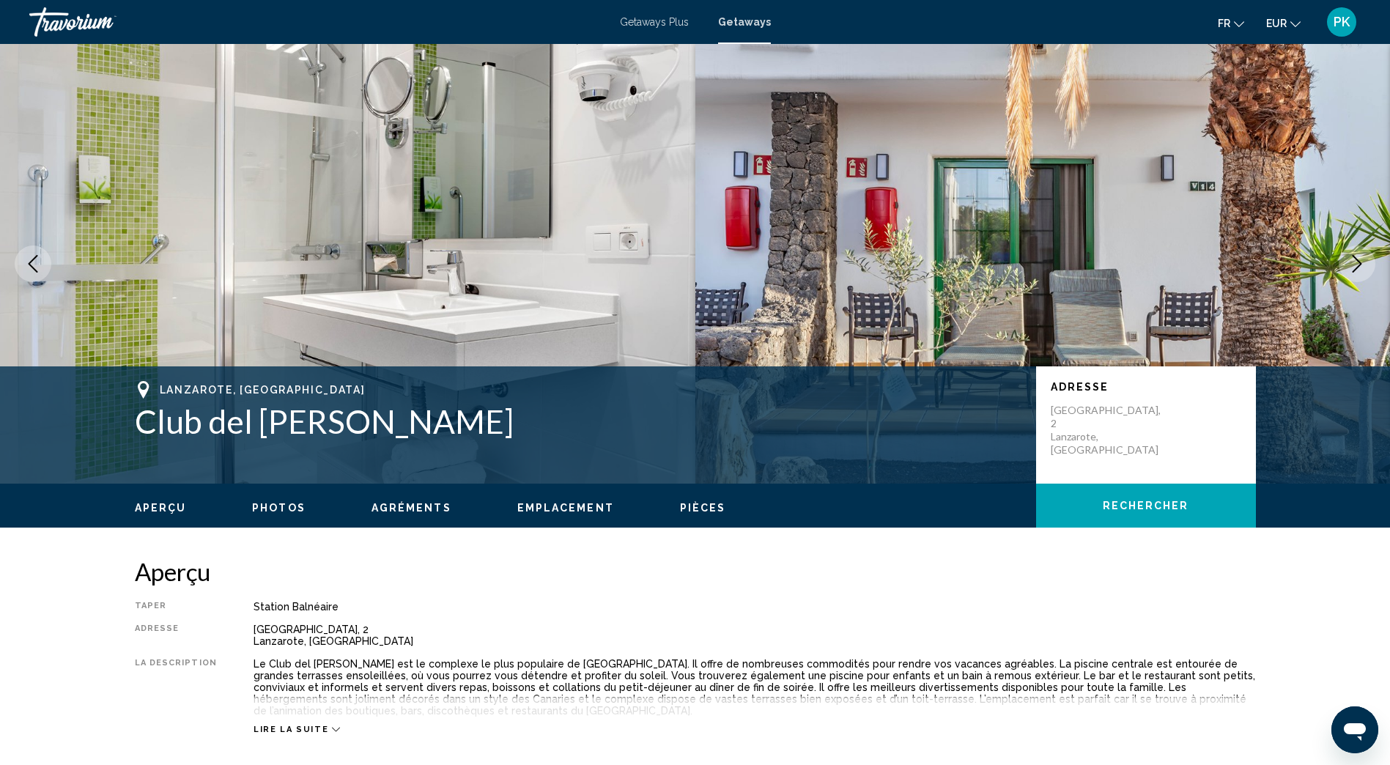
click at [1356, 263] on icon "Next image" at bounding box center [1357, 264] width 18 height 18
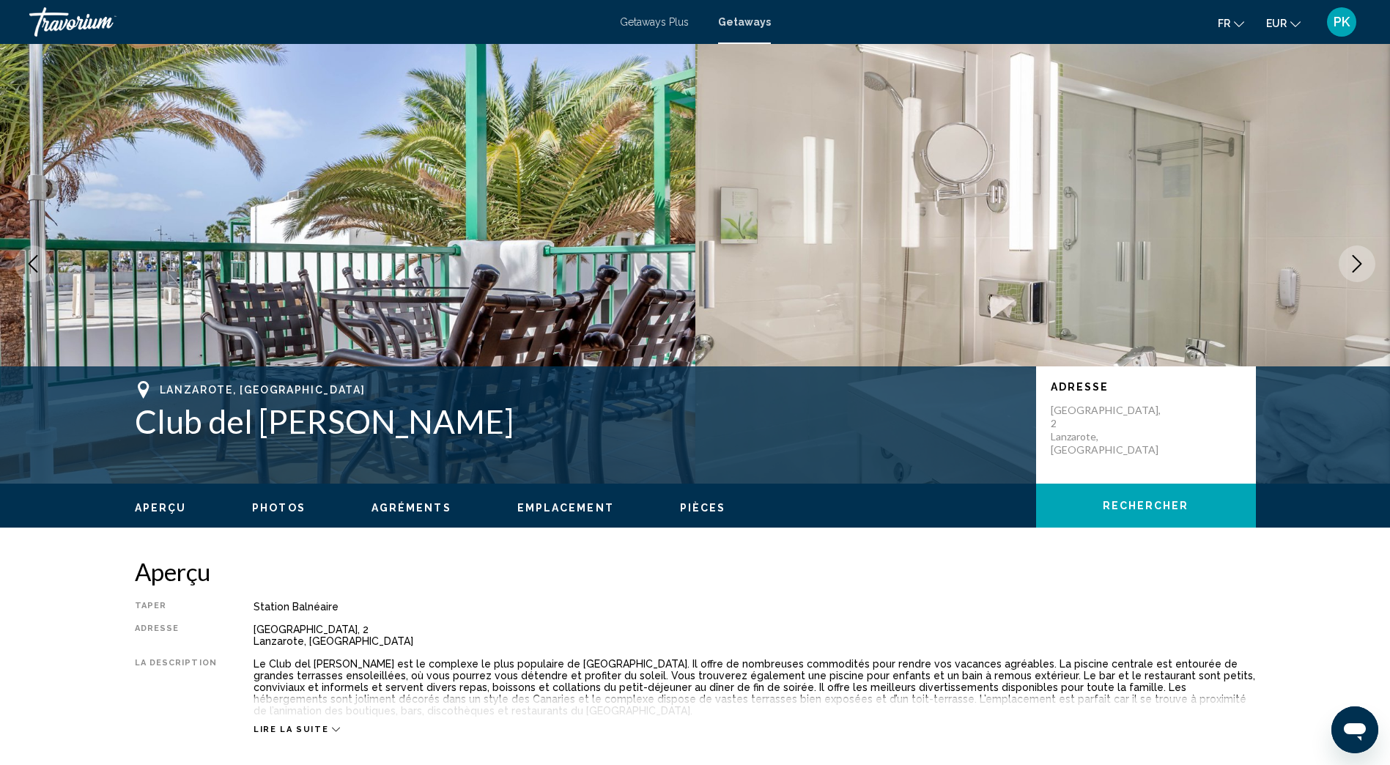
click at [1356, 263] on icon "Next image" at bounding box center [1357, 264] width 18 height 18
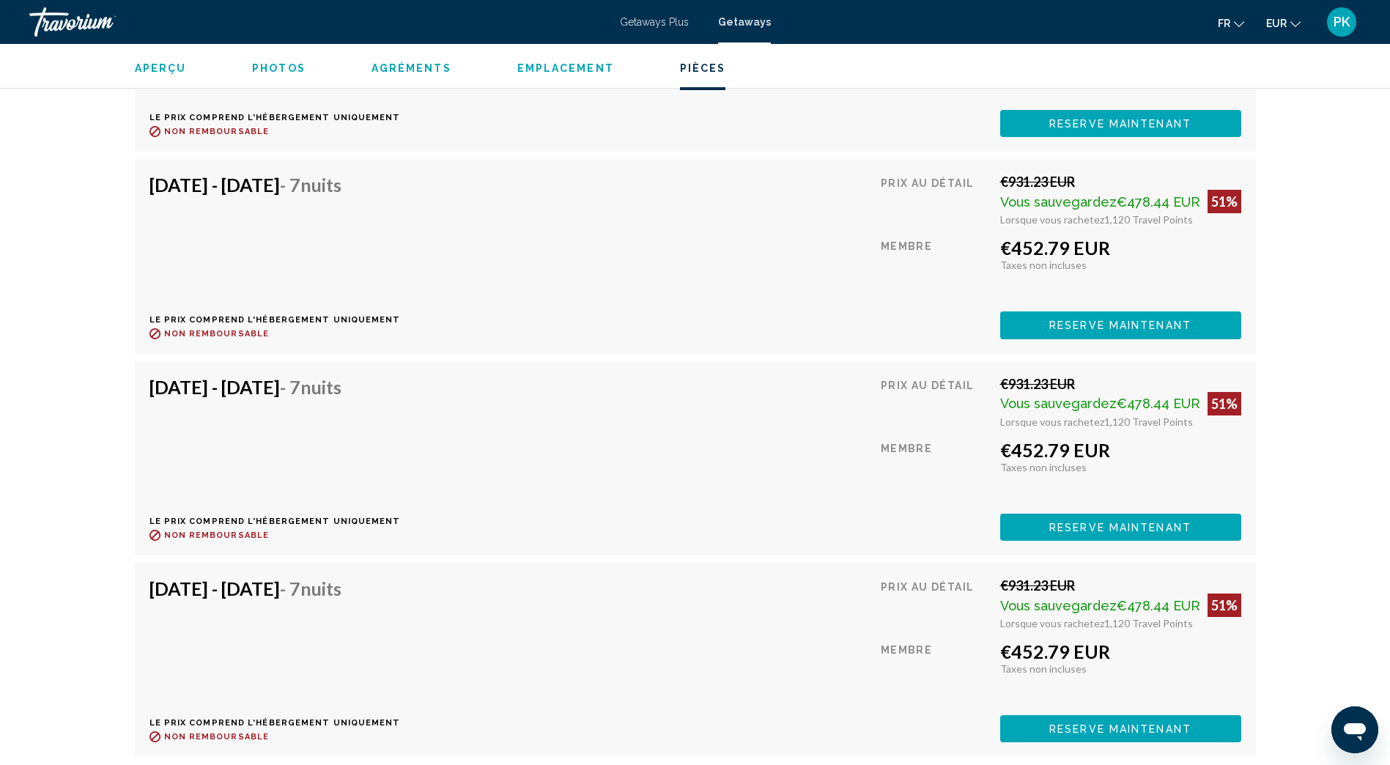
scroll to position [2932, 0]
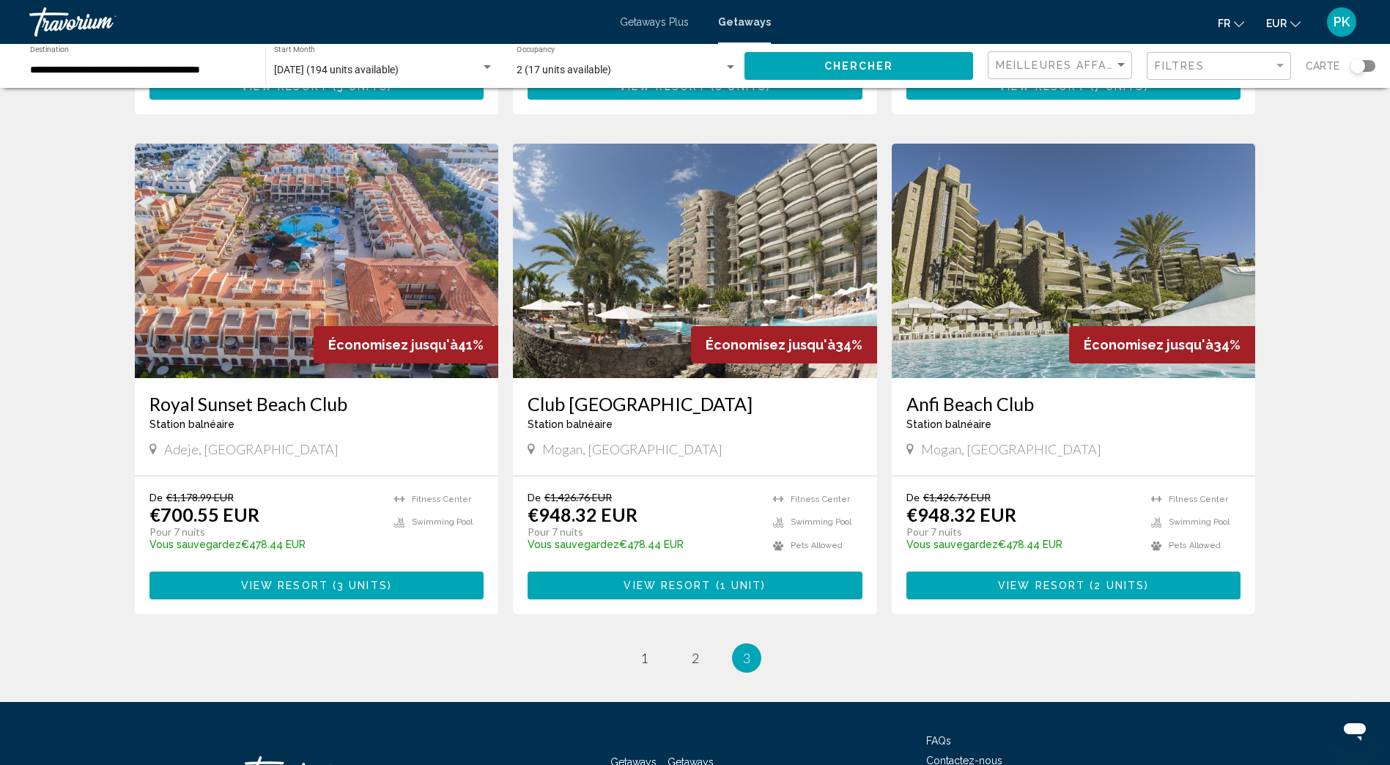
scroll to position [626, 0]
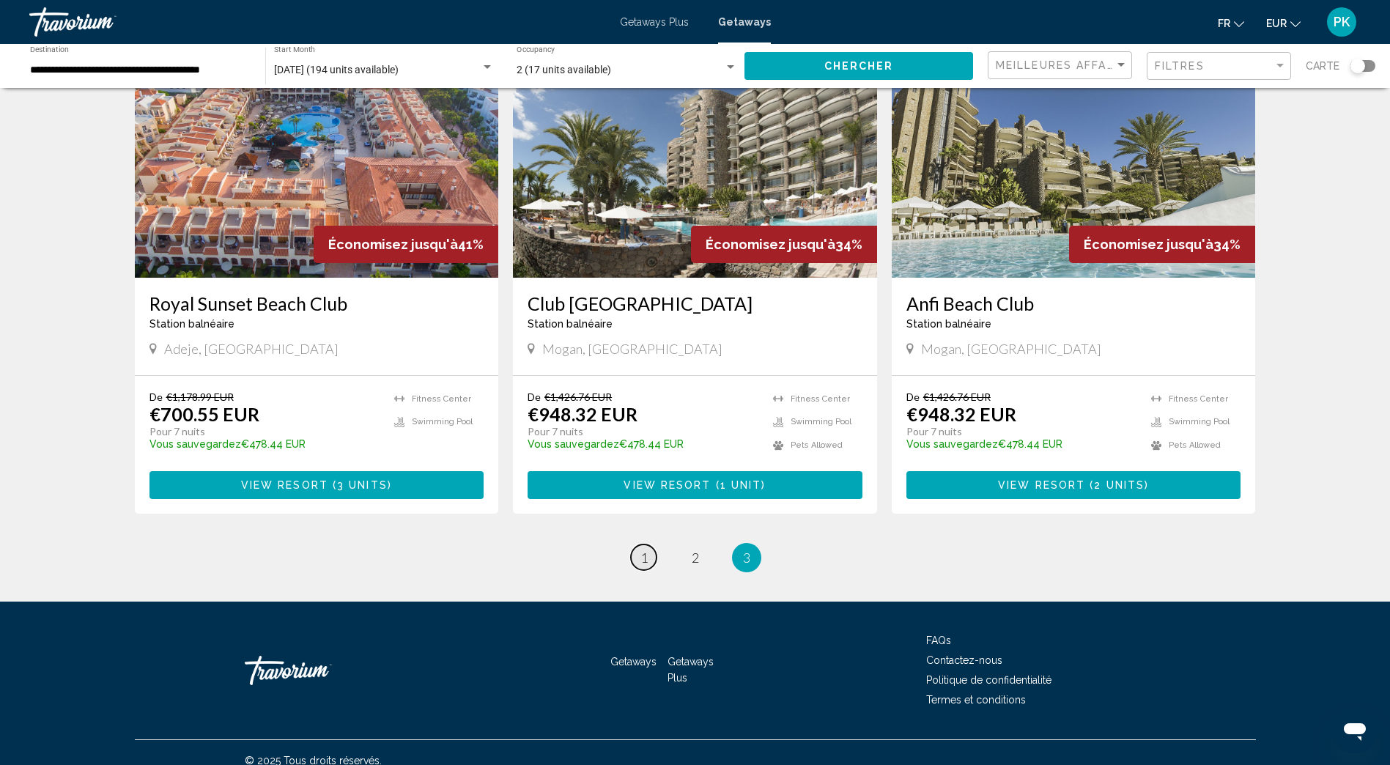
click at [647, 550] on span "1" at bounding box center [643, 558] width 7 height 16
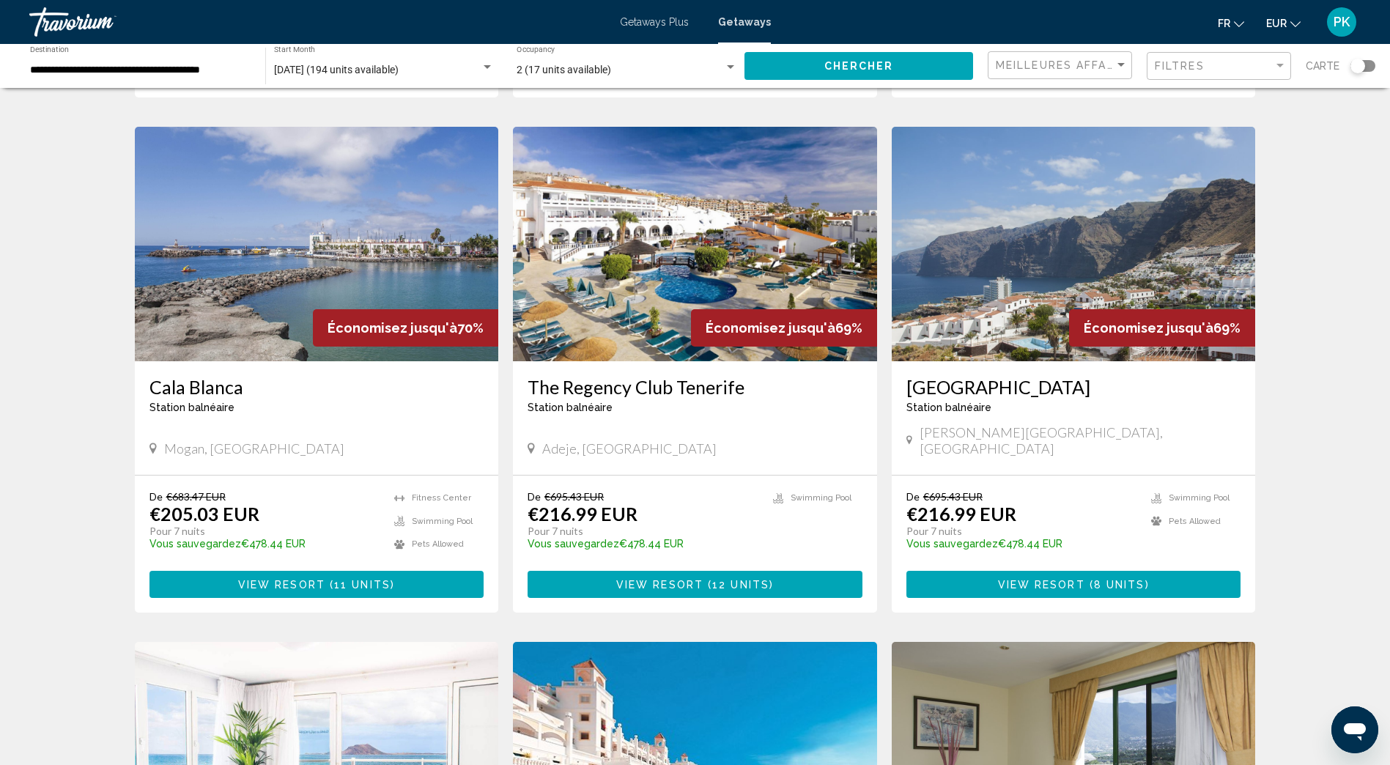
scroll to position [1099, 0]
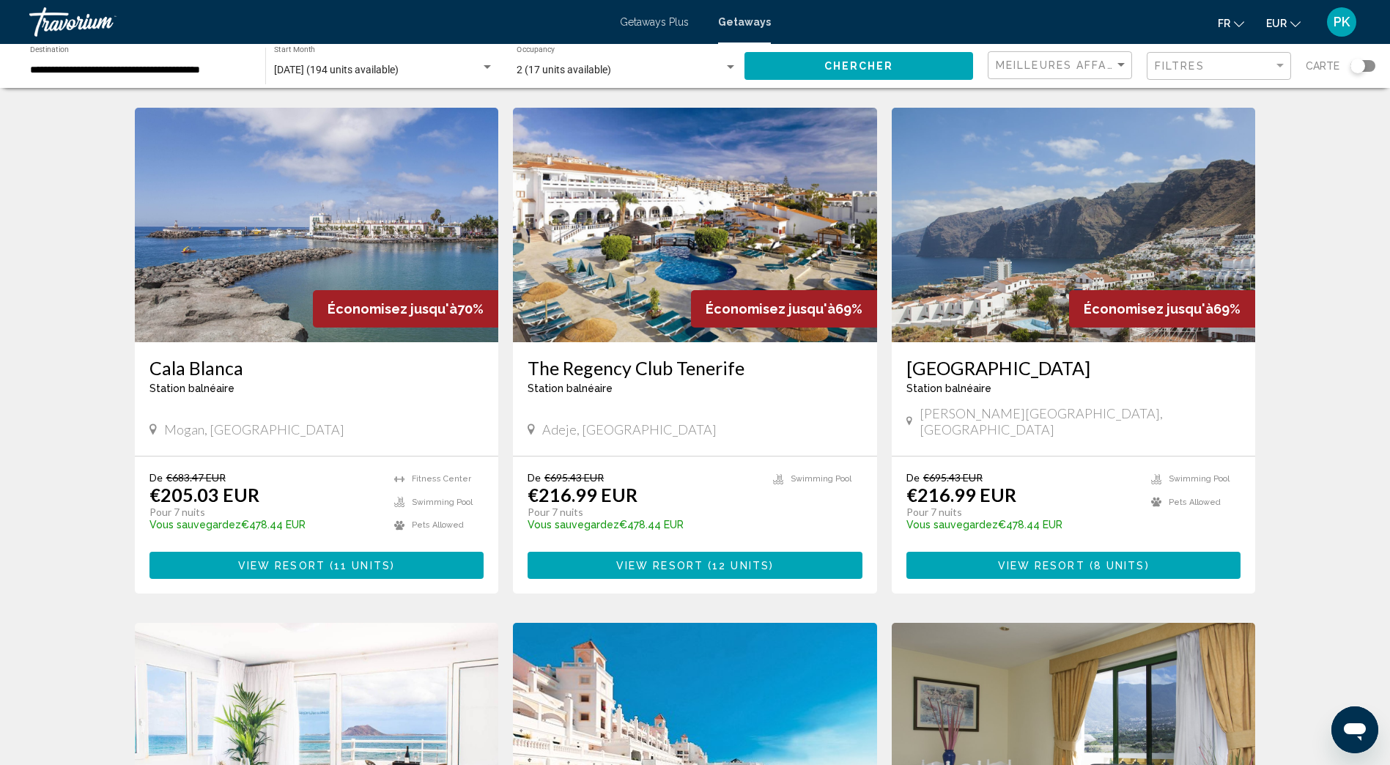
click at [989, 268] on img "Main content" at bounding box center [1074, 225] width 364 height 234
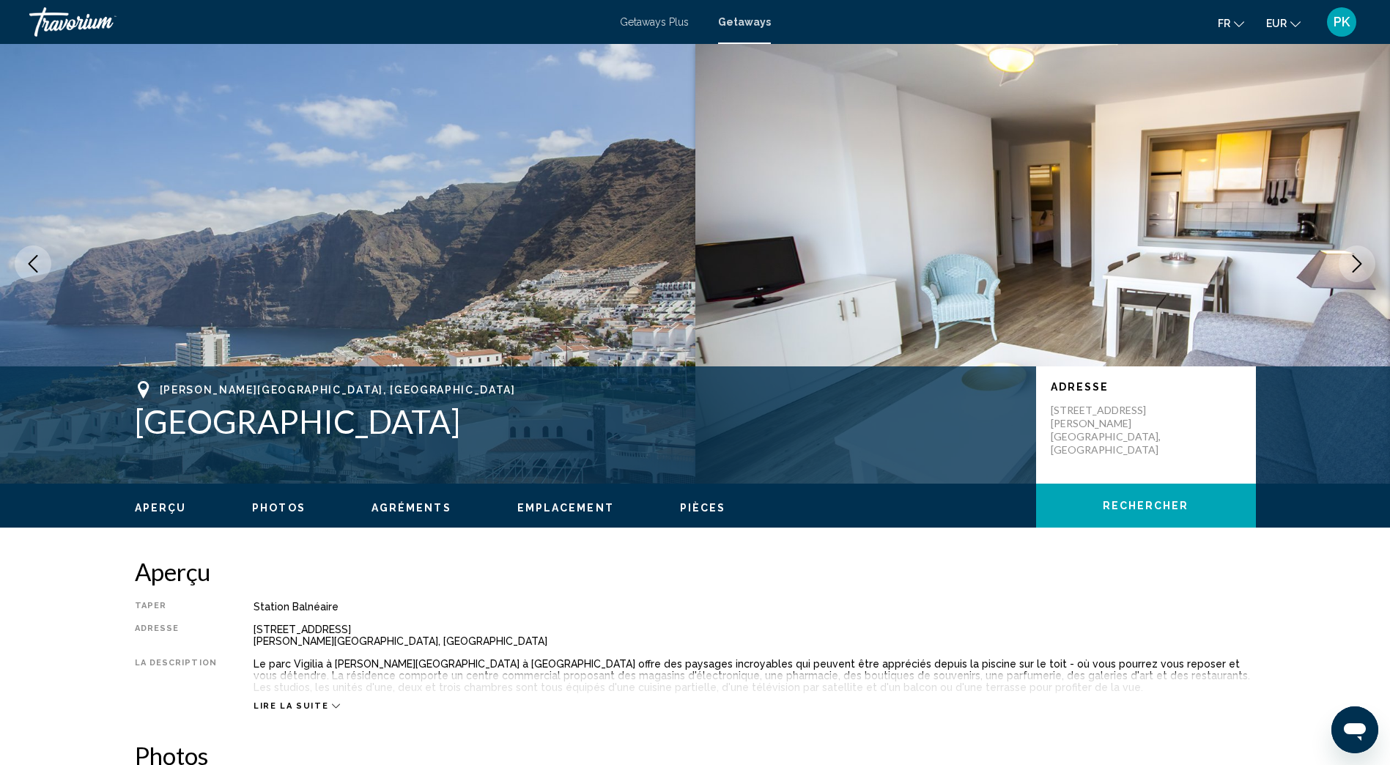
click at [1352, 255] on icon "Next image" at bounding box center [1357, 264] width 18 height 18
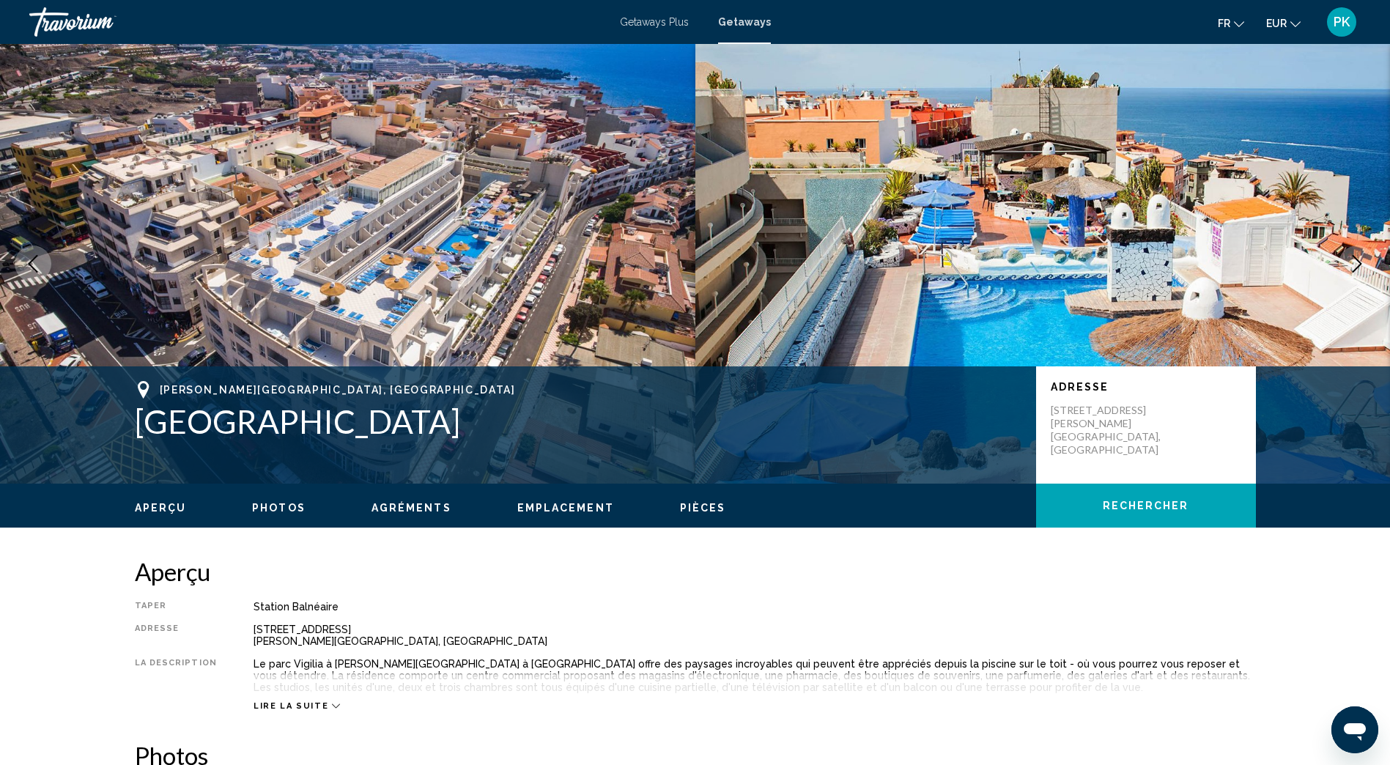
click at [1352, 255] on icon "Next image" at bounding box center [1357, 264] width 18 height 18
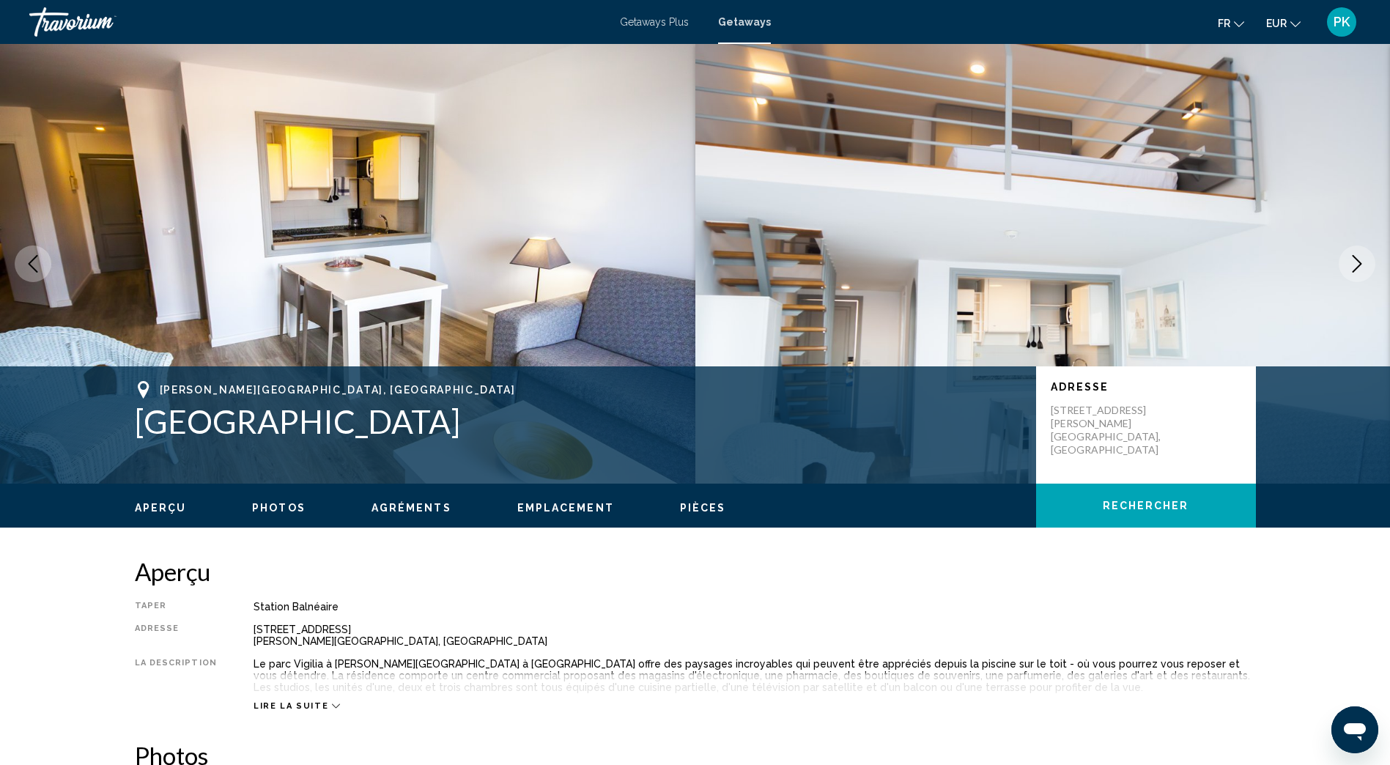
click at [1352, 255] on icon "Next image" at bounding box center [1357, 264] width 18 height 18
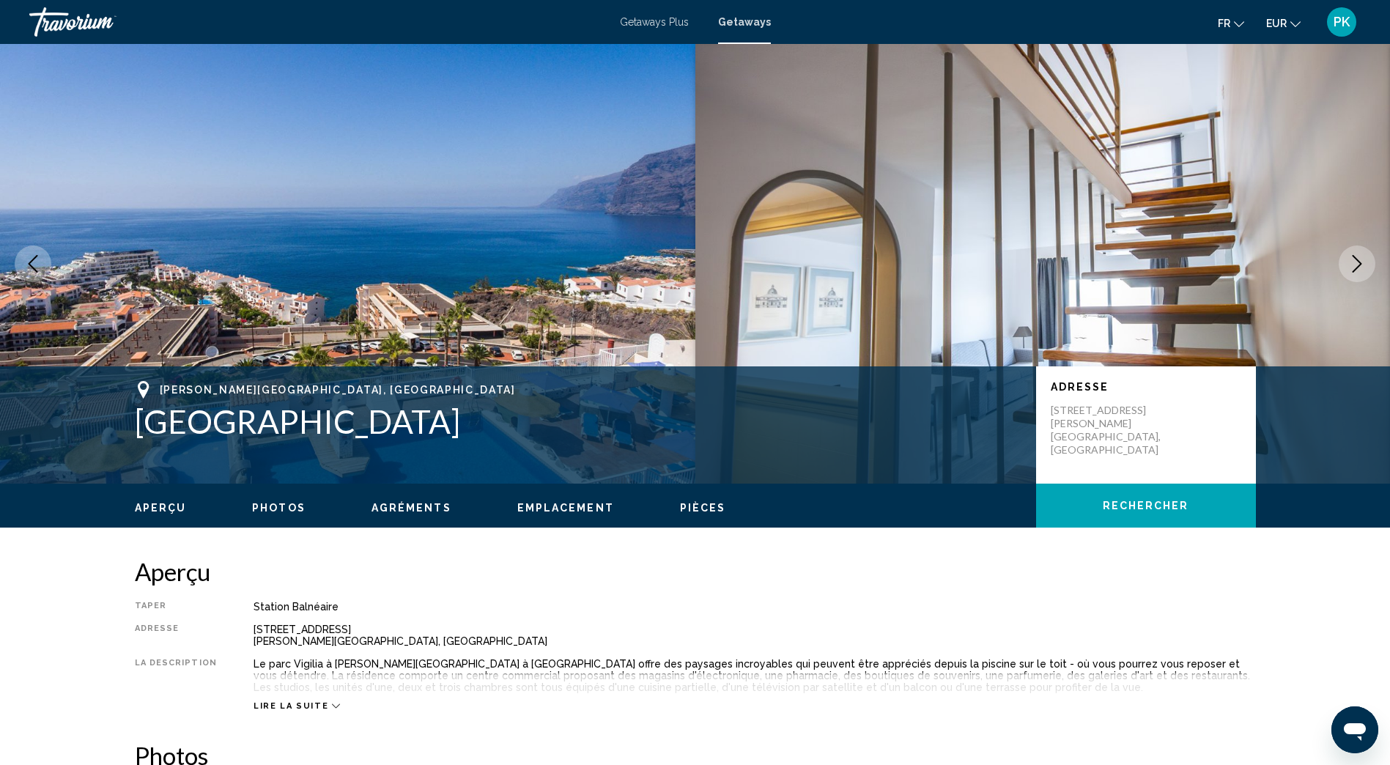
click at [1352, 255] on icon "Next image" at bounding box center [1357, 264] width 18 height 18
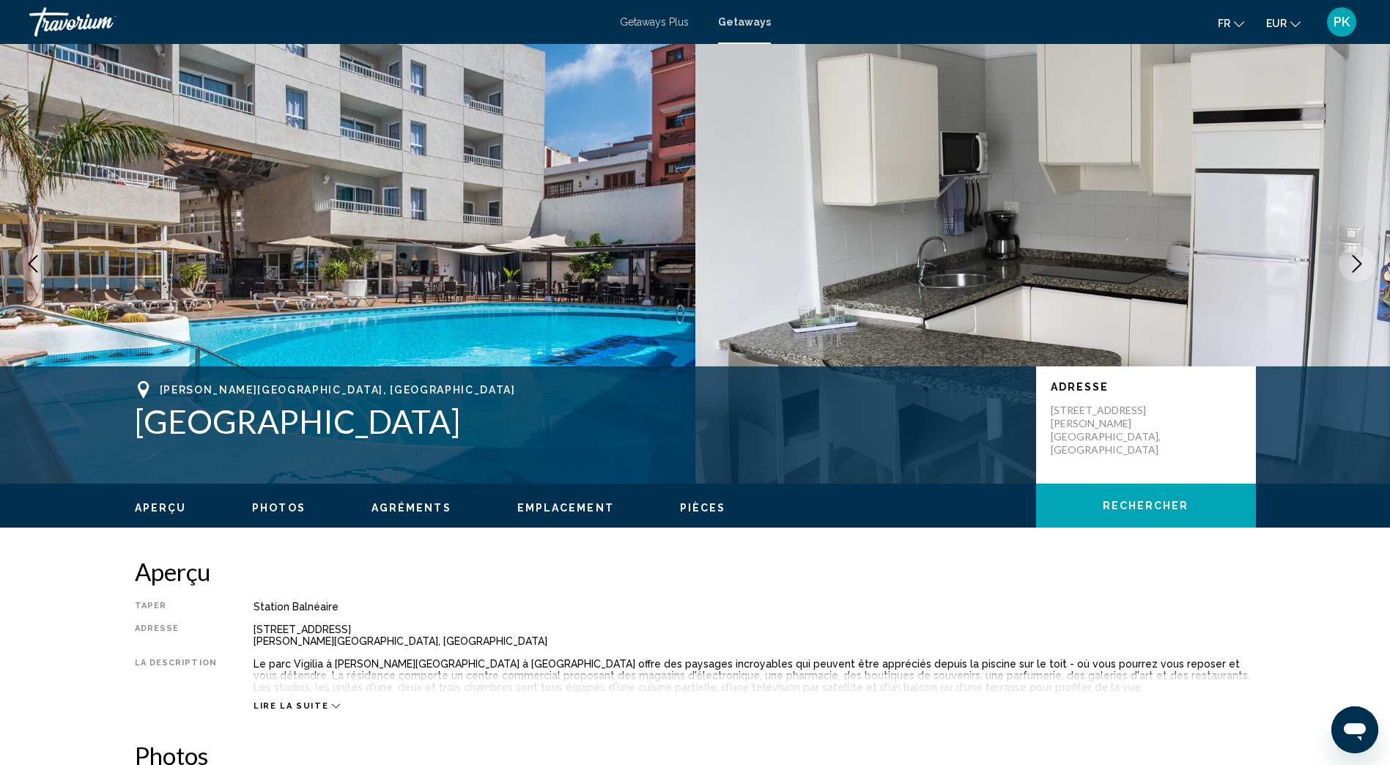
click at [1352, 255] on icon "Next image" at bounding box center [1357, 264] width 18 height 18
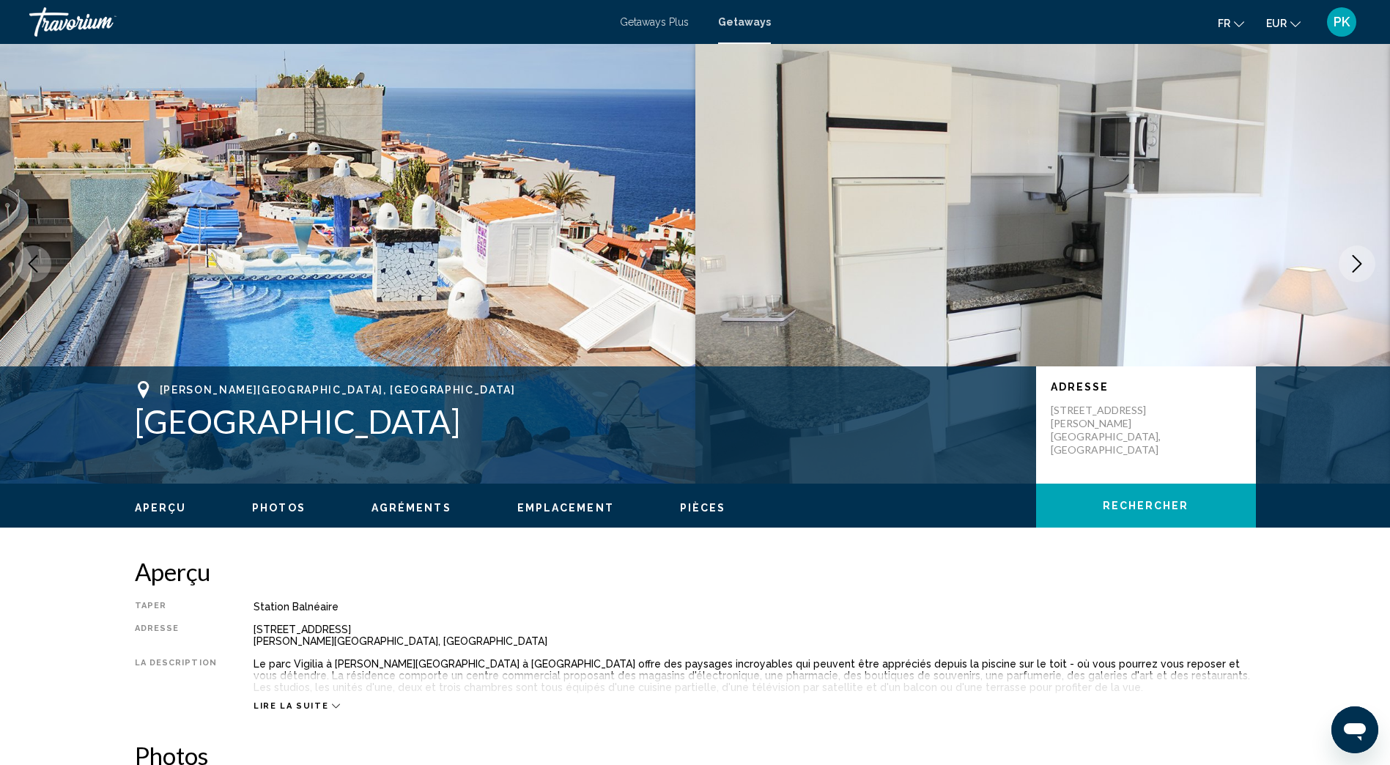
click at [1352, 255] on icon "Next image" at bounding box center [1357, 264] width 18 height 18
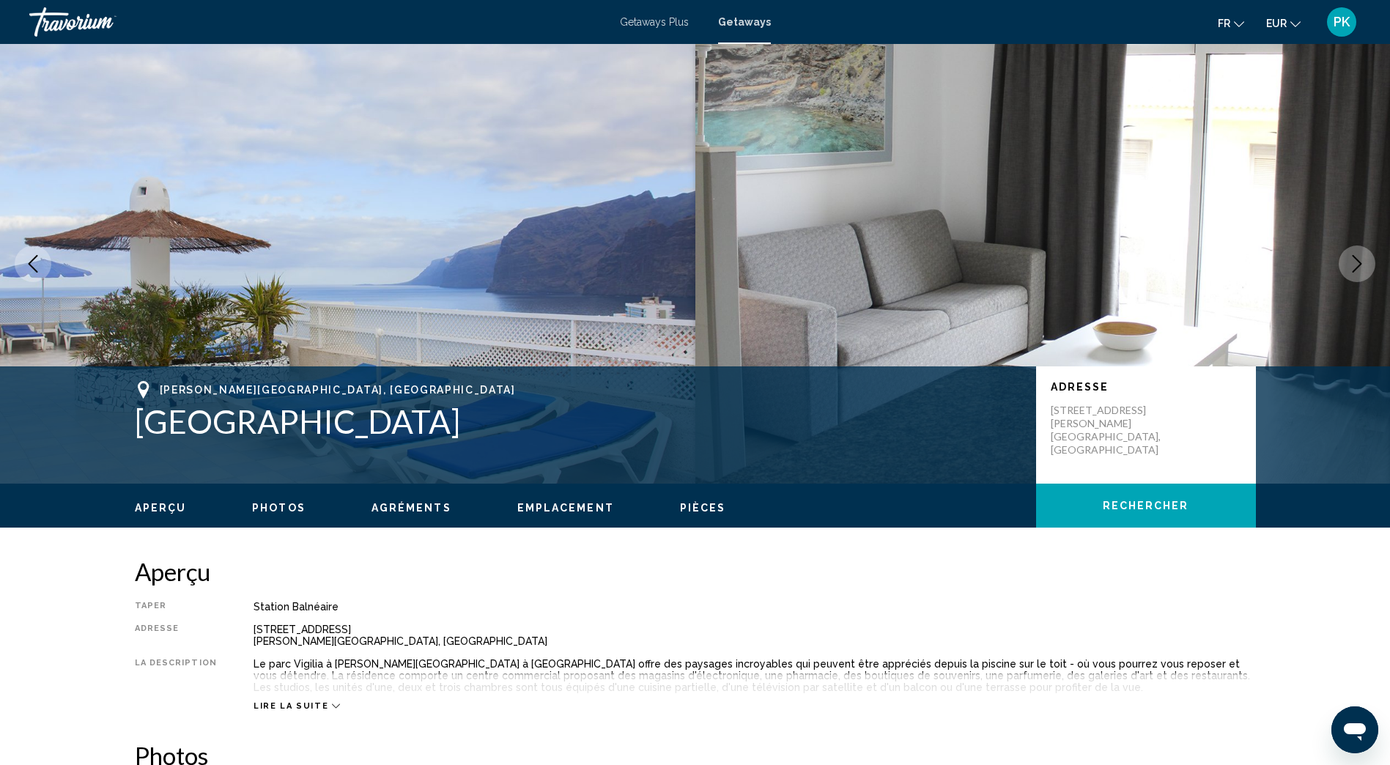
click at [1352, 255] on icon "Next image" at bounding box center [1357, 264] width 18 height 18
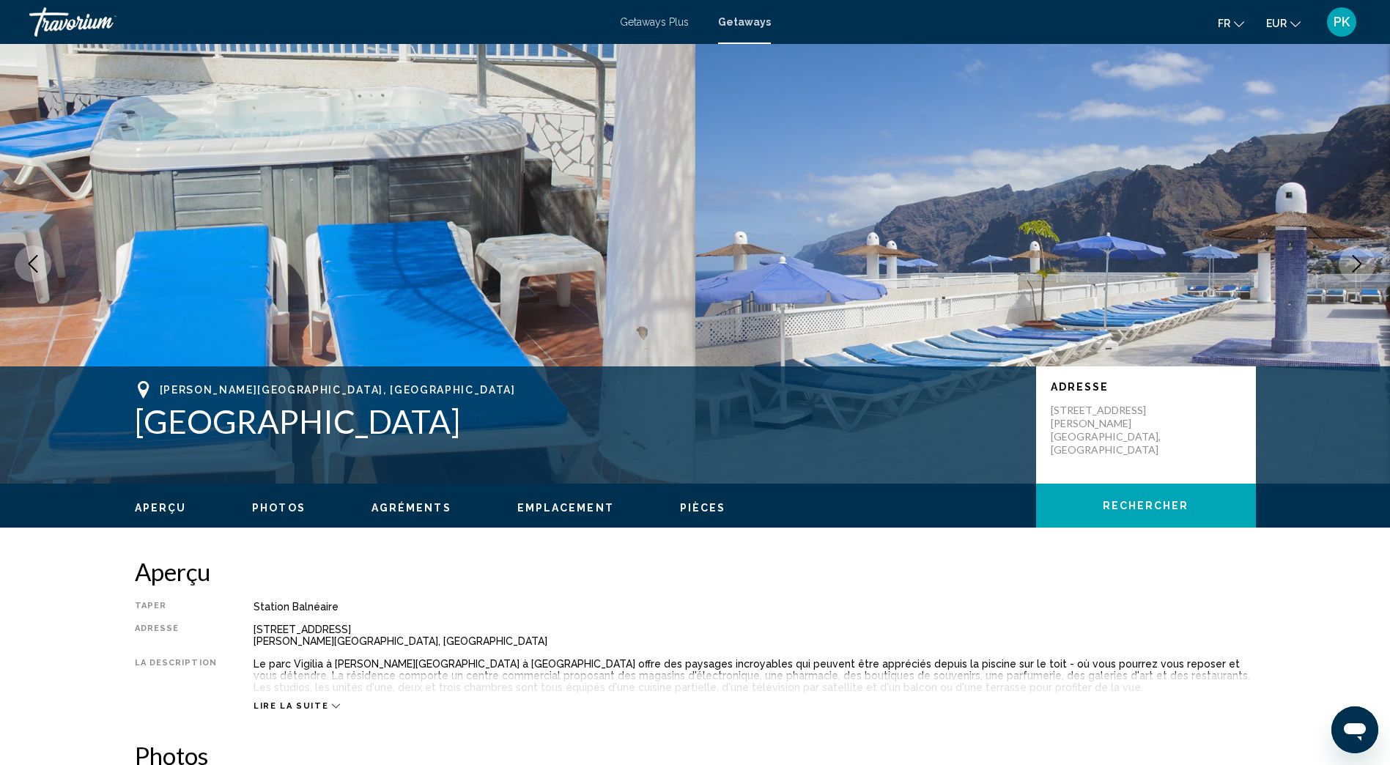
click at [1352, 255] on icon "Next image" at bounding box center [1357, 264] width 18 height 18
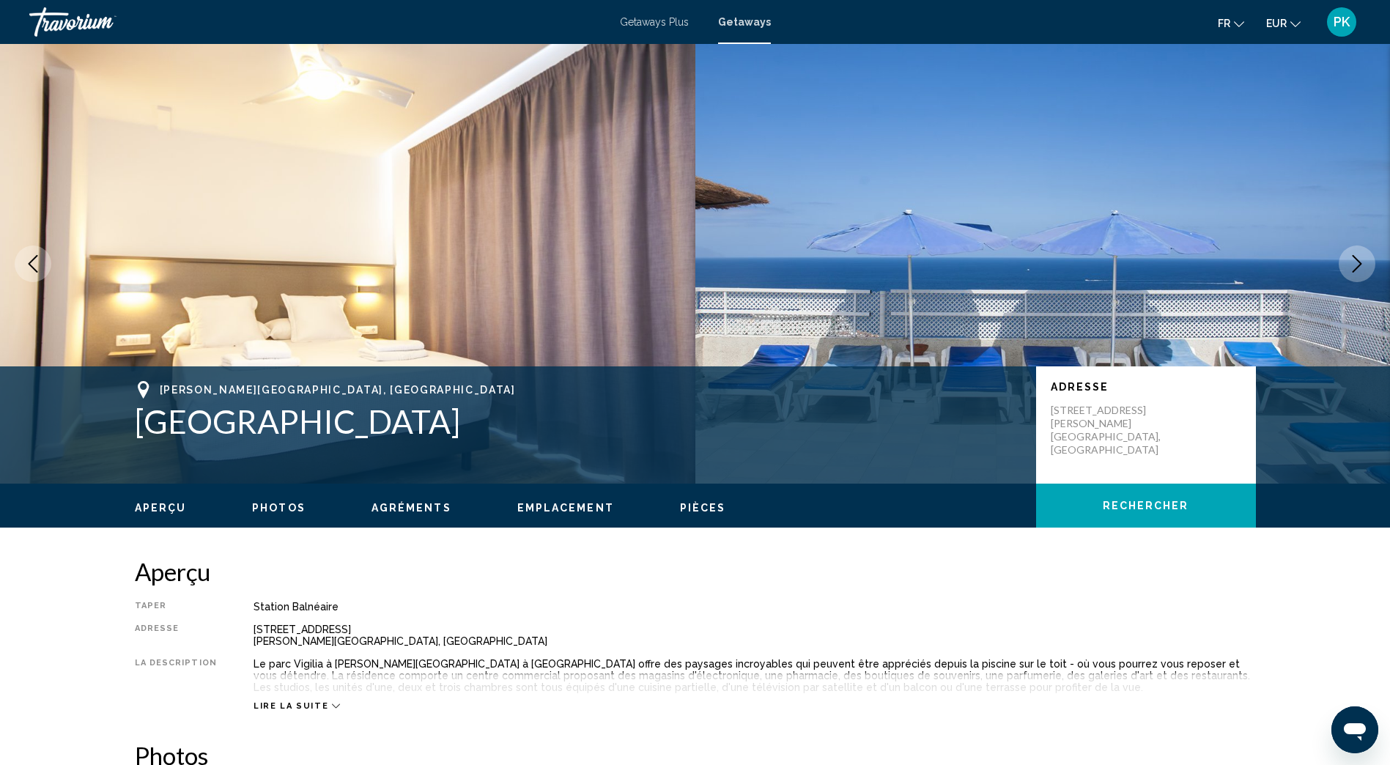
click at [1352, 255] on icon "Next image" at bounding box center [1357, 264] width 18 height 18
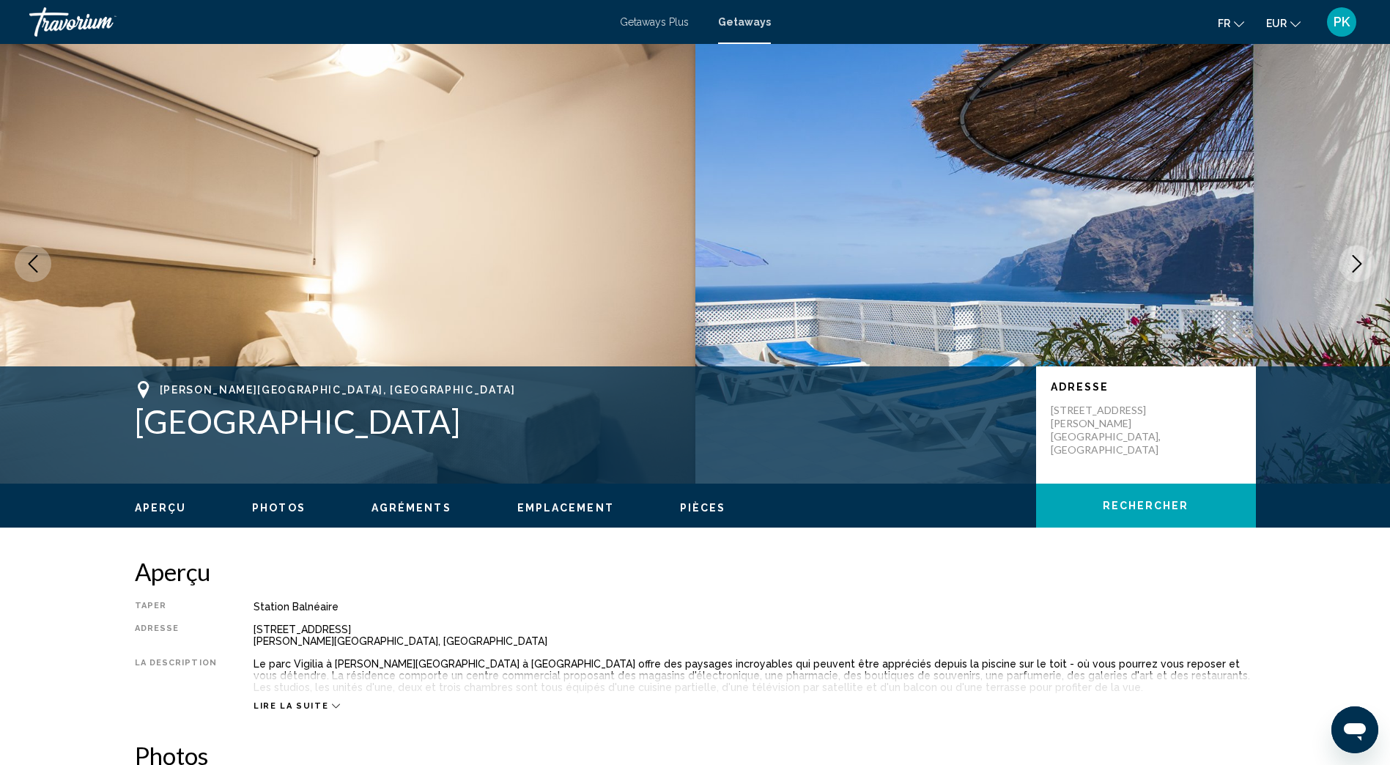
click at [1352, 255] on icon "Next image" at bounding box center [1357, 264] width 18 height 18
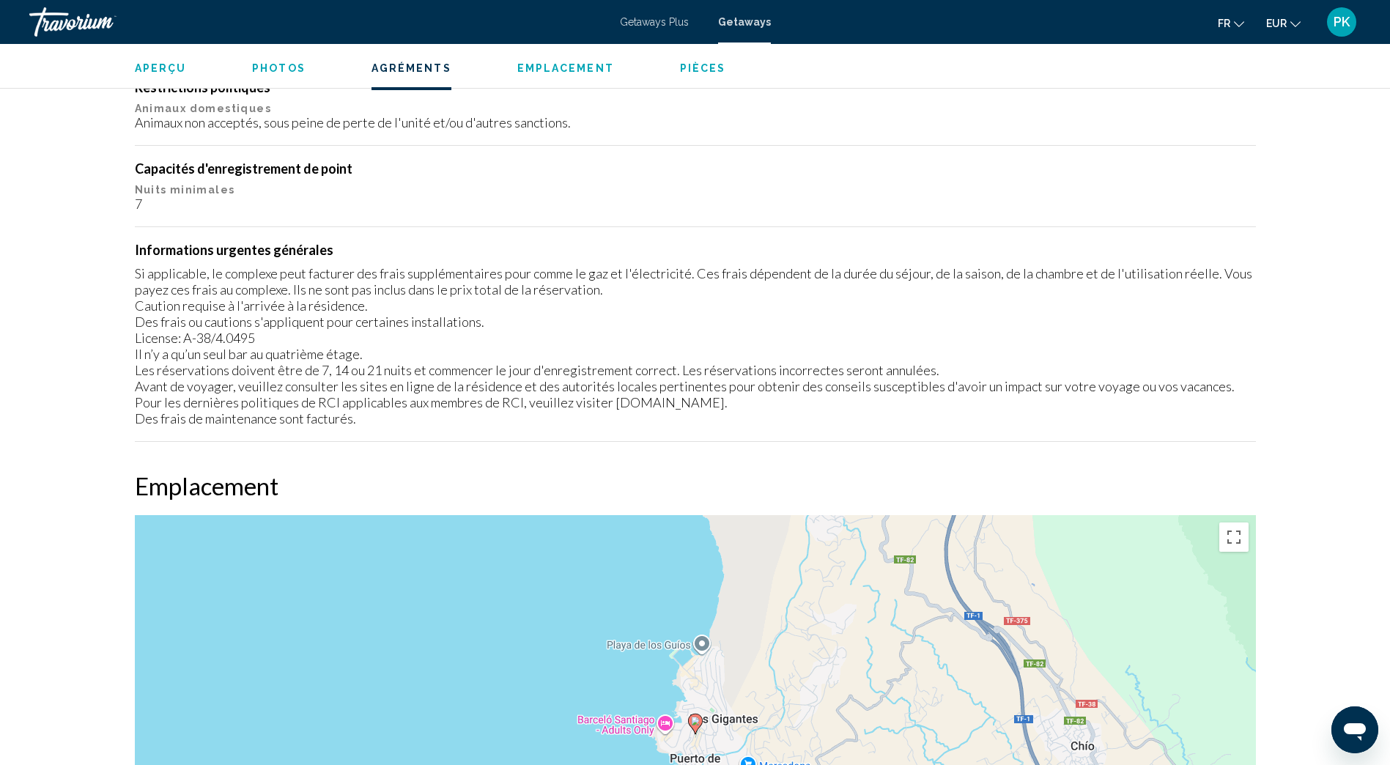
scroll to position [1319, 0]
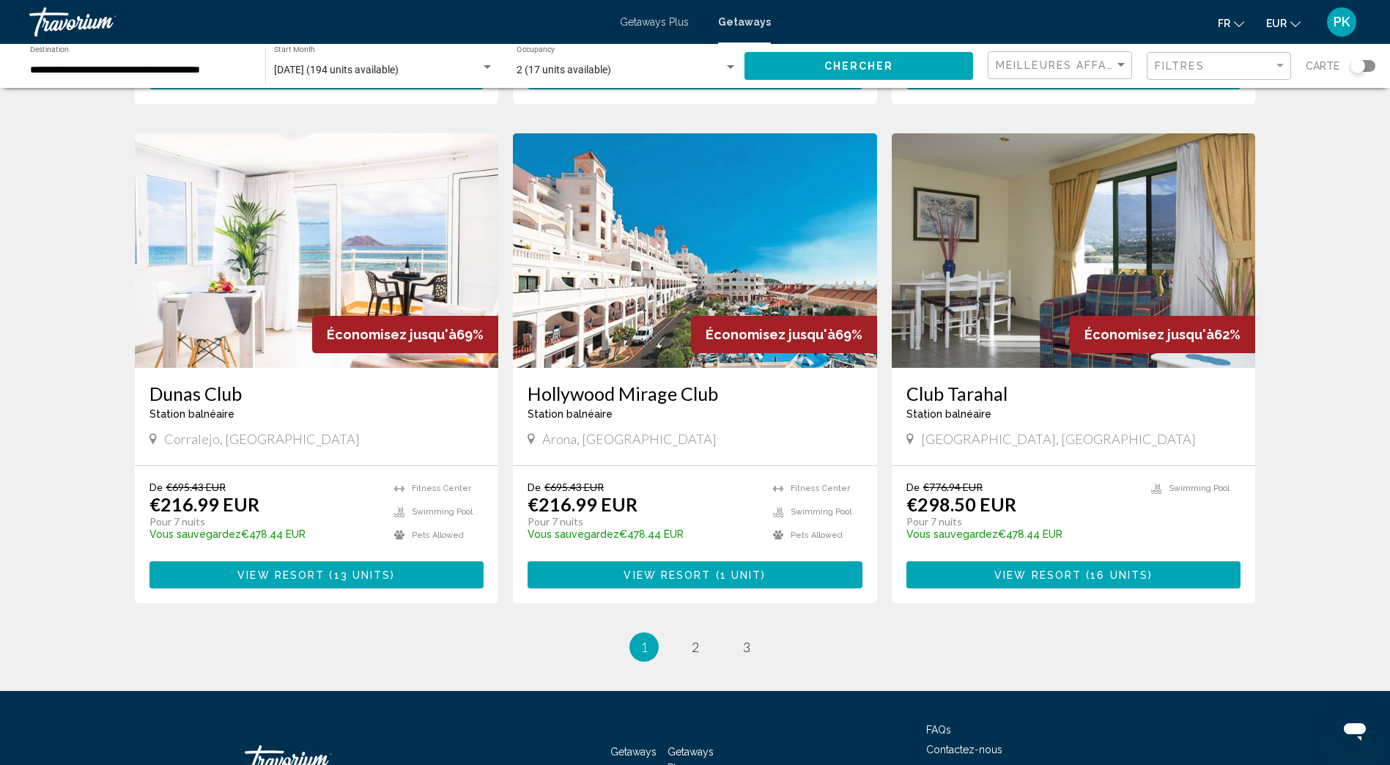
scroll to position [1612, 0]
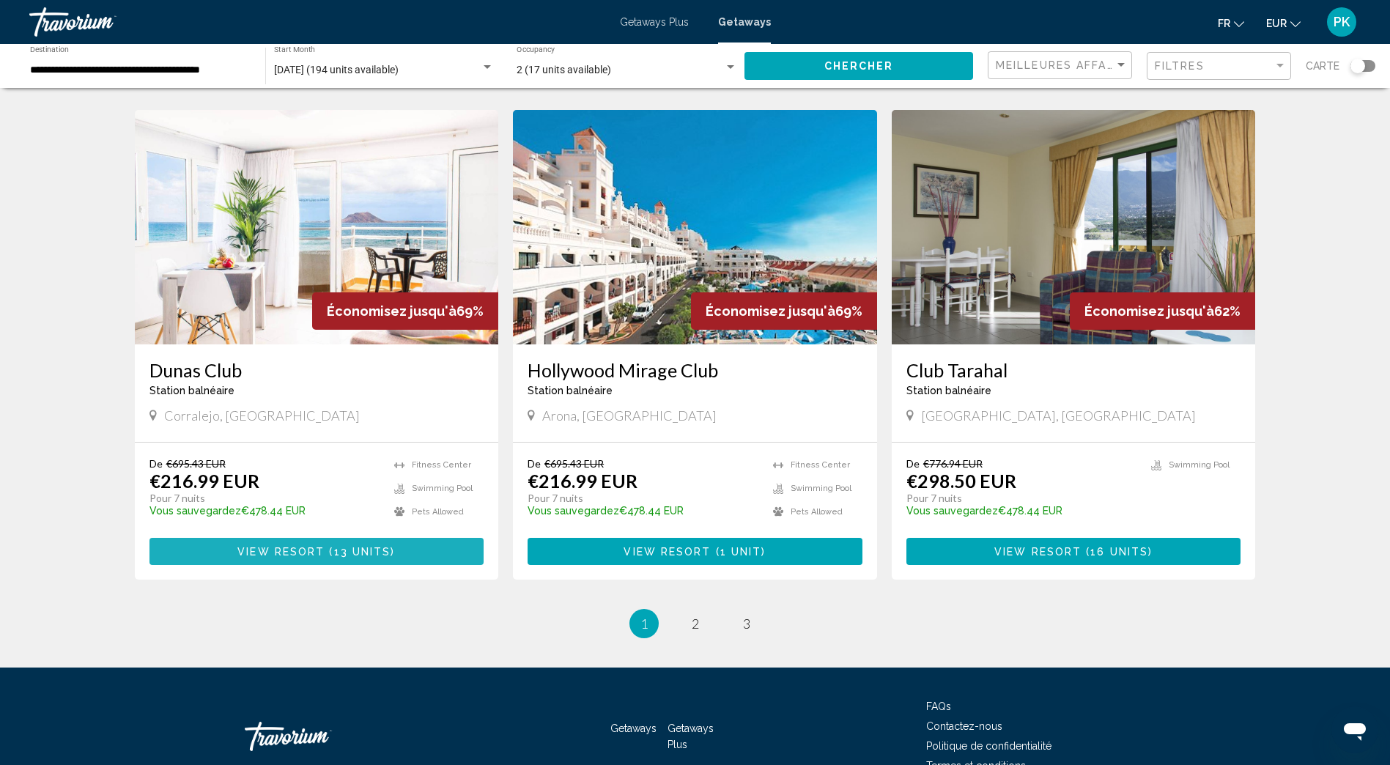
click at [292, 546] on span "View Resort" at bounding box center [280, 552] width 87 height 12
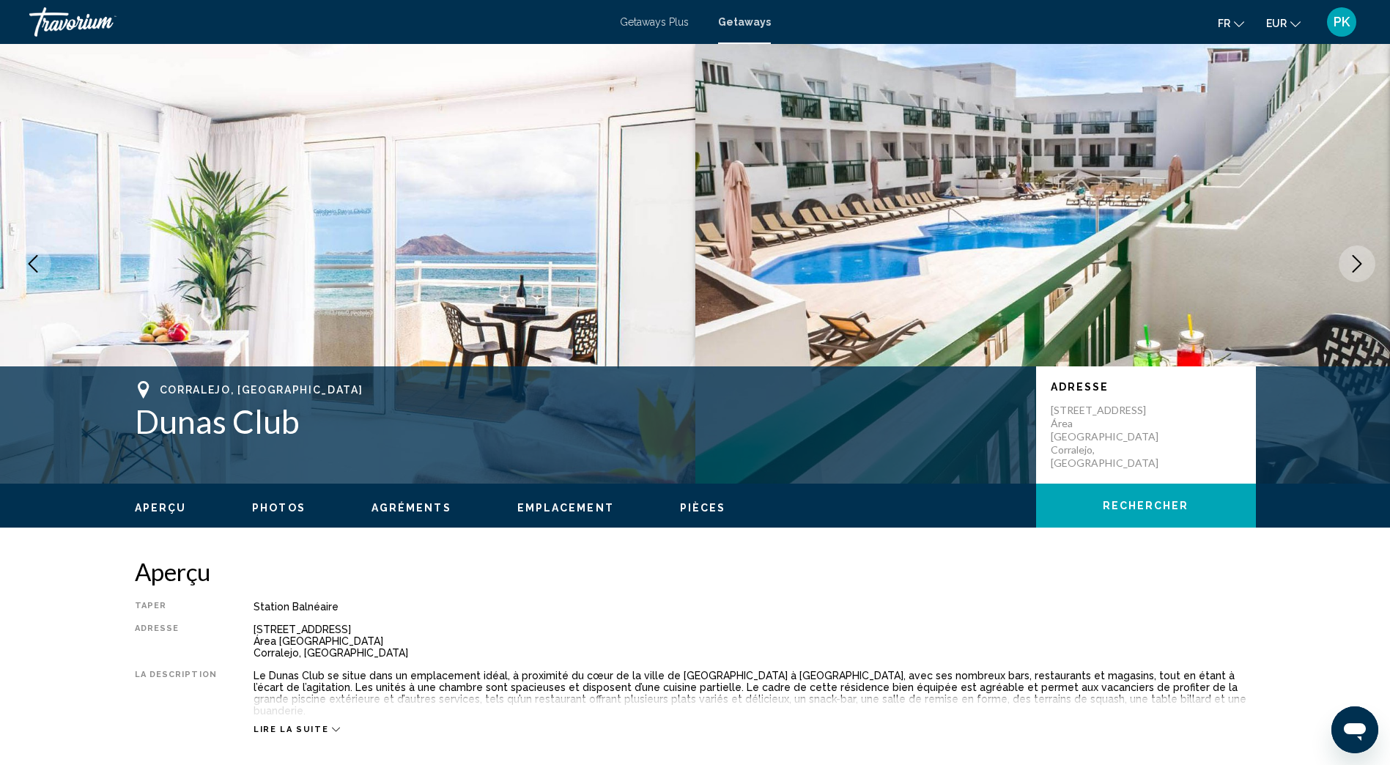
click at [1360, 264] on icon "Next image" at bounding box center [1357, 264] width 18 height 18
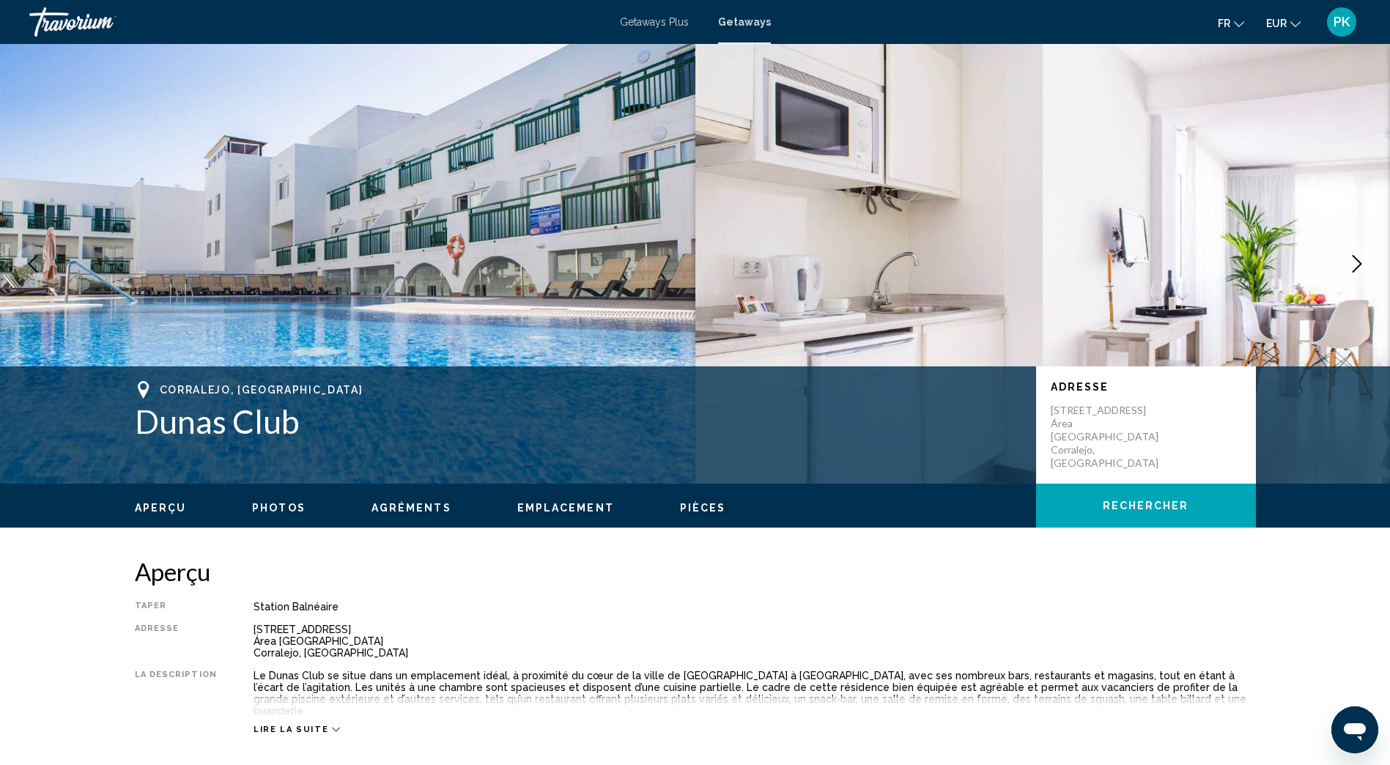
click at [1360, 264] on icon "Next image" at bounding box center [1357, 264] width 18 height 18
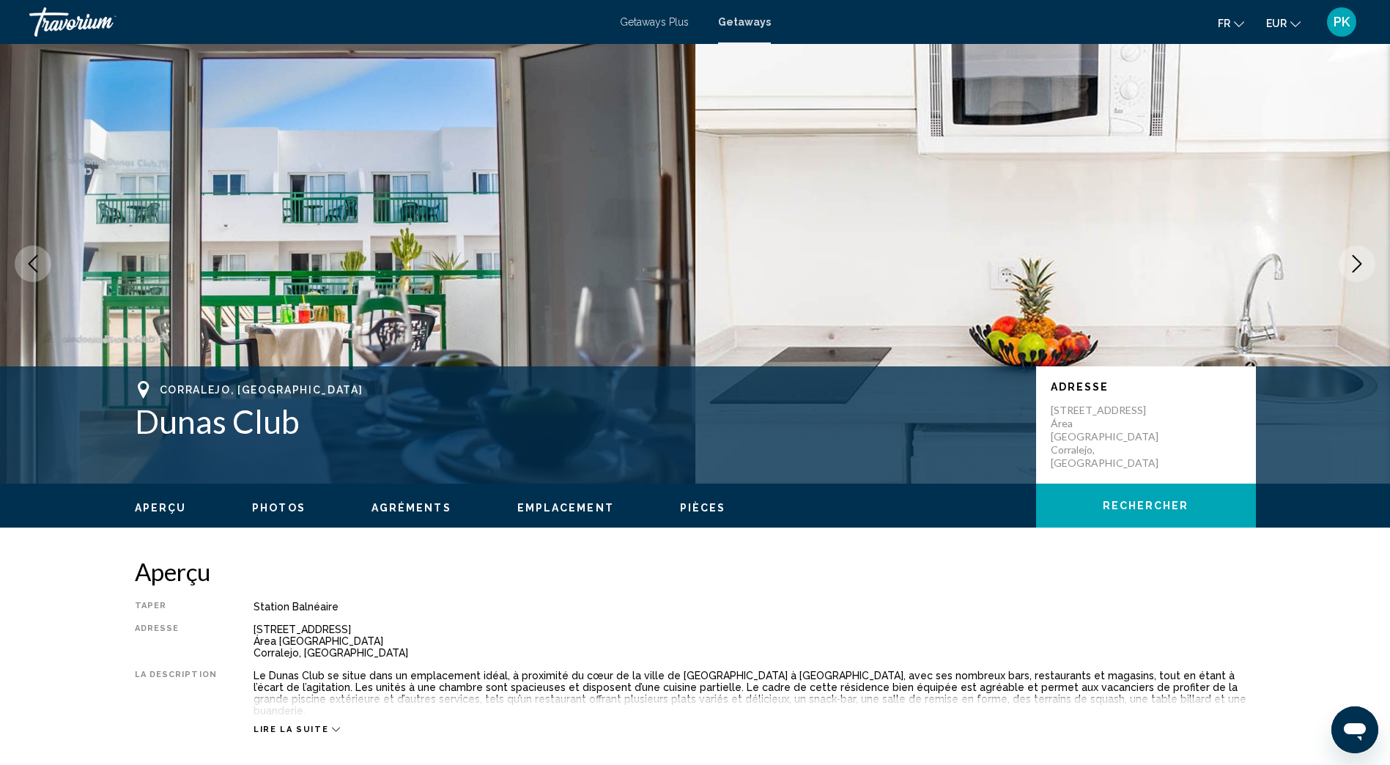
click at [1360, 264] on icon "Next image" at bounding box center [1357, 264] width 18 height 18
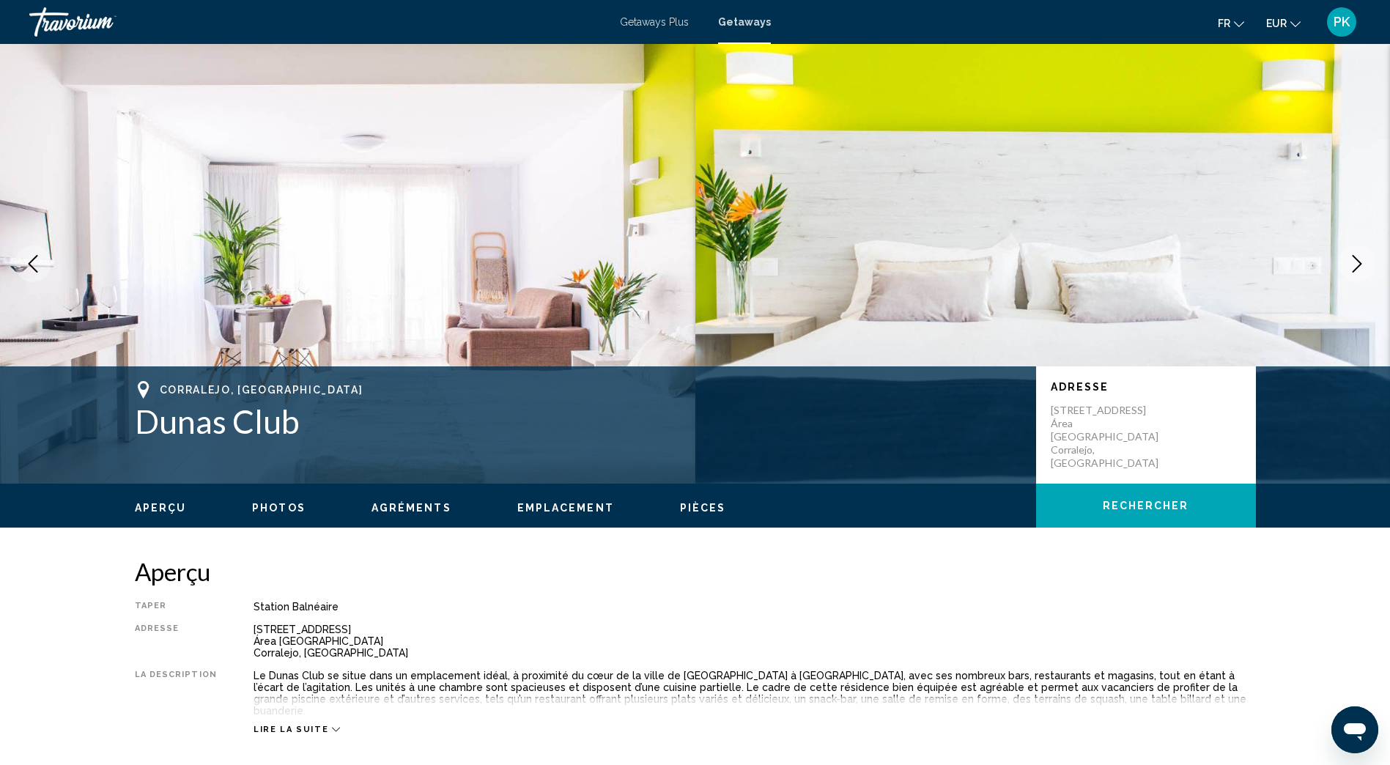
click at [1360, 264] on icon "Next image" at bounding box center [1357, 264] width 18 height 18
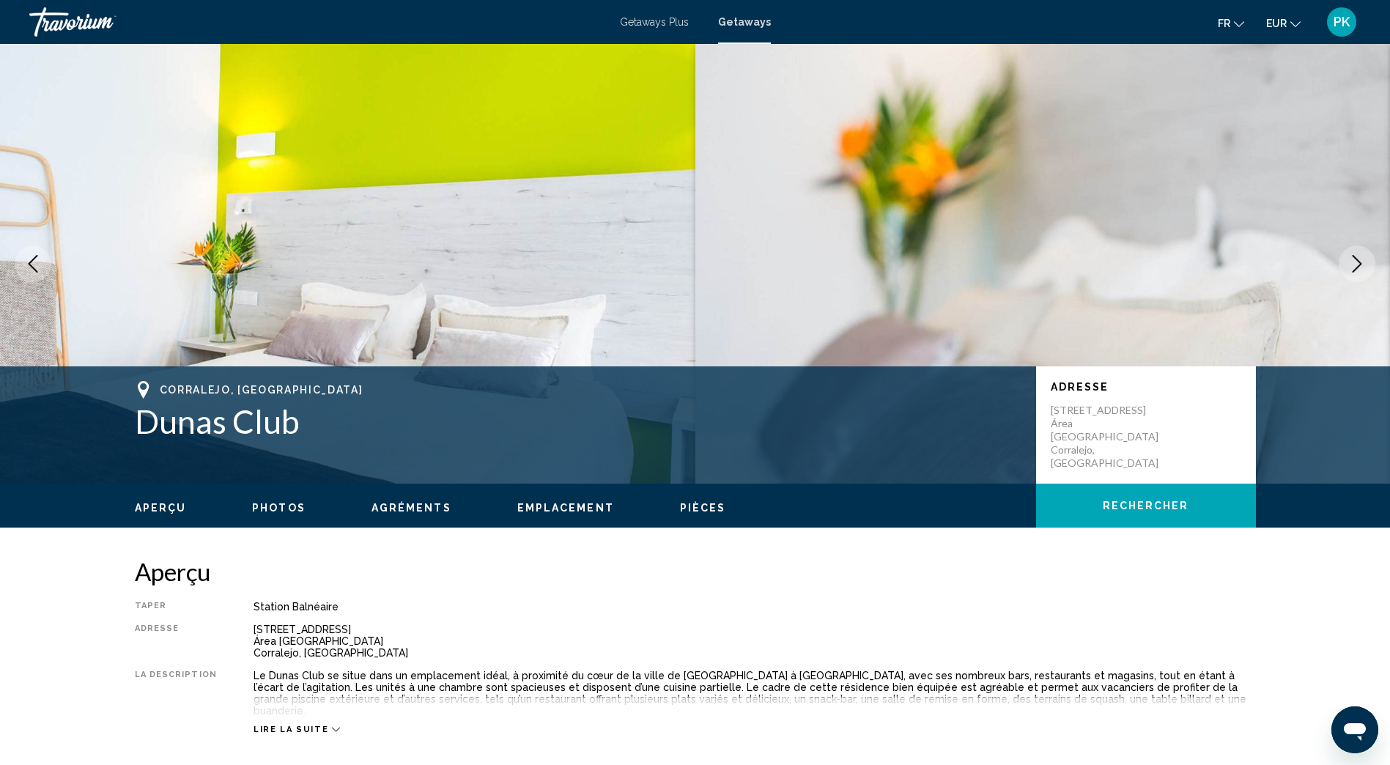
click at [1360, 264] on icon "Next image" at bounding box center [1357, 264] width 18 height 18
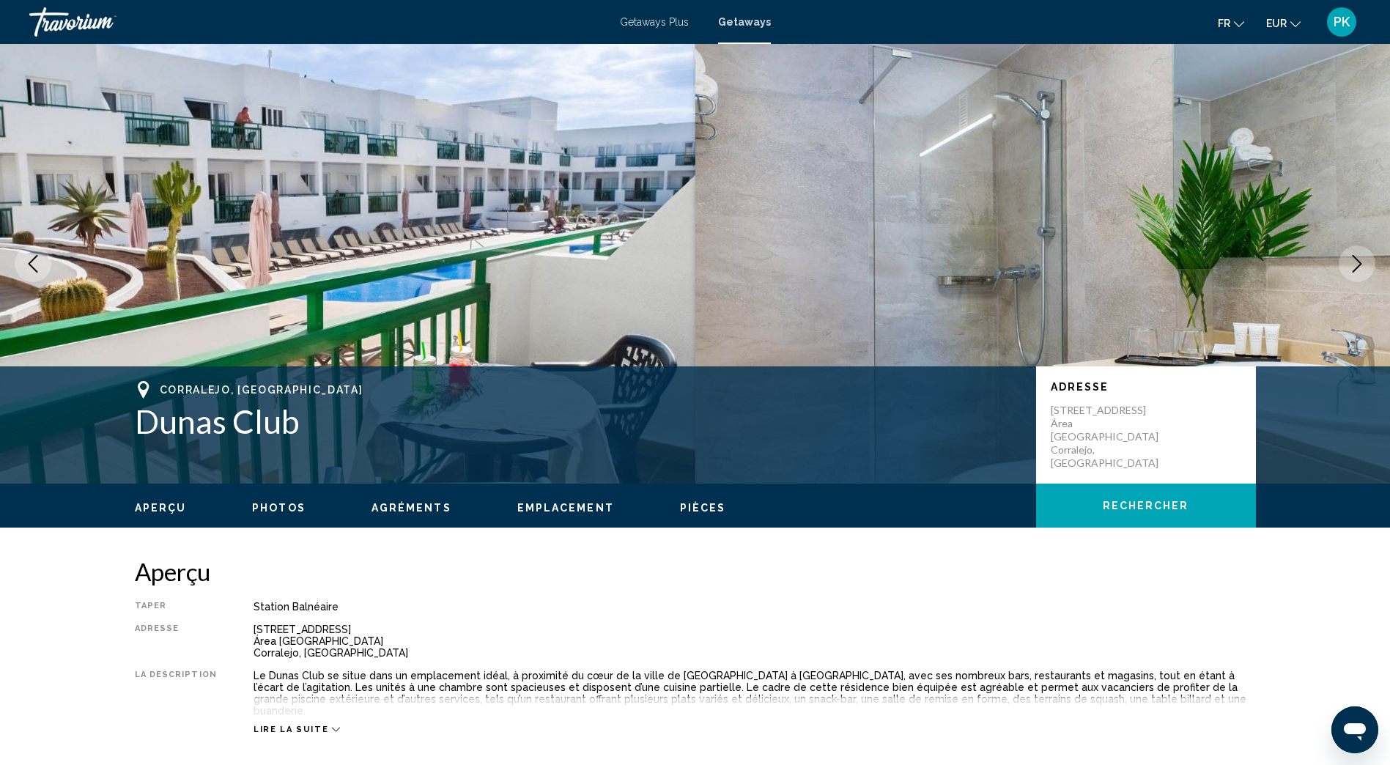
click at [1360, 264] on icon "Next image" at bounding box center [1357, 264] width 18 height 18
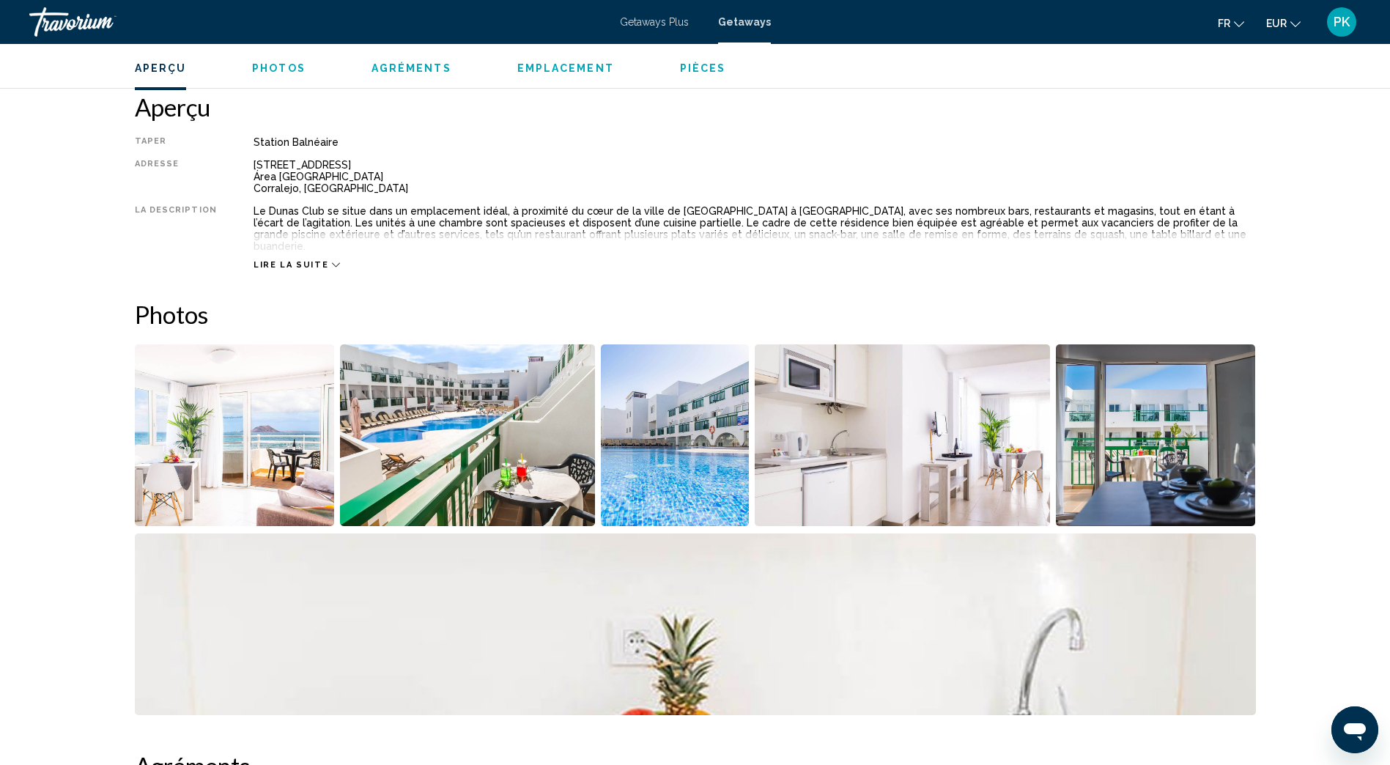
scroll to position [440, 0]
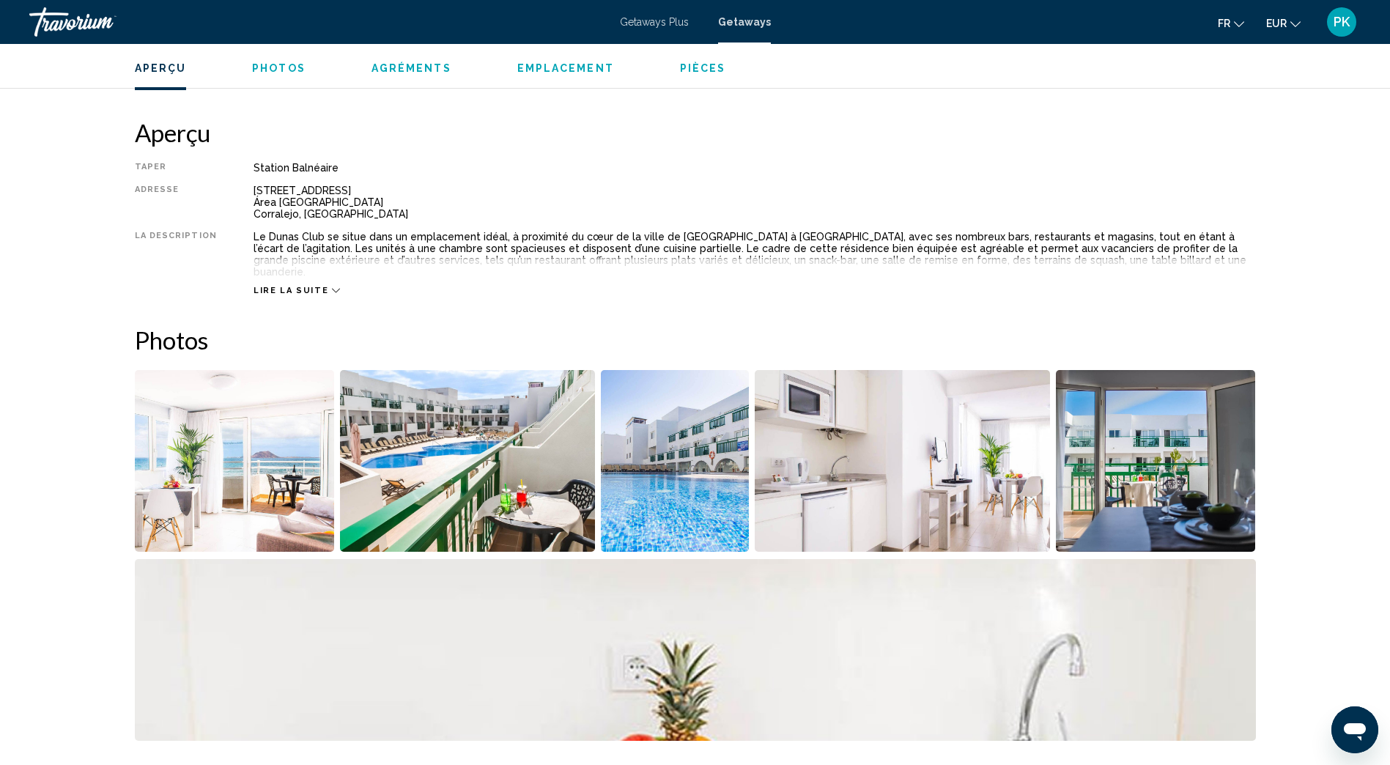
click at [332, 286] on icon "Main content" at bounding box center [336, 290] width 8 height 8
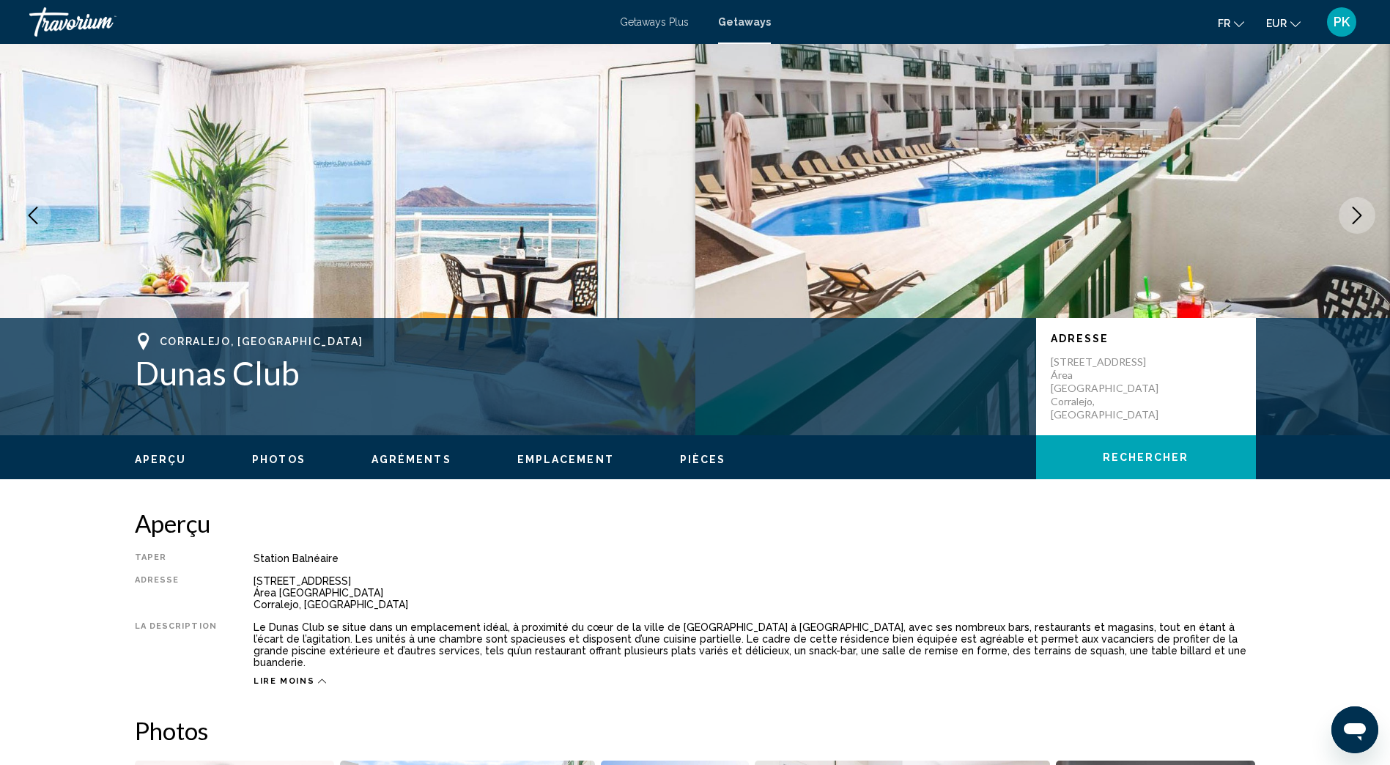
scroll to position [0, 0]
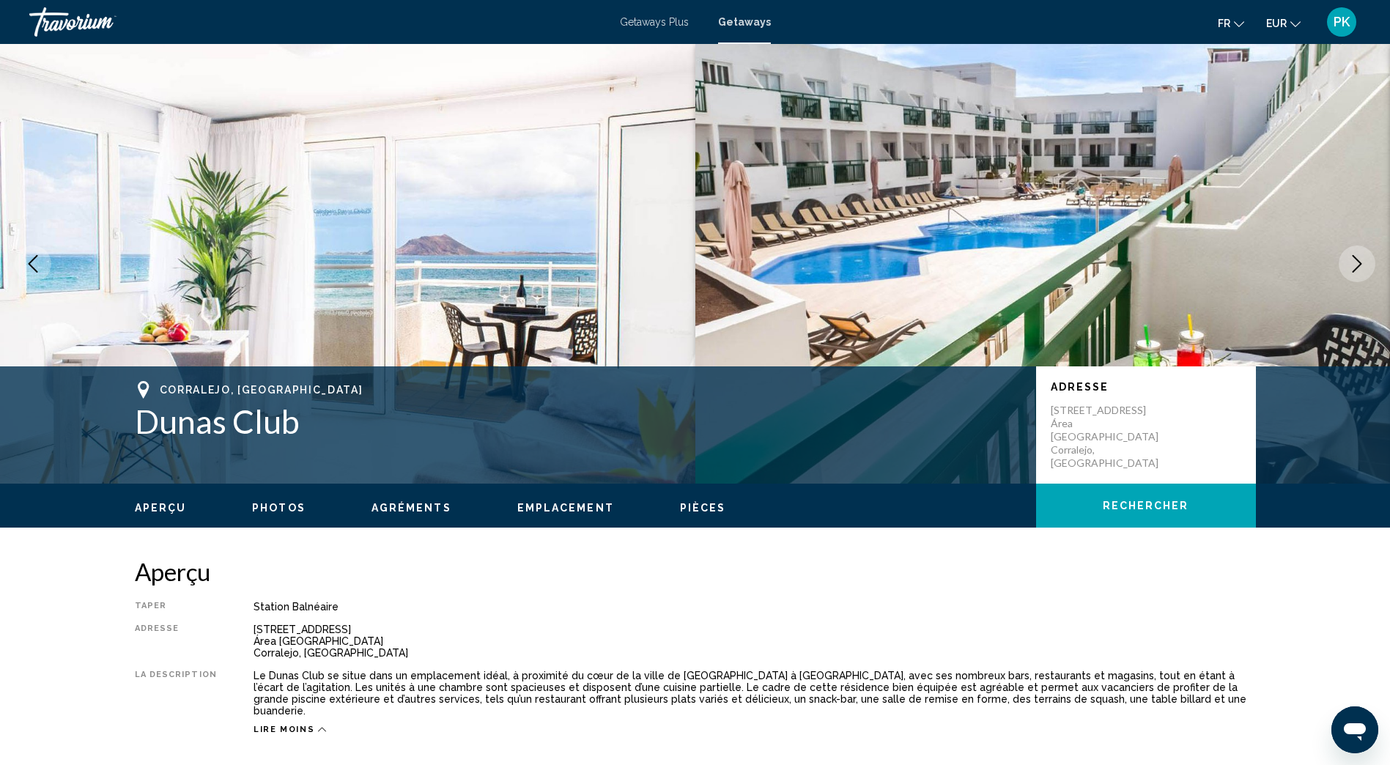
click at [1359, 262] on icon "Next image" at bounding box center [1358, 264] width 10 height 18
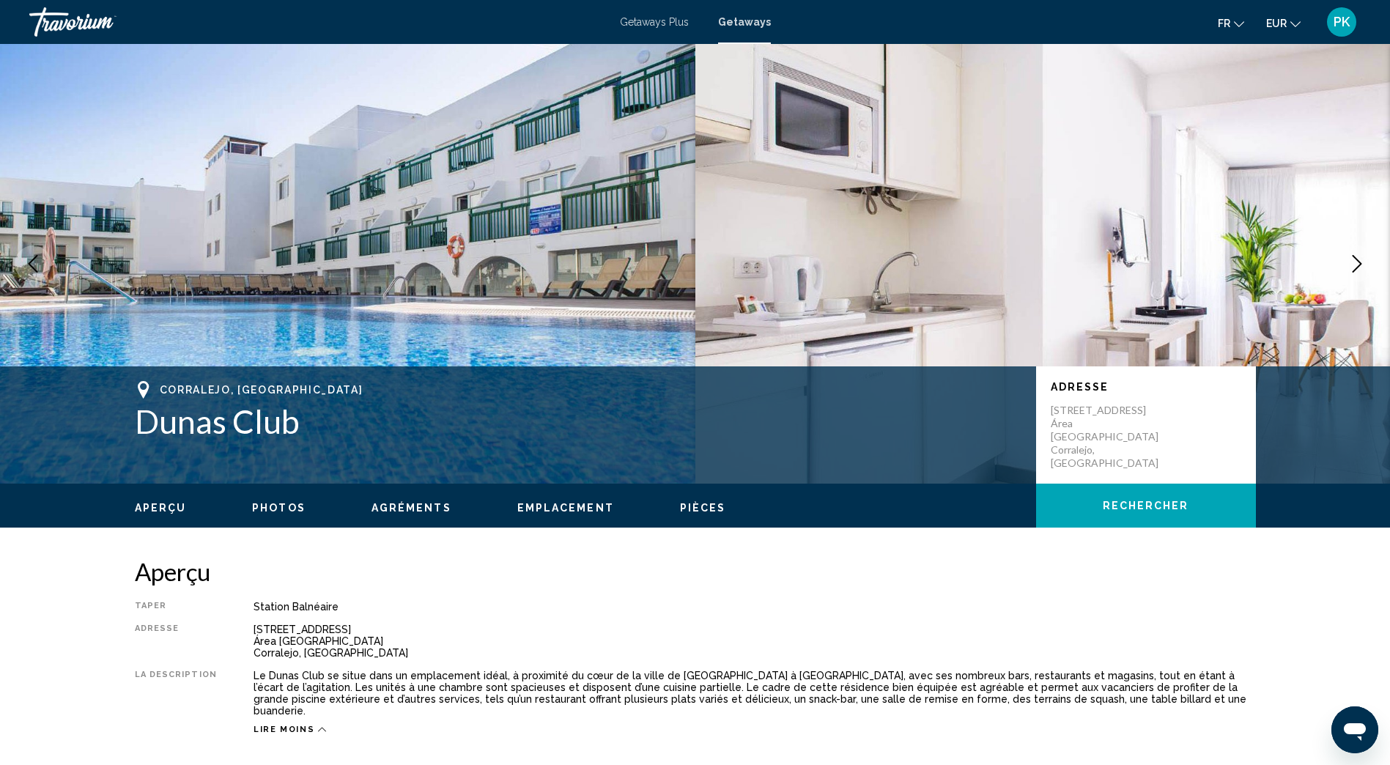
click at [1359, 262] on icon "Next image" at bounding box center [1358, 264] width 10 height 18
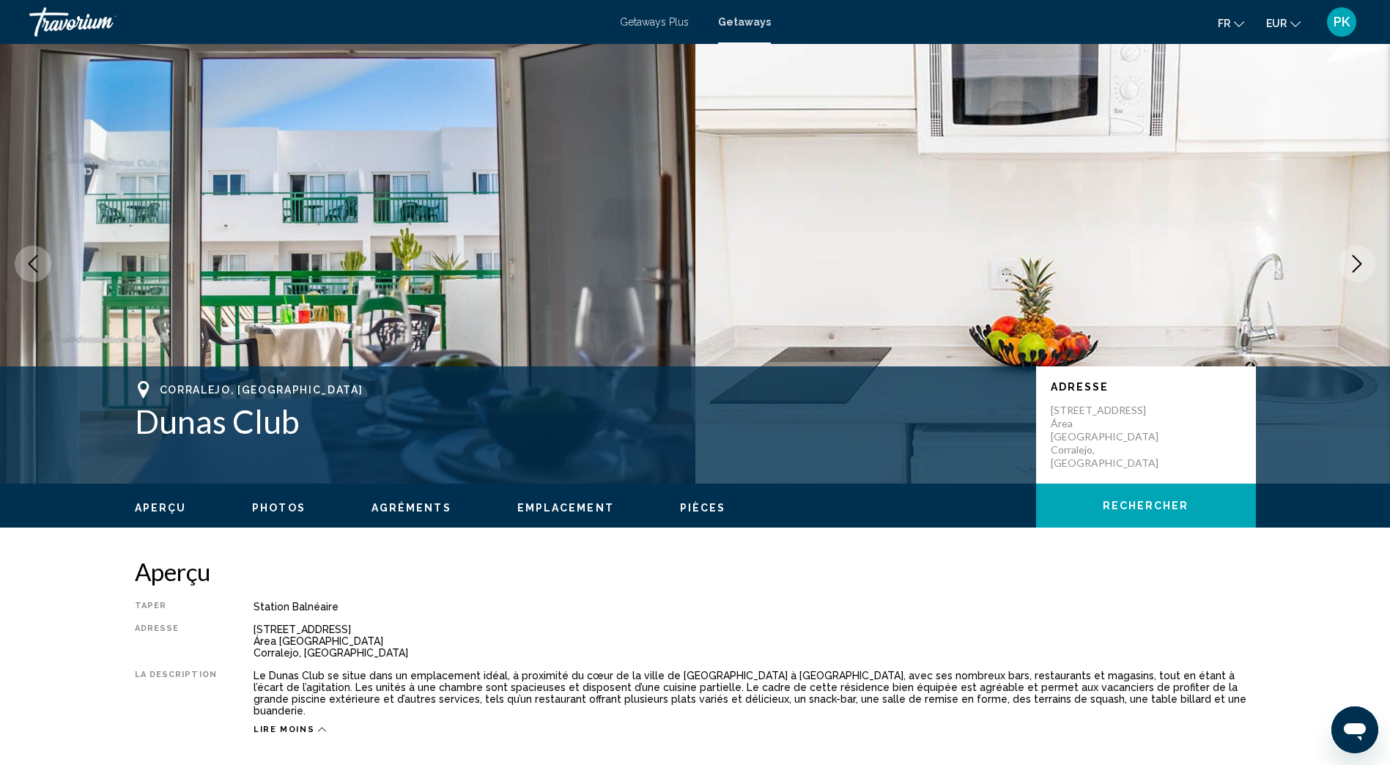
click at [1359, 262] on icon "Next image" at bounding box center [1358, 264] width 10 height 18
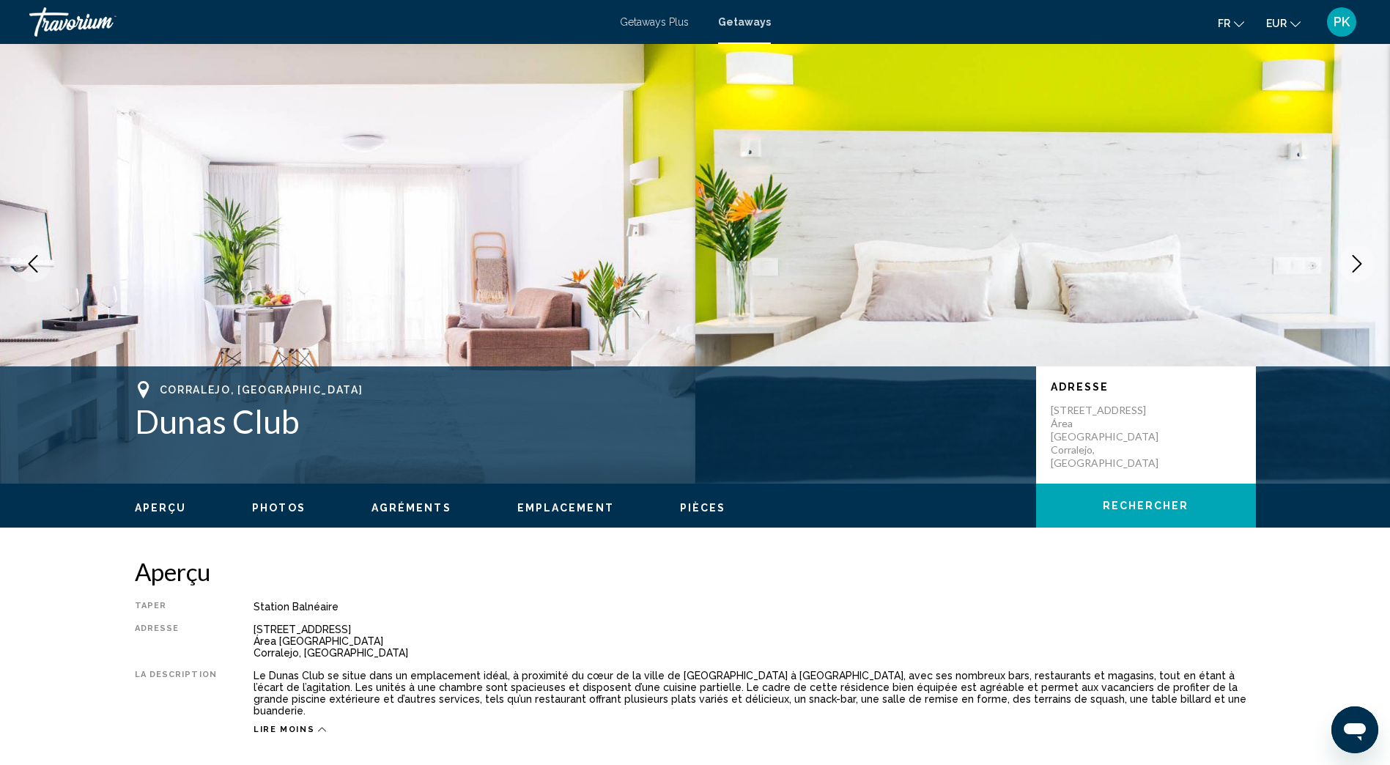
click at [1359, 262] on icon "Next image" at bounding box center [1358, 264] width 10 height 18
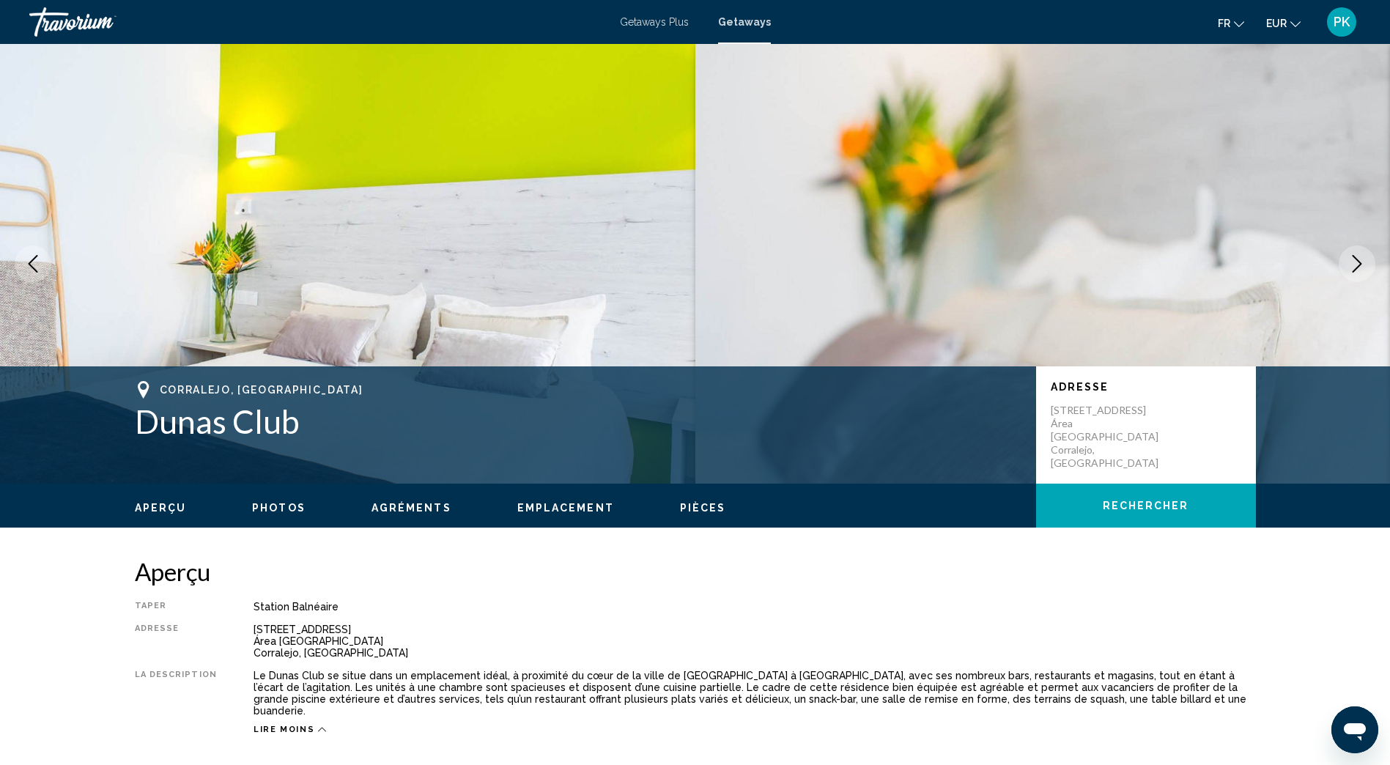
click at [1351, 265] on icon "Next image" at bounding box center [1357, 264] width 18 height 18
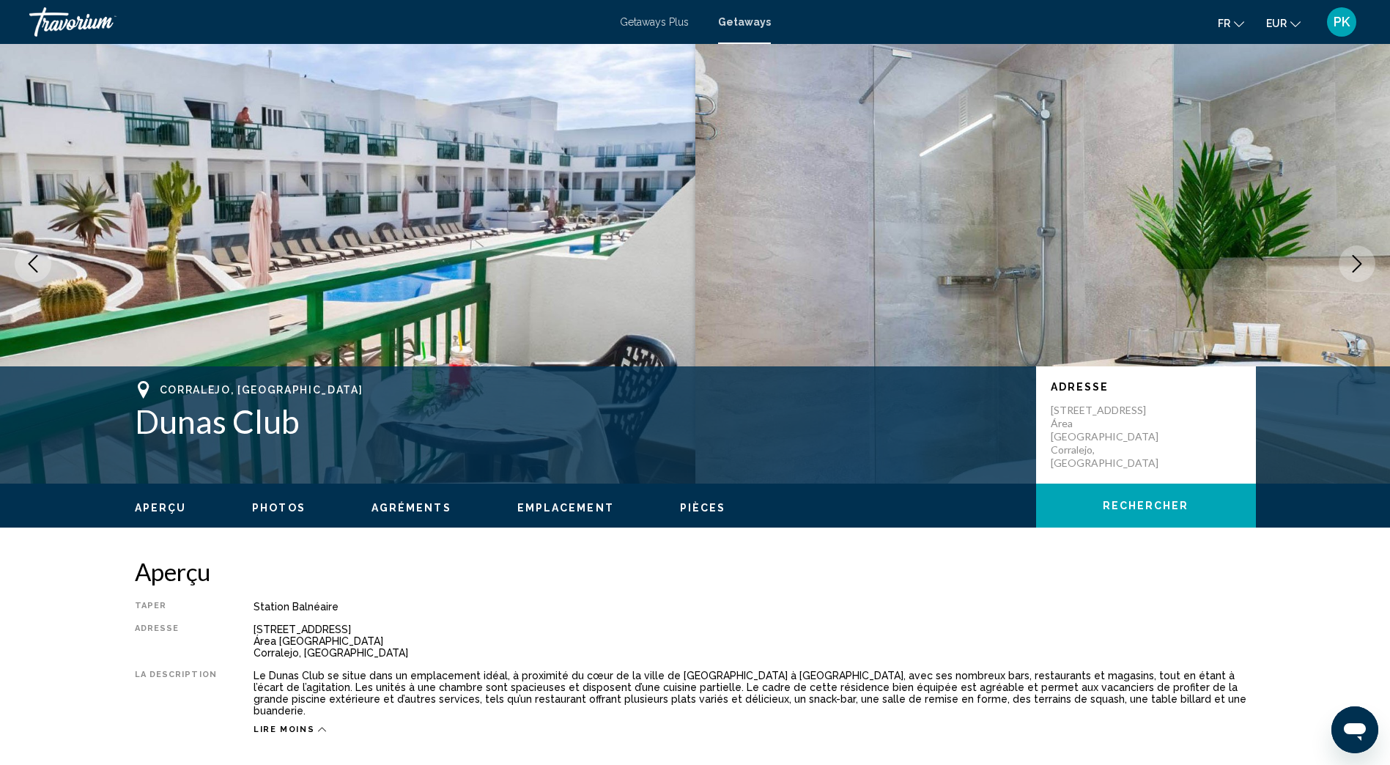
click at [1351, 265] on icon "Next image" at bounding box center [1357, 264] width 18 height 18
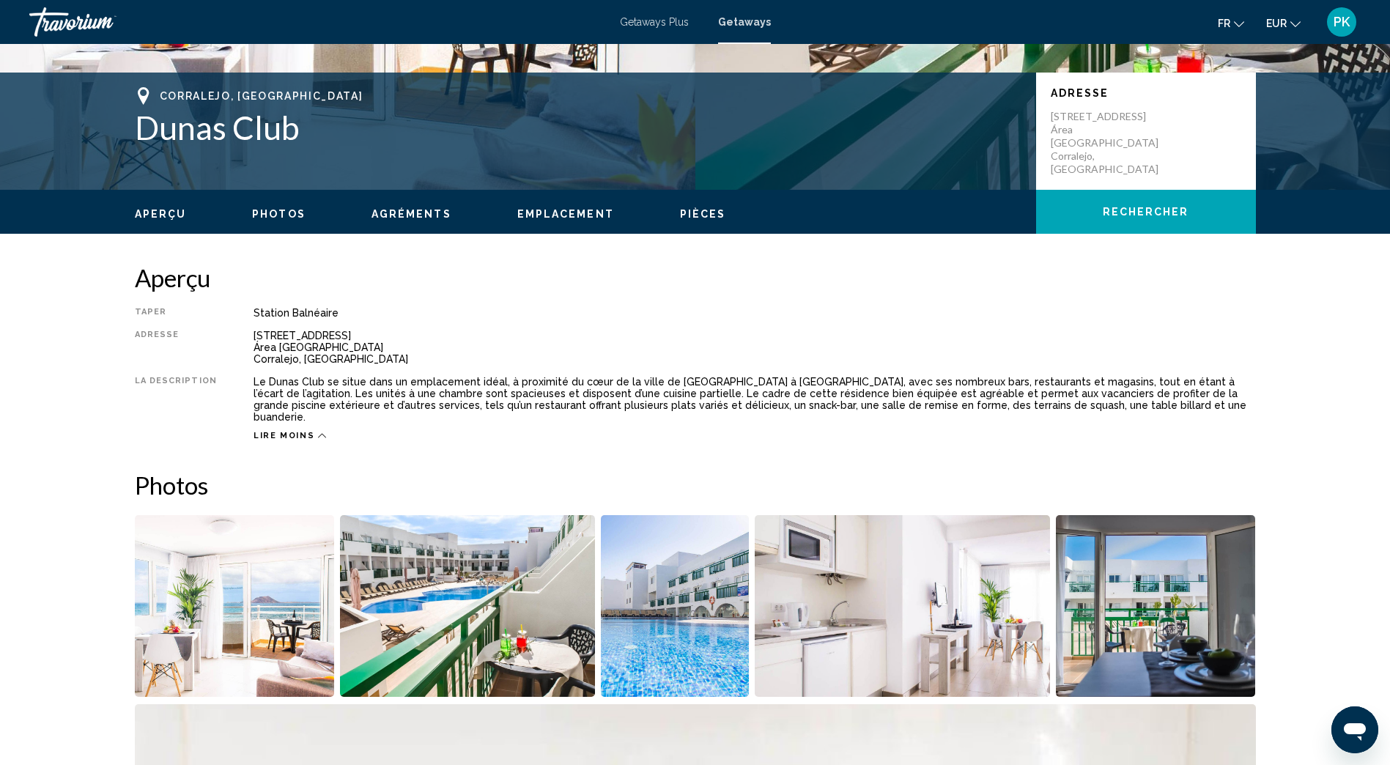
scroll to position [293, 0]
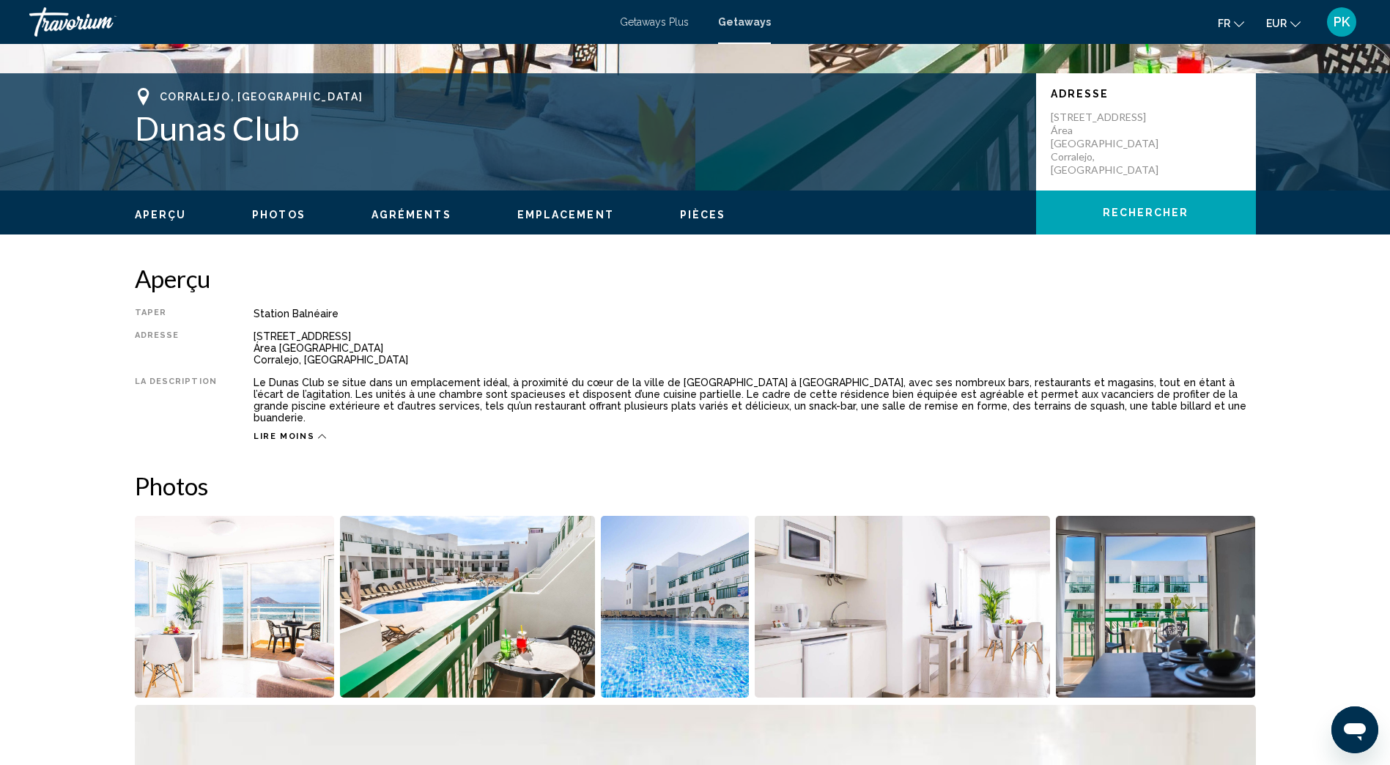
click at [479, 593] on img "Open full-screen image slider" at bounding box center [467, 607] width 255 height 182
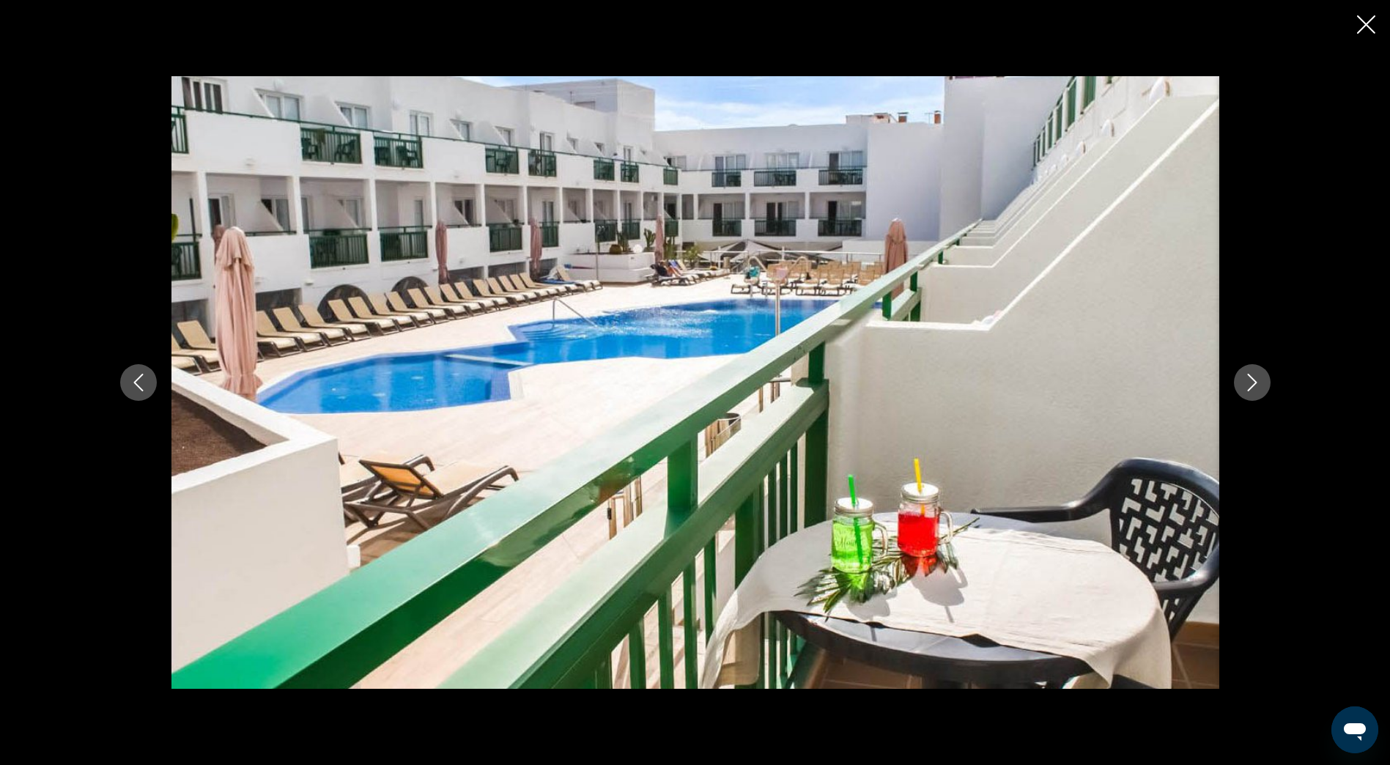
click at [1244, 388] on icon "Next image" at bounding box center [1252, 383] width 18 height 18
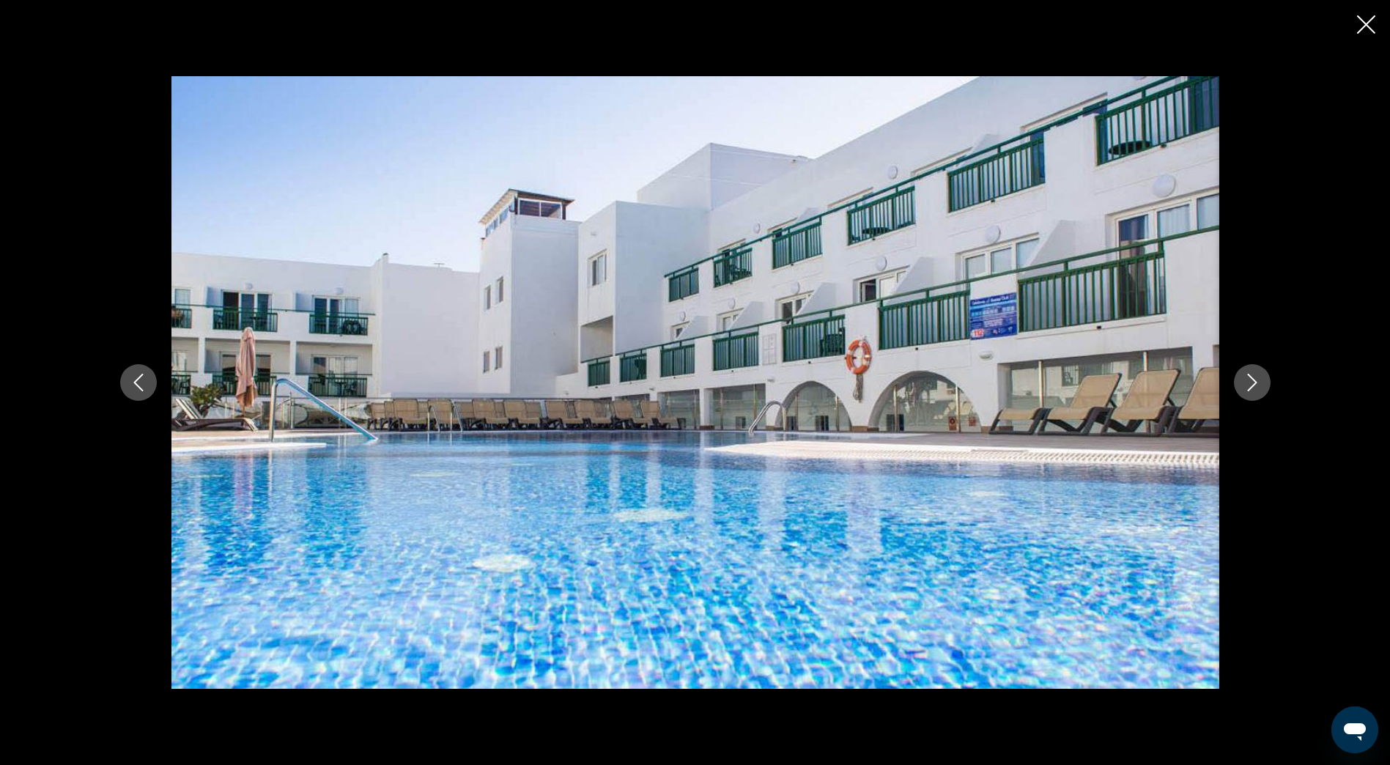
click at [1244, 388] on icon "Next image" at bounding box center [1252, 383] width 18 height 18
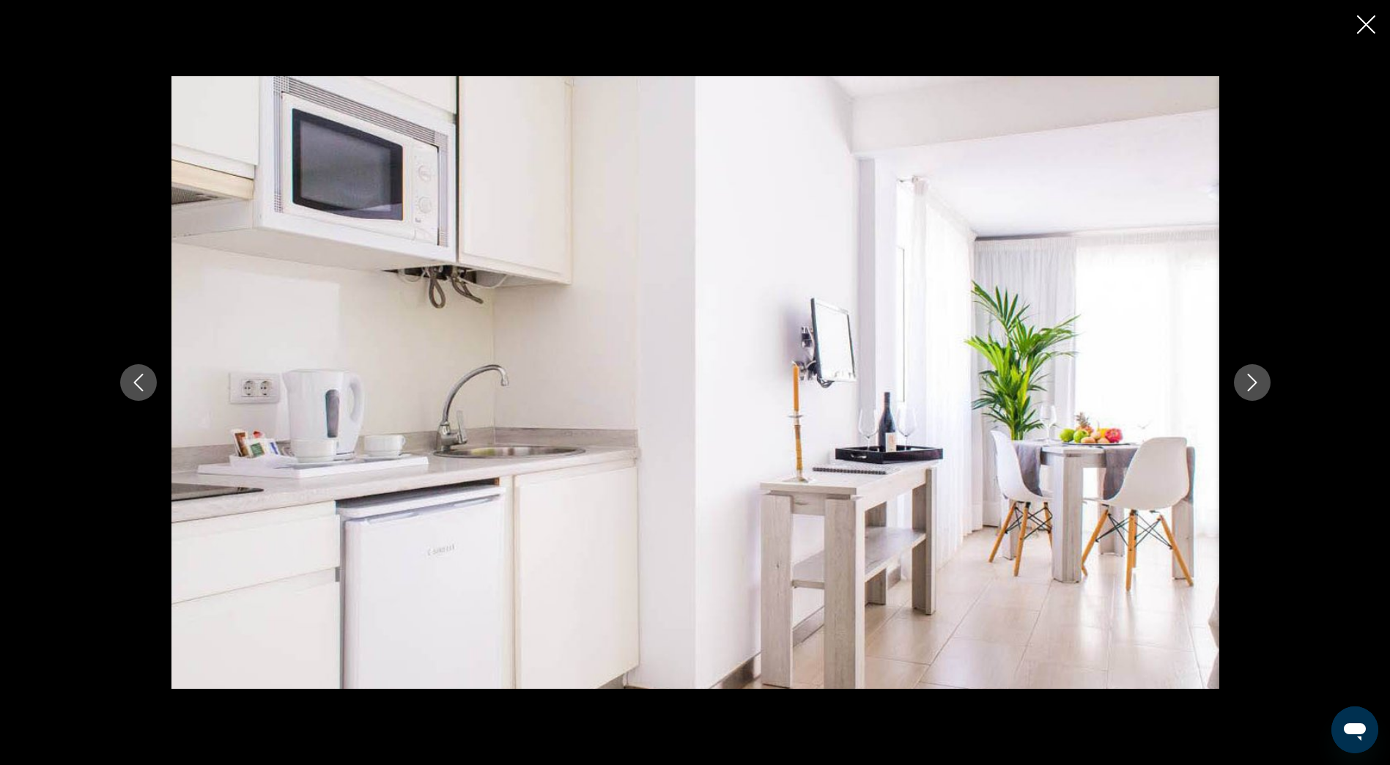
click at [1244, 388] on icon "Next image" at bounding box center [1252, 383] width 18 height 18
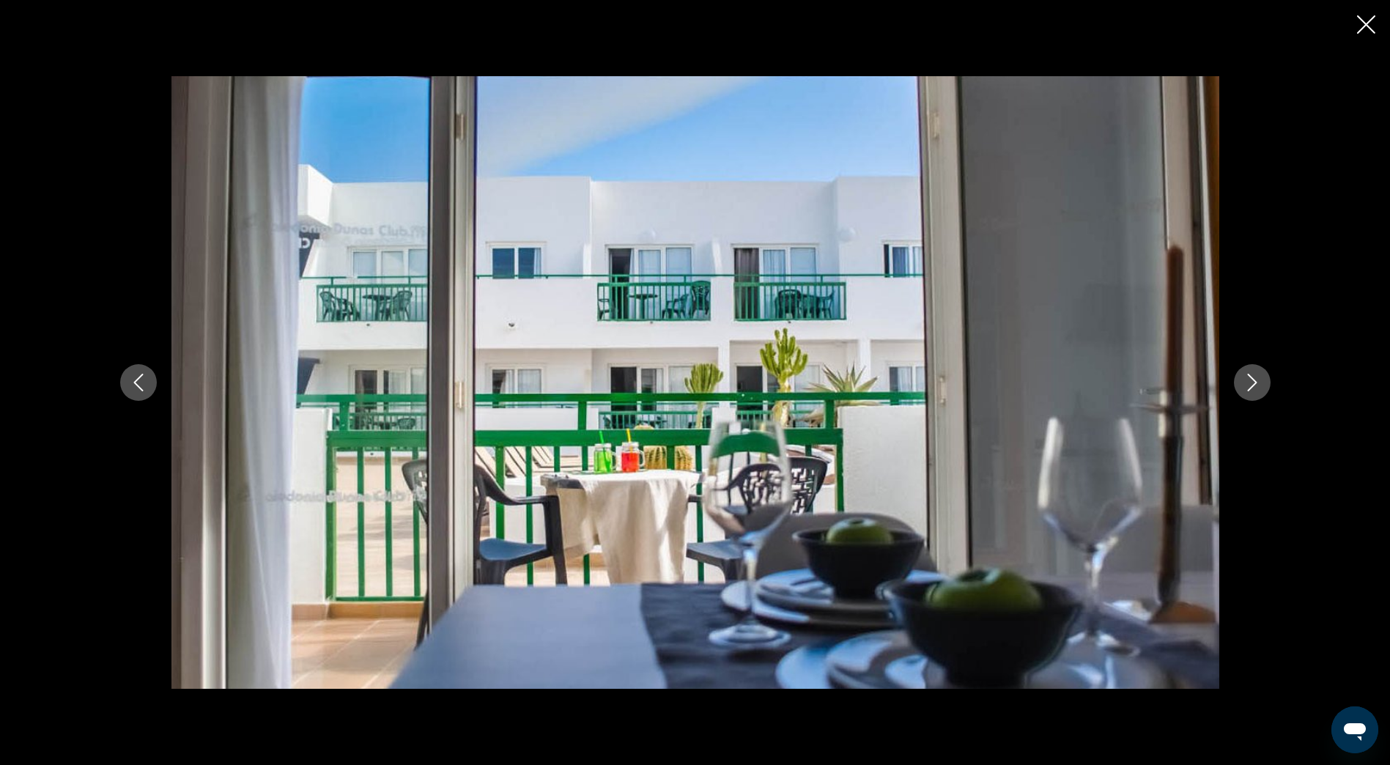
click at [1244, 388] on icon "Next image" at bounding box center [1252, 383] width 18 height 18
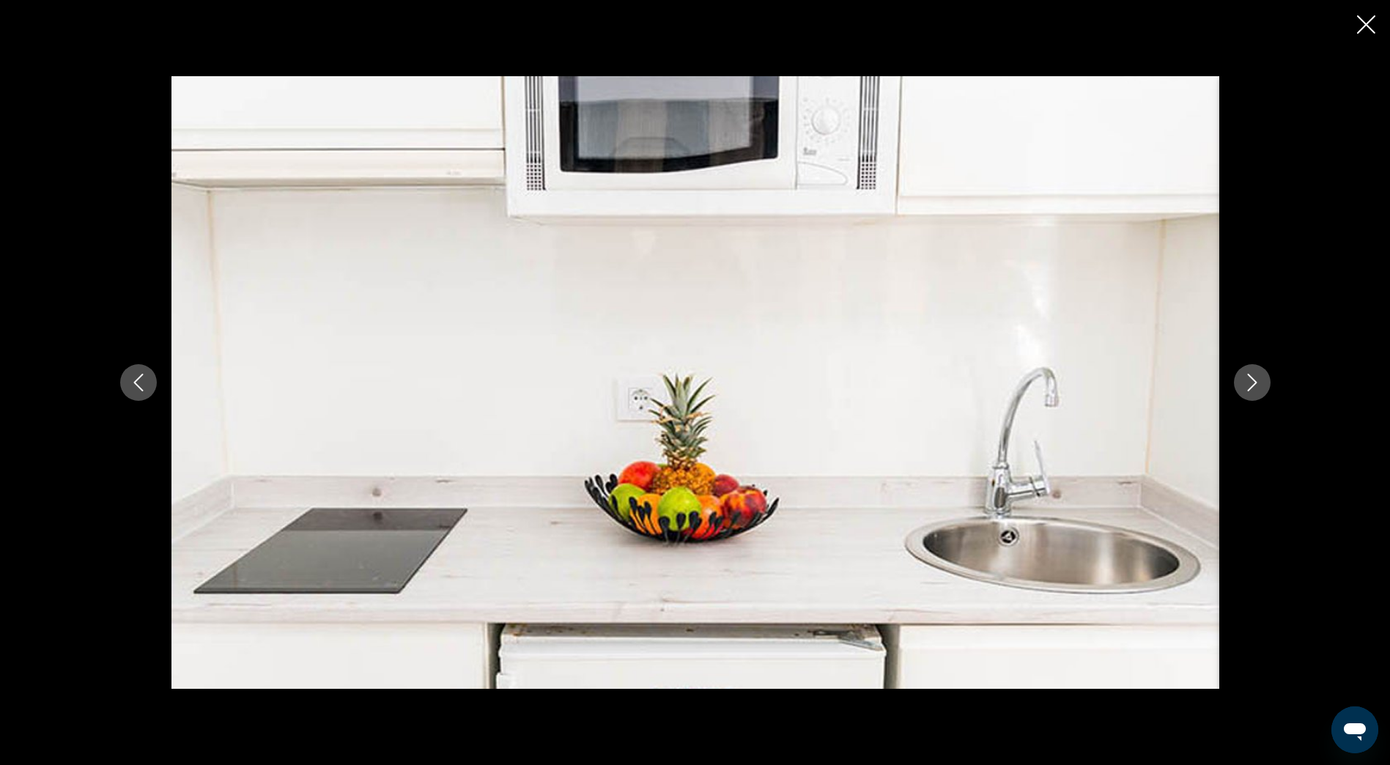
click at [1244, 388] on icon "Next image" at bounding box center [1252, 383] width 18 height 18
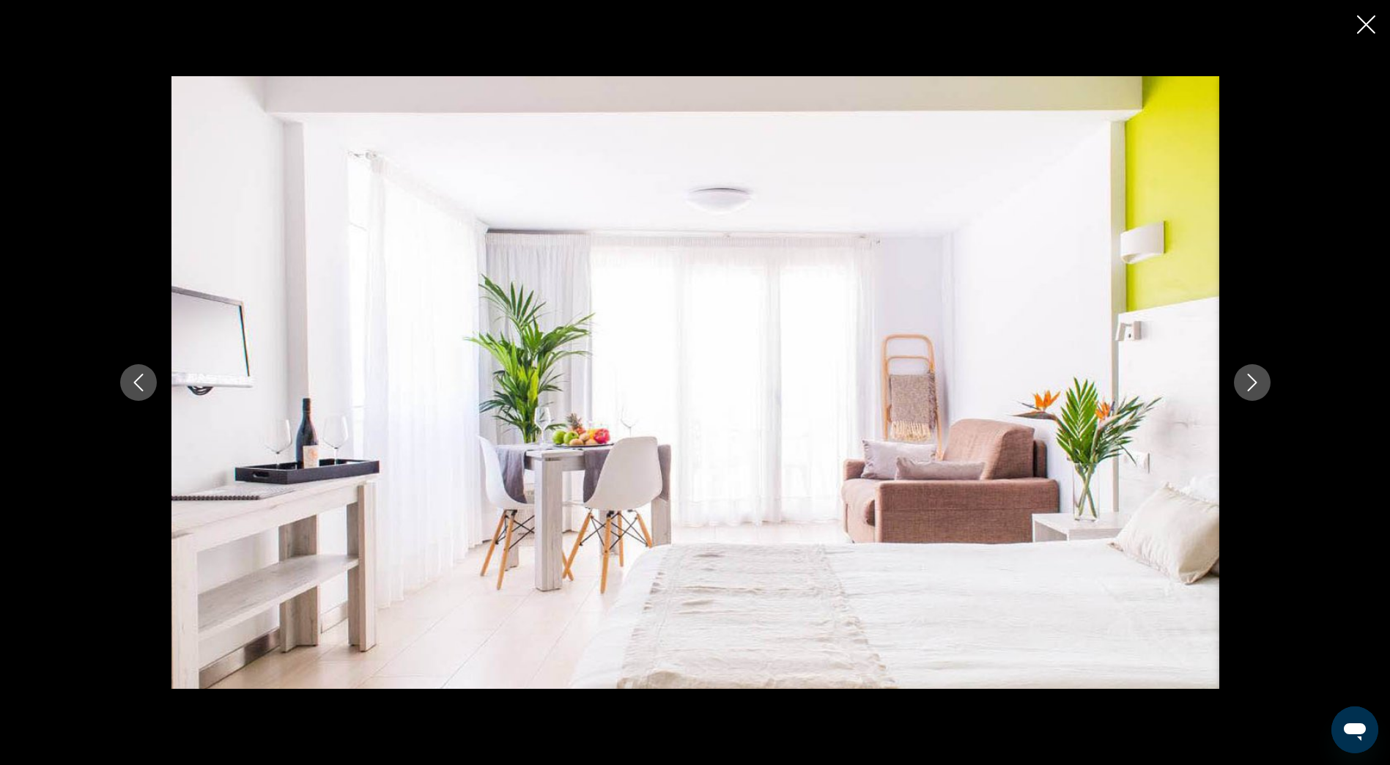
click at [1244, 388] on icon "Next image" at bounding box center [1252, 383] width 18 height 18
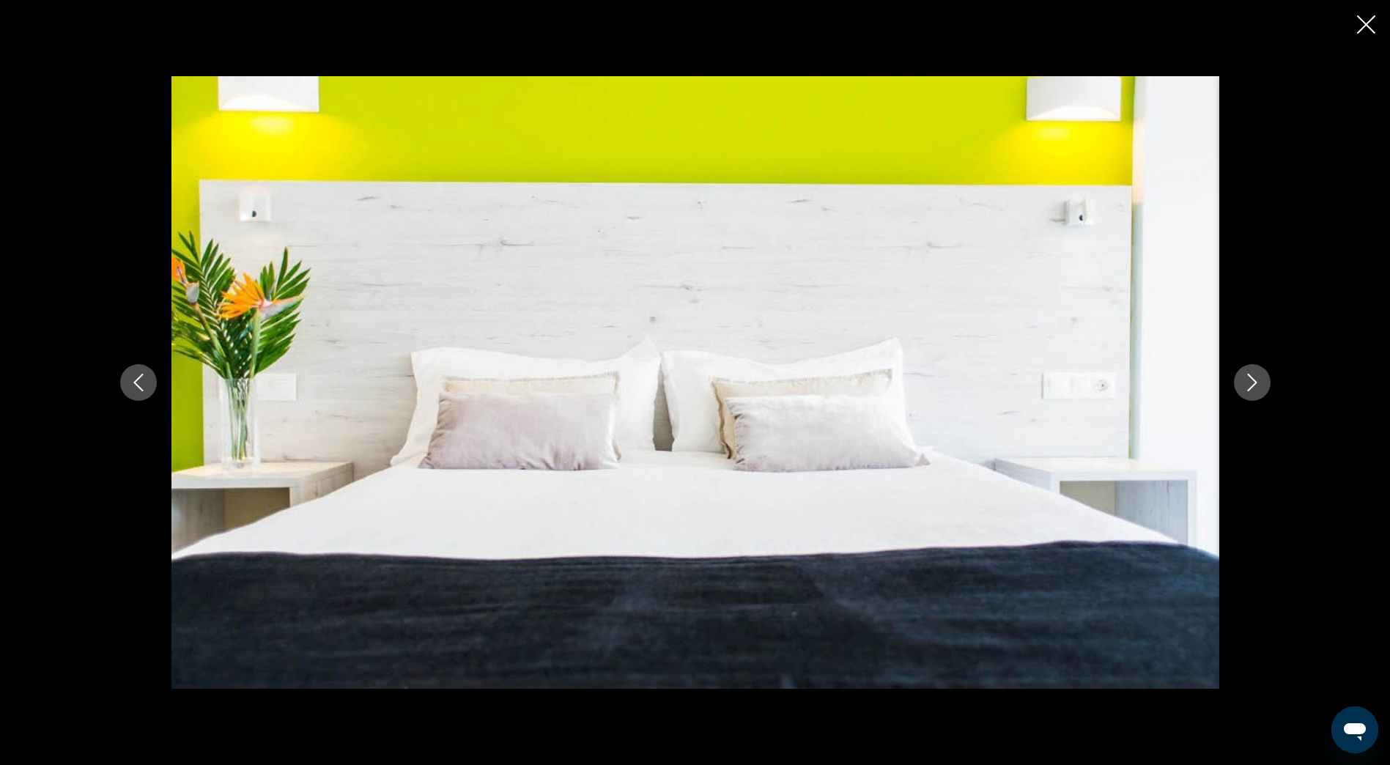
click at [144, 385] on icon "Previous image" at bounding box center [139, 383] width 18 height 18
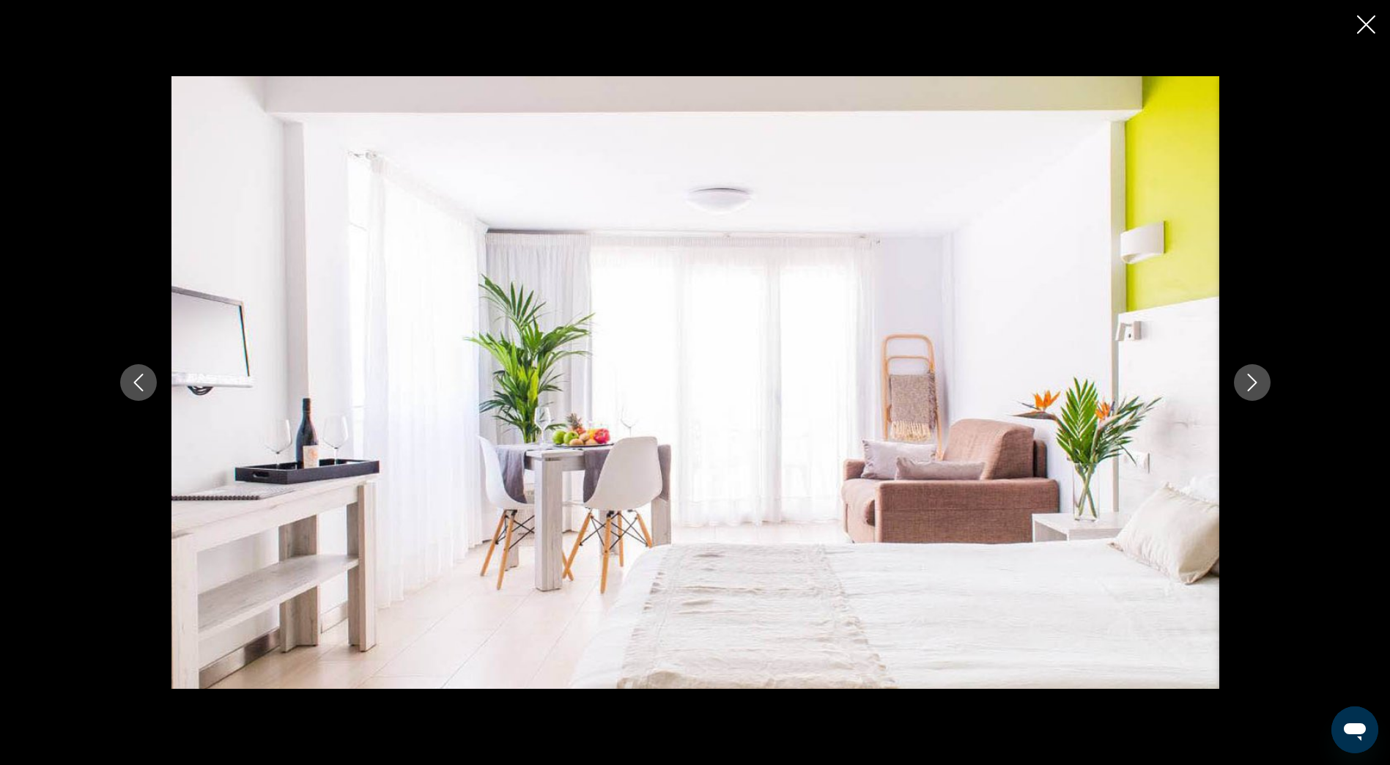
click at [1251, 382] on icon "Next image" at bounding box center [1252, 383] width 18 height 18
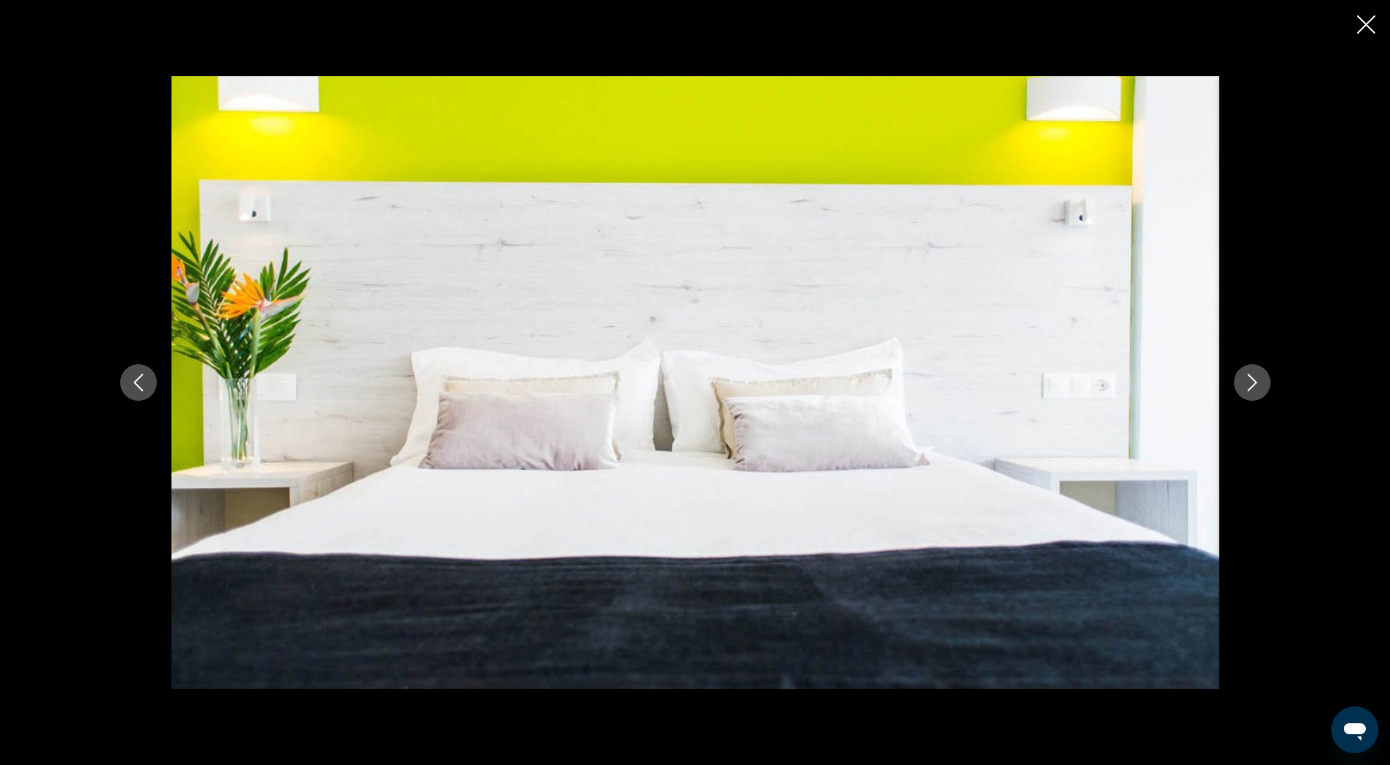
click at [1251, 382] on icon "Next image" at bounding box center [1252, 383] width 18 height 18
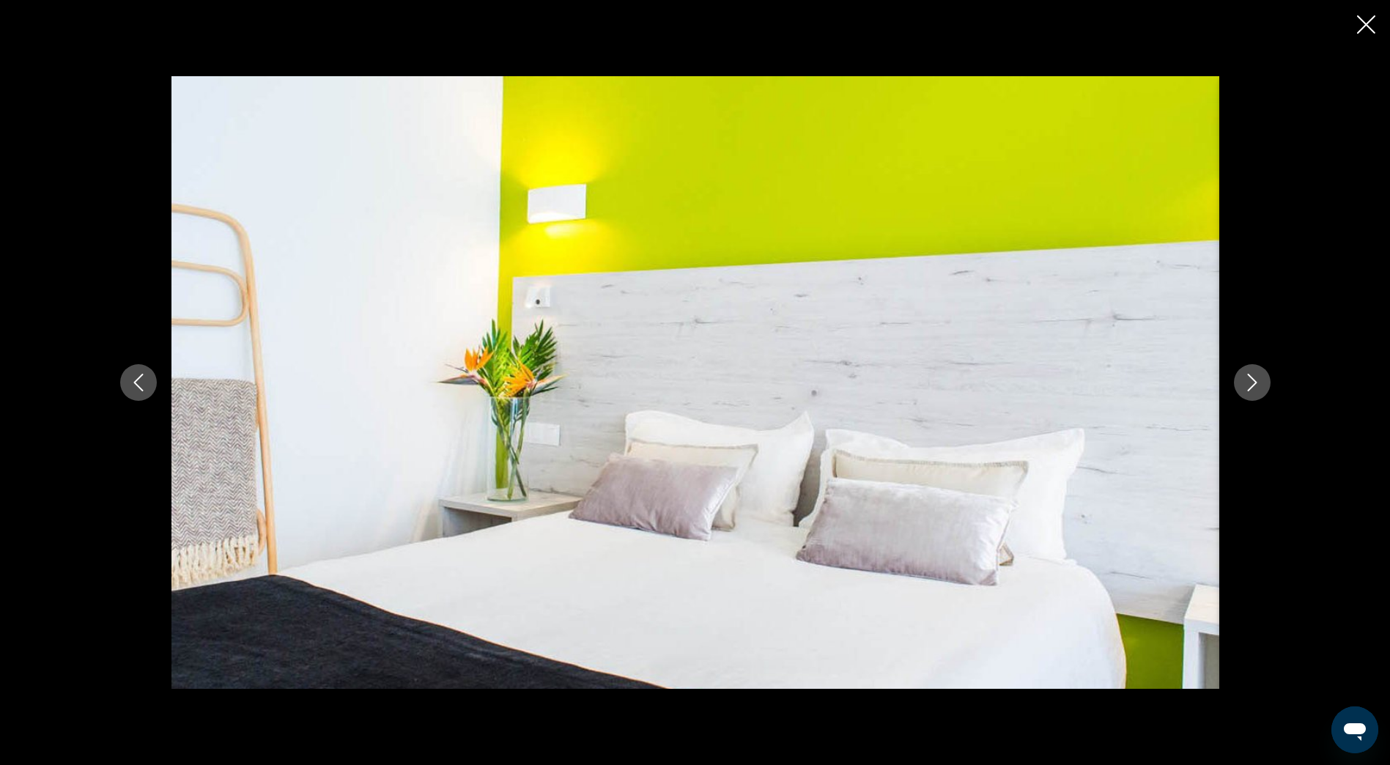
click at [1251, 382] on icon "Next image" at bounding box center [1252, 383] width 18 height 18
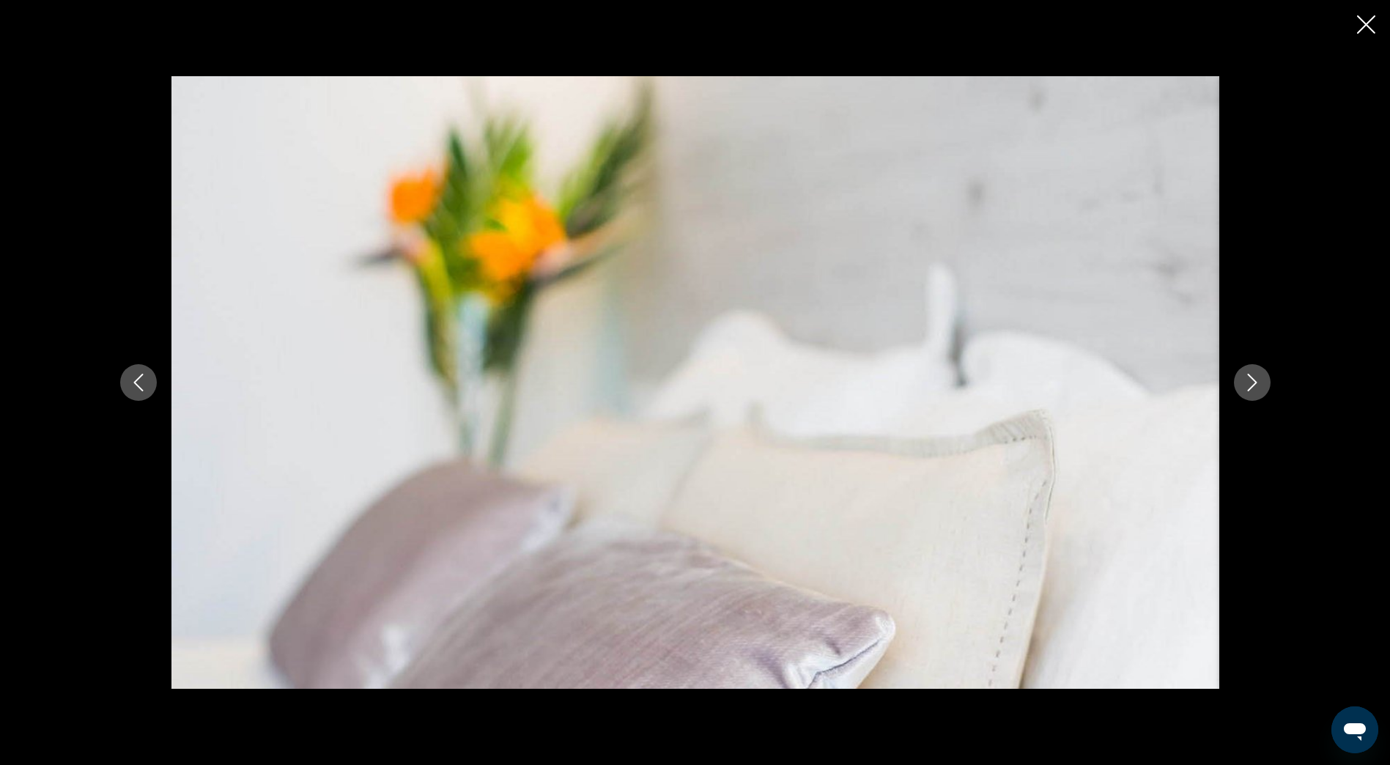
click at [1251, 382] on icon "Next image" at bounding box center [1252, 383] width 18 height 18
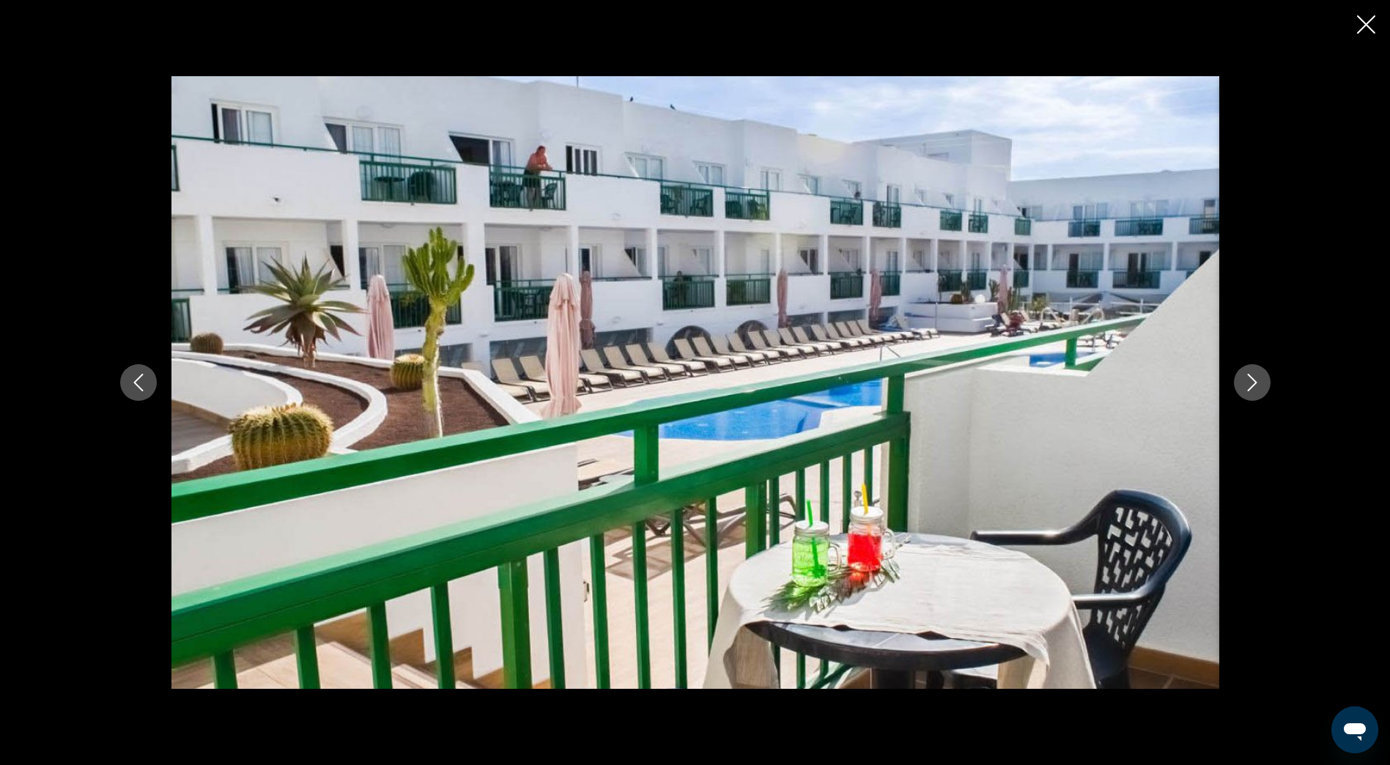
click at [1251, 382] on icon "Next image" at bounding box center [1252, 383] width 18 height 18
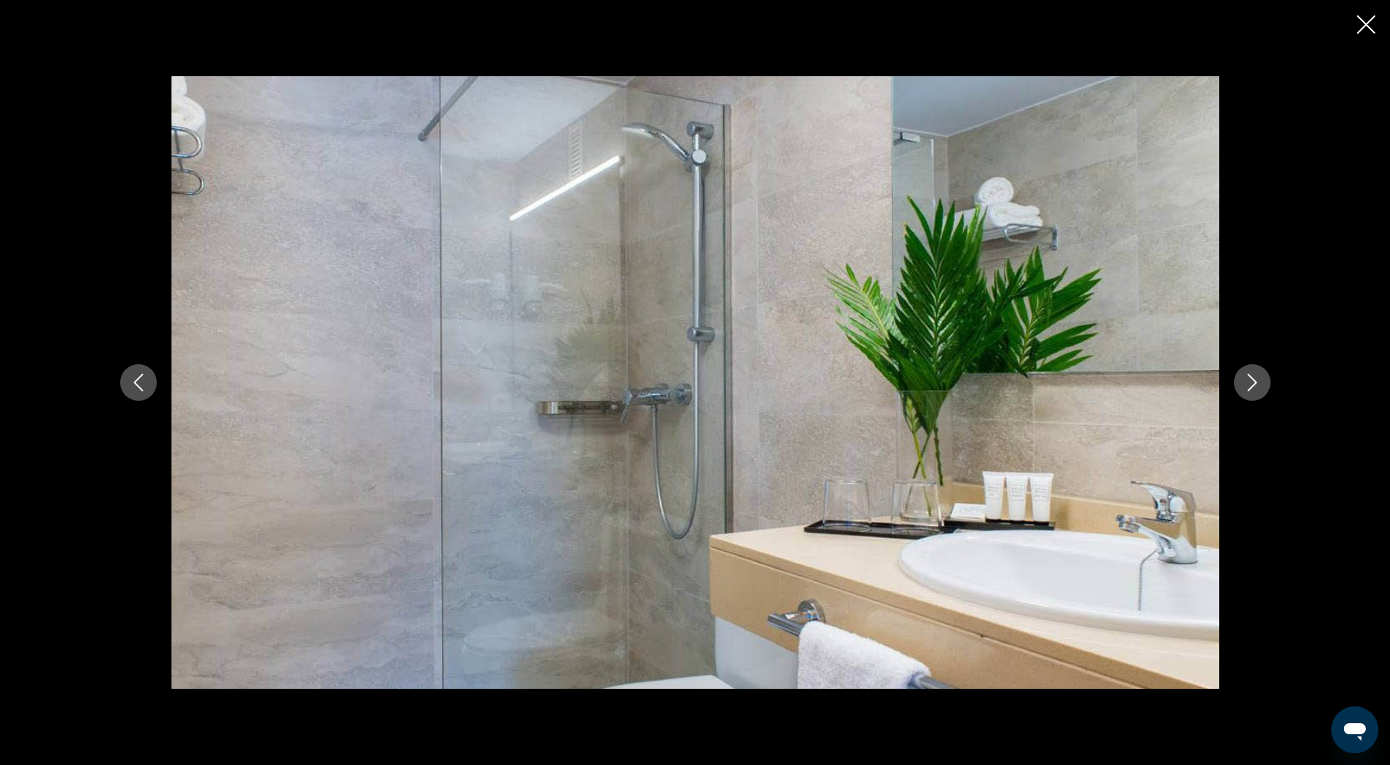
click at [1251, 382] on icon "Next image" at bounding box center [1252, 383] width 18 height 18
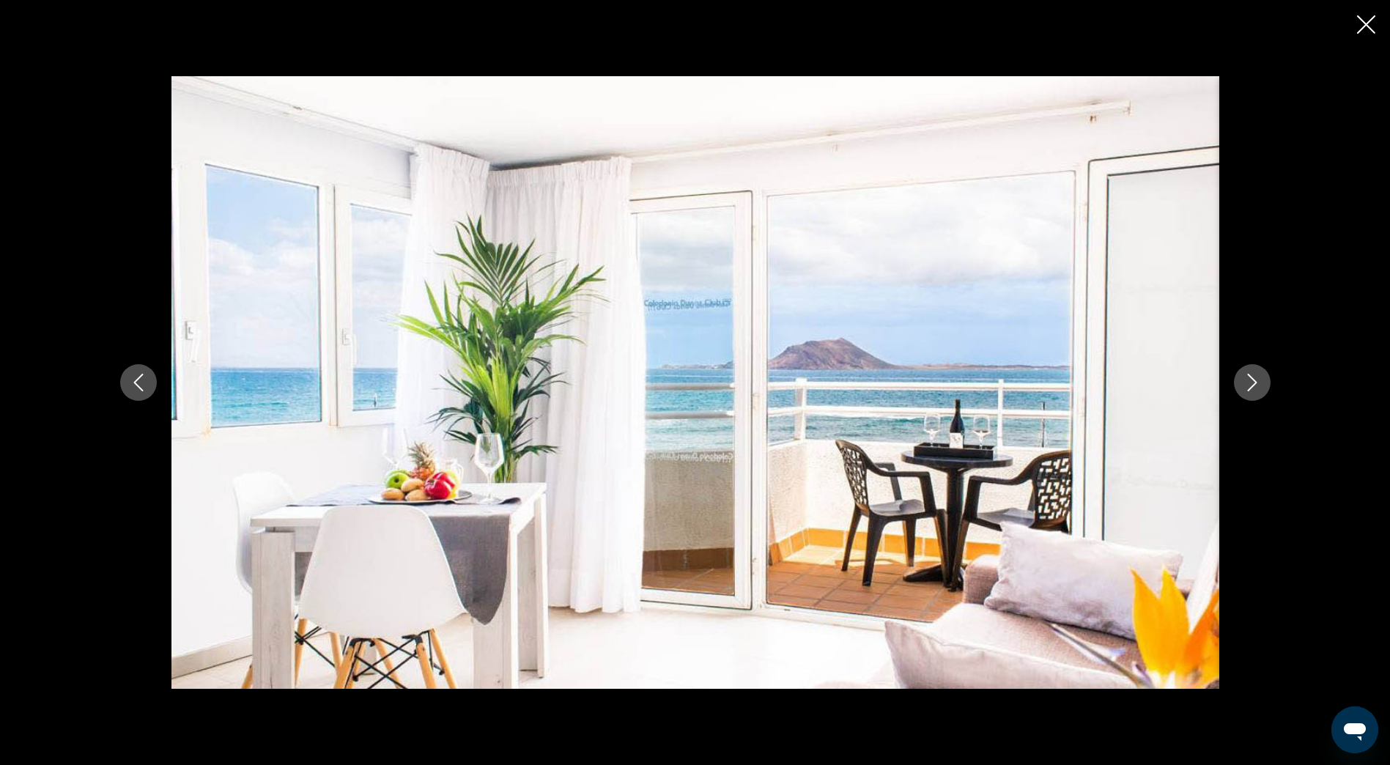
click at [1251, 382] on icon "Next image" at bounding box center [1252, 383] width 18 height 18
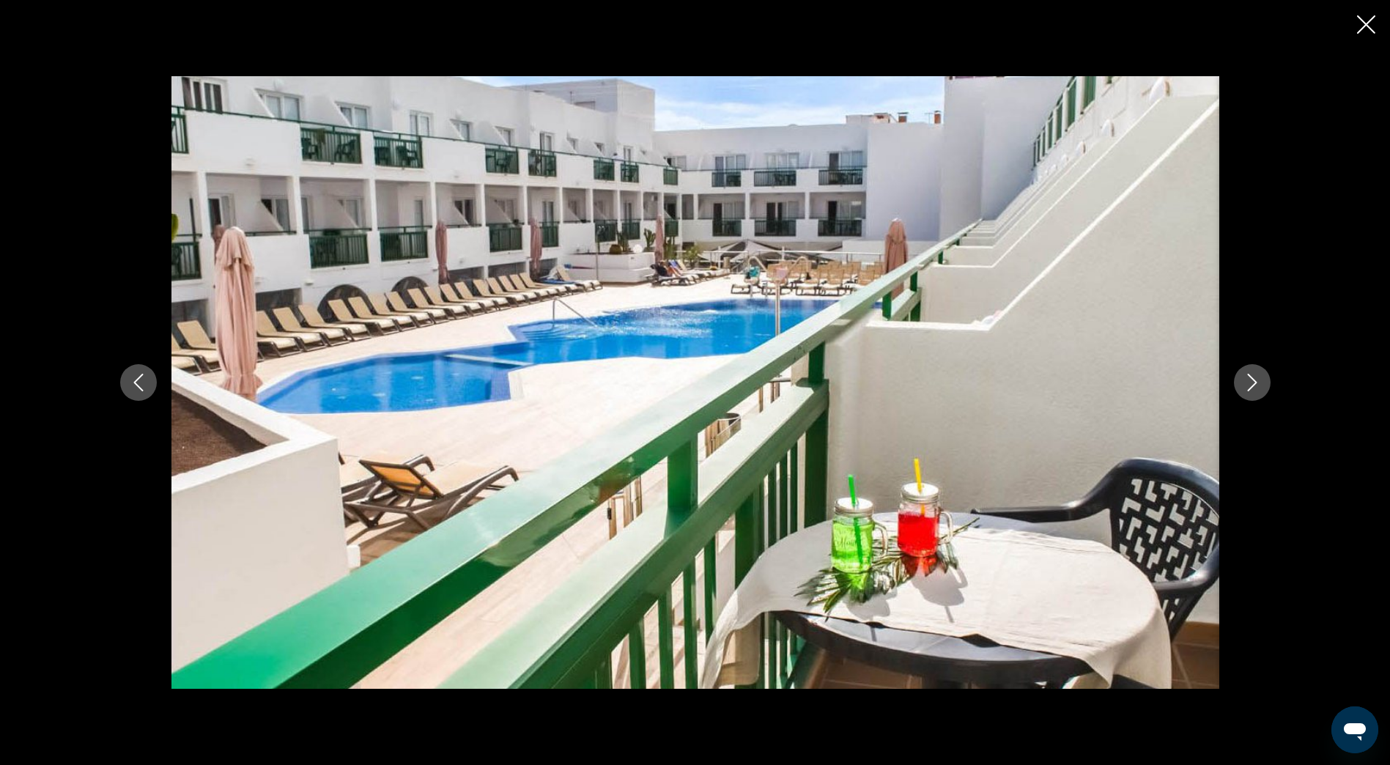
click at [1251, 382] on icon "Next image" at bounding box center [1252, 383] width 18 height 18
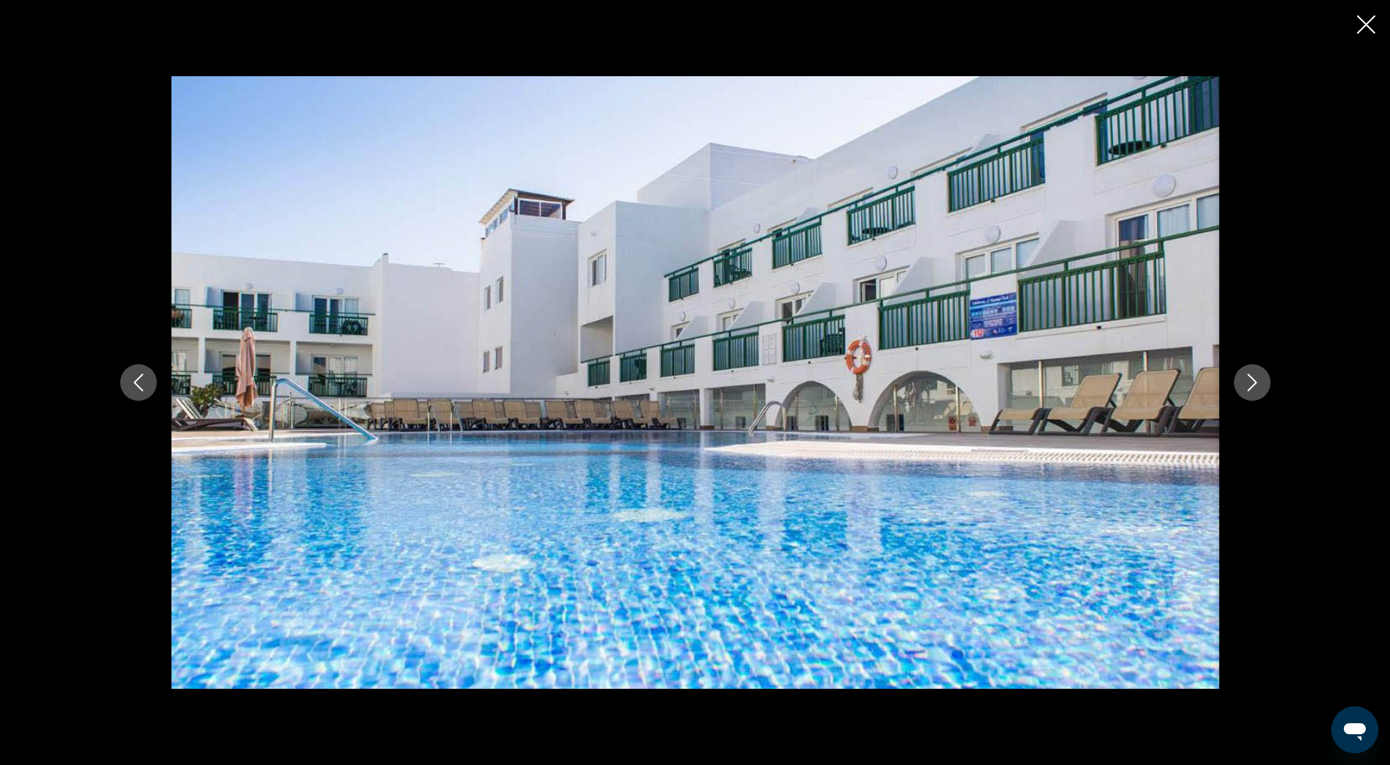
click at [1251, 382] on icon "Next image" at bounding box center [1252, 383] width 18 height 18
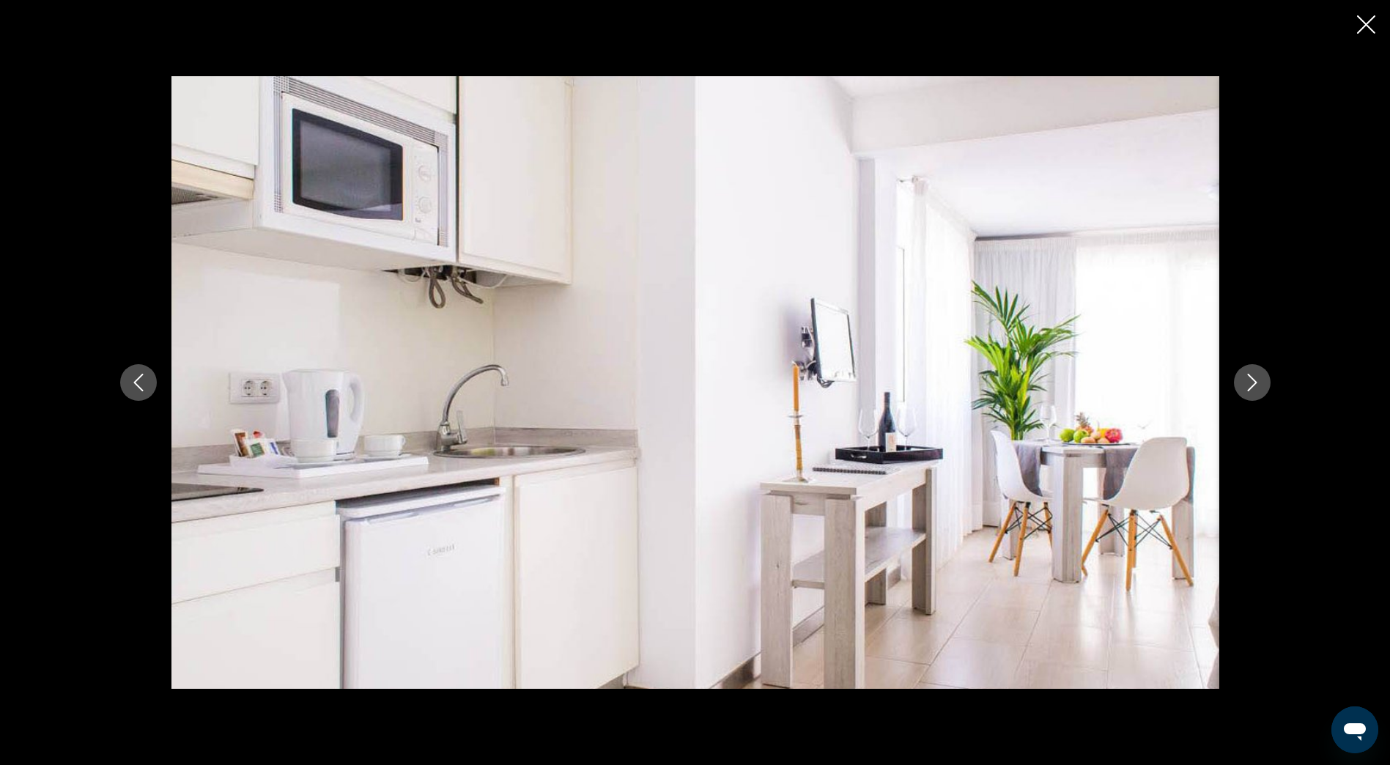
click at [1356, 28] on div "Main content" at bounding box center [695, 382] width 1390 height 765
click at [1358, 29] on icon "Close slideshow" at bounding box center [1366, 24] width 18 height 18
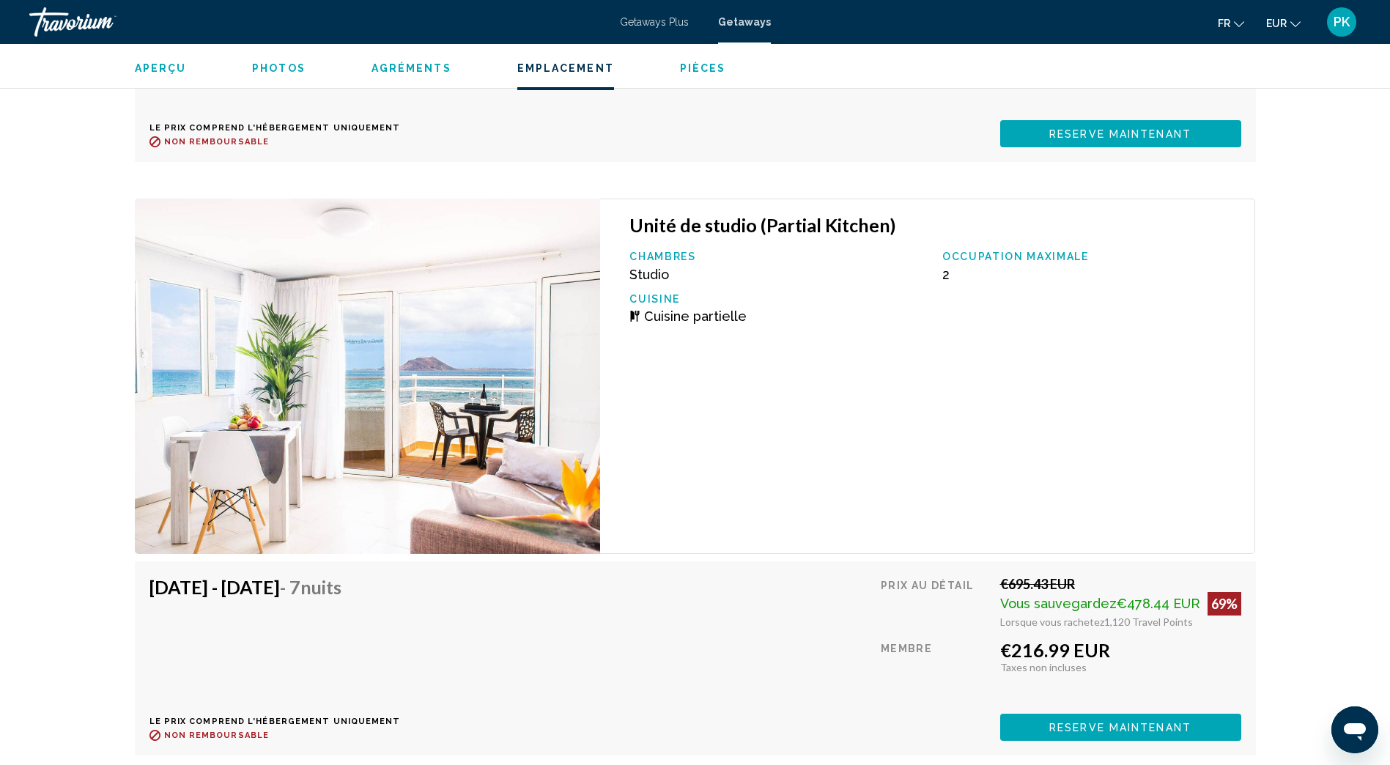
scroll to position [4738, 0]
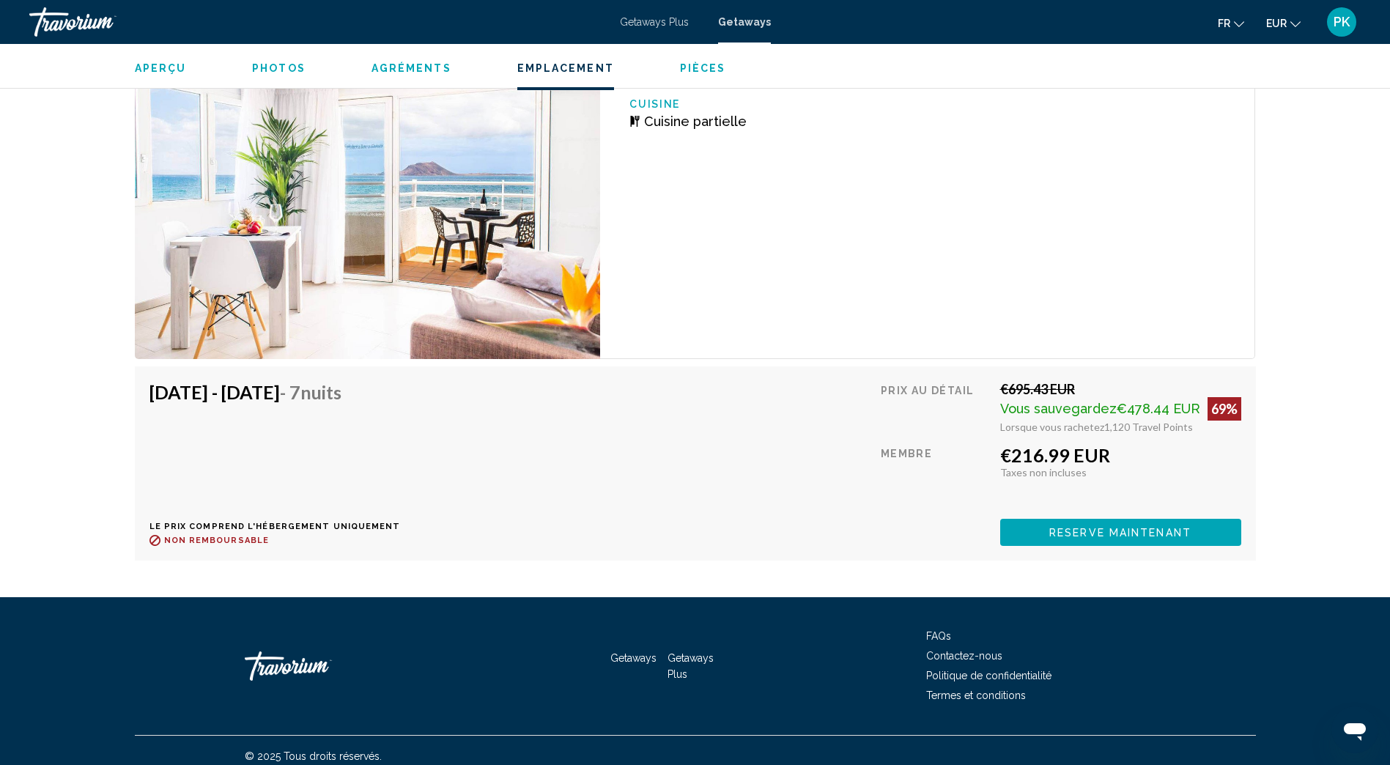
click at [1141, 527] on span "Reserve maintenant" at bounding box center [1120, 533] width 142 height 12
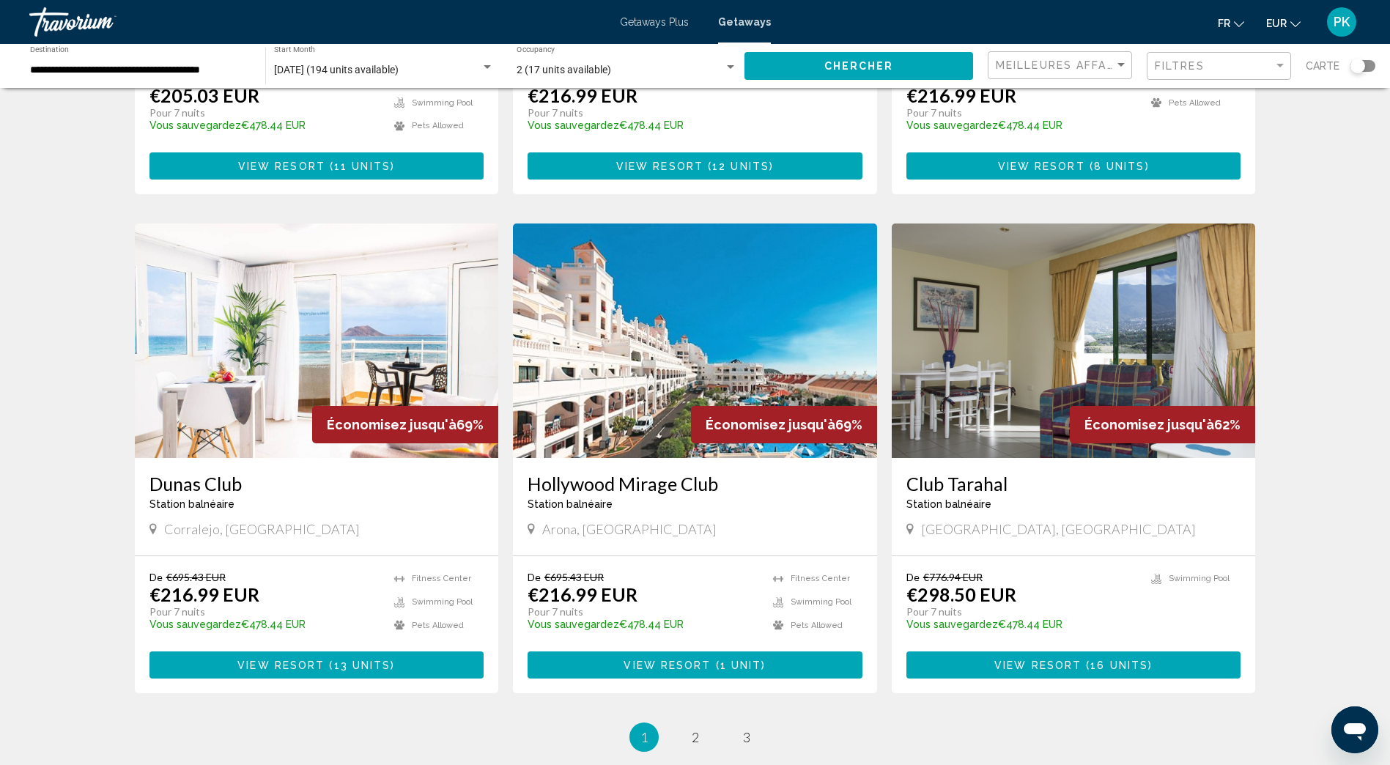
scroll to position [1612, 0]
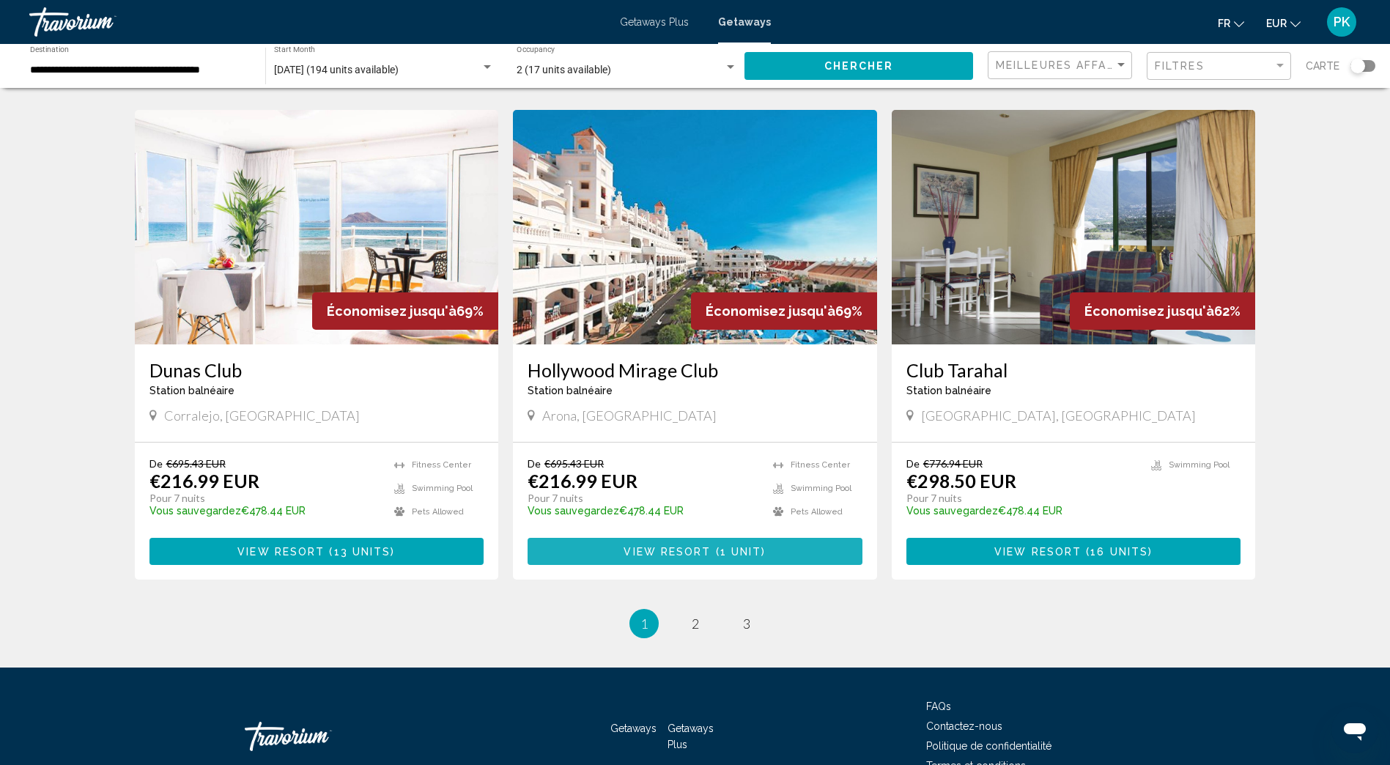
click at [693, 546] on span "View Resort" at bounding box center [667, 552] width 87 height 12
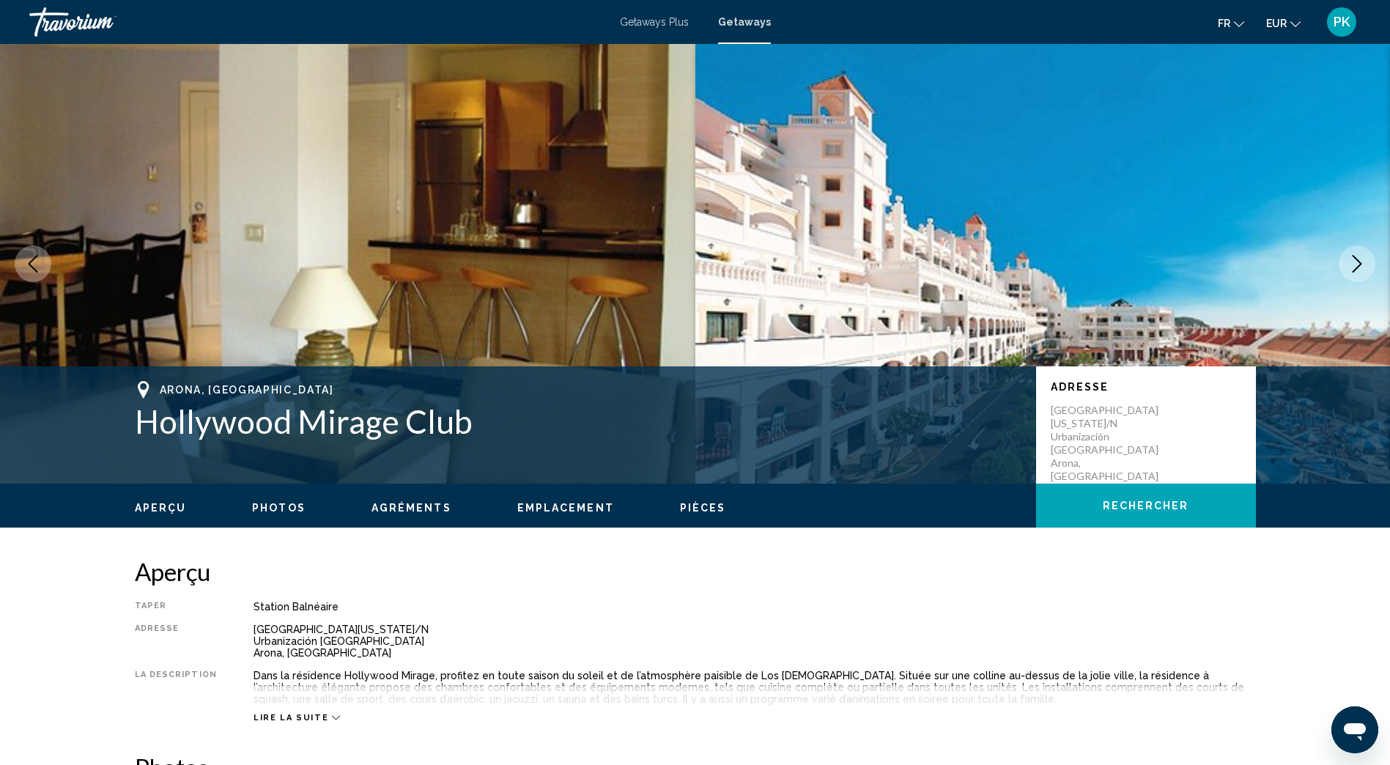
click at [1361, 273] on button "Next image" at bounding box center [1357, 263] width 37 height 37
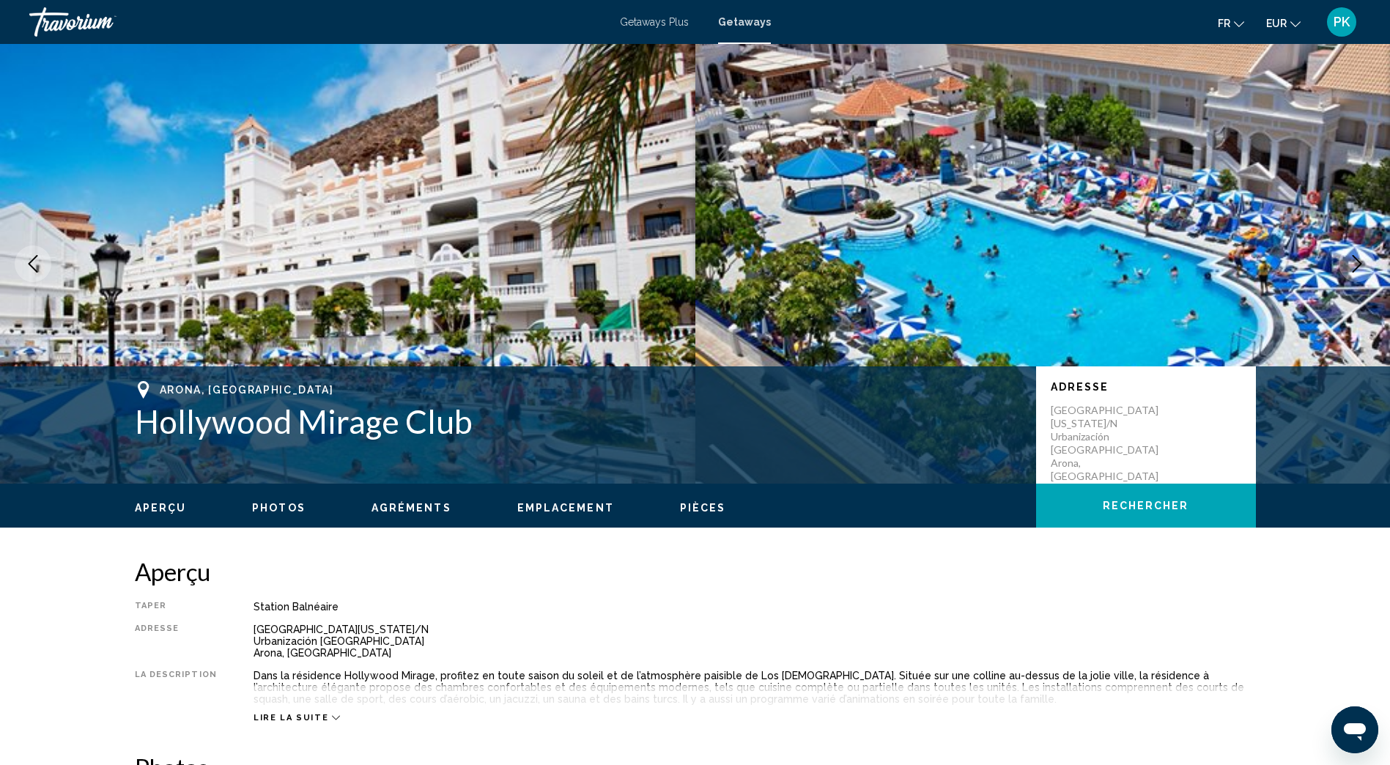
click at [1361, 273] on button "Next image" at bounding box center [1357, 263] width 37 height 37
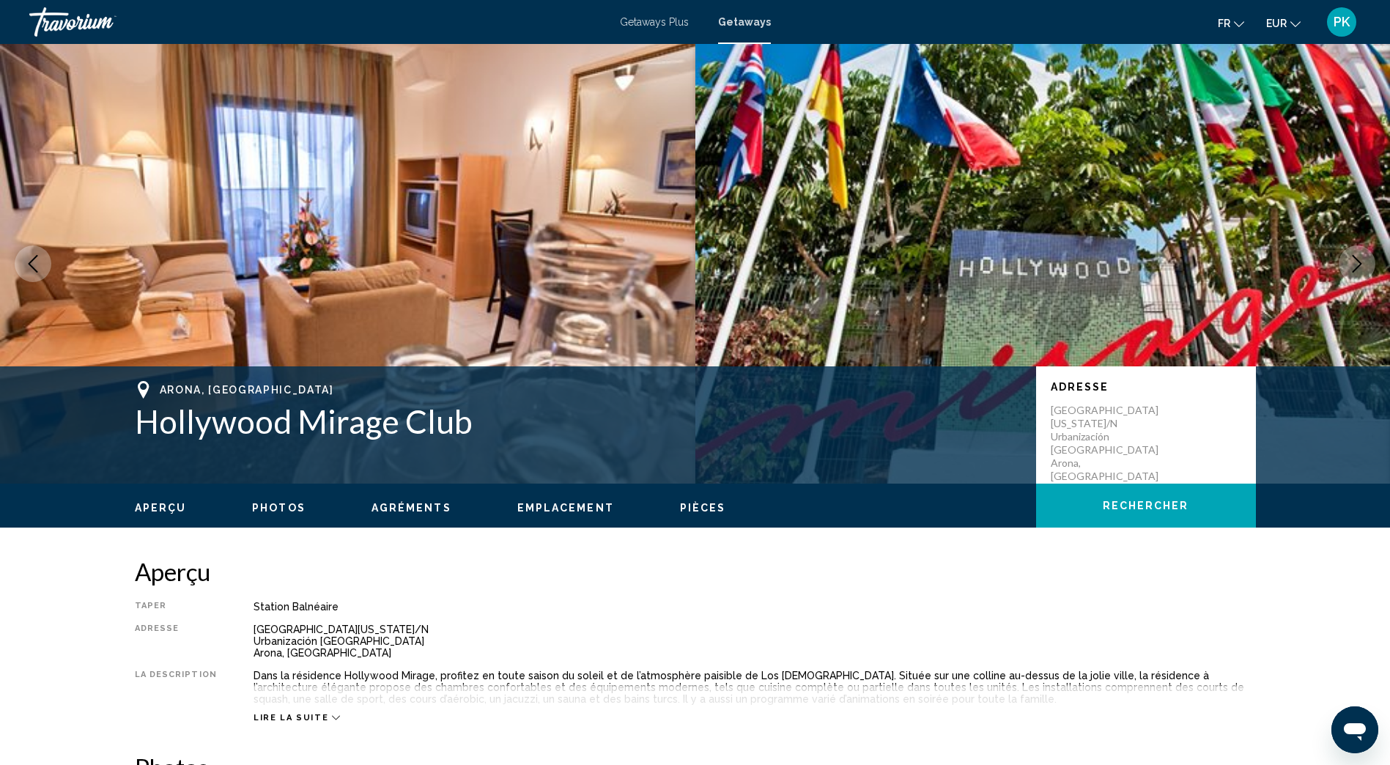
click at [1361, 273] on button "Next image" at bounding box center [1357, 263] width 37 height 37
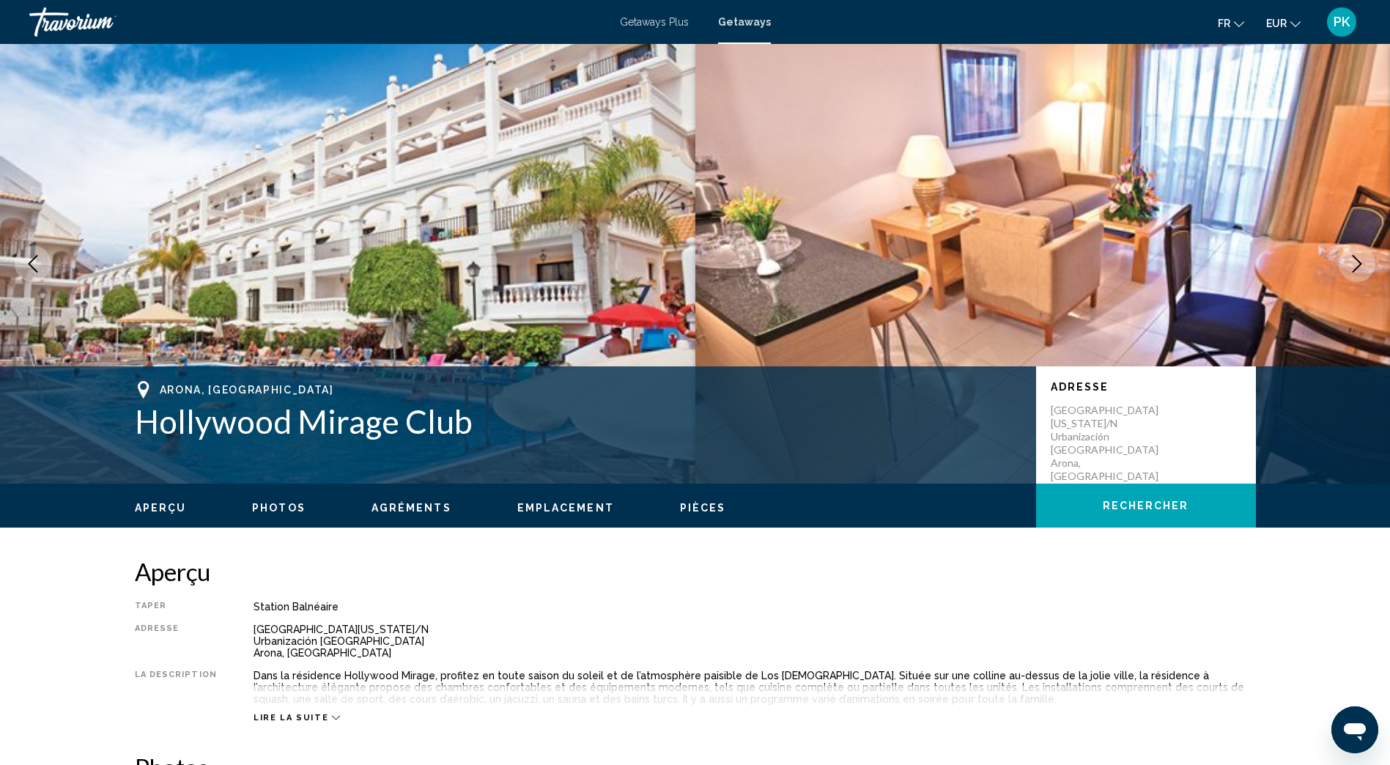
click at [1361, 273] on button "Next image" at bounding box center [1357, 263] width 37 height 37
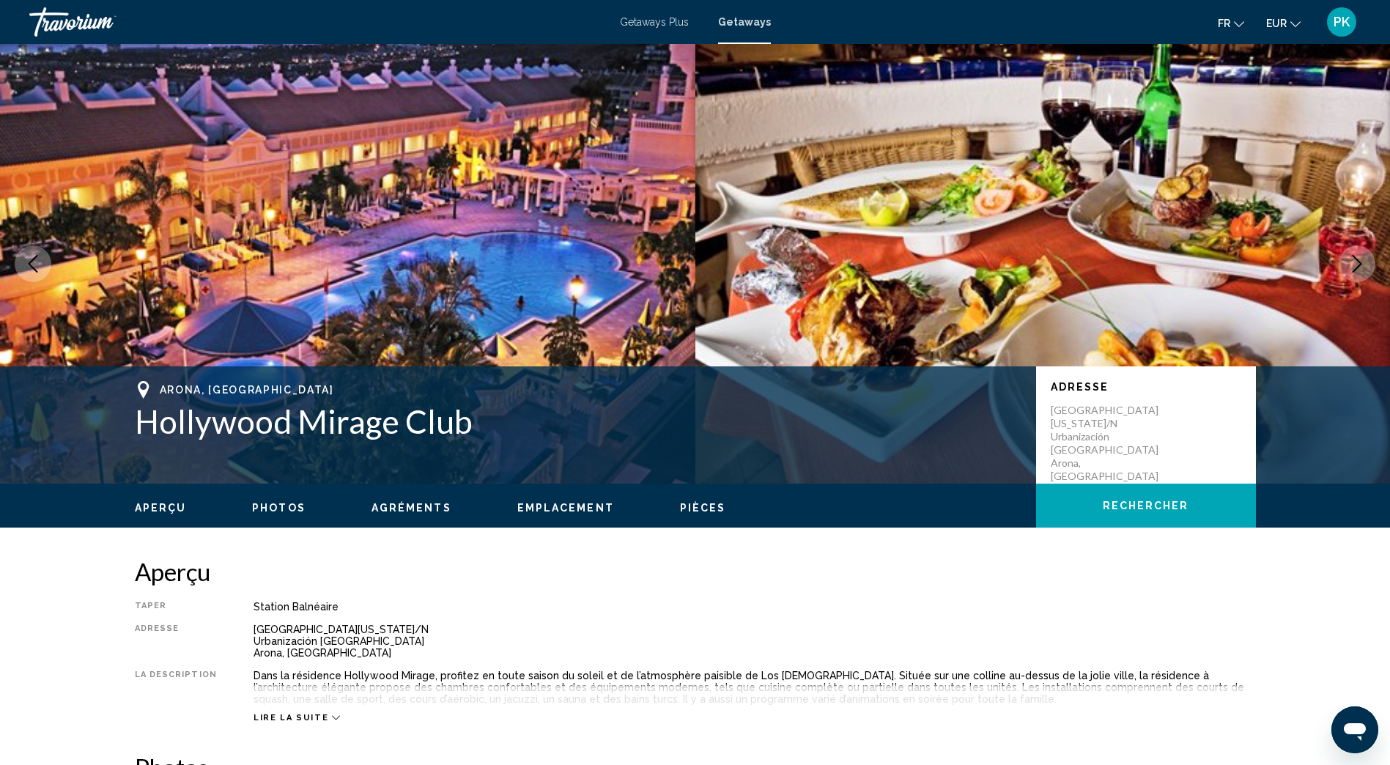
click at [1361, 273] on button "Next image" at bounding box center [1357, 263] width 37 height 37
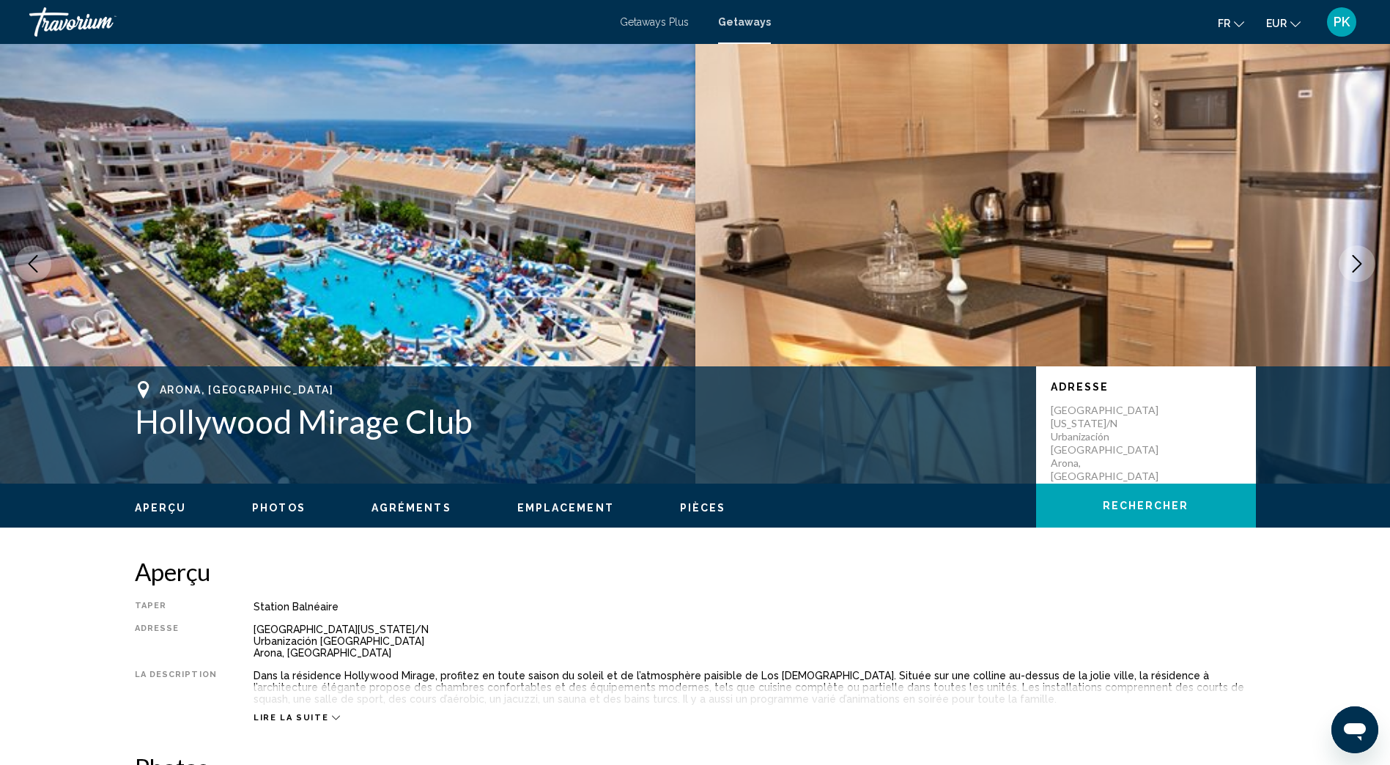
click at [1361, 273] on button "Next image" at bounding box center [1357, 263] width 37 height 37
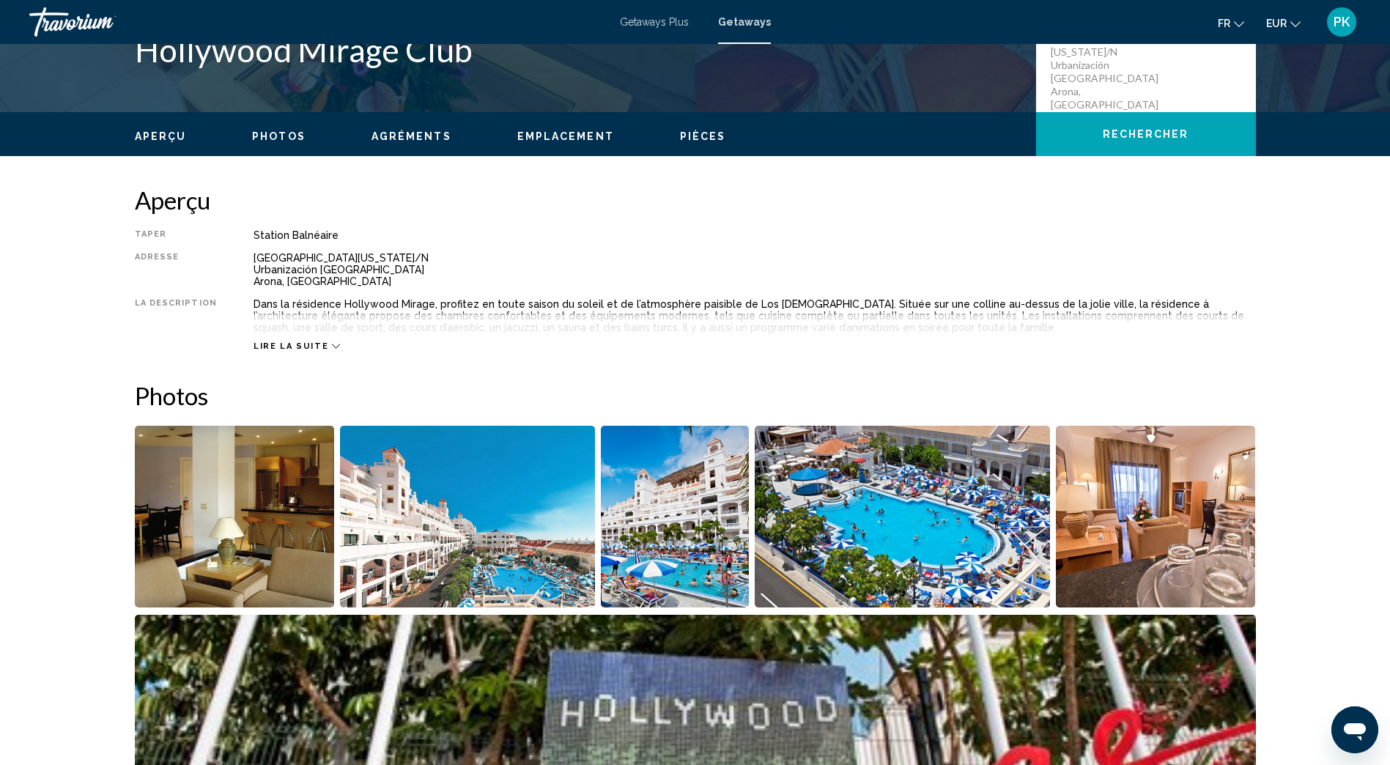
scroll to position [366, 0]
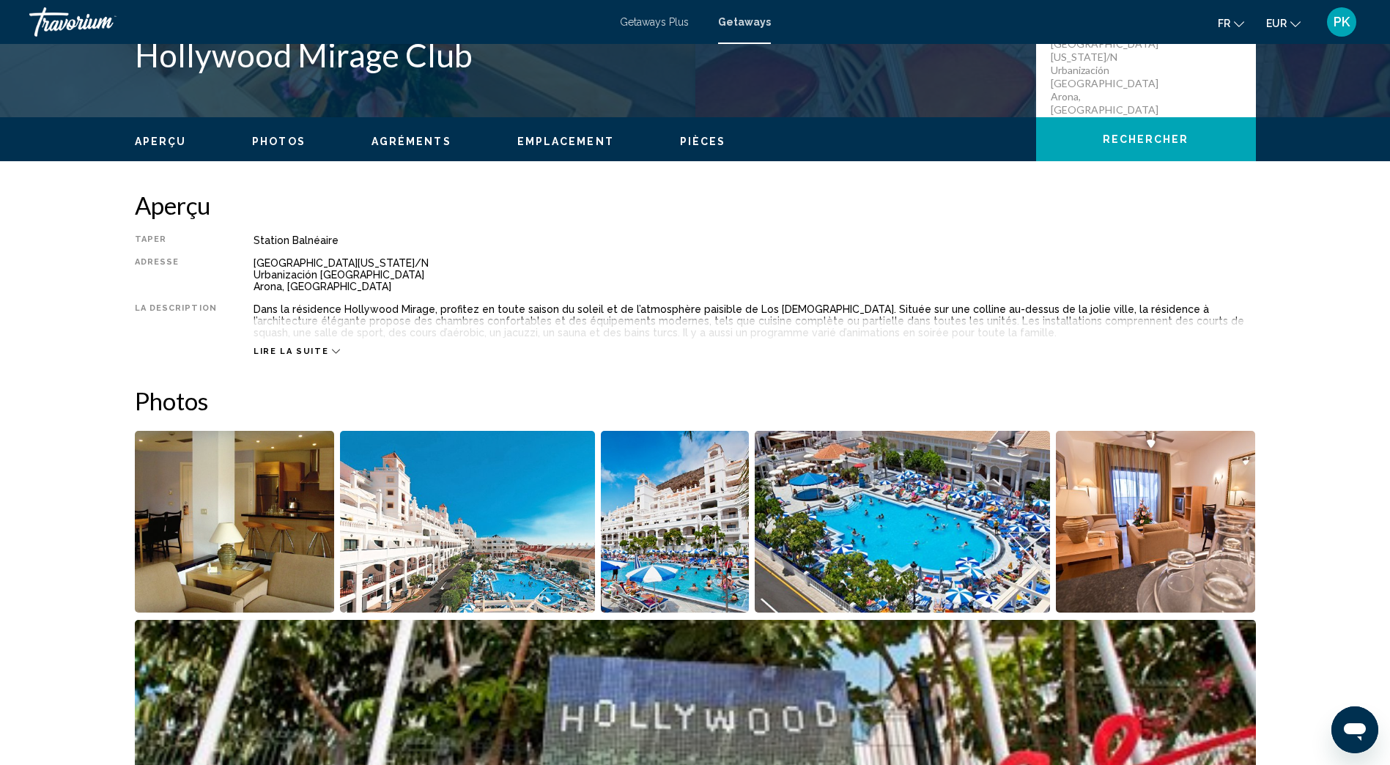
click at [332, 350] on icon "Main content" at bounding box center [336, 352] width 8 height 4
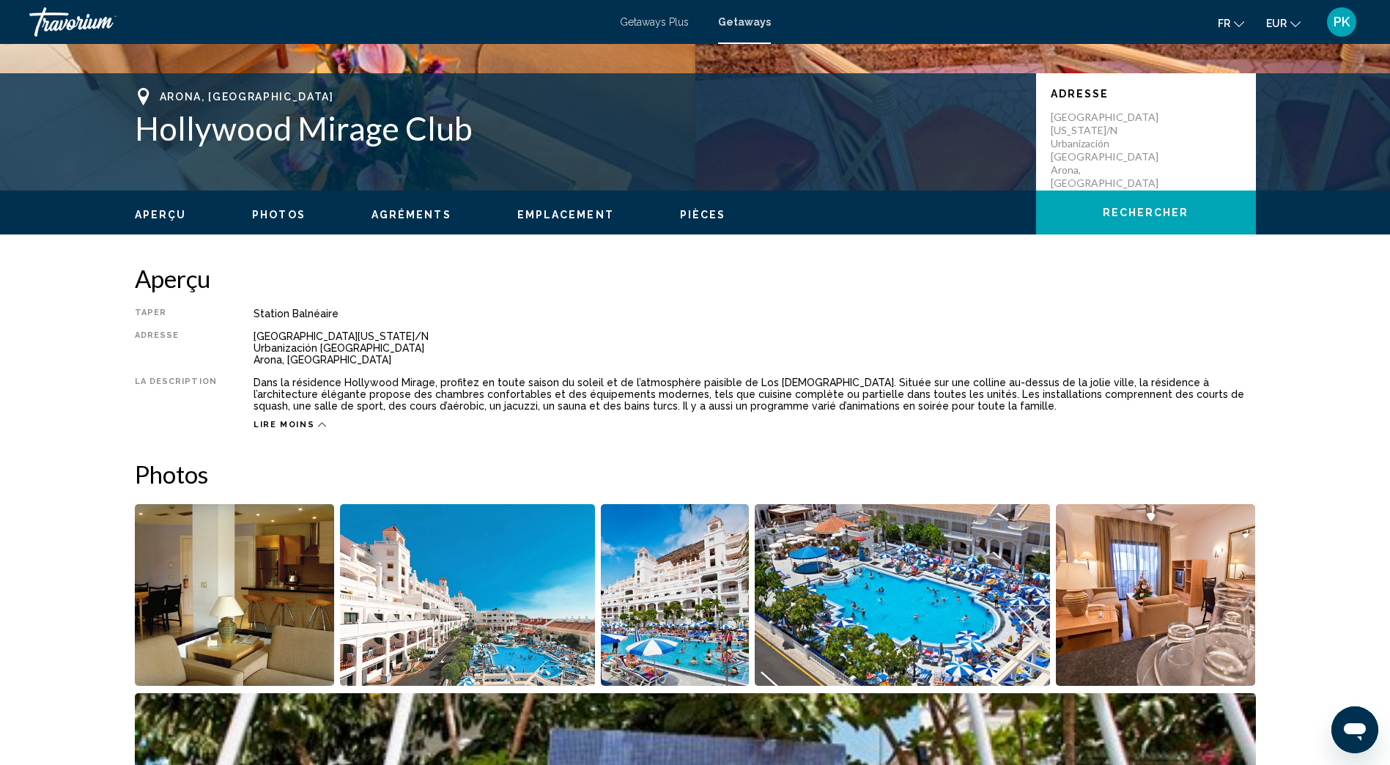
scroll to position [0, 0]
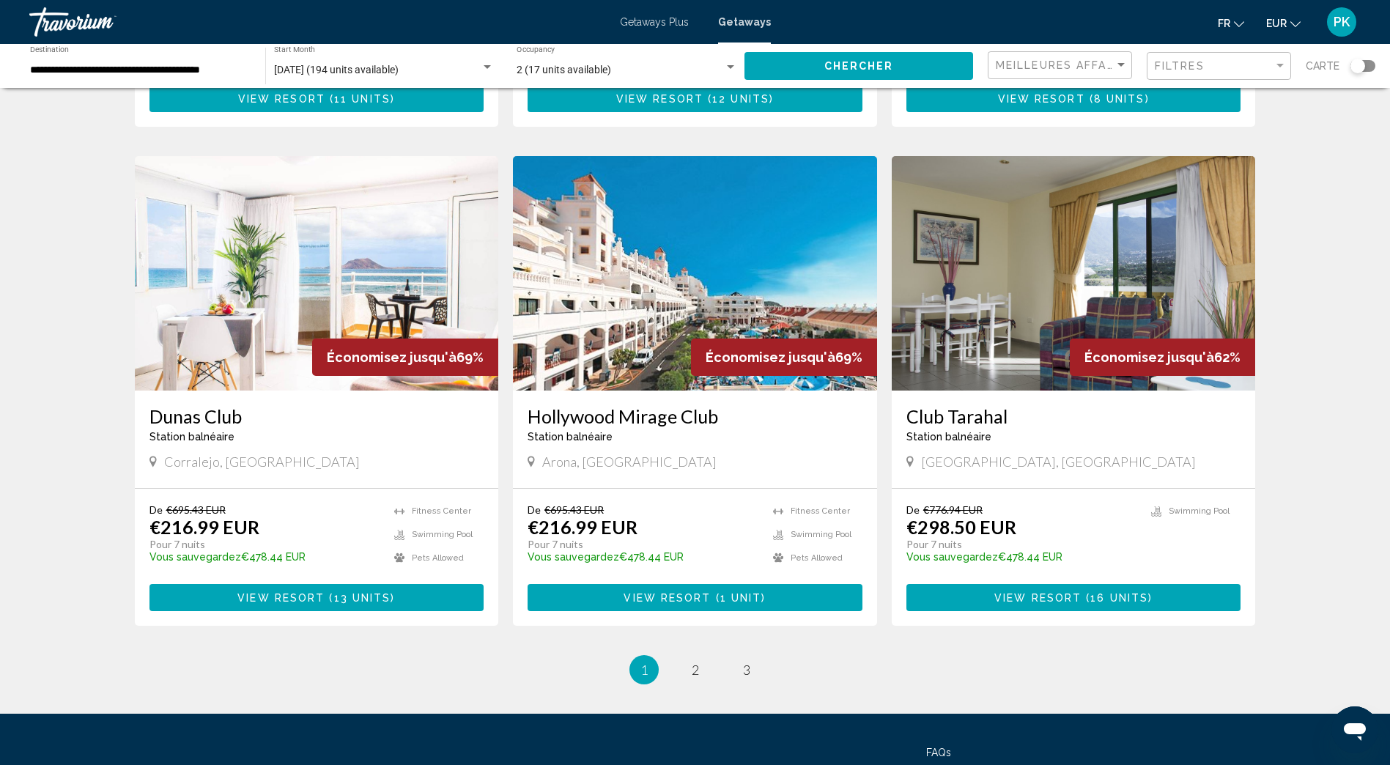
scroll to position [1646, 0]
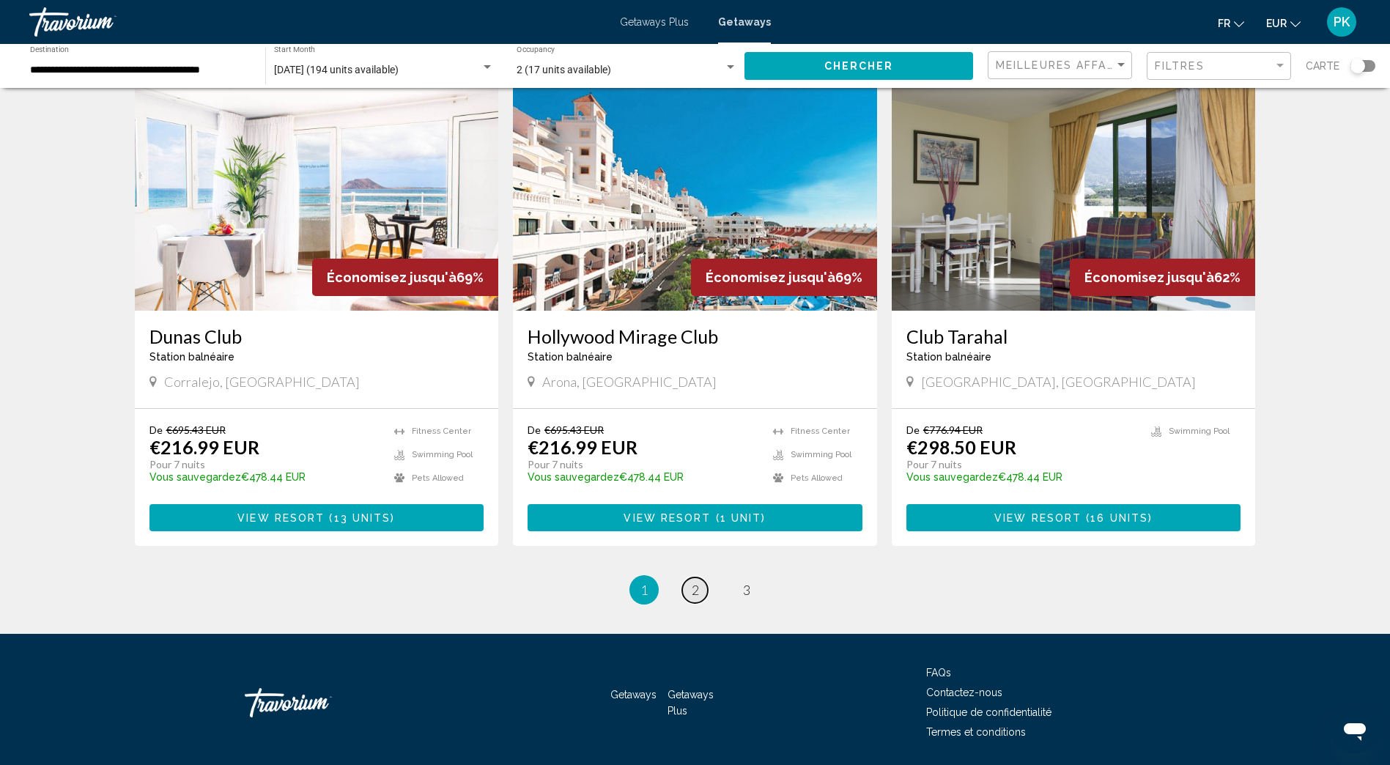
click at [693, 577] on link "page 2" at bounding box center [695, 590] width 26 height 26
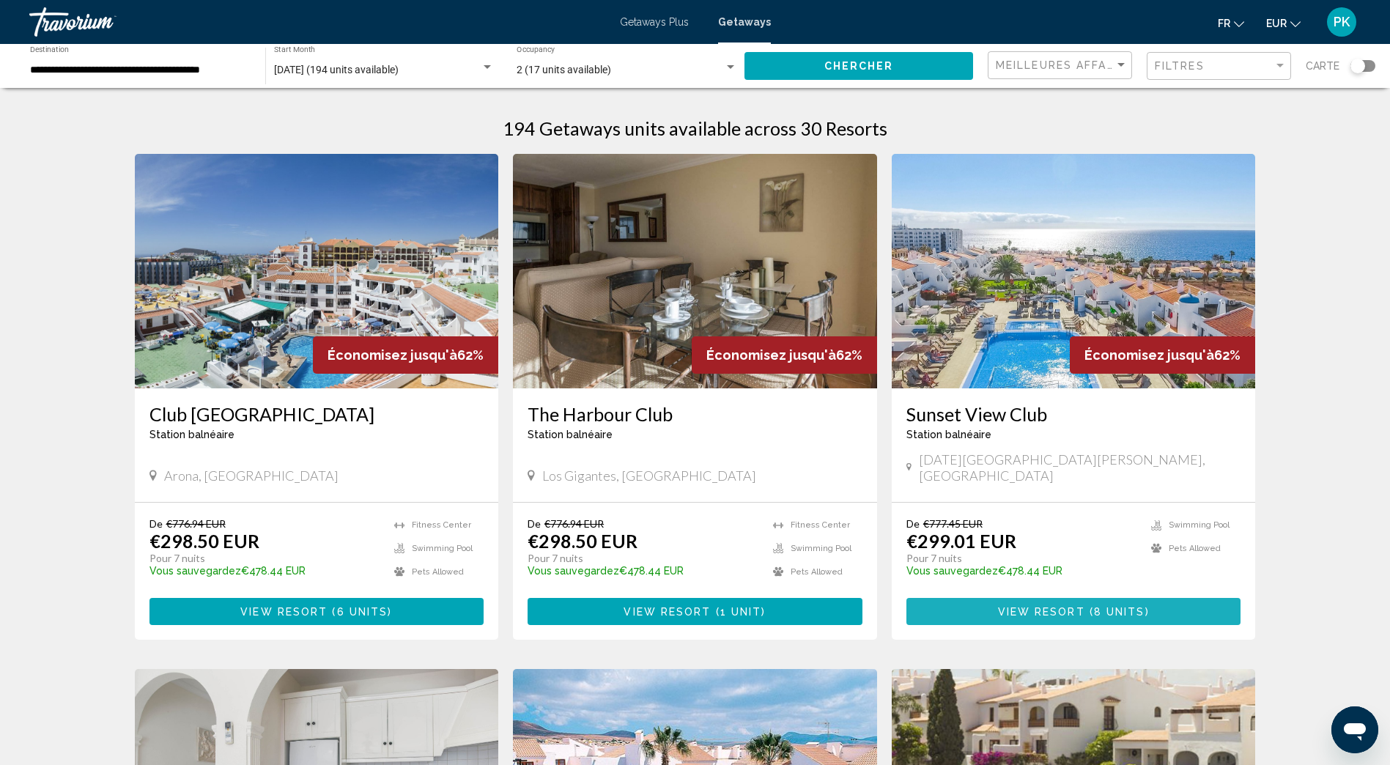
click at [1108, 606] on span "8 units" at bounding box center [1119, 612] width 51 height 12
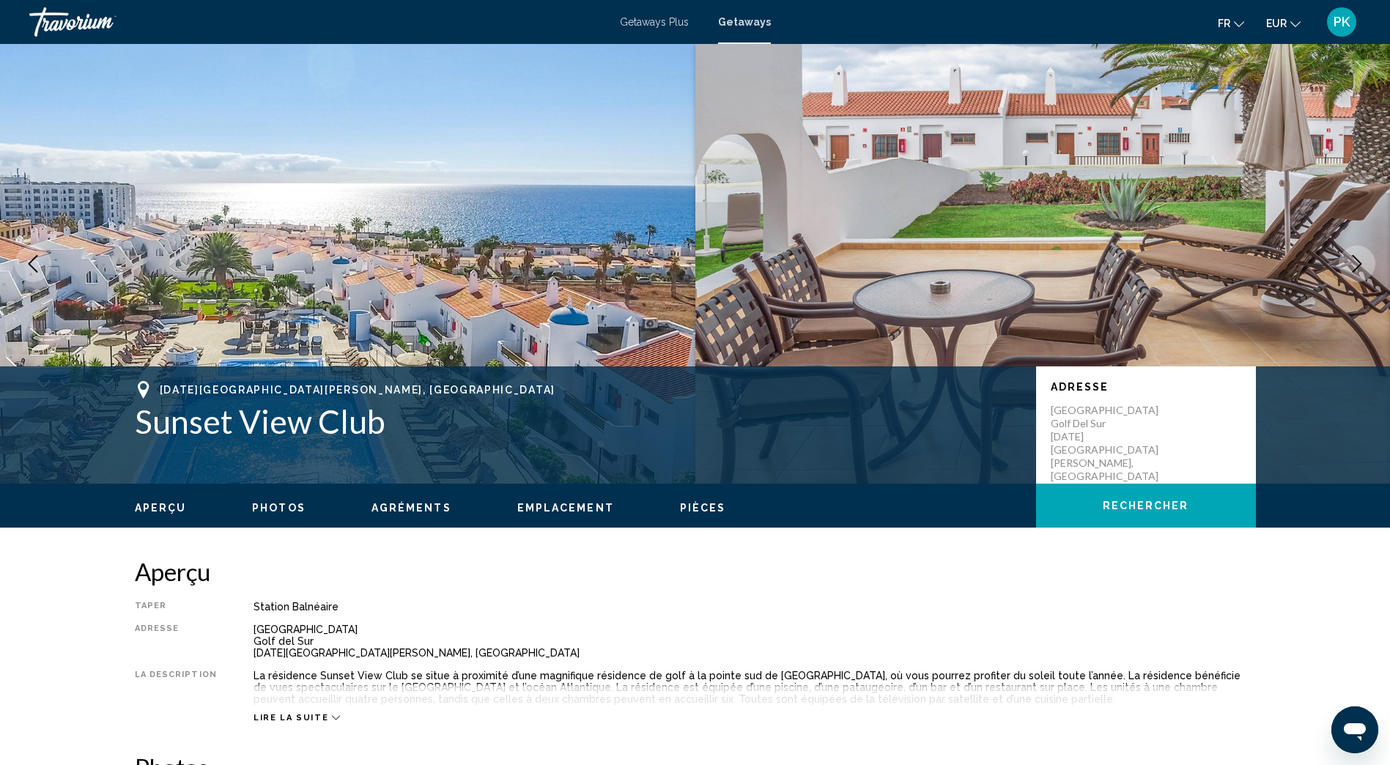
click at [1357, 260] on icon "Next image" at bounding box center [1358, 264] width 10 height 18
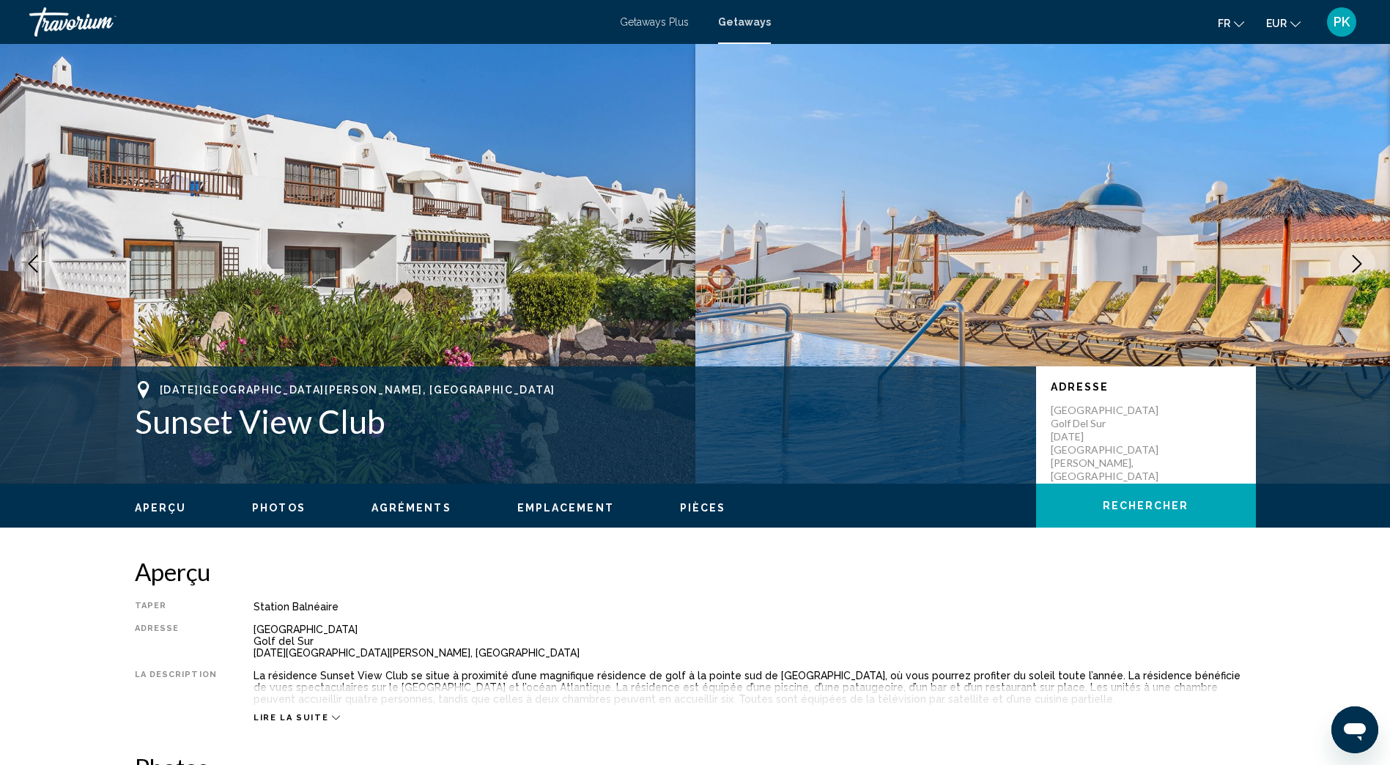
click at [1357, 260] on icon "Next image" at bounding box center [1358, 264] width 10 height 18
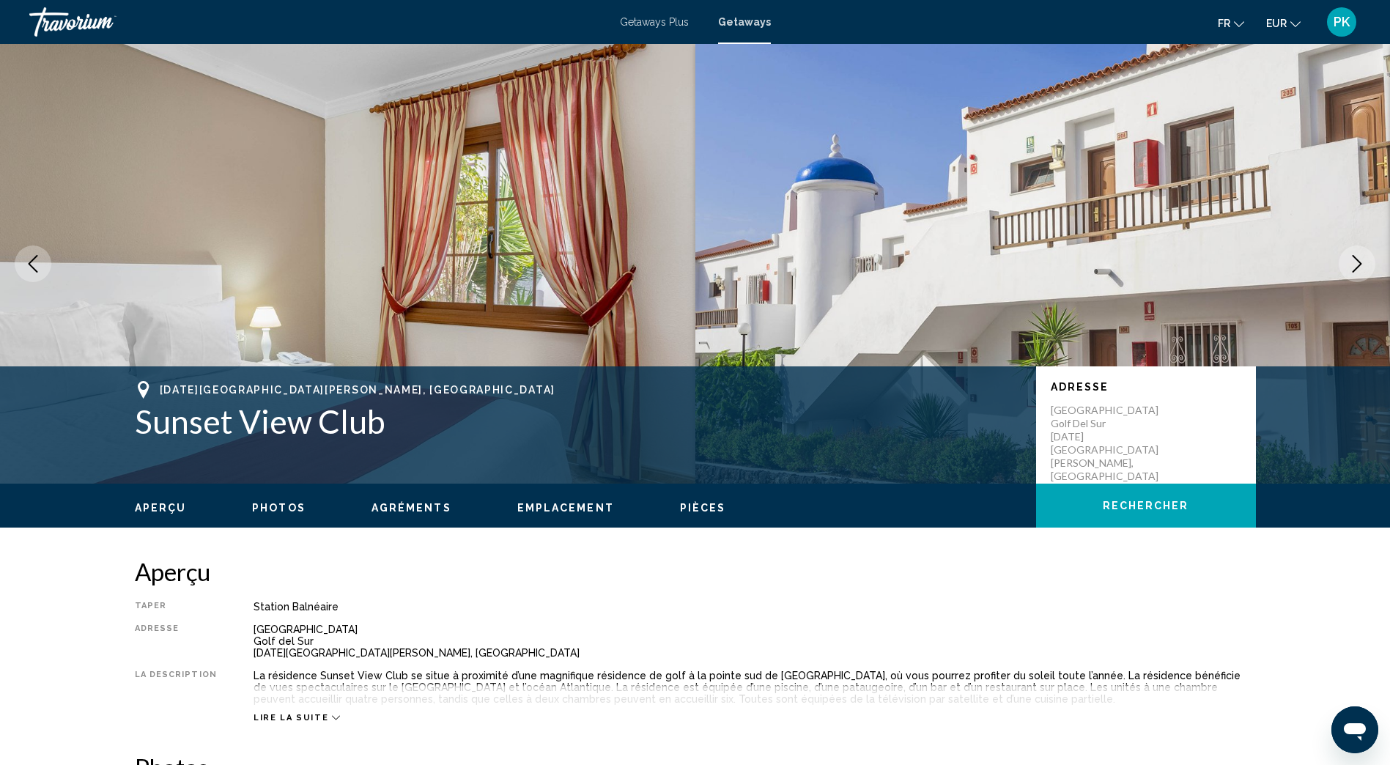
click at [1357, 260] on icon "Next image" at bounding box center [1358, 264] width 10 height 18
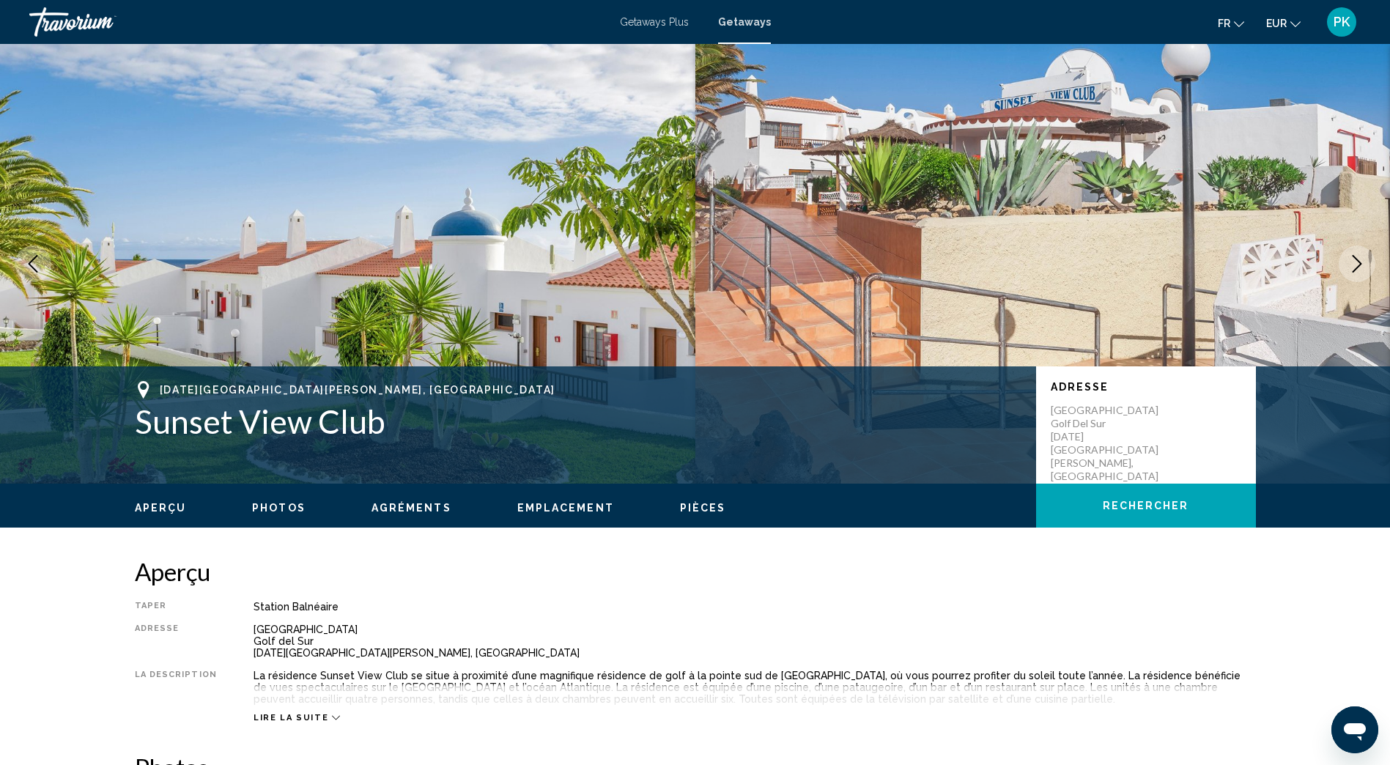
click at [1357, 260] on icon "Next image" at bounding box center [1358, 264] width 10 height 18
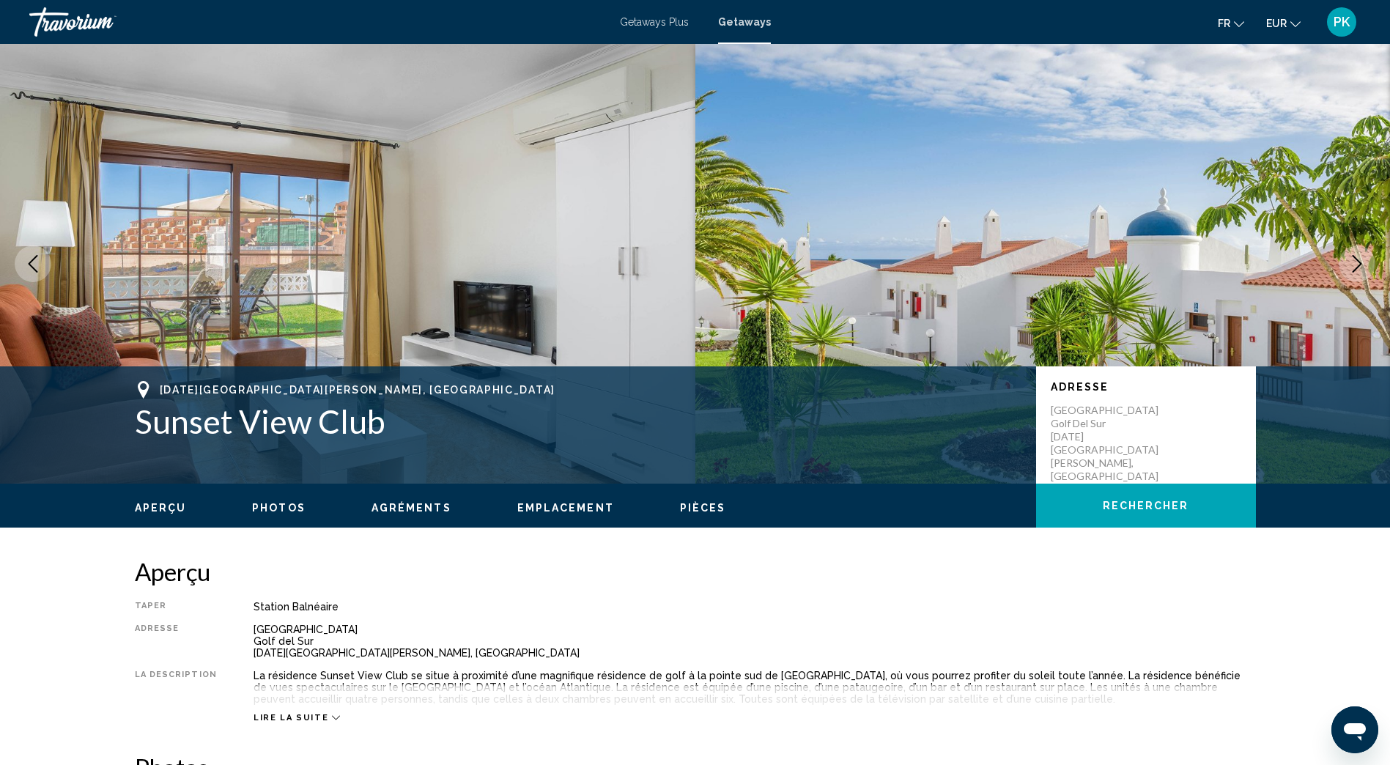
click at [1357, 260] on icon "Next image" at bounding box center [1358, 264] width 10 height 18
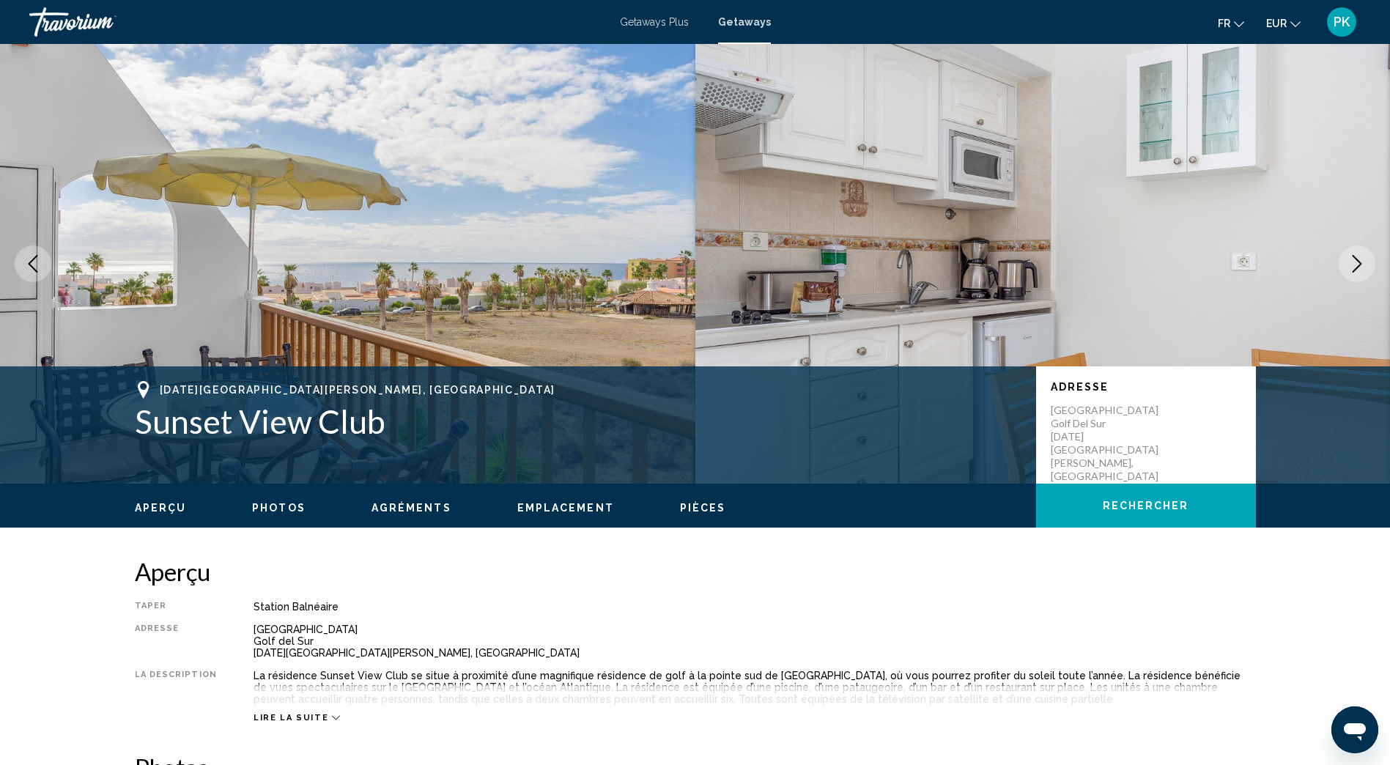
click at [1357, 260] on icon "Next image" at bounding box center [1358, 264] width 10 height 18
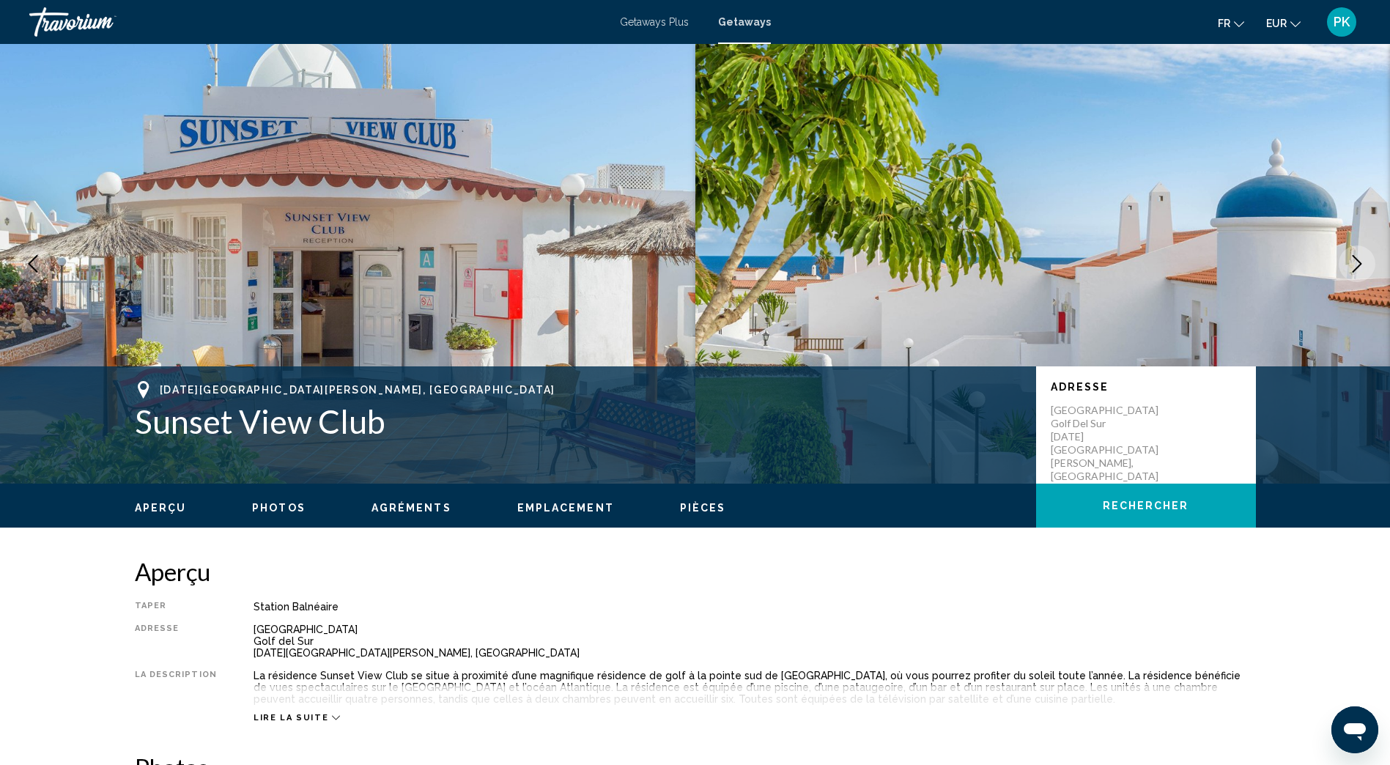
click at [1357, 260] on icon "Next image" at bounding box center [1358, 264] width 10 height 18
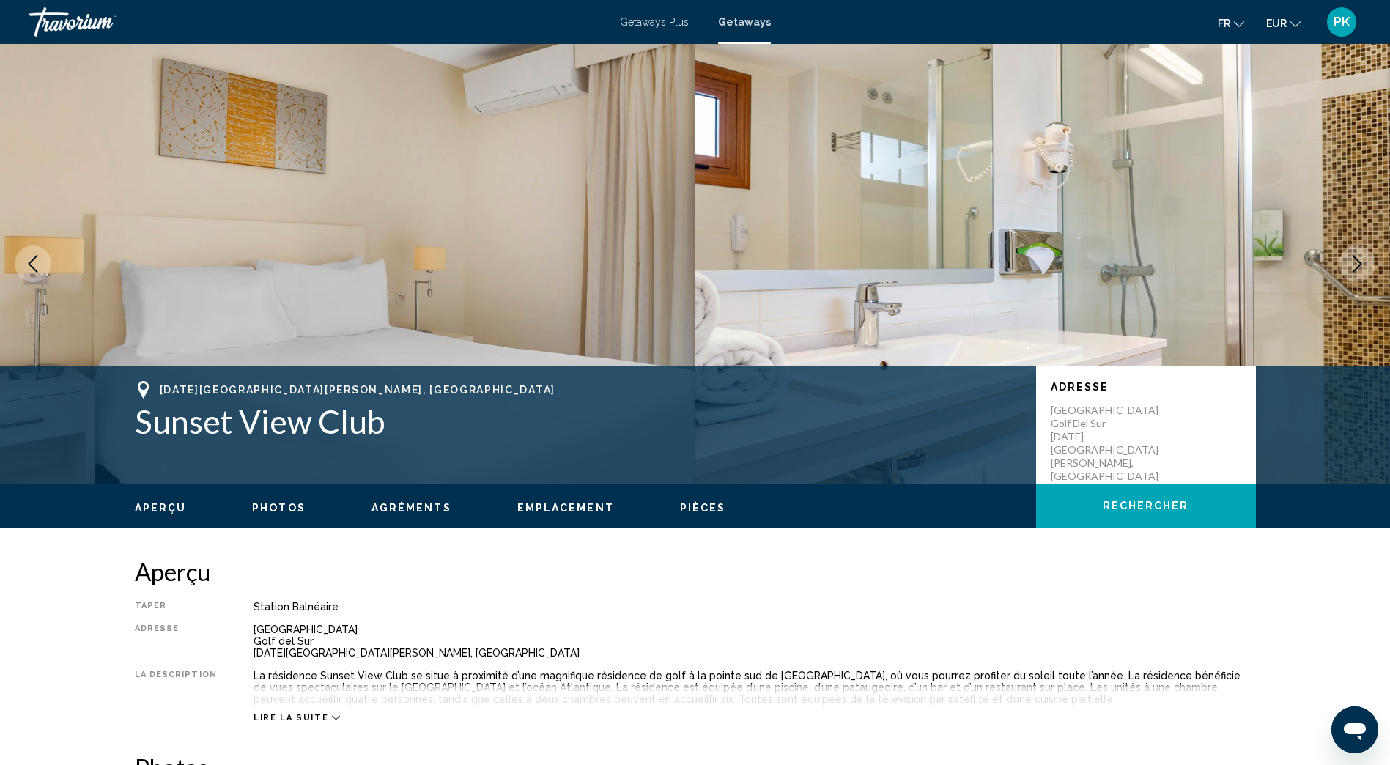
click at [1357, 260] on icon "Next image" at bounding box center [1358, 264] width 10 height 18
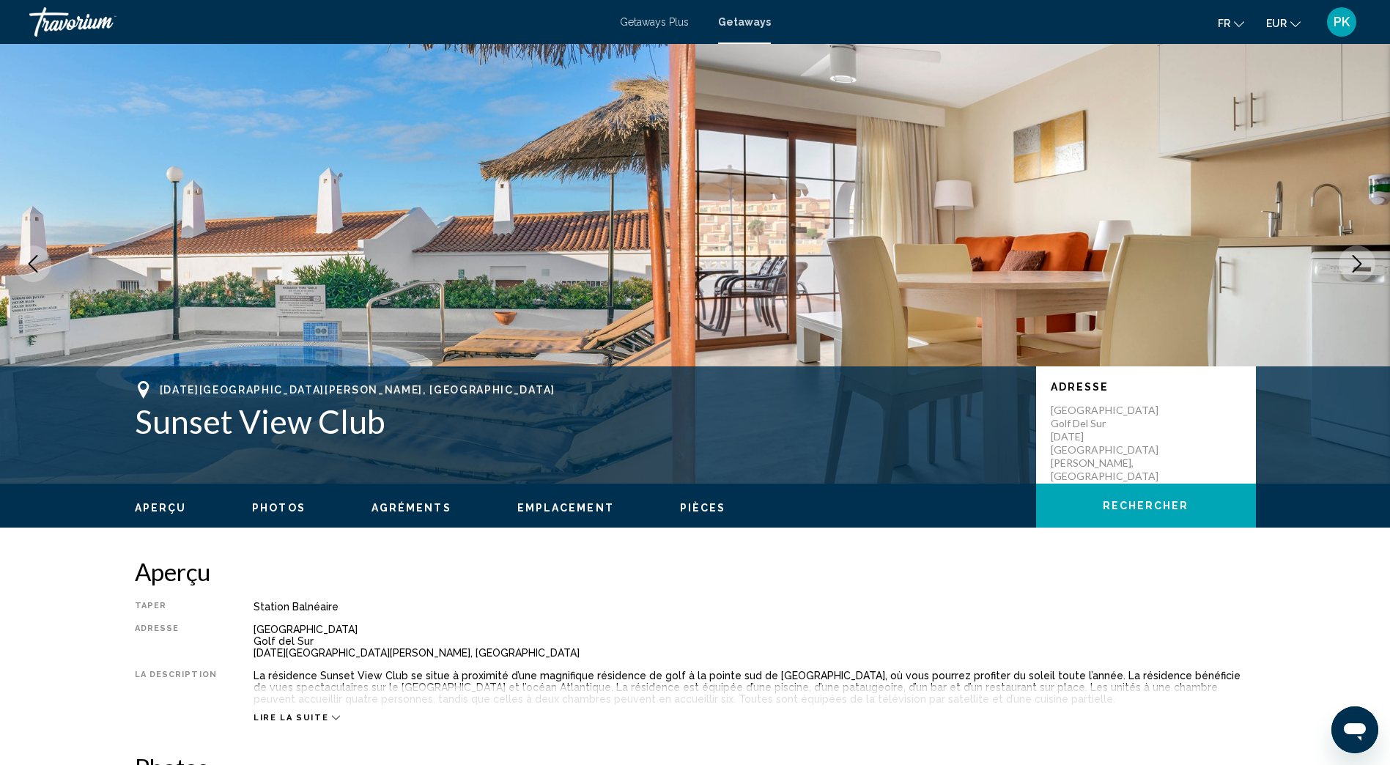
click at [1357, 260] on icon "Next image" at bounding box center [1358, 264] width 10 height 18
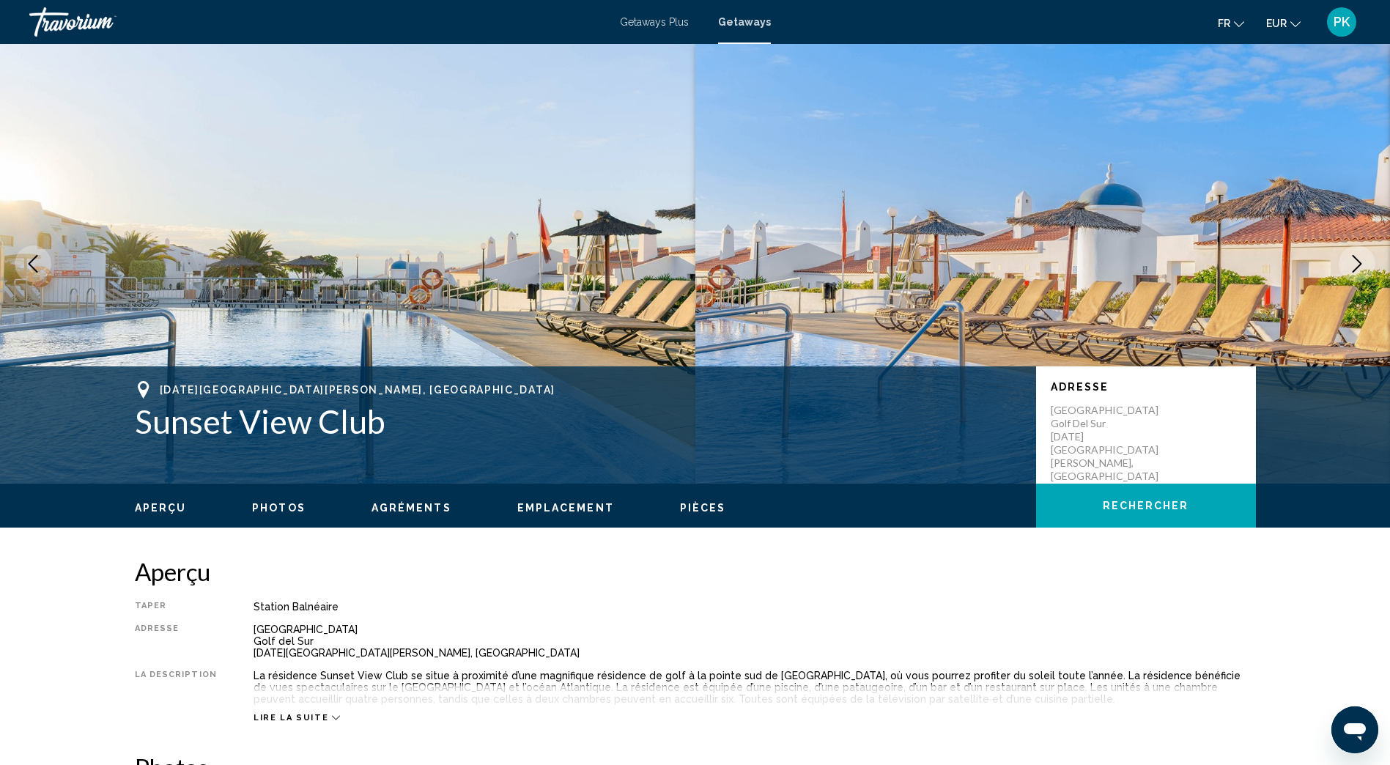
click at [1357, 260] on icon "Next image" at bounding box center [1358, 264] width 10 height 18
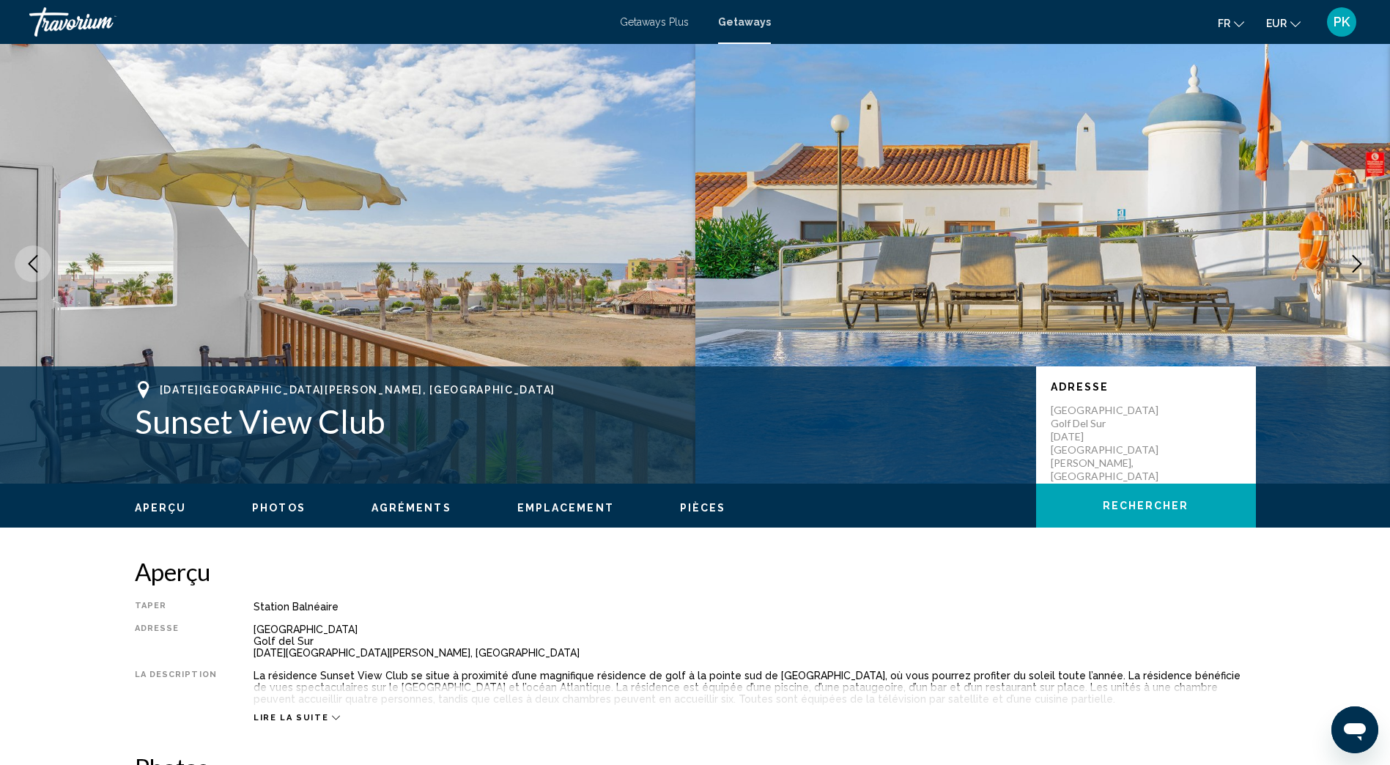
click at [1357, 260] on icon "Next image" at bounding box center [1358, 264] width 10 height 18
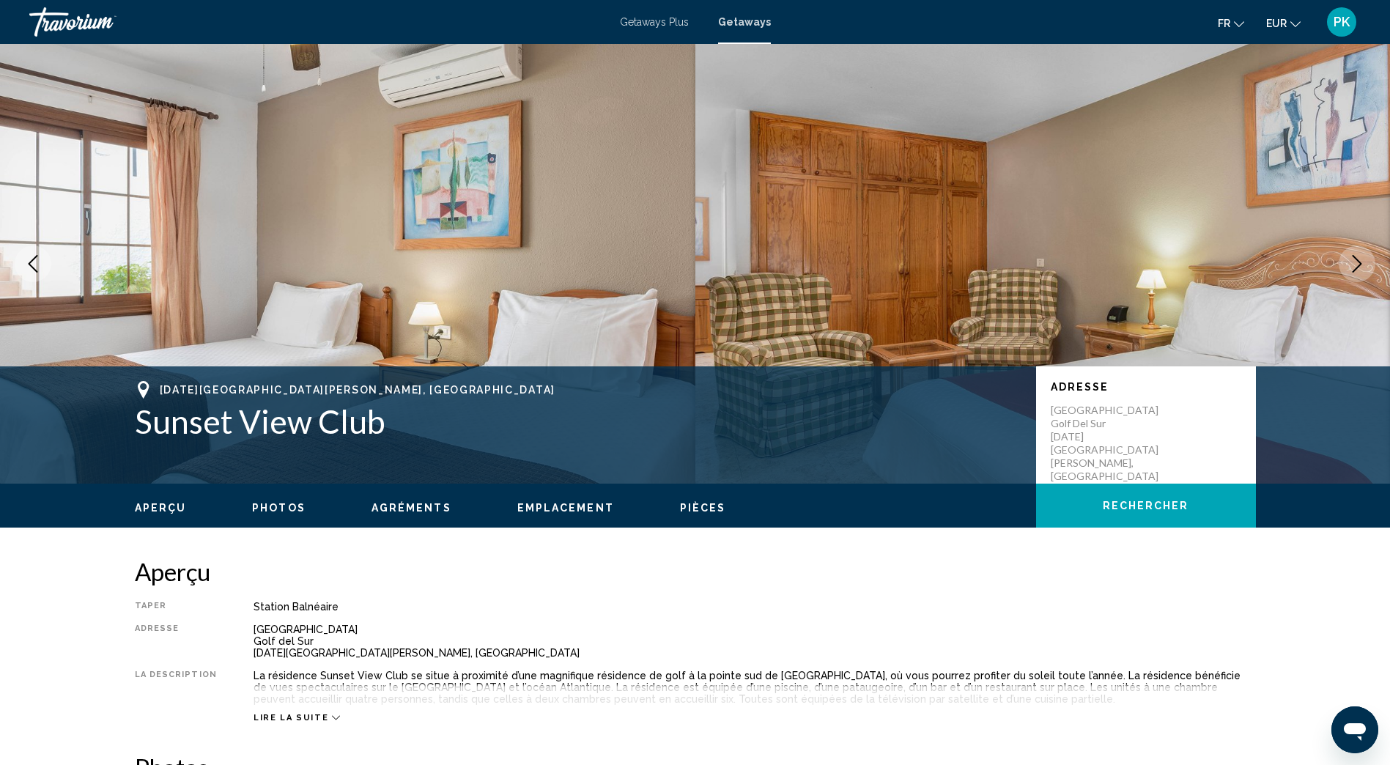
click at [1357, 260] on icon "Next image" at bounding box center [1358, 264] width 10 height 18
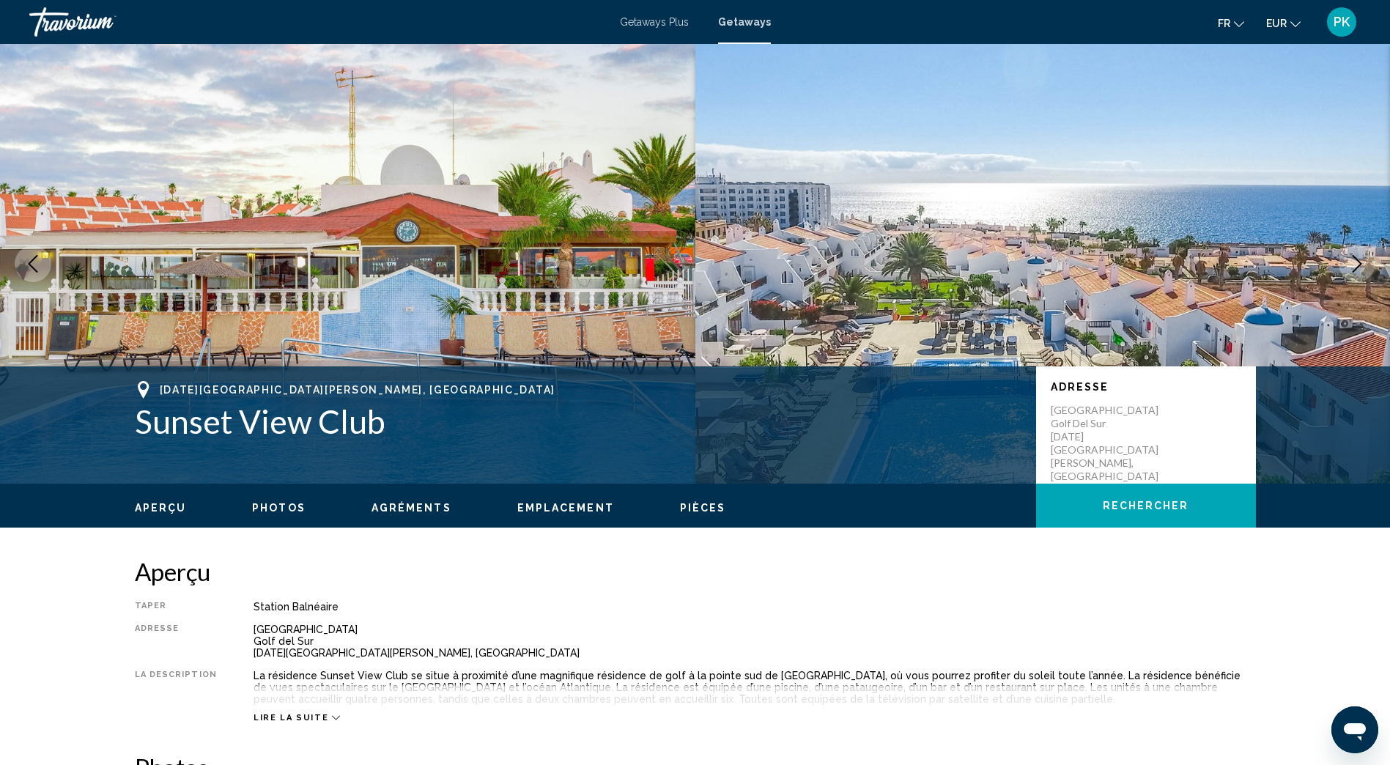
click at [1357, 260] on icon "Next image" at bounding box center [1358, 264] width 10 height 18
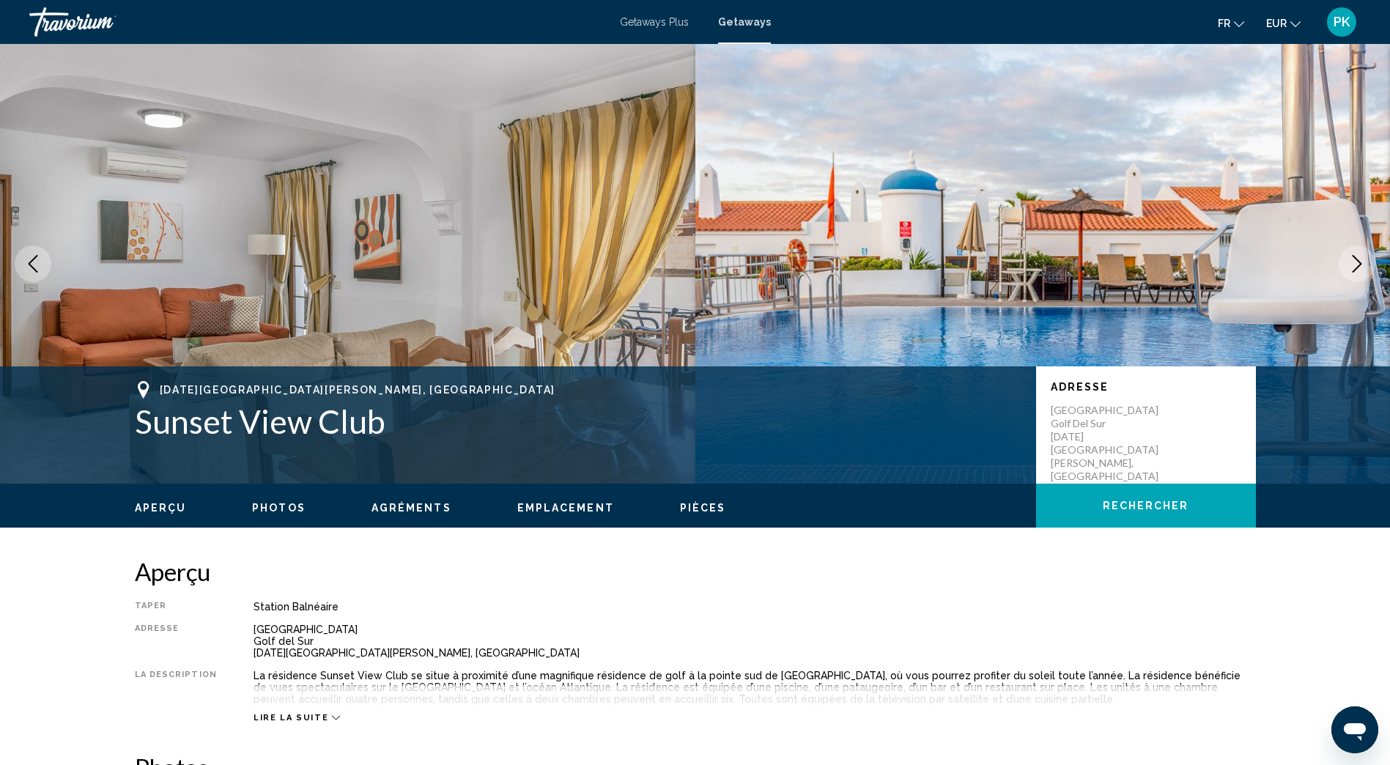
click at [1357, 260] on icon "Next image" at bounding box center [1358, 264] width 10 height 18
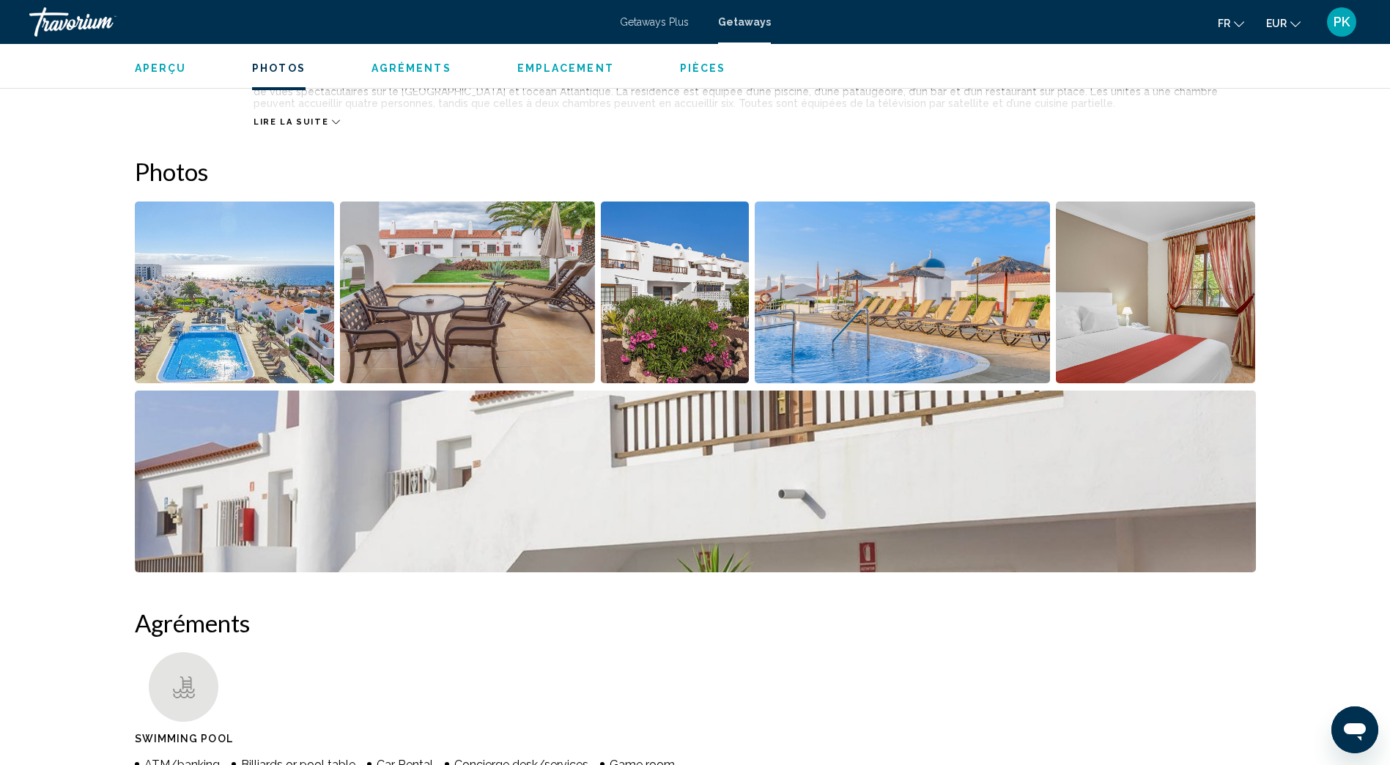
scroll to position [366, 0]
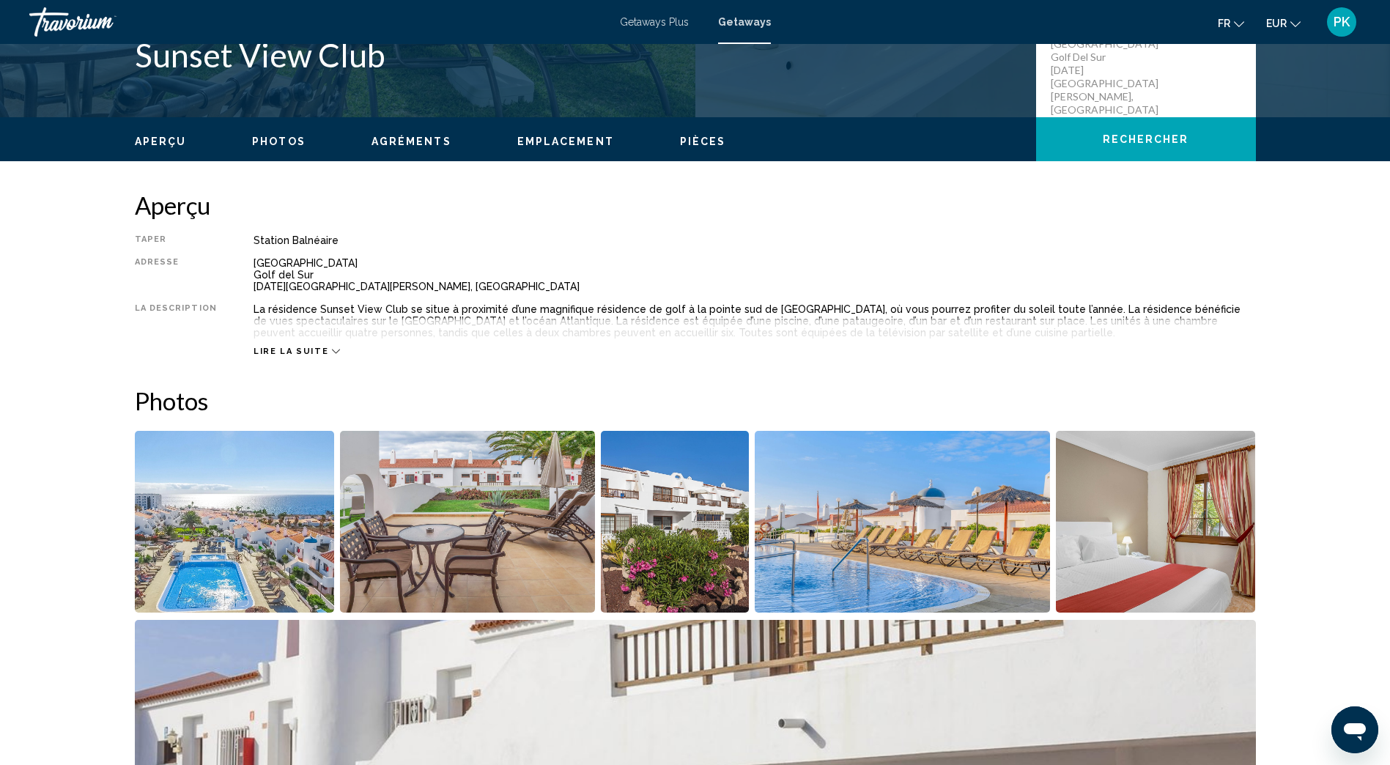
click at [317, 346] on button "Lire la suite" at bounding box center [297, 351] width 86 height 11
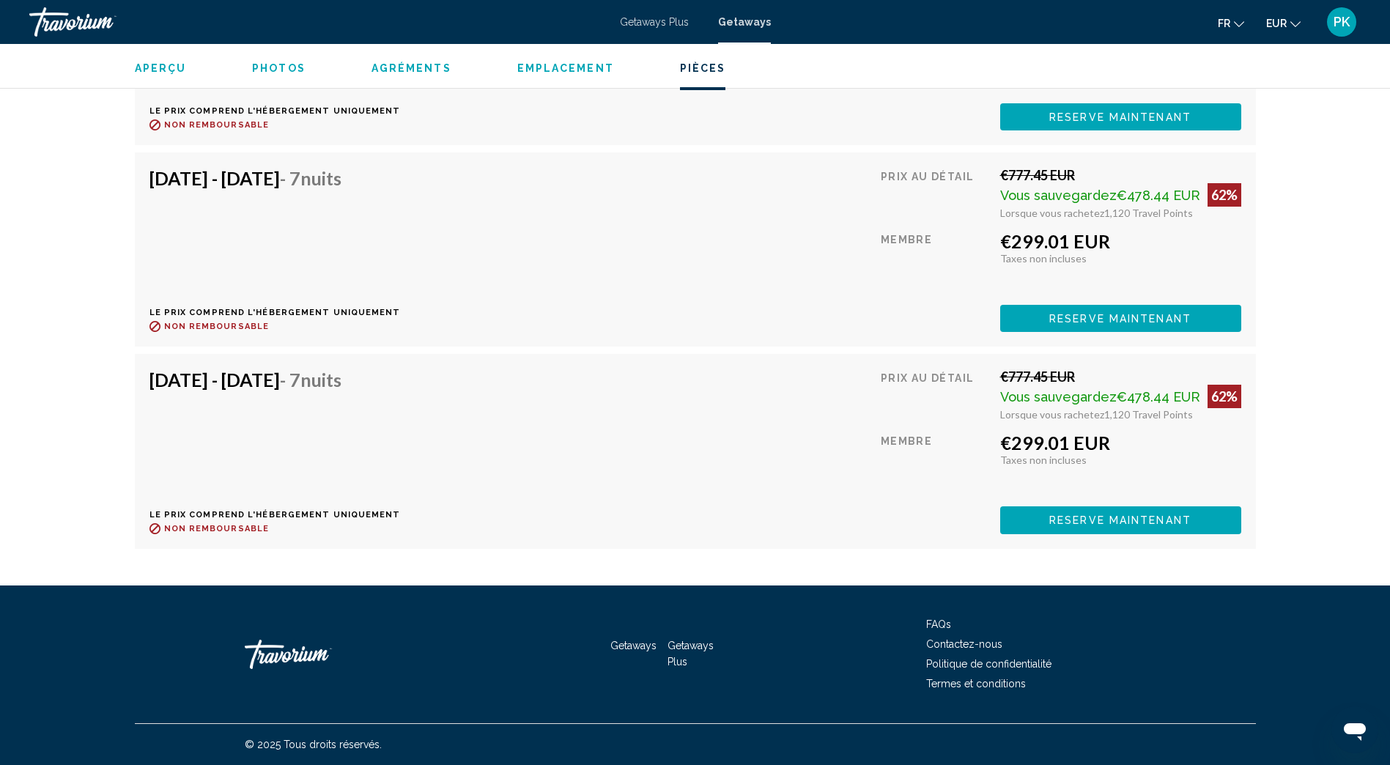
scroll to position [3396, 0]
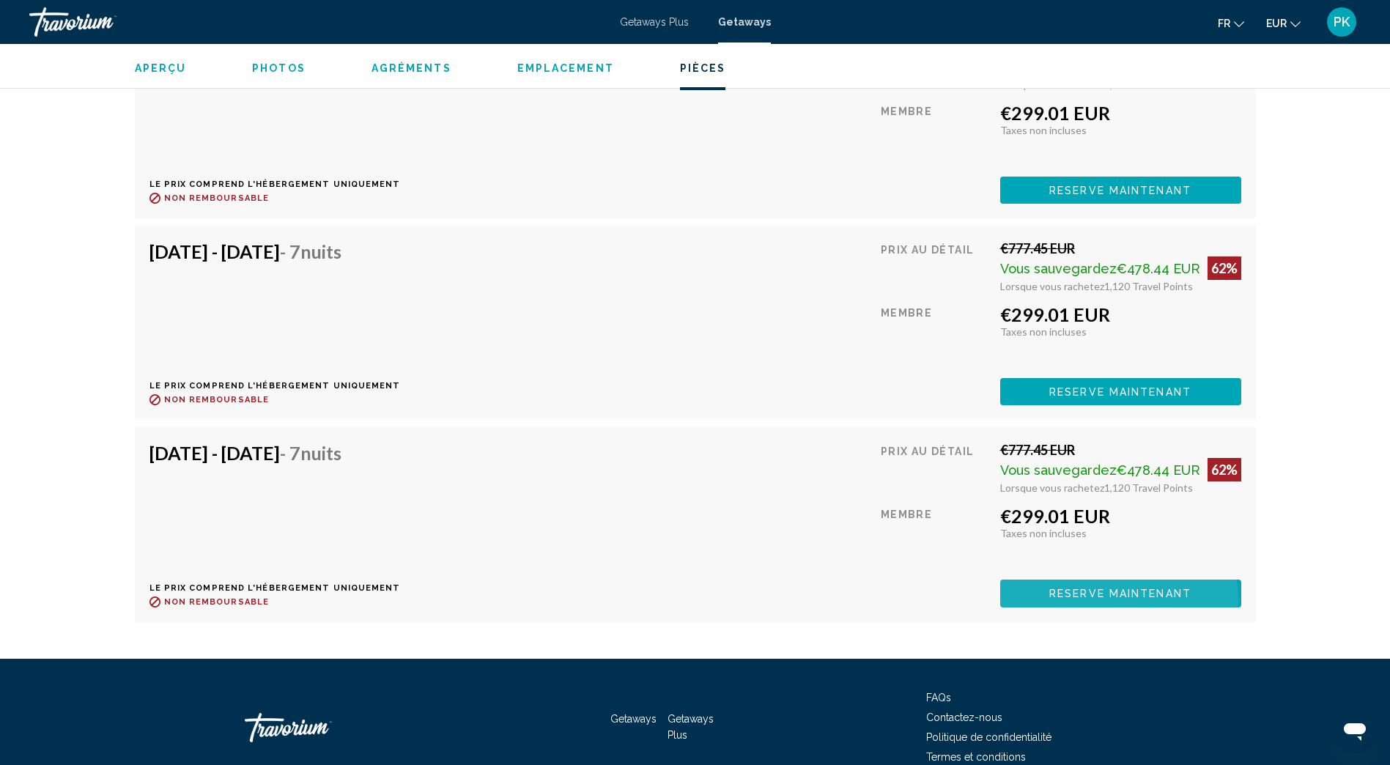
click at [1119, 599] on span "Reserve maintenant" at bounding box center [1120, 594] width 142 height 12
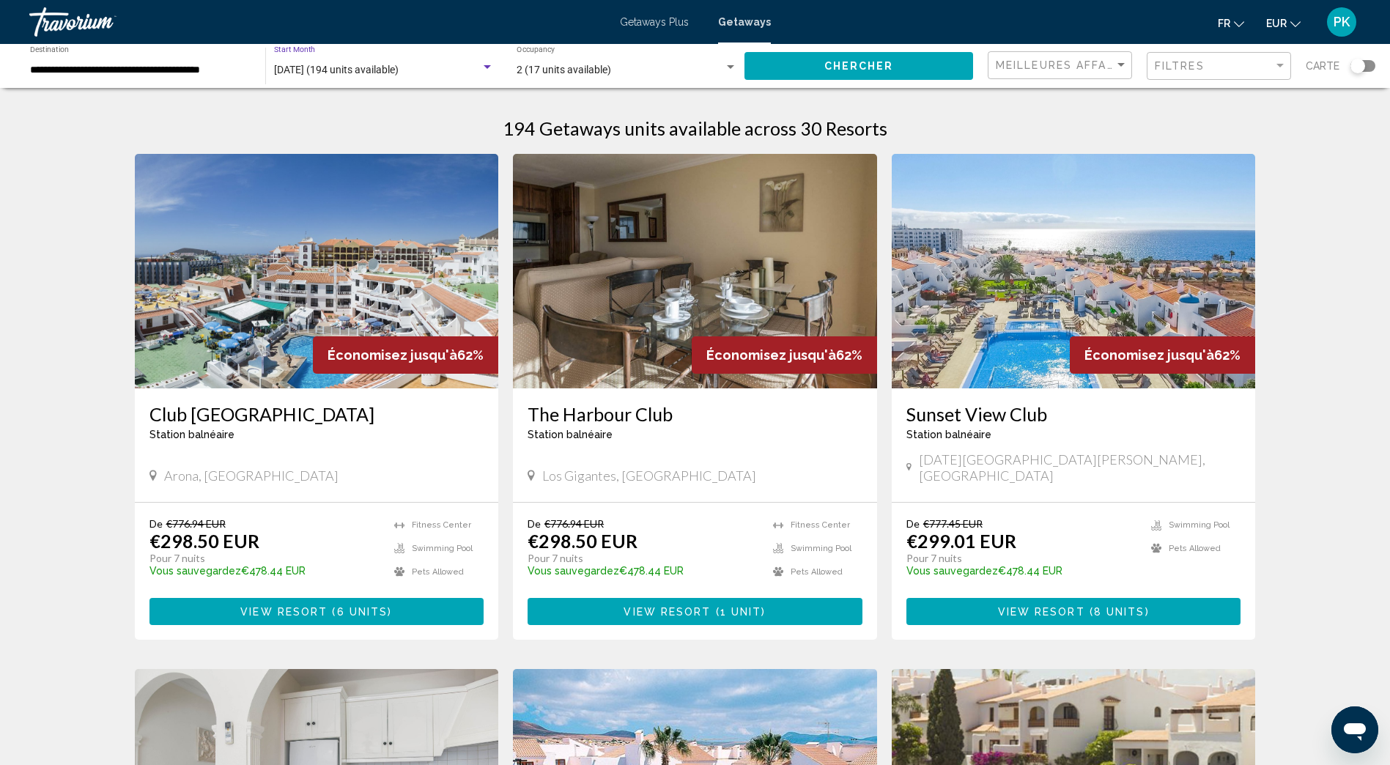
click at [489, 65] on div "Search widget" at bounding box center [487, 67] width 7 height 4
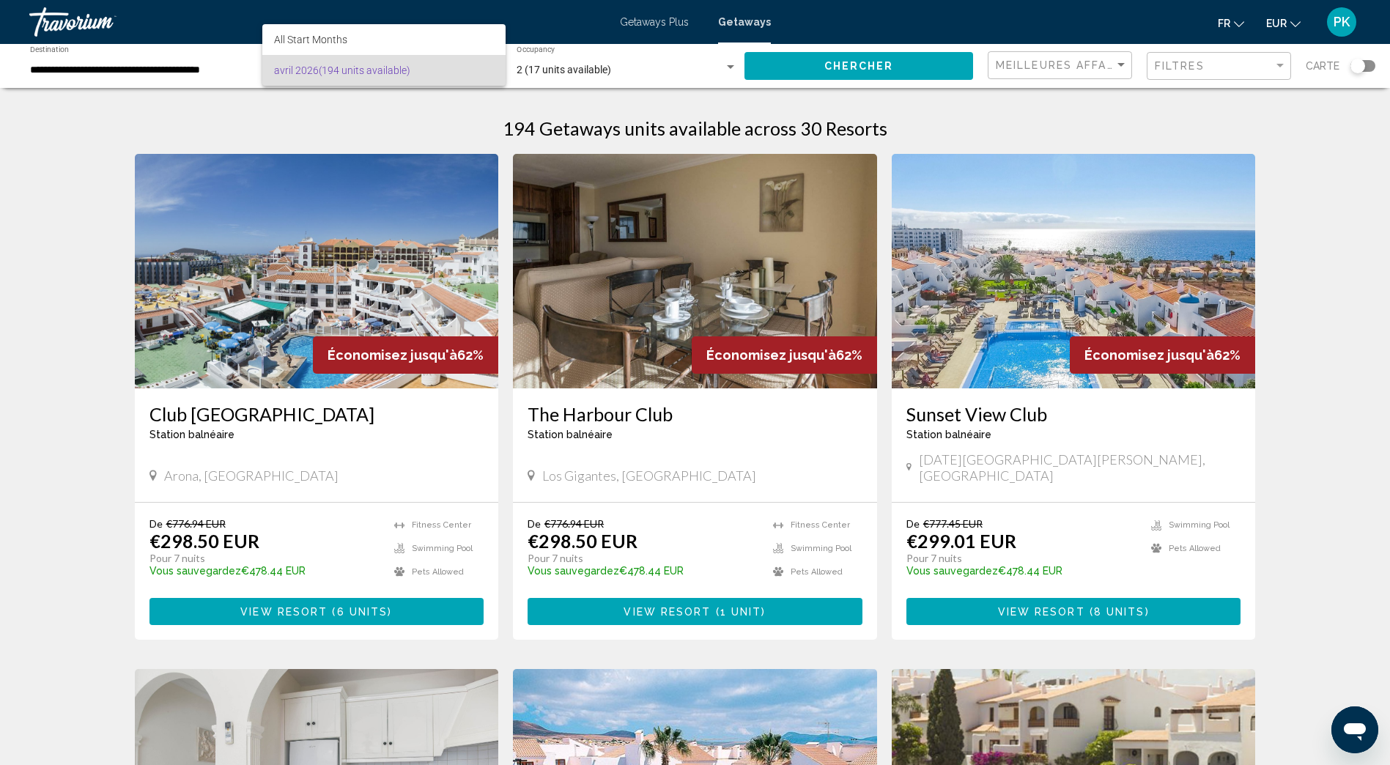
click at [88, 67] on div at bounding box center [695, 382] width 1390 height 765
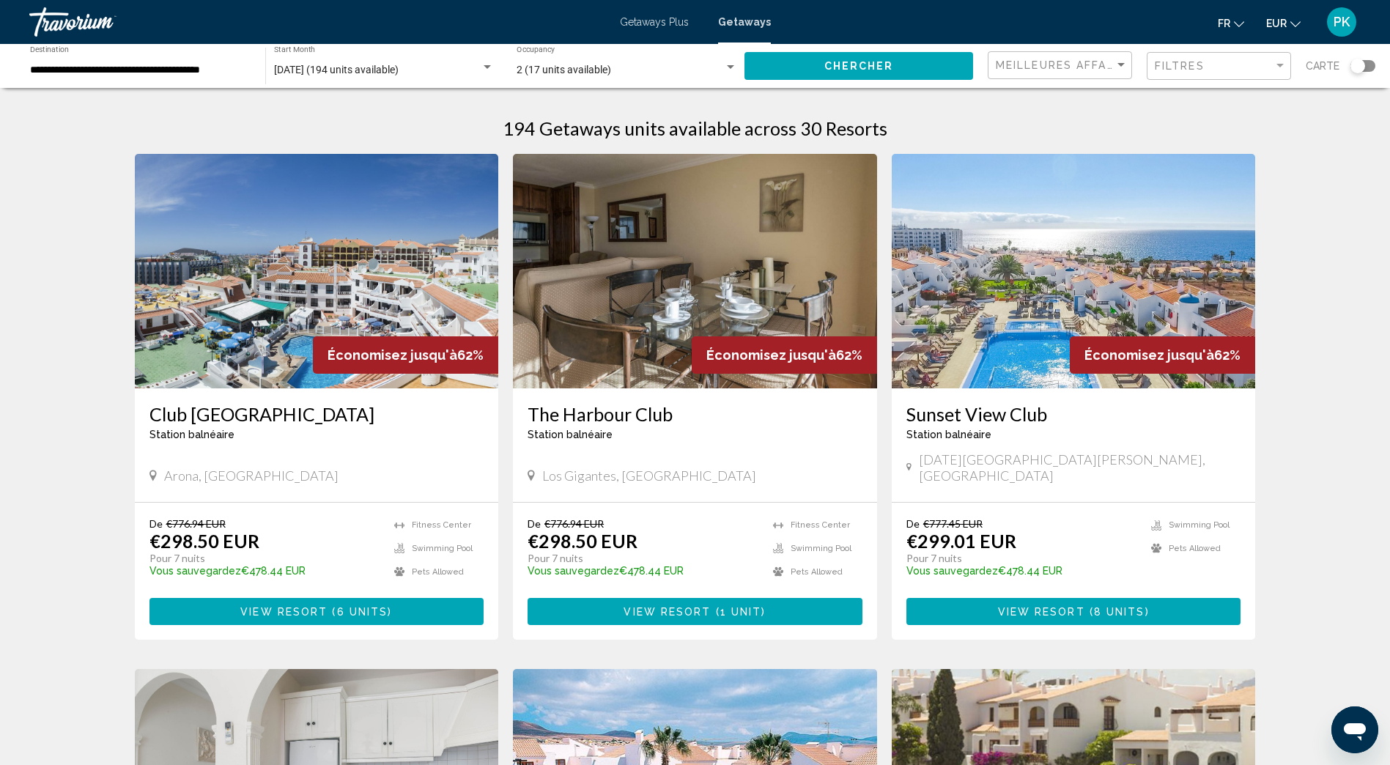
click at [476, 63] on div "[DATE] (194 units available) Start Month All Start Months" at bounding box center [384, 66] width 220 height 40
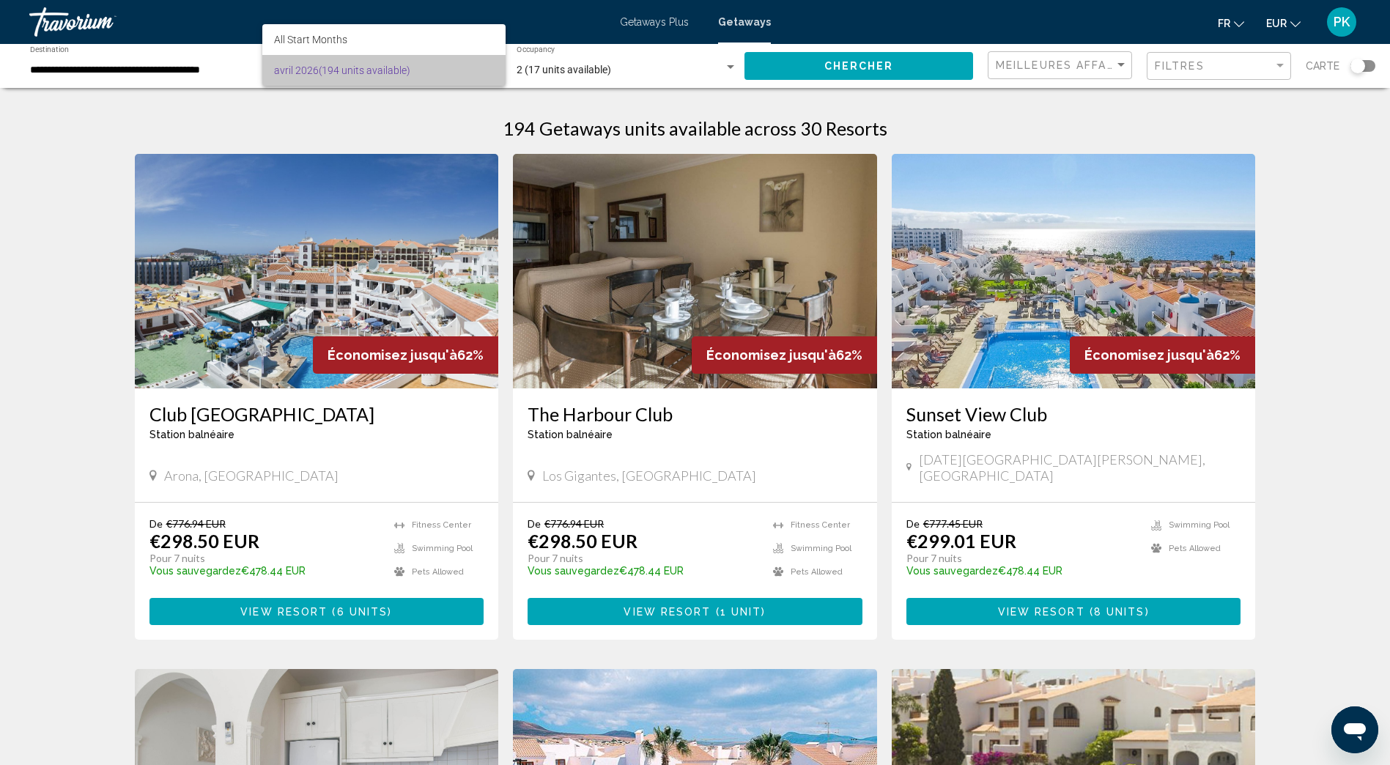
click at [476, 69] on span "[DATE] (194 units available)" at bounding box center [384, 70] width 220 height 31
